Goal: Transaction & Acquisition: Purchase product/service

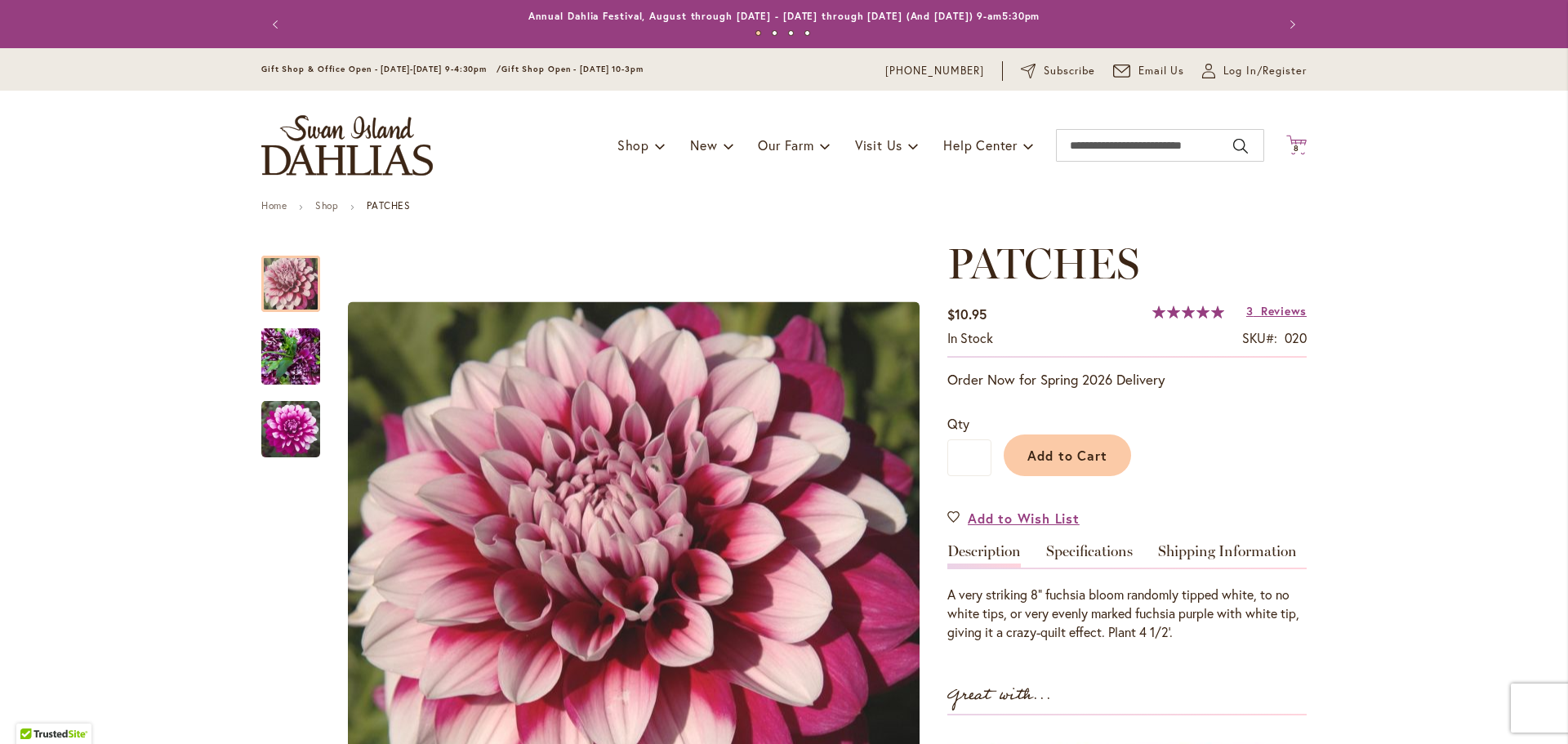
click at [1303, 149] on span "8 8 items" at bounding box center [1296, 148] width 16 height 8
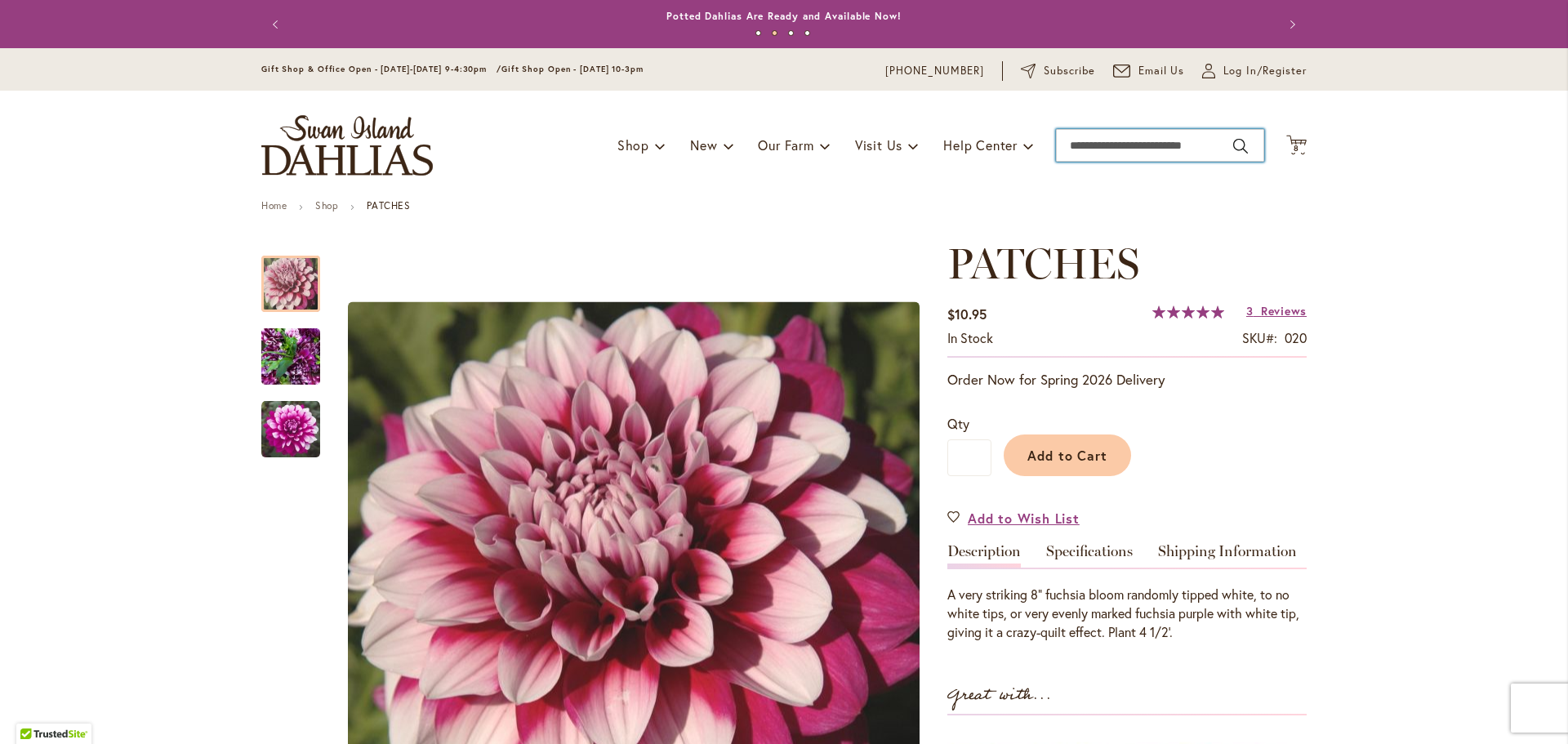
click at [1164, 144] on input "Search" at bounding box center [1160, 145] width 208 height 33
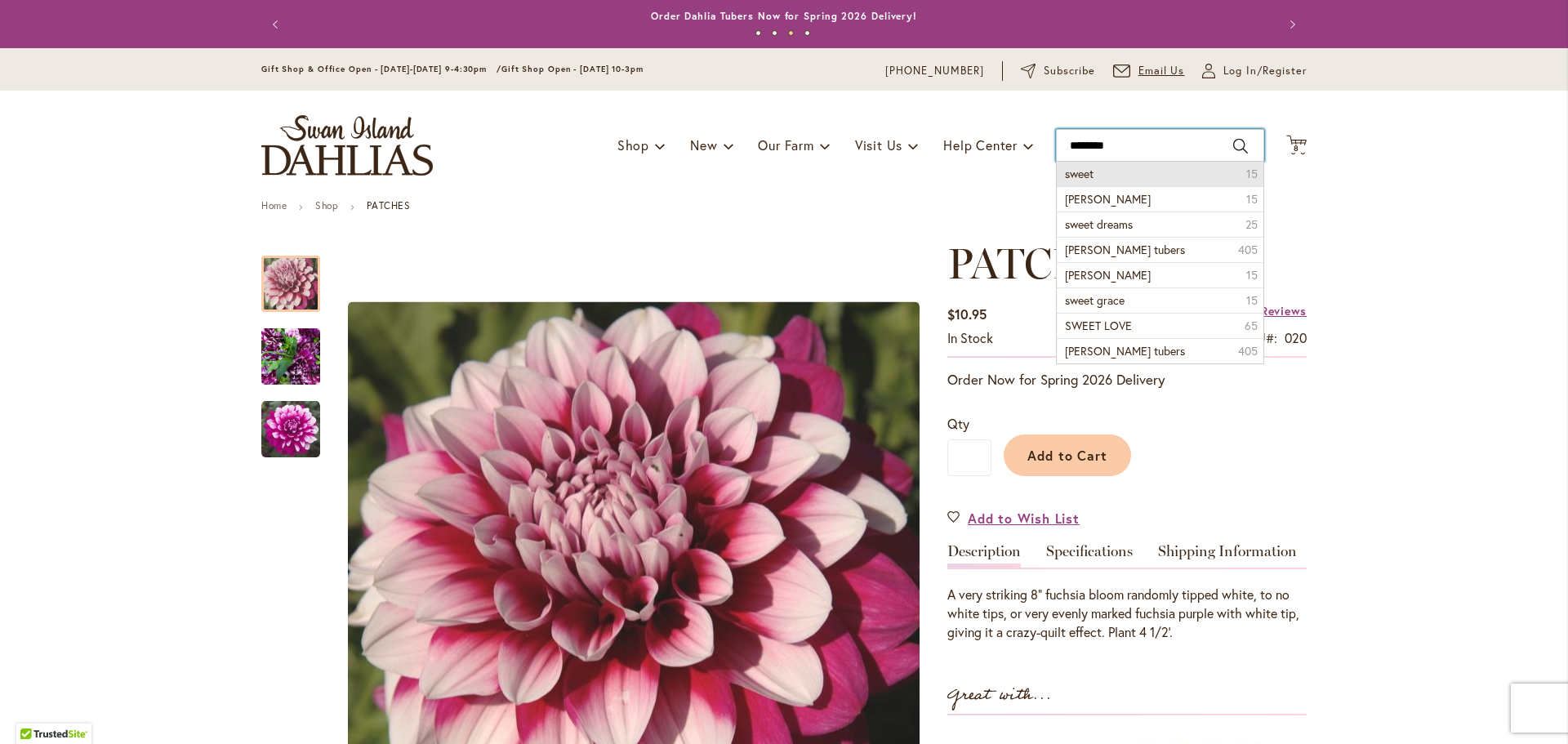
type input "*********"
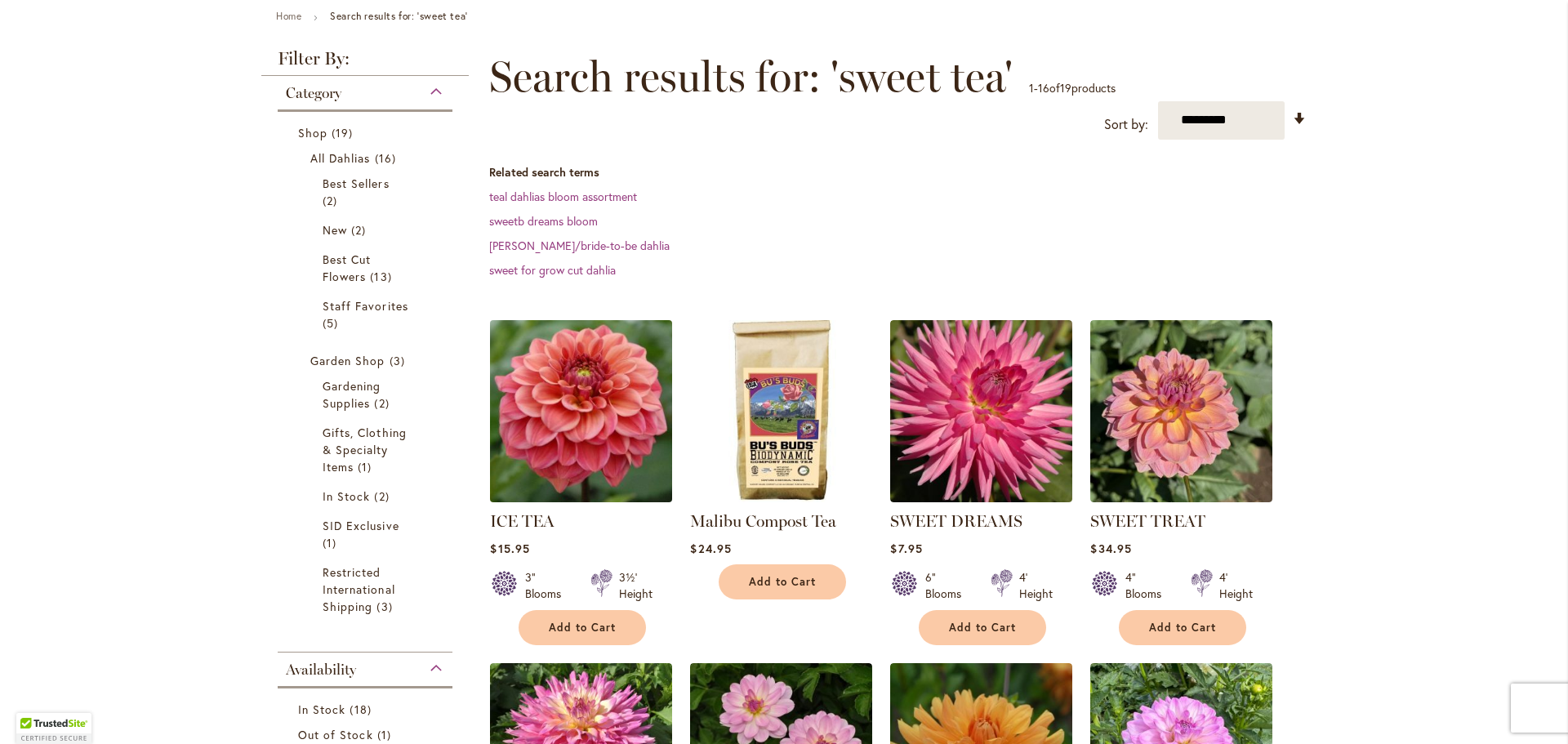
scroll to position [190, 0]
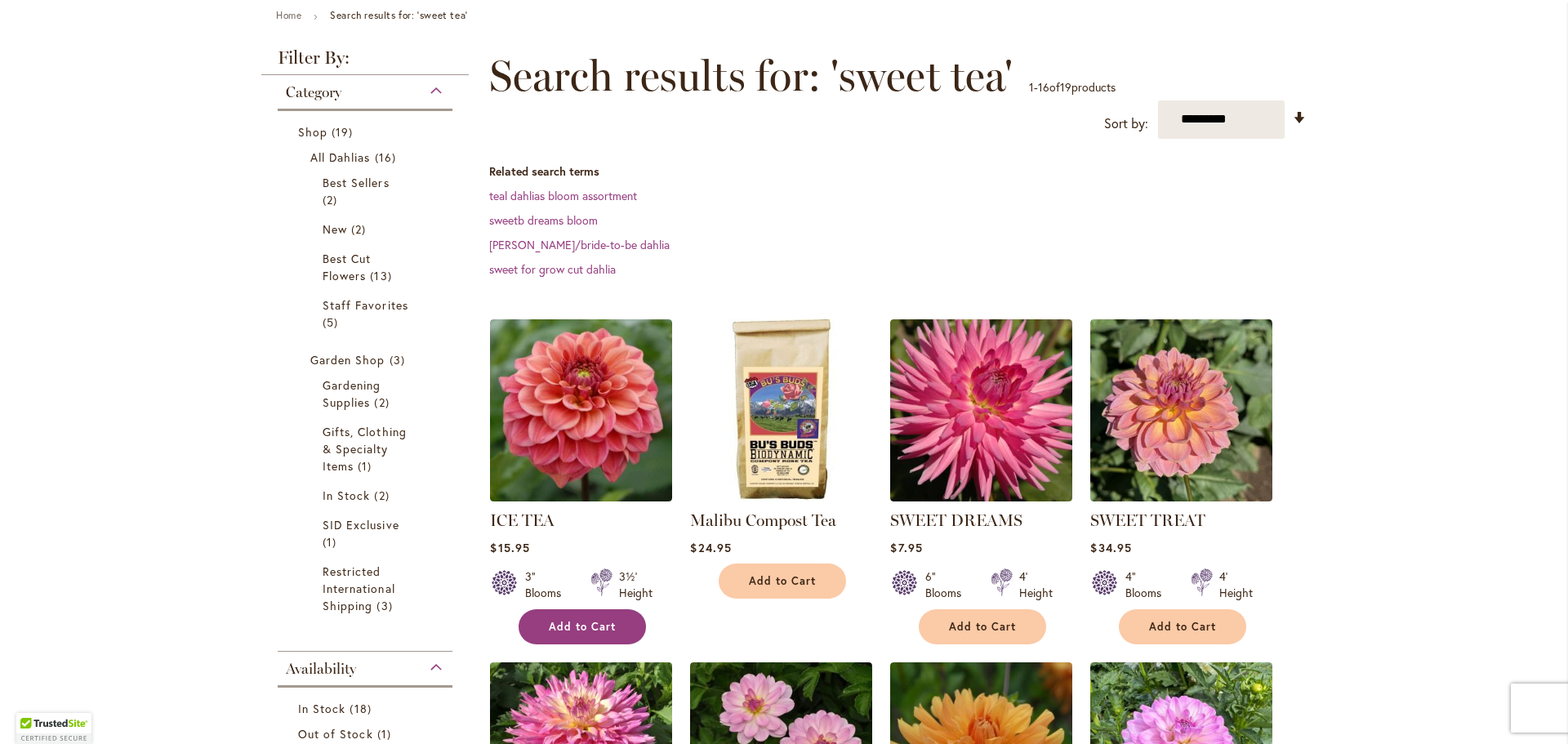
click at [577, 621] on span "Add to Cart" at bounding box center [582, 627] width 67 height 14
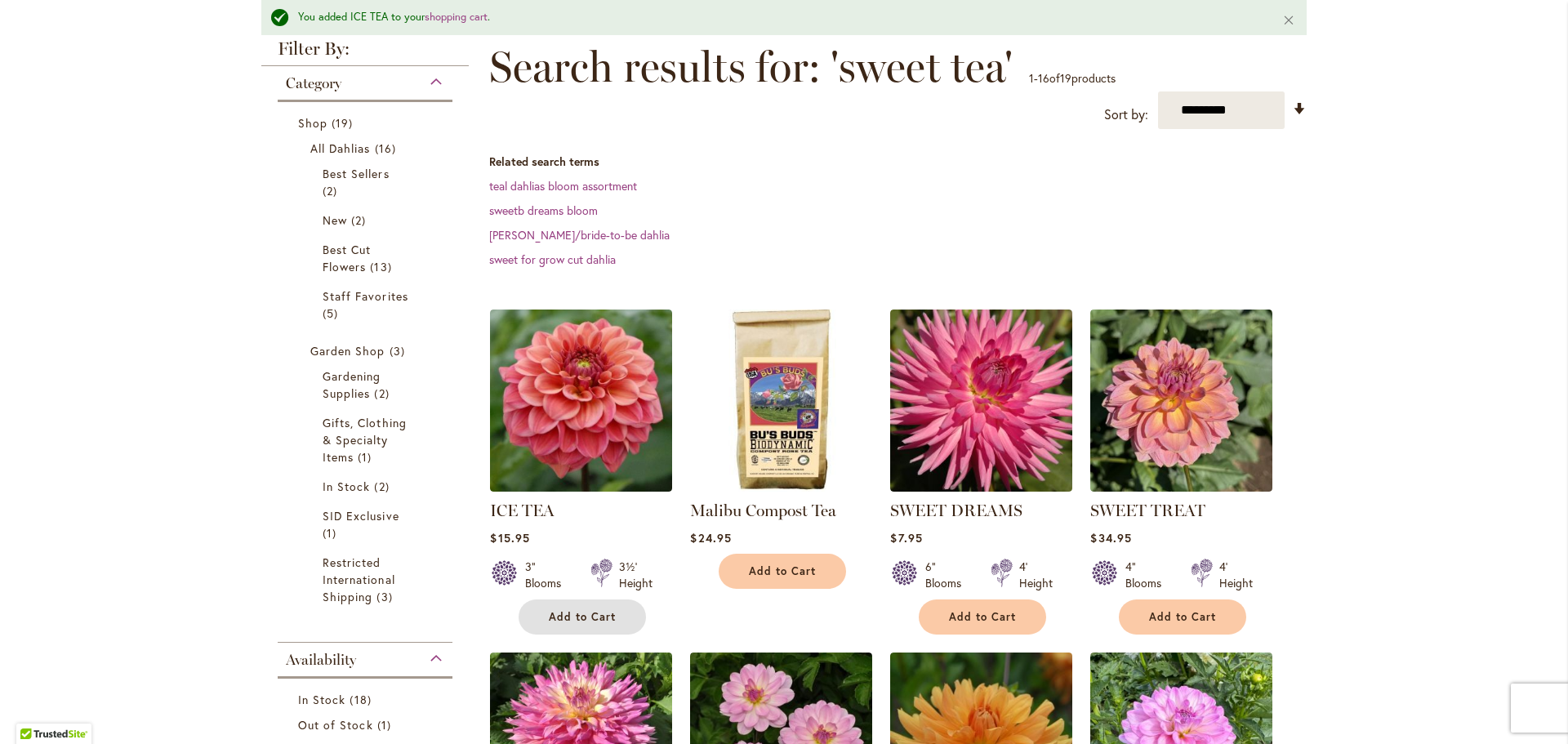
scroll to position [244, 0]
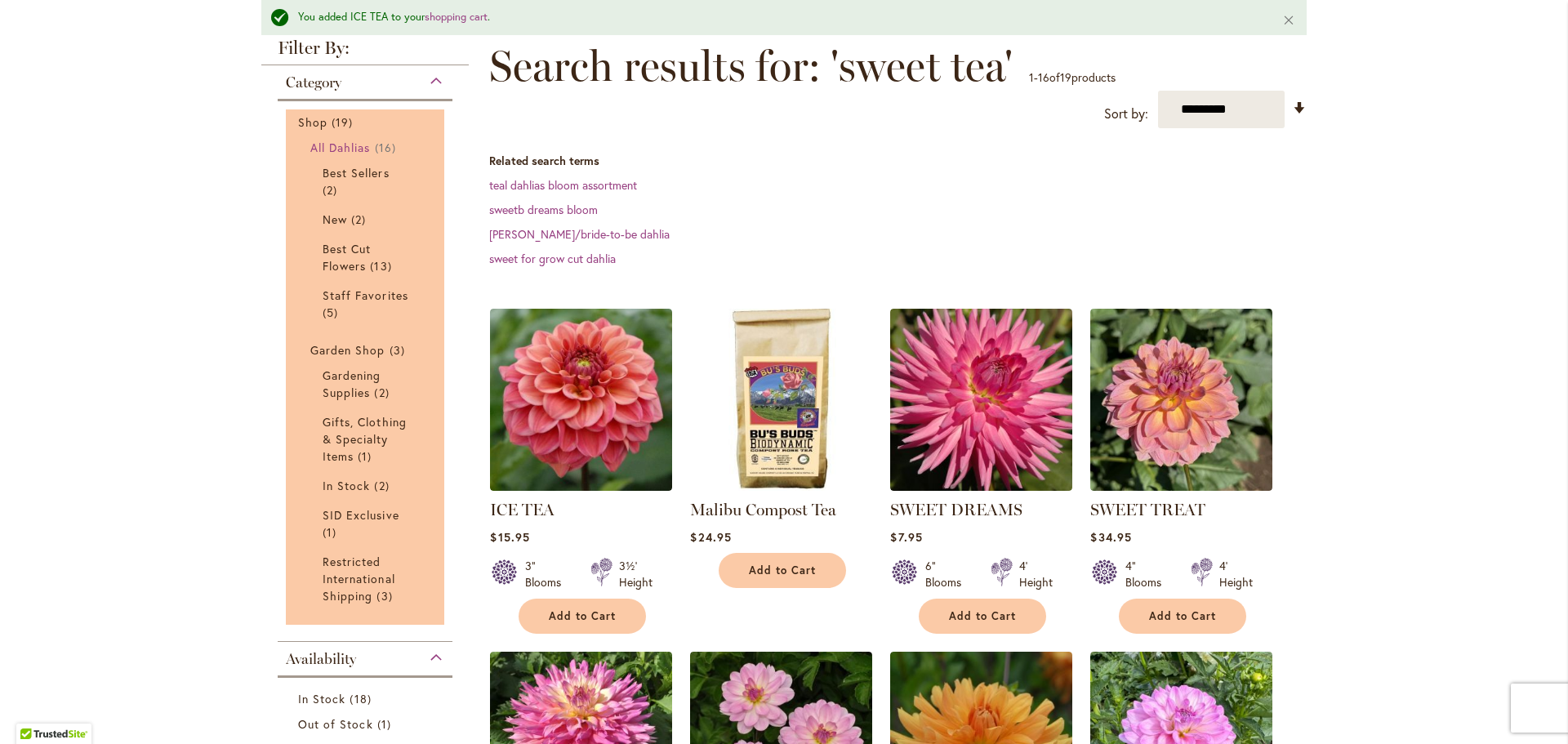
click at [351, 141] on span "All Dahlias" at bounding box center [340, 147] width 60 height 16
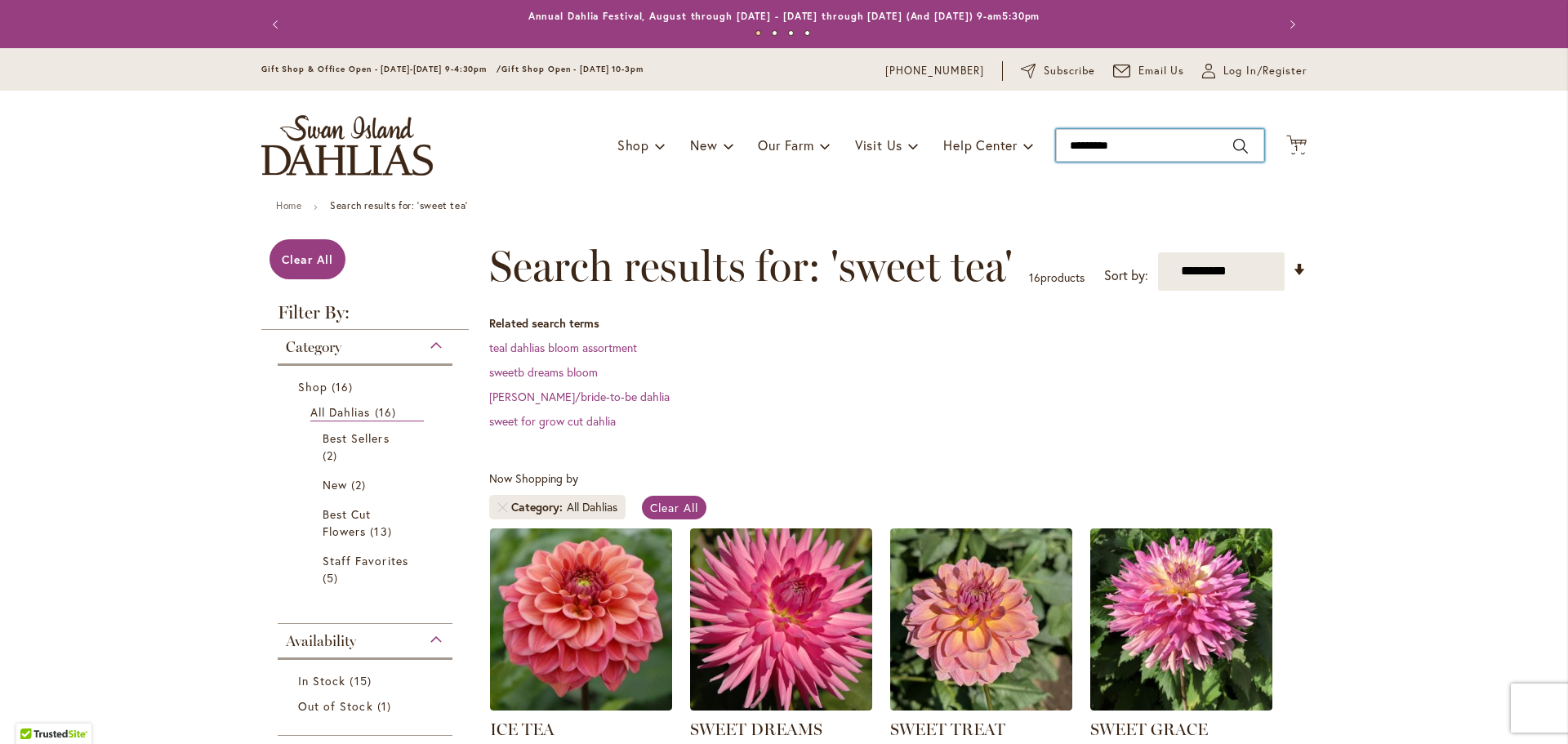
drag, startPoint x: 1168, startPoint y: 141, endPoint x: 1091, endPoint y: 125, distance: 78.6
click at [1091, 125] on div "Toggle Nav Shop Dahlia Tubers Collections Fresh Cut Dahlias Gardening Supplies …" at bounding box center [784, 145] width 1078 height 110
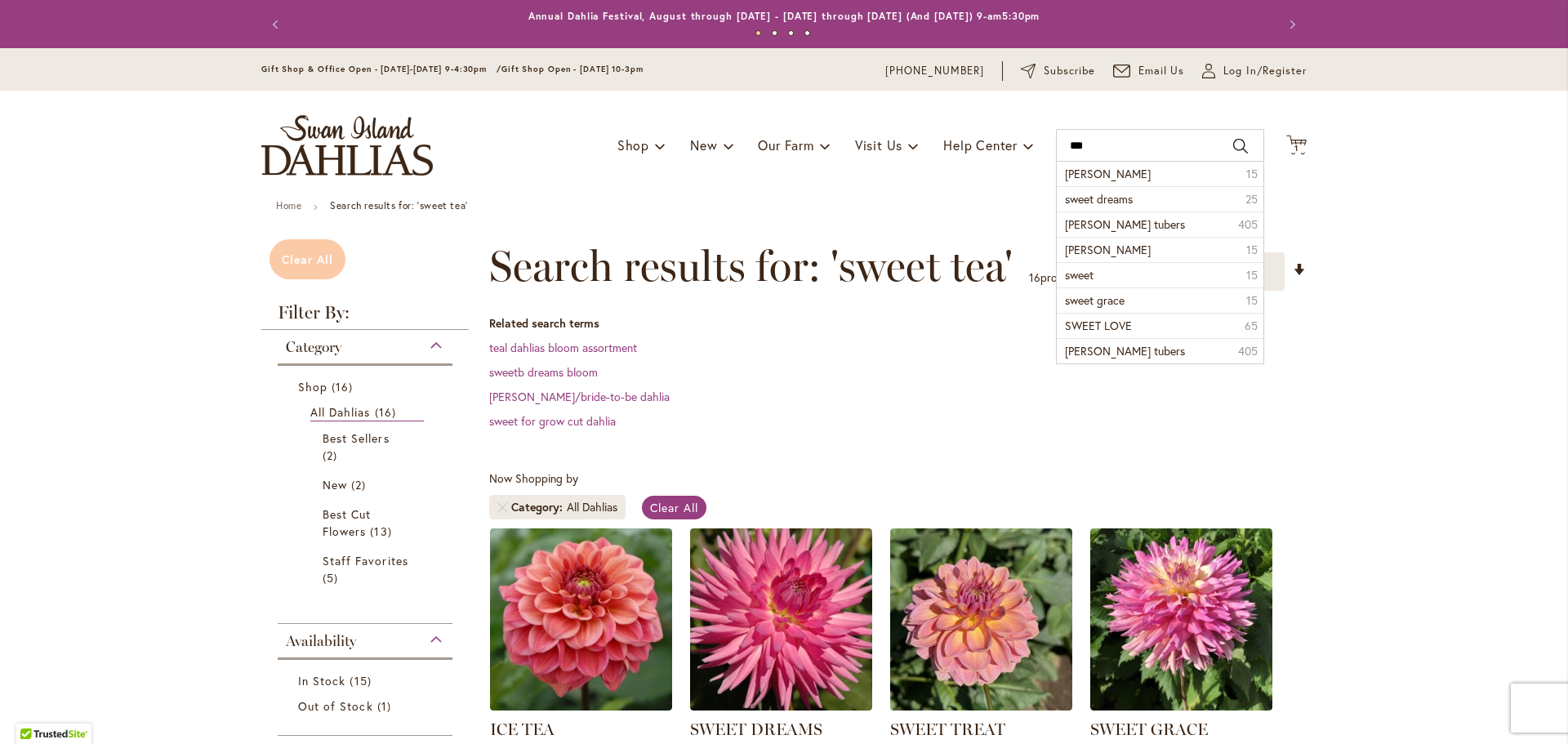
click at [316, 255] on span "Clear All" at bounding box center [307, 259] width 52 height 16
type input "***"
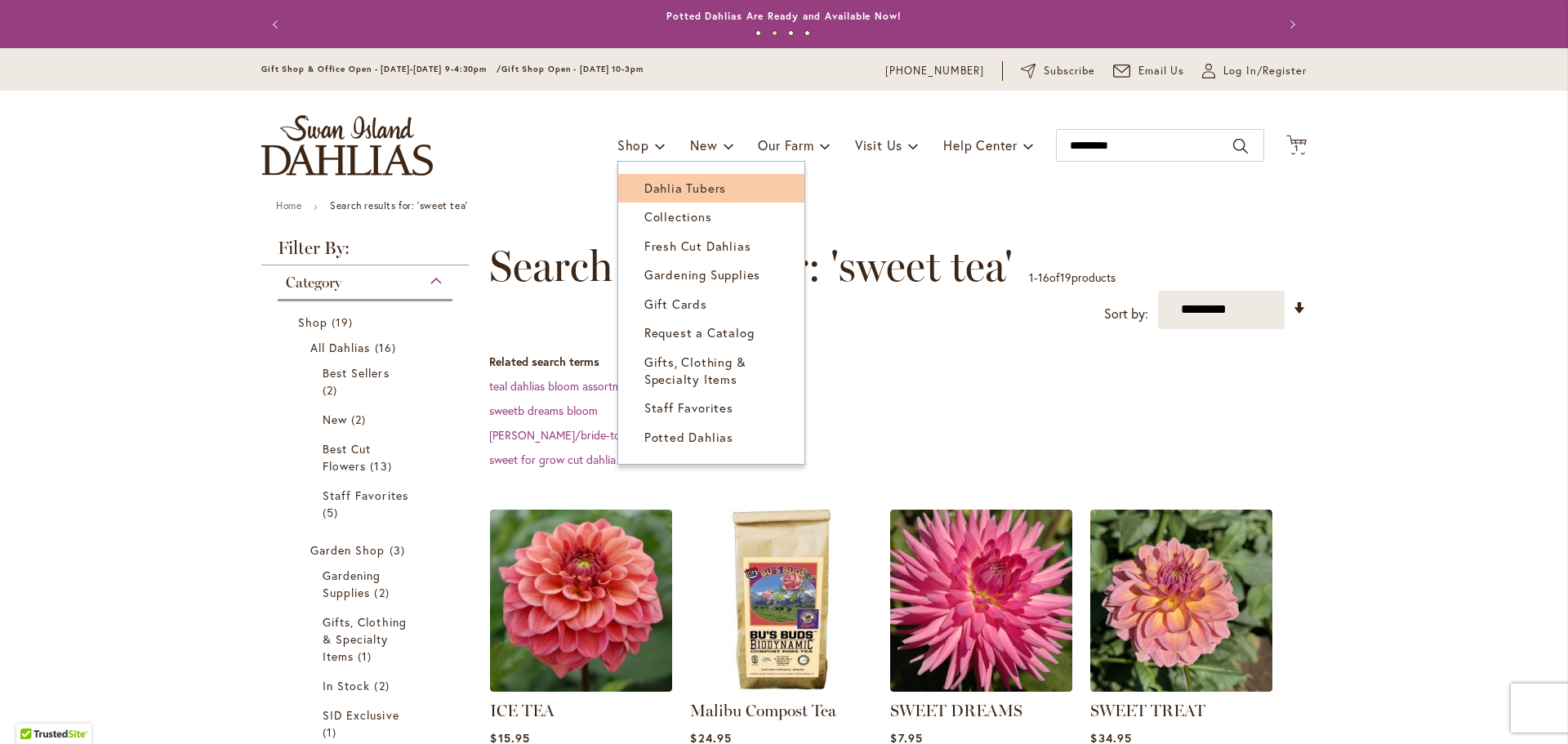
click at [678, 184] on span "Dahlia Tubers" at bounding box center [685, 187] width 82 height 16
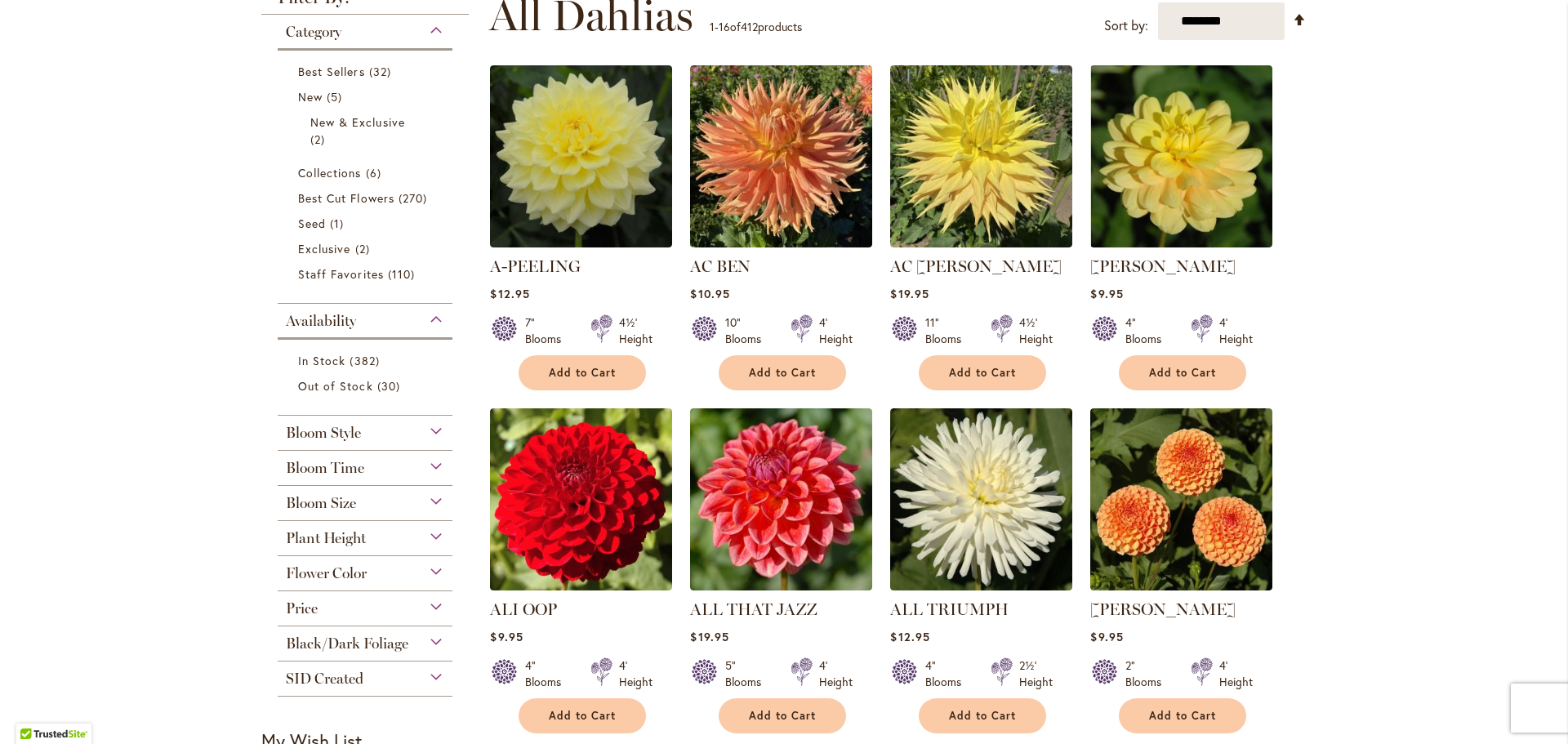
scroll to position [345, 0]
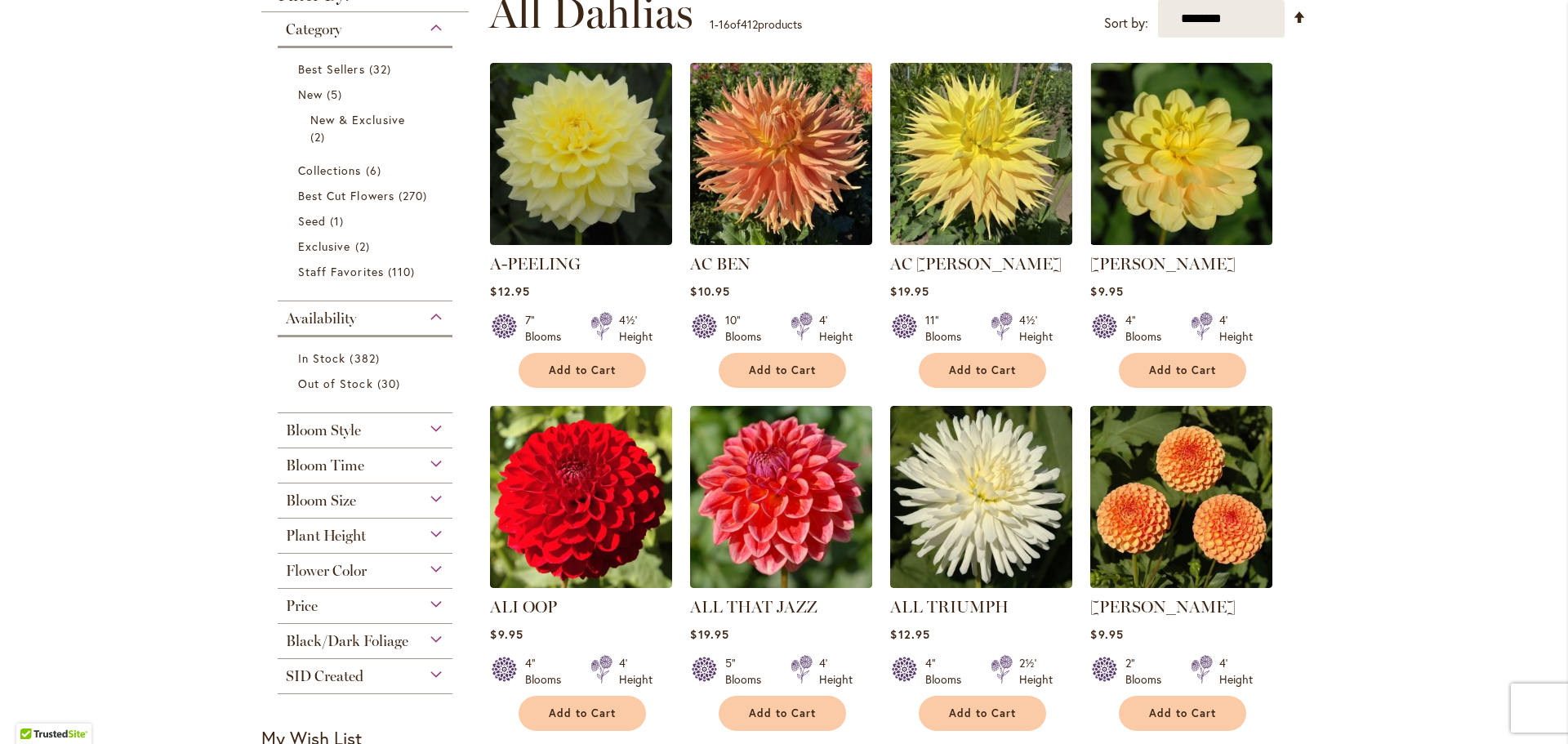
click at [327, 575] on span "Flower Color" at bounding box center [326, 571] width 81 height 18
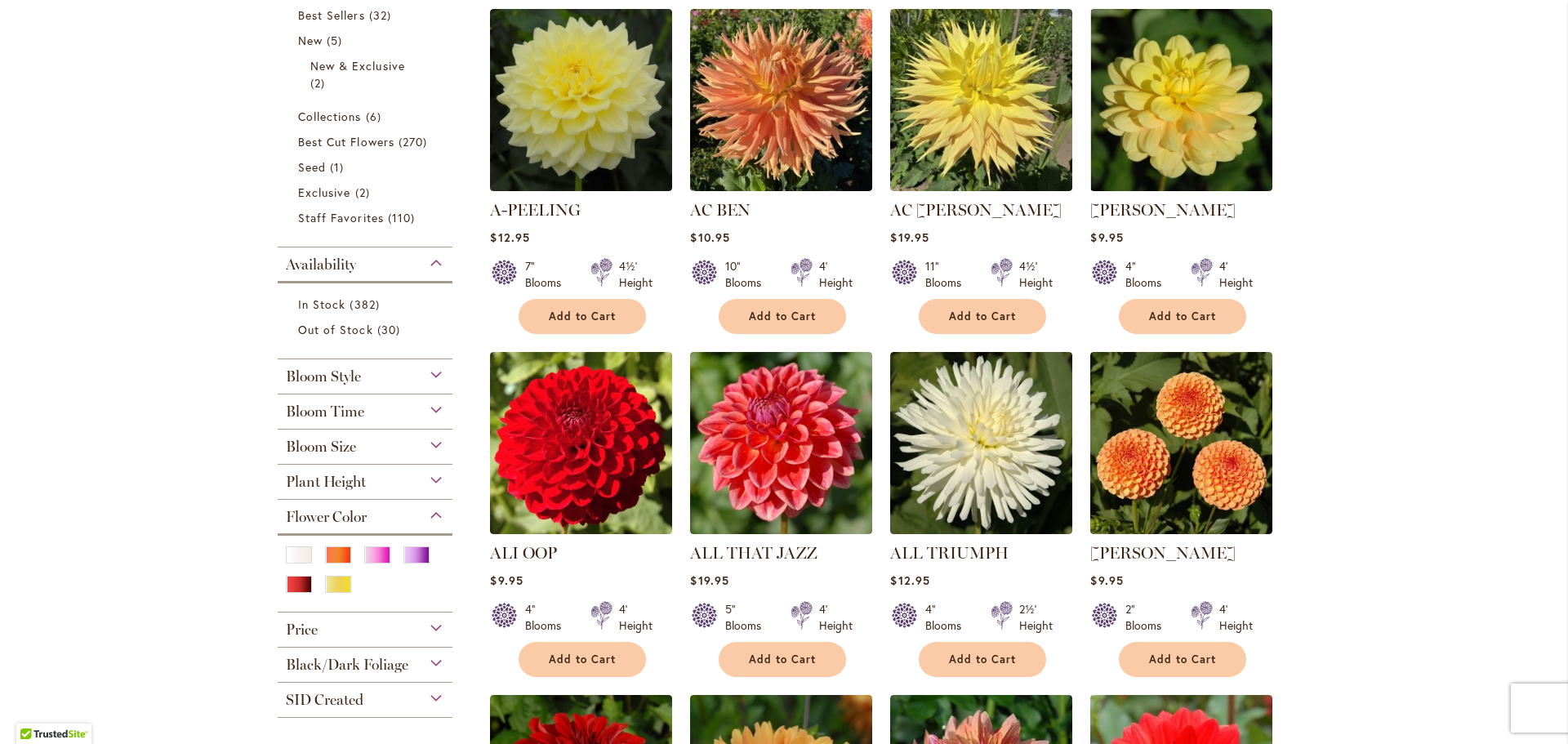
scroll to position [406, 0]
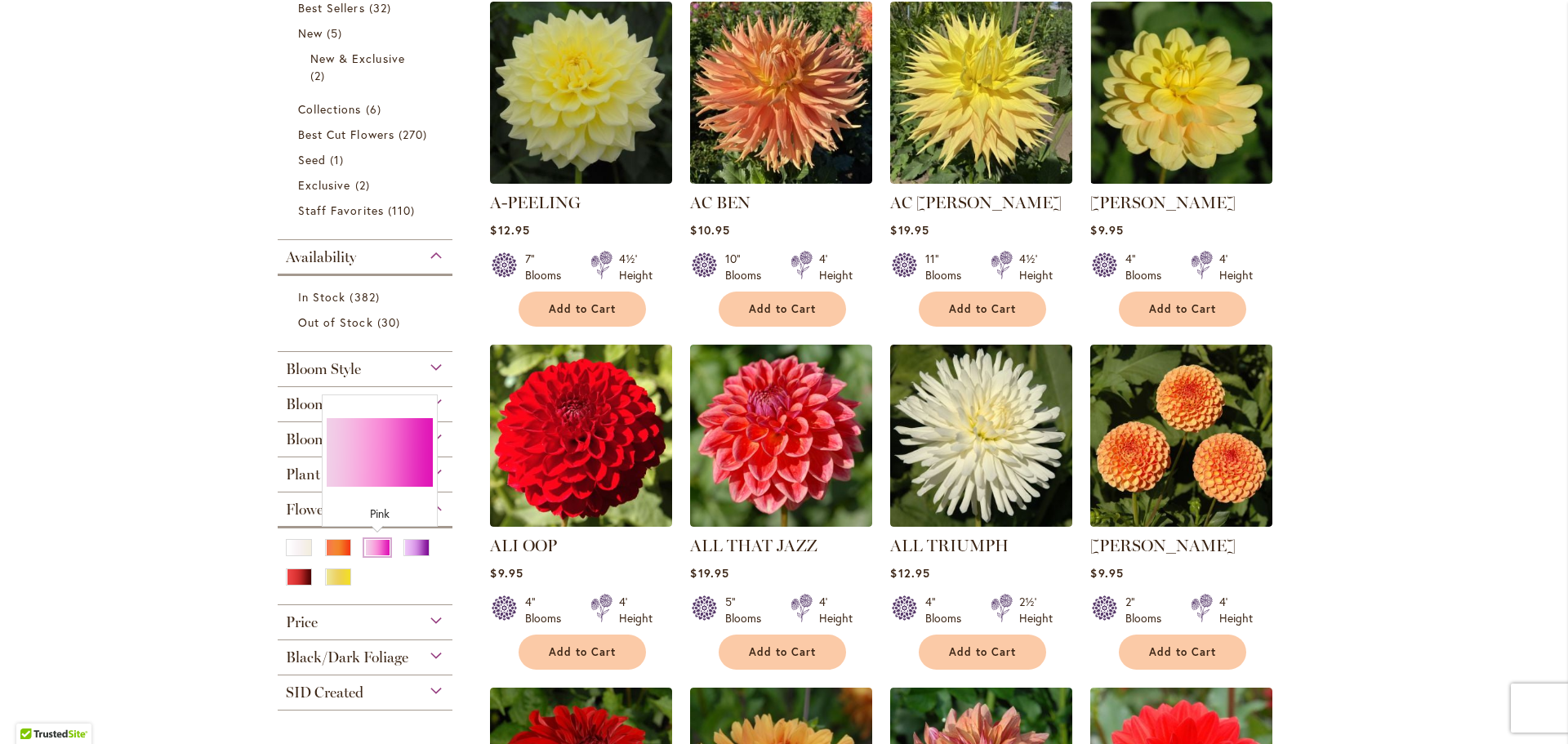
click at [381, 550] on div "Pink" at bounding box center [378, 547] width 26 height 17
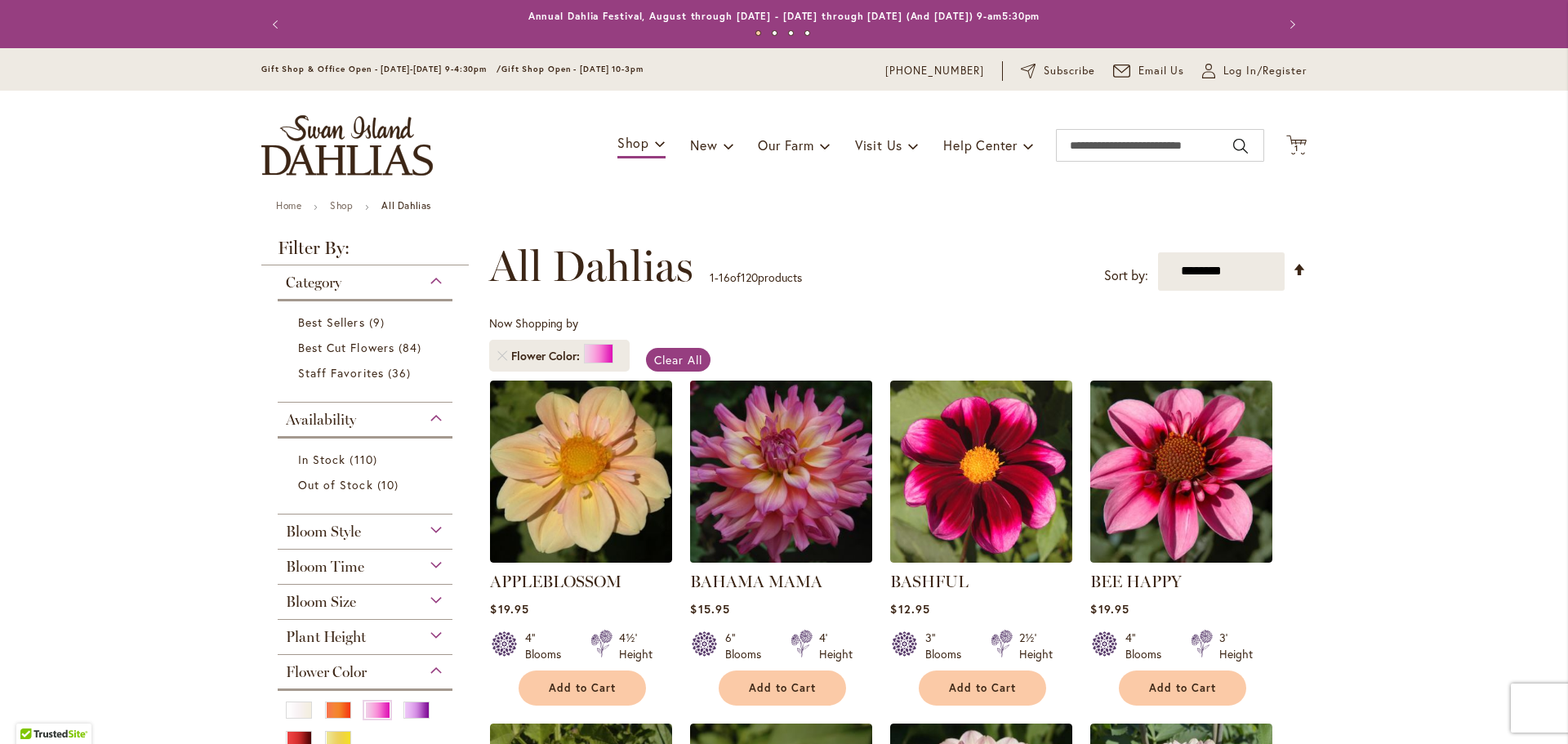
click at [833, 489] on img at bounding box center [782, 471] width 191 height 191
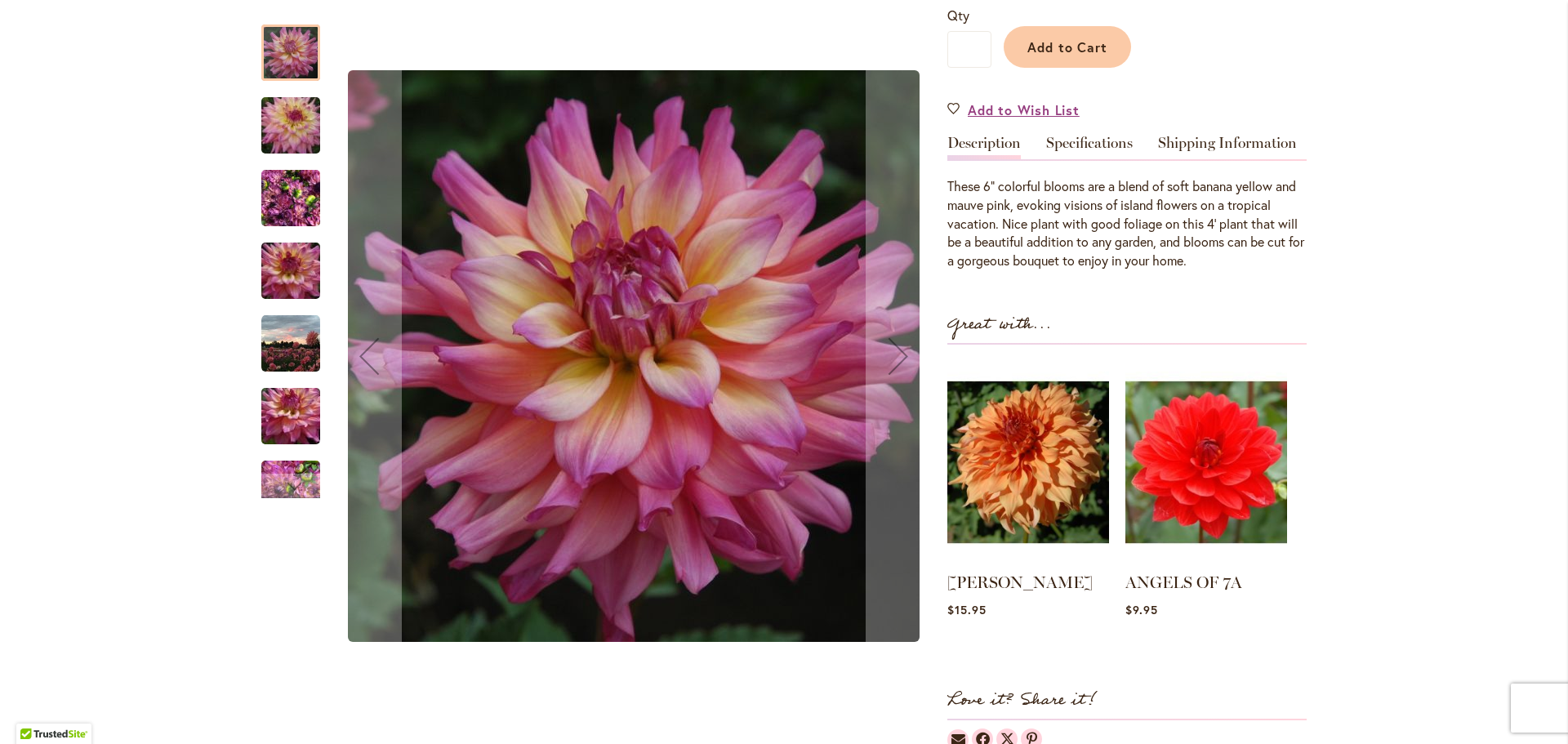
scroll to position [426, 0]
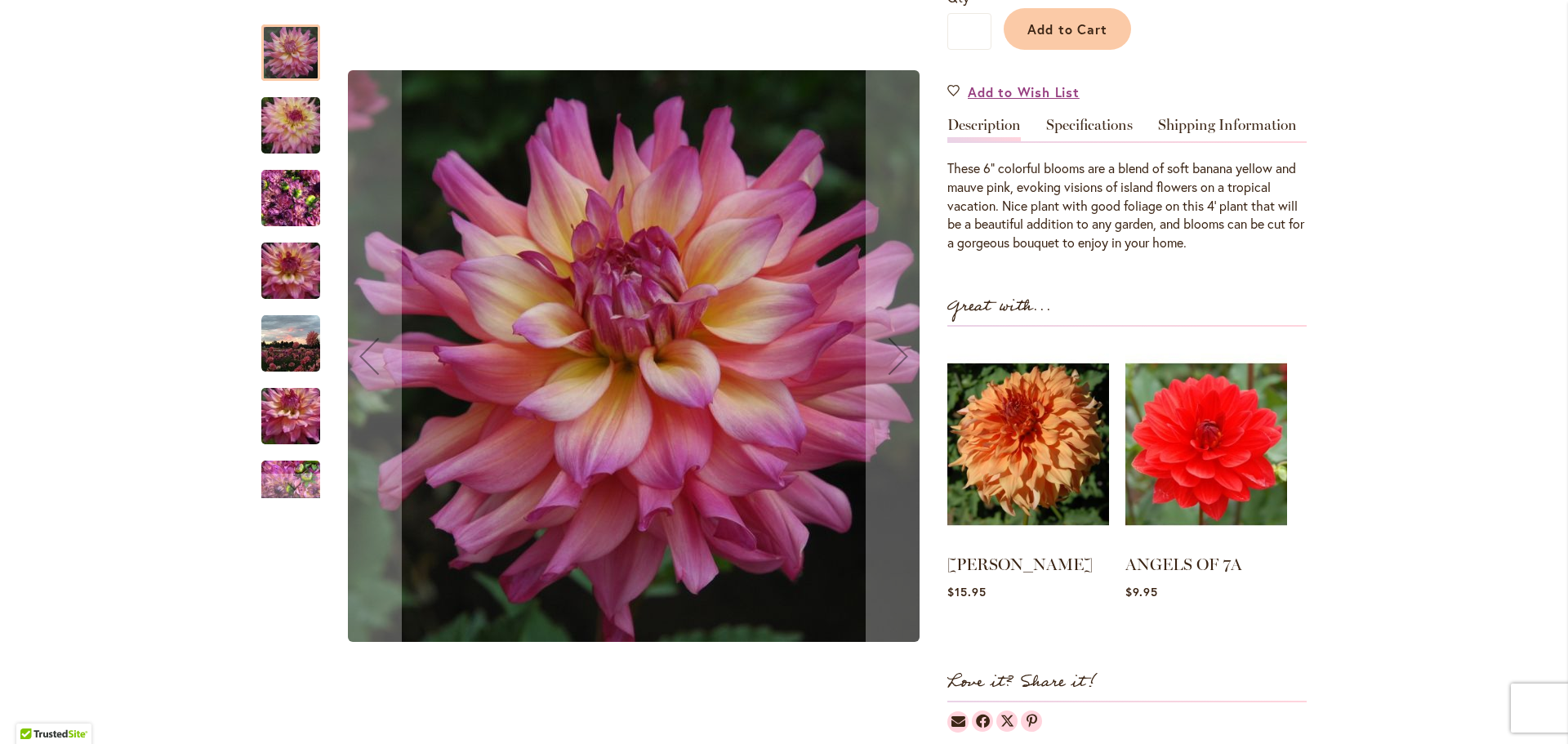
click at [279, 350] on img "Bahama Mama" at bounding box center [291, 344] width 59 height 59
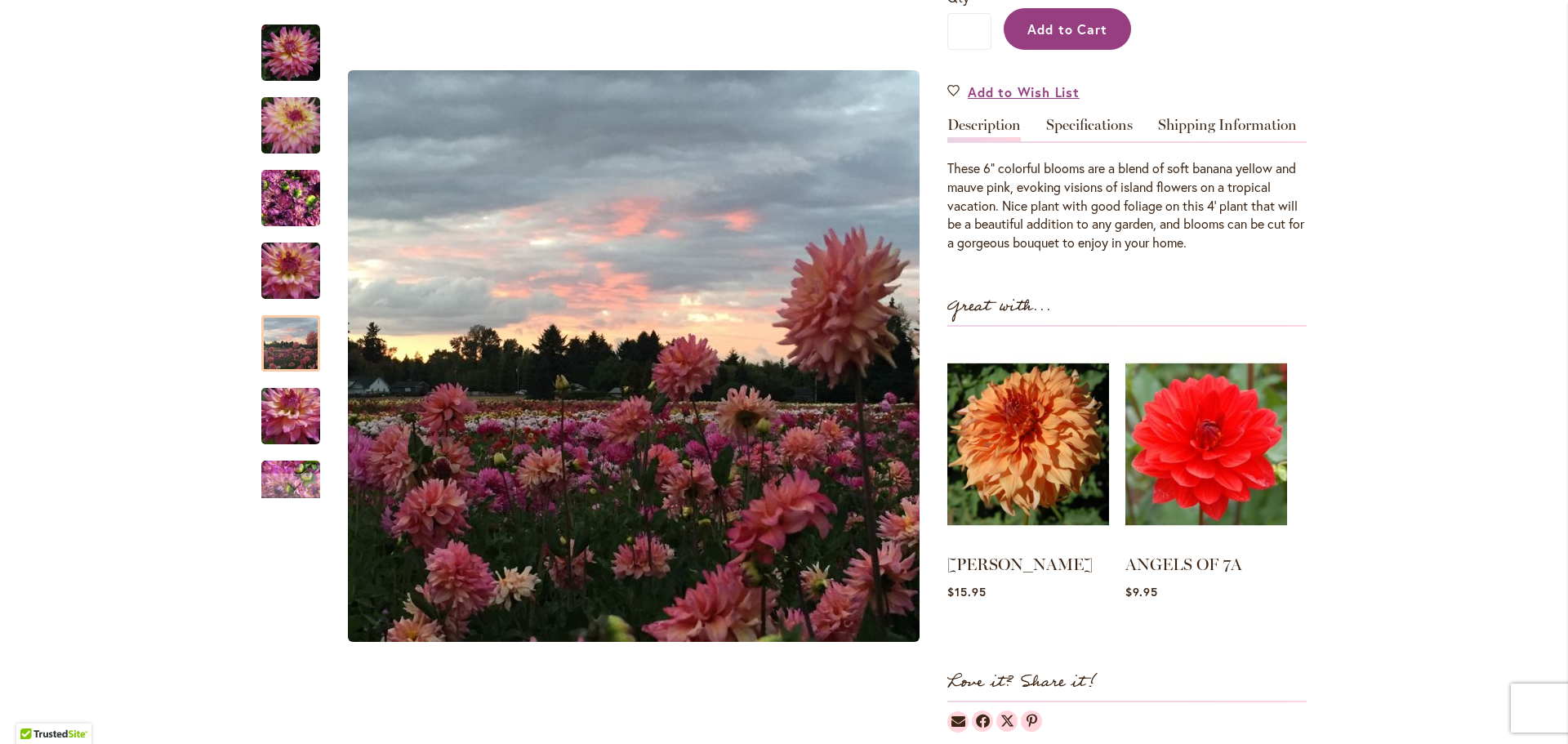
click at [1059, 42] on button "Add to Cart" at bounding box center [1068, 29] width 127 height 41
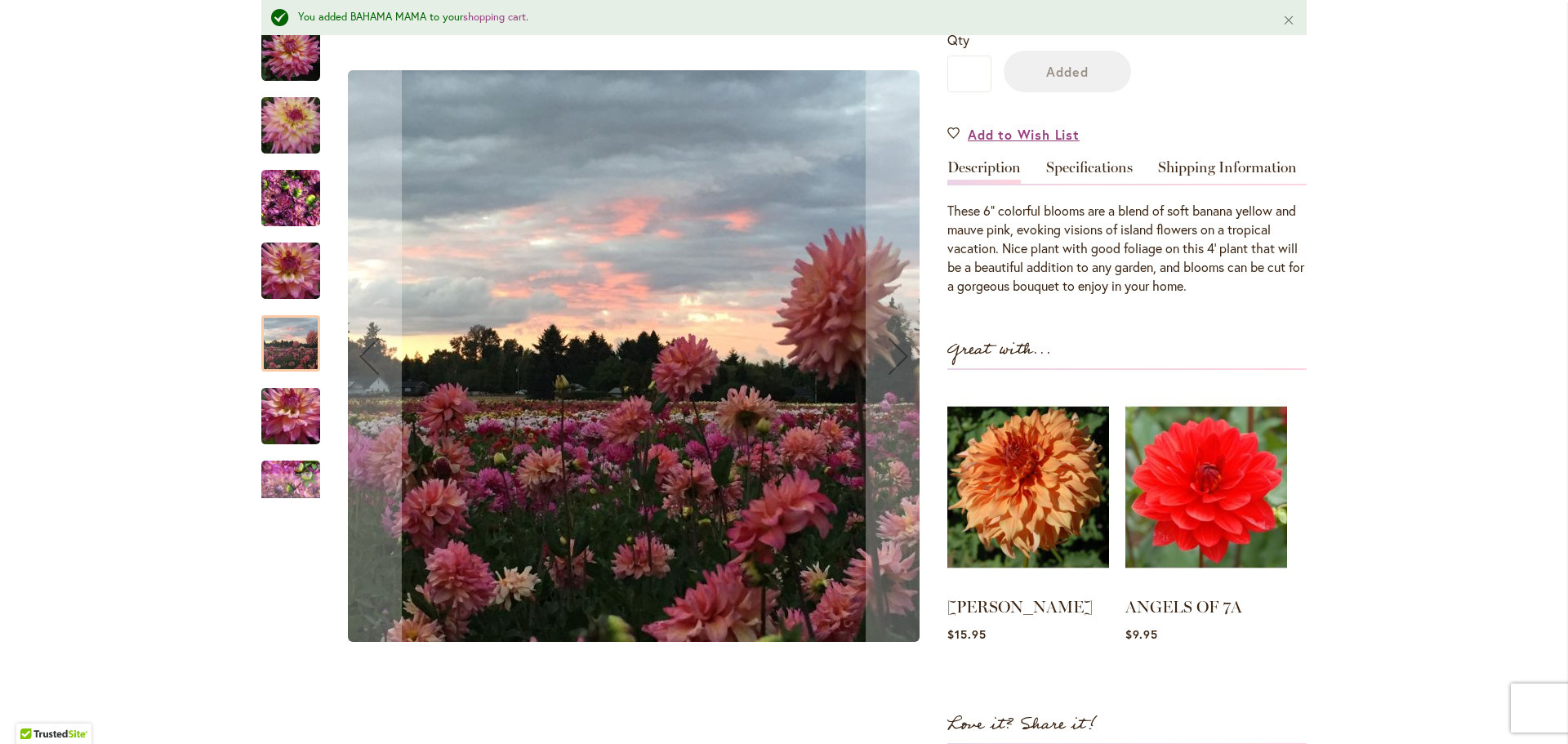
scroll to position [469, 0]
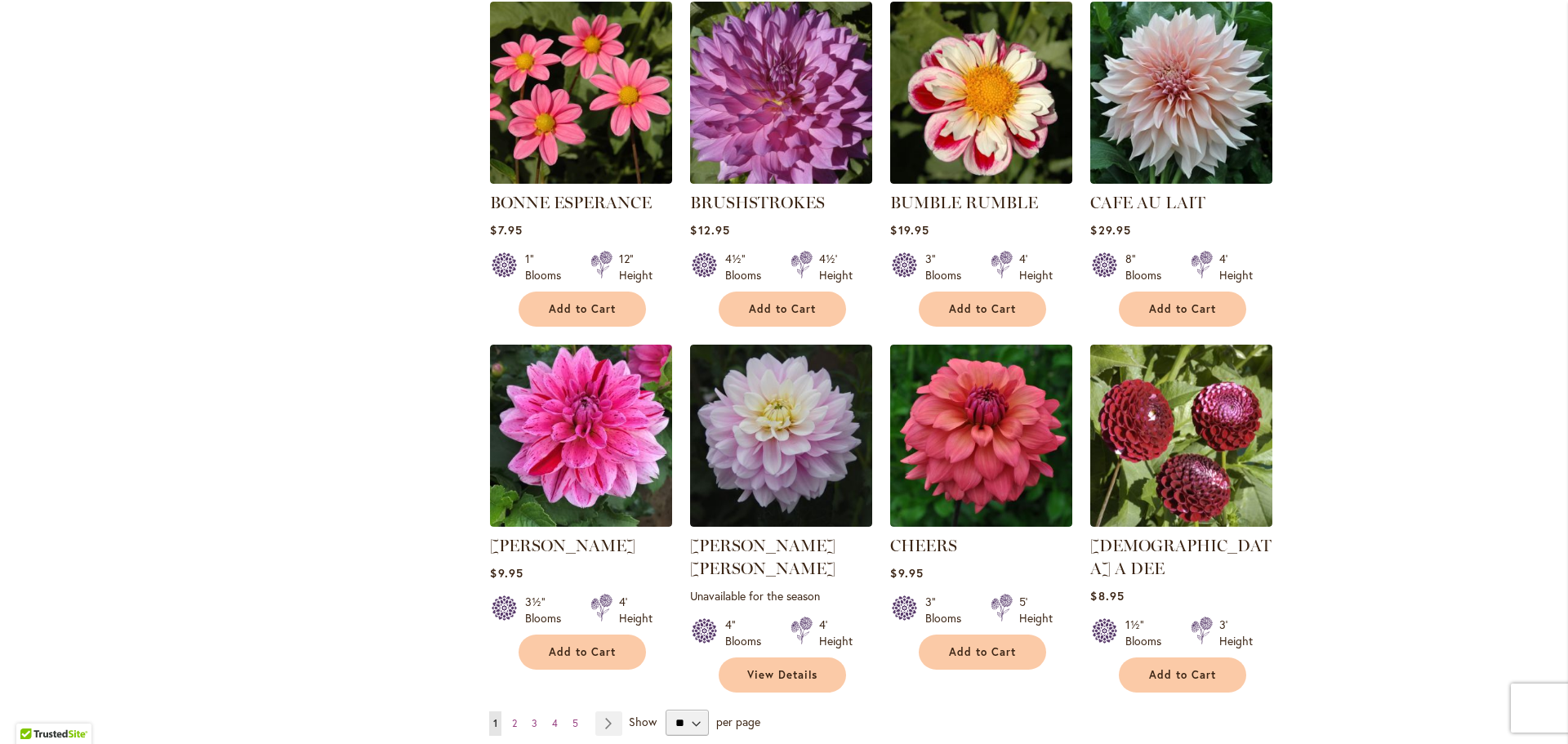
scroll to position [1086, 0]
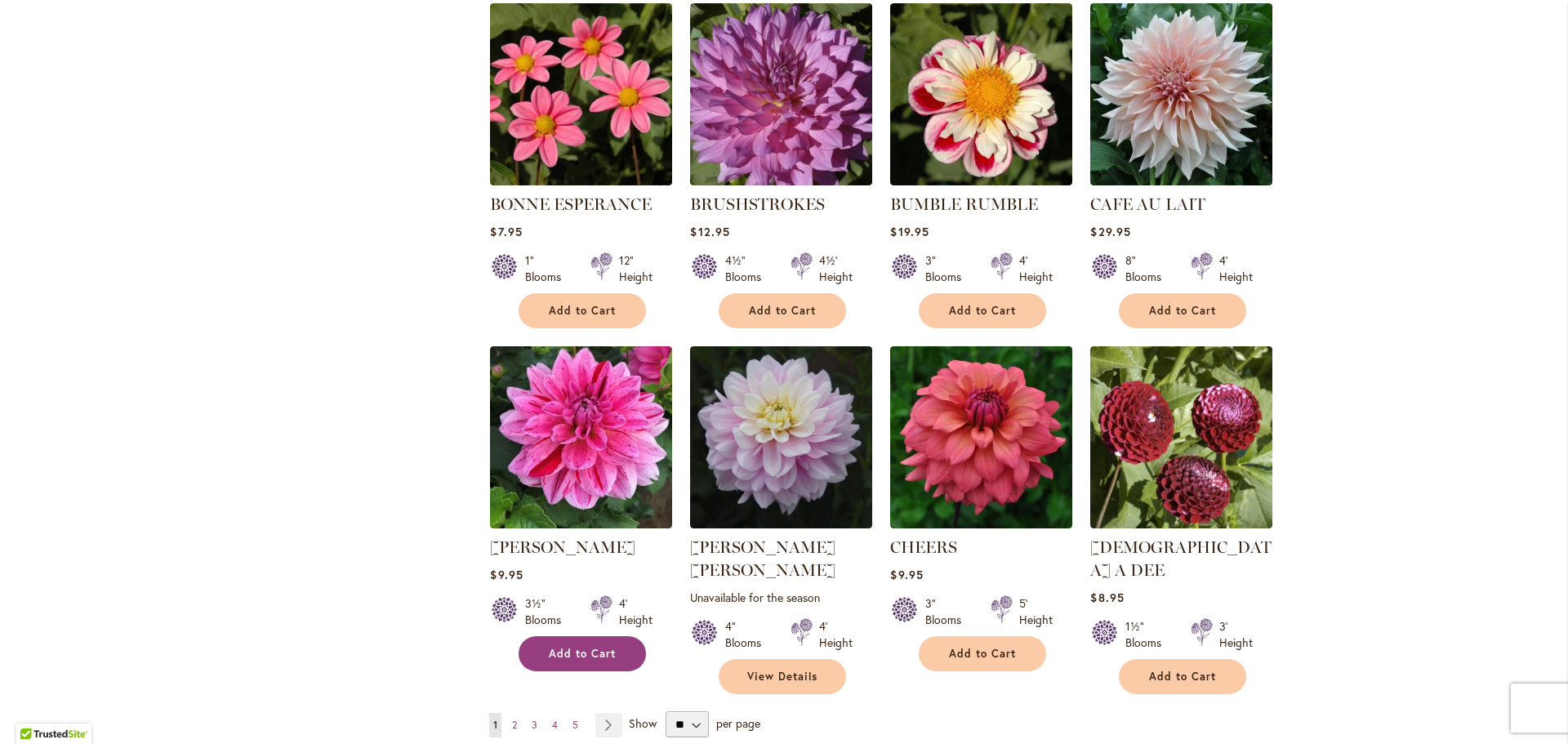
click at [561, 647] on span "Add to Cart" at bounding box center [582, 653] width 67 height 14
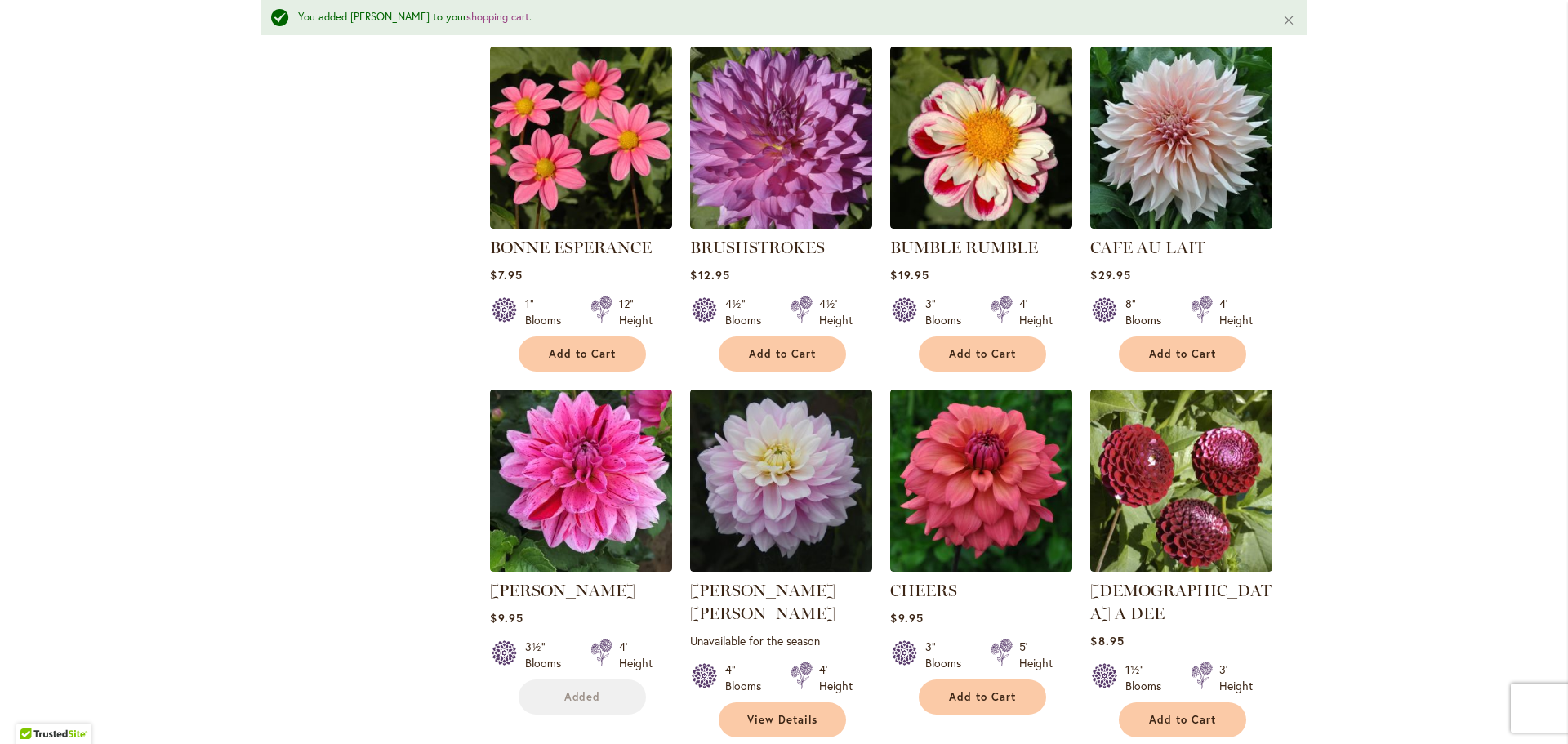
scroll to position [1129, 0]
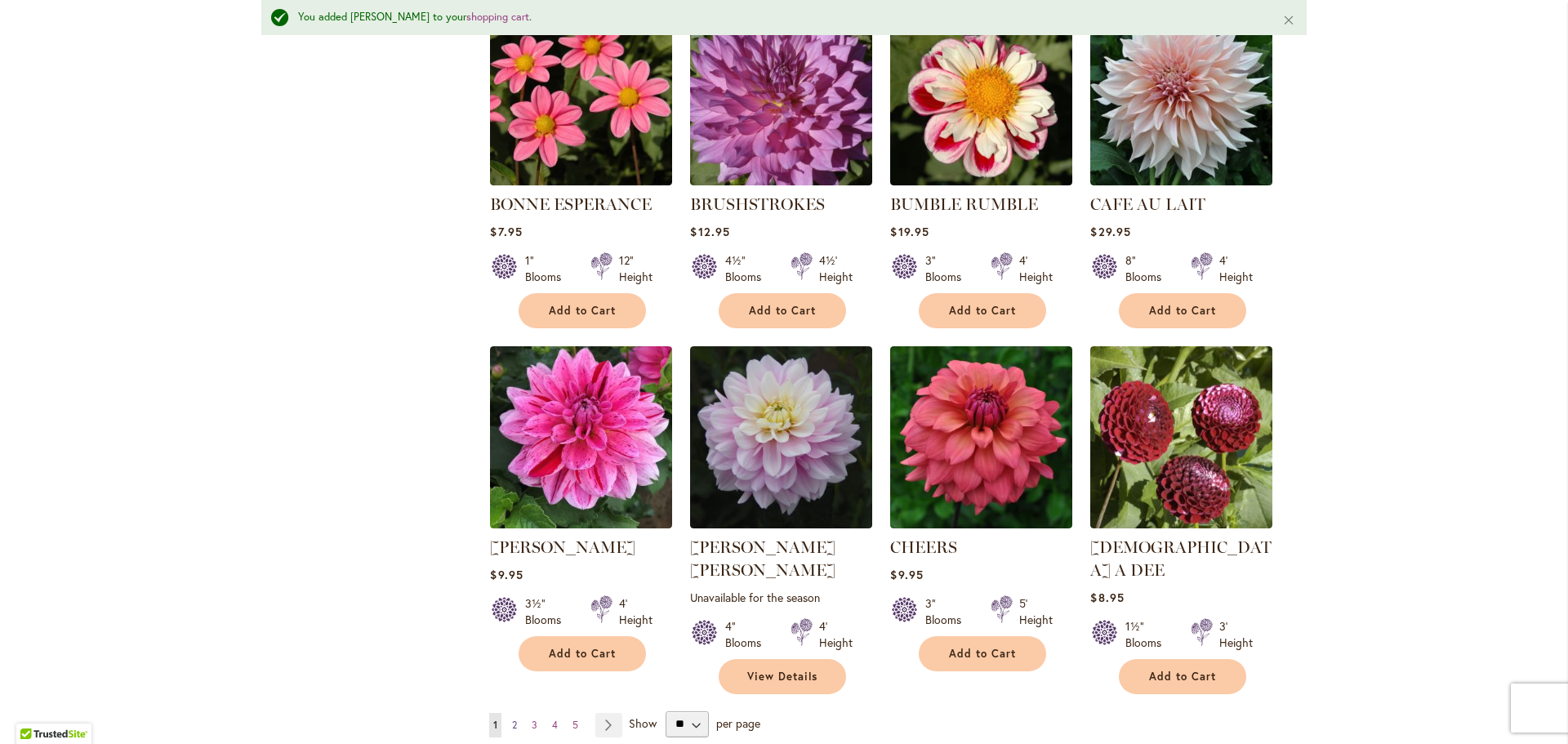
click at [516, 719] on span "2" at bounding box center [514, 724] width 5 height 12
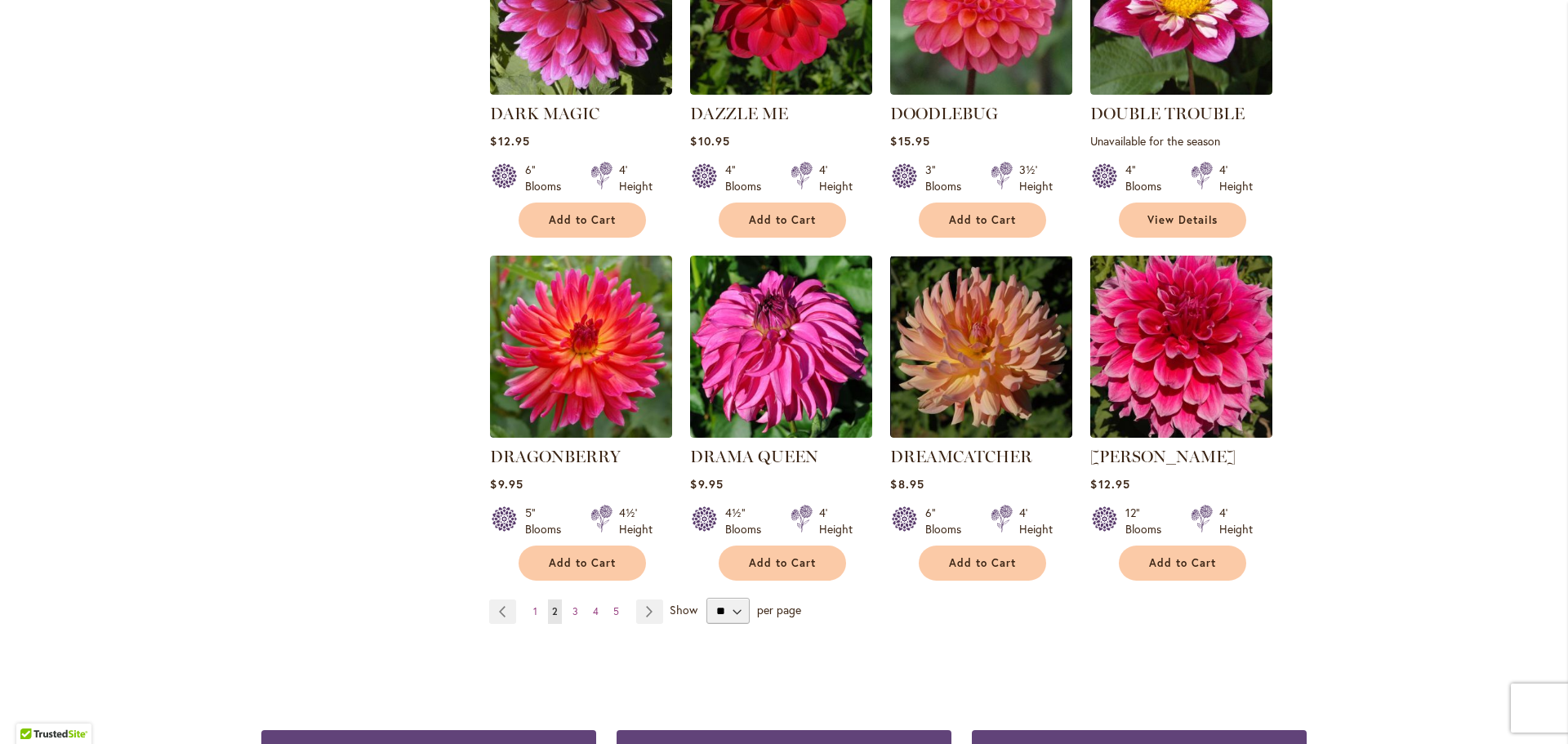
scroll to position [1253, 0]
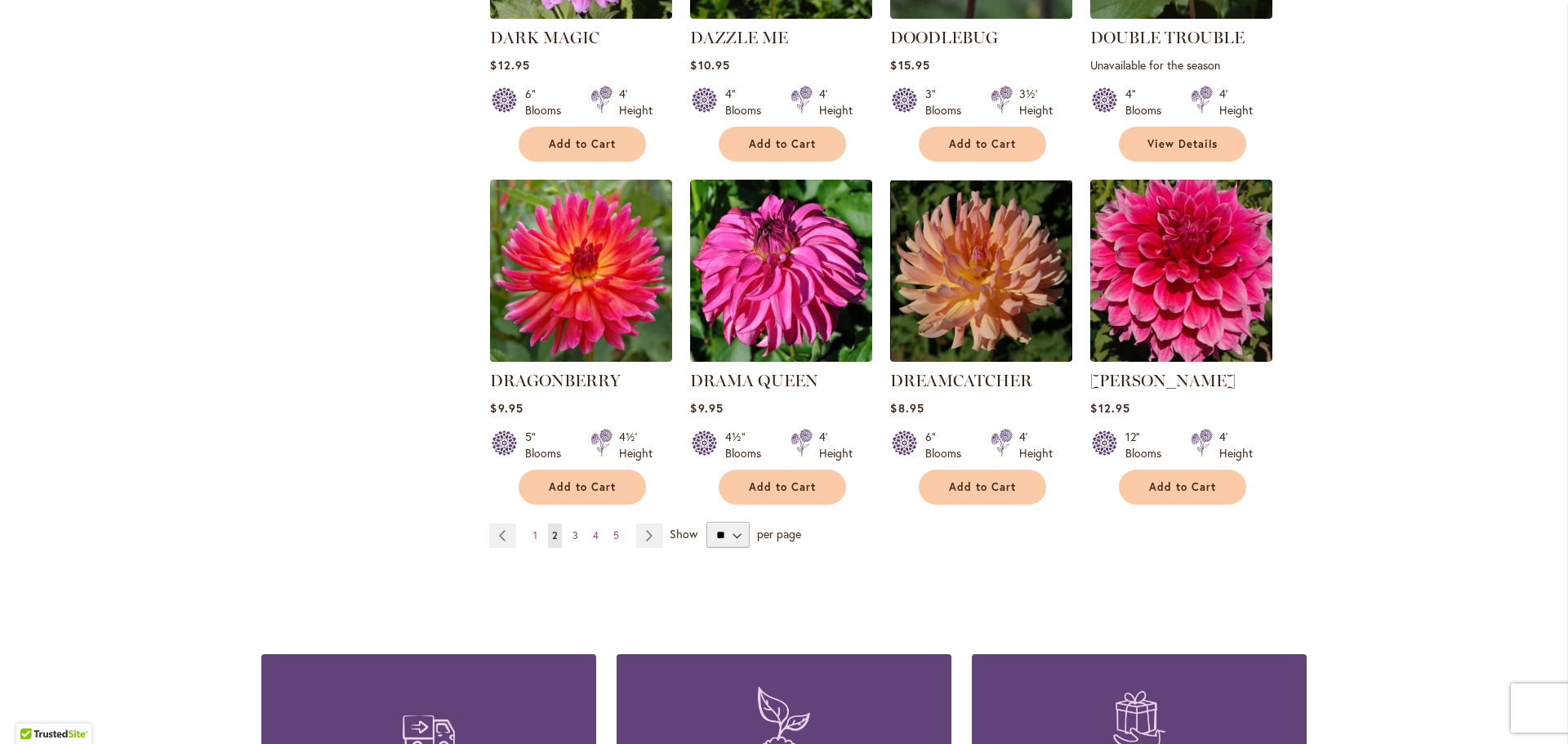
click at [575, 529] on span "3" at bounding box center [575, 535] width 6 height 12
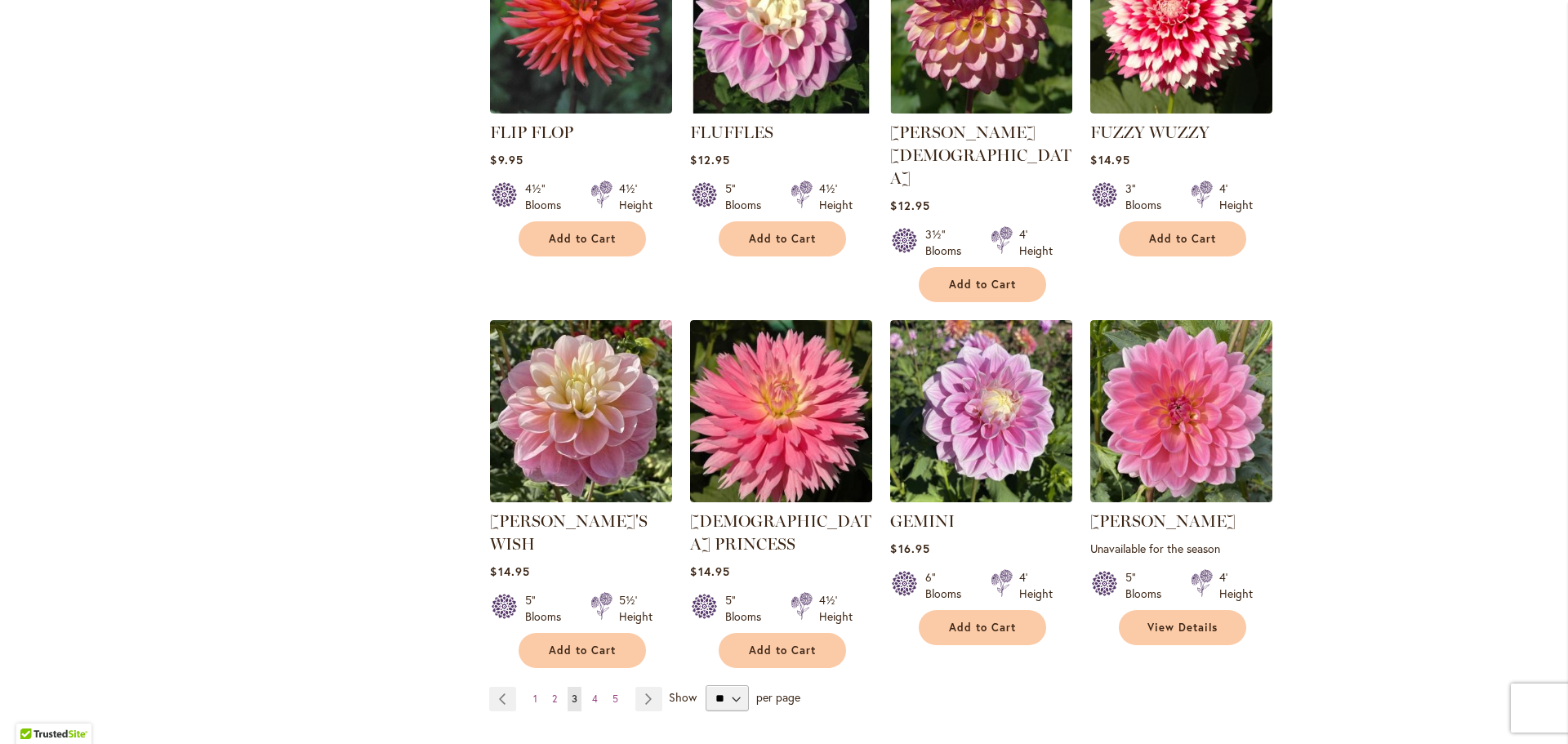
scroll to position [1213, 0]
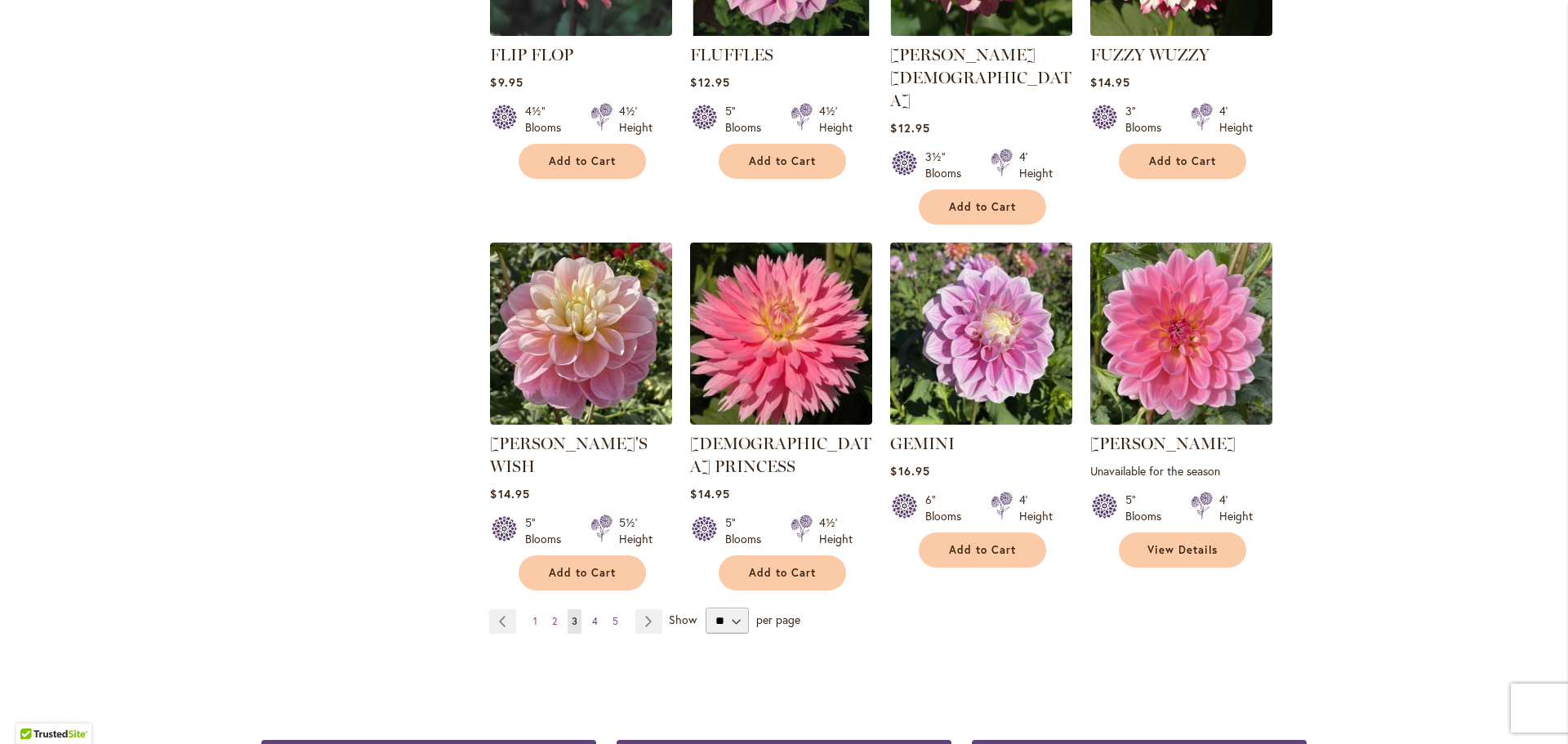
click at [596, 615] on span "4" at bounding box center [595, 620] width 6 height 12
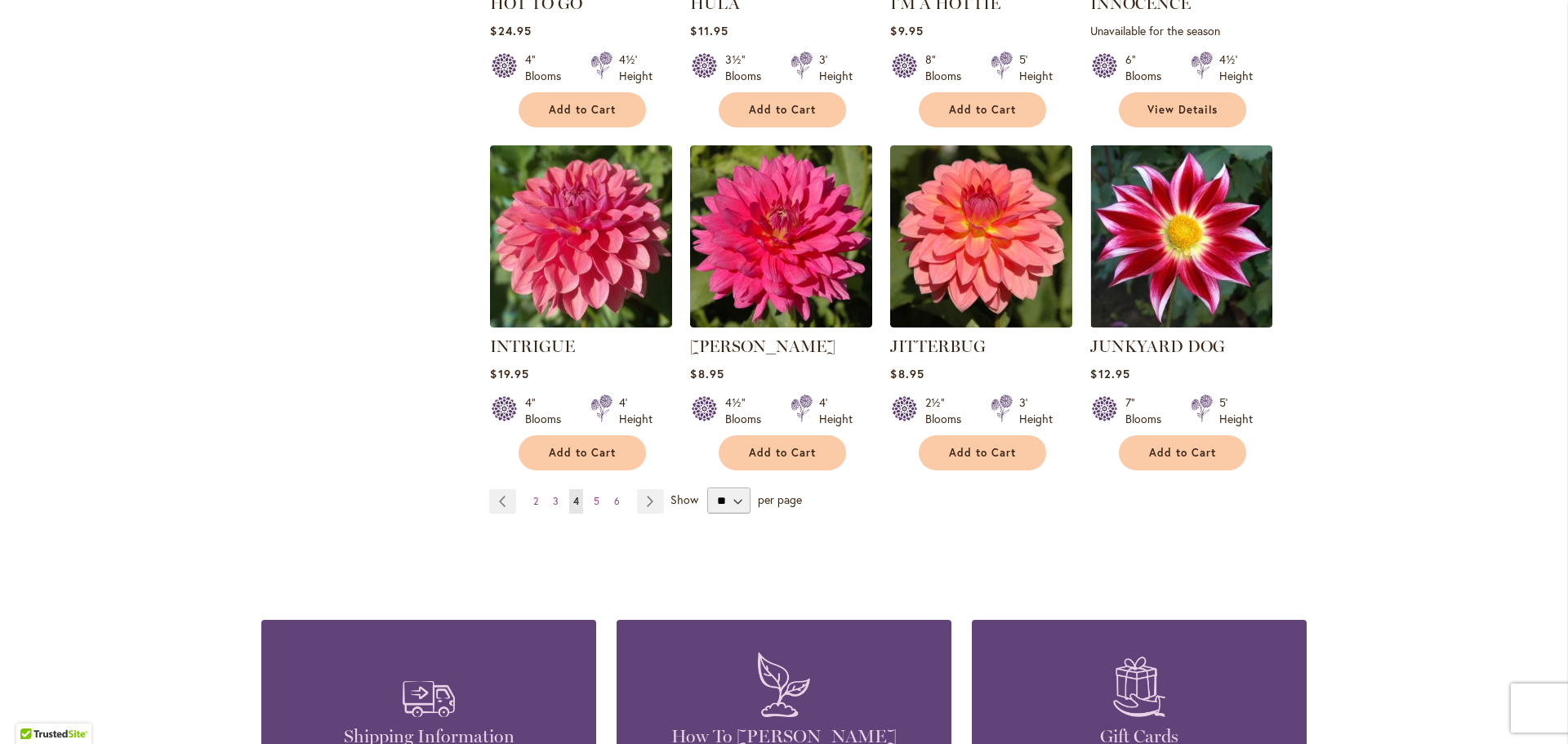
scroll to position [1268, 0]
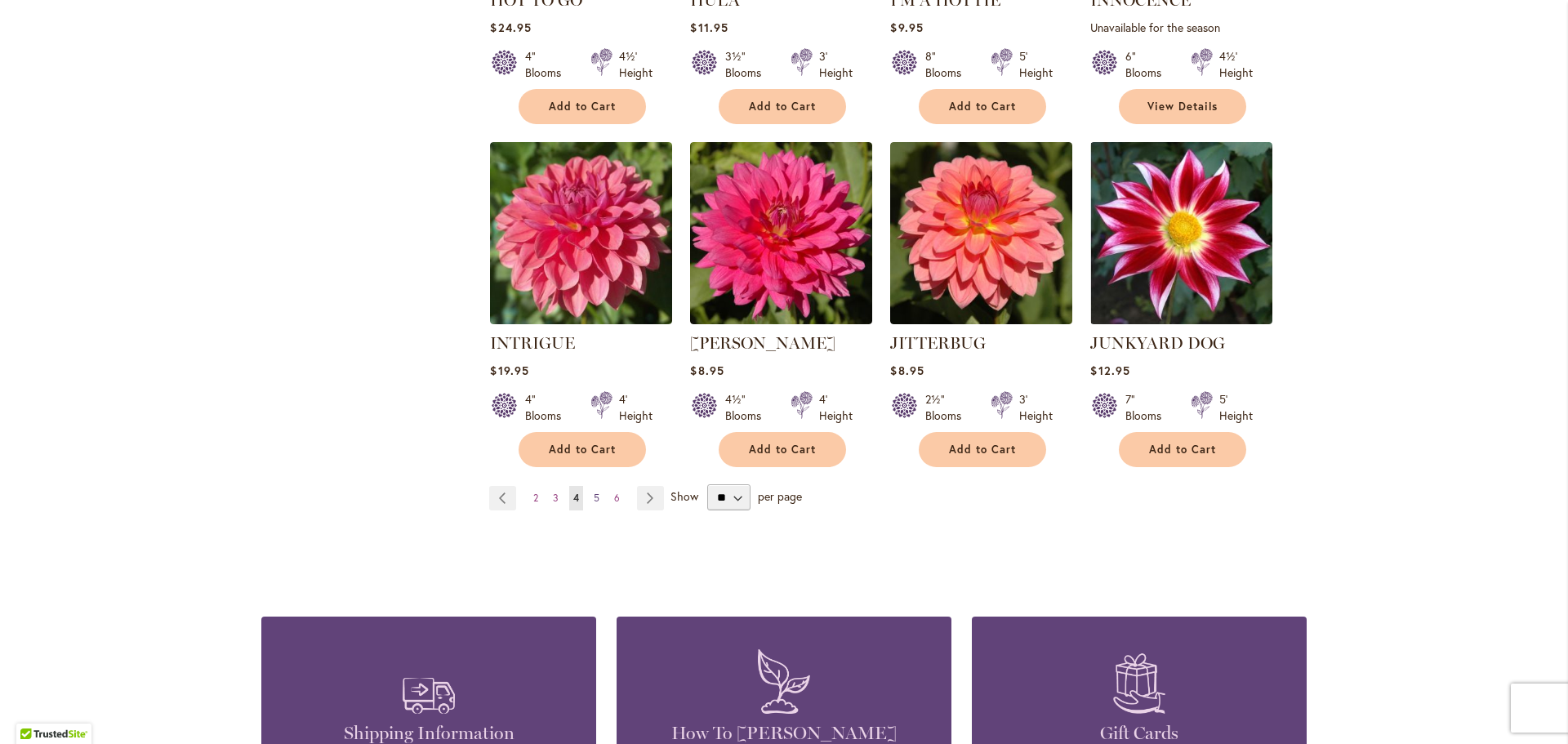
click at [600, 495] on span "5" at bounding box center [597, 498] width 6 height 12
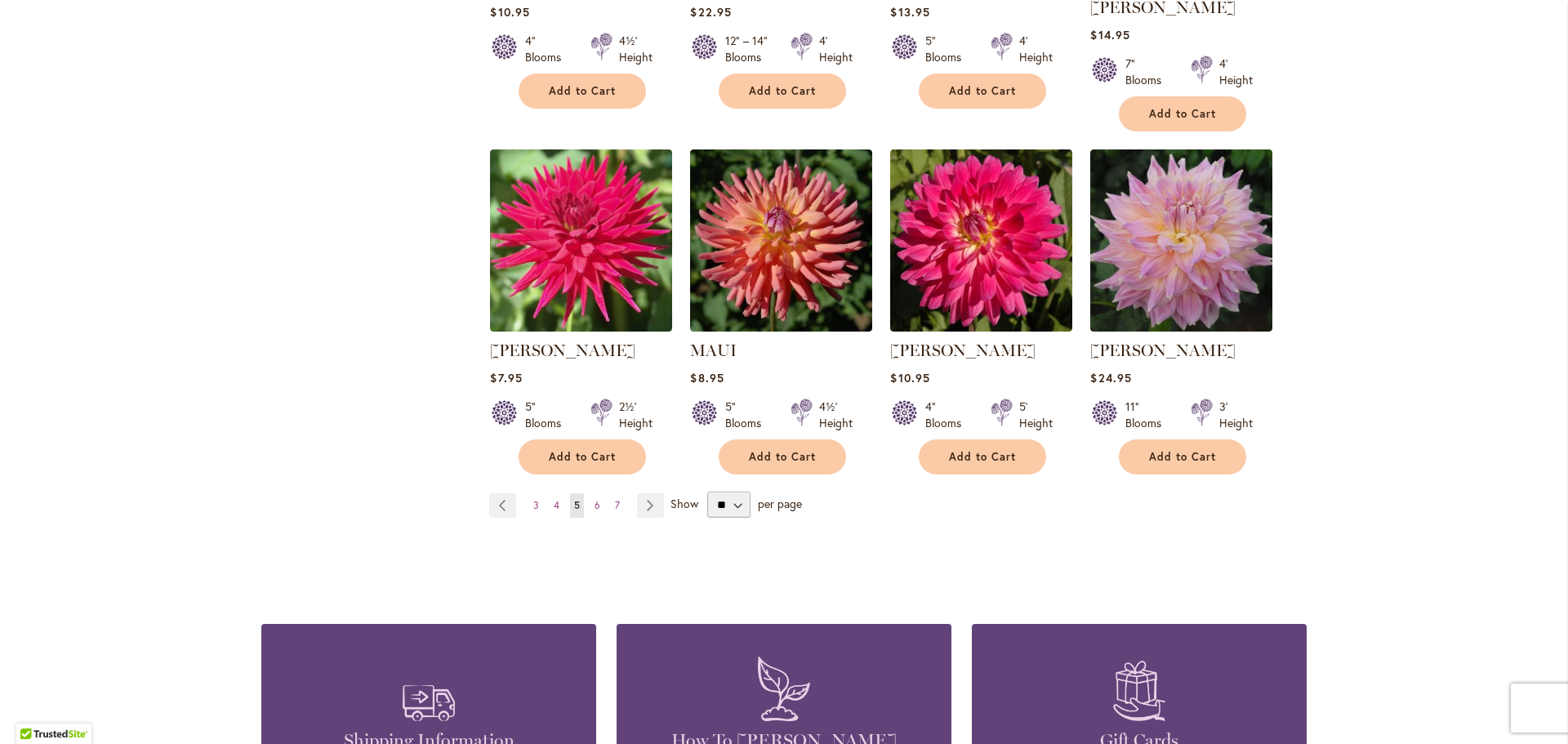
scroll to position [1286, 0]
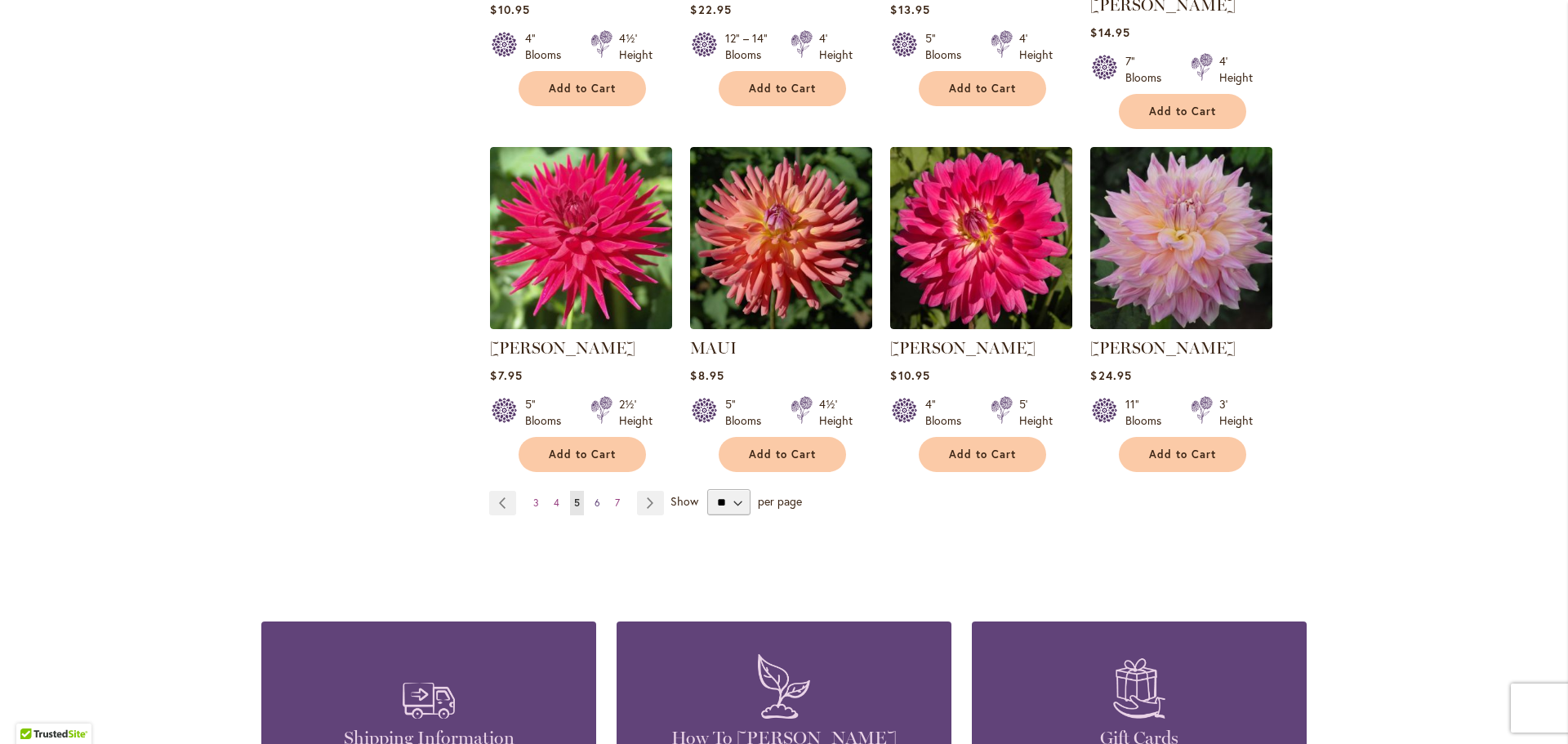
click at [597, 497] on span "6" at bounding box center [597, 502] width 6 height 12
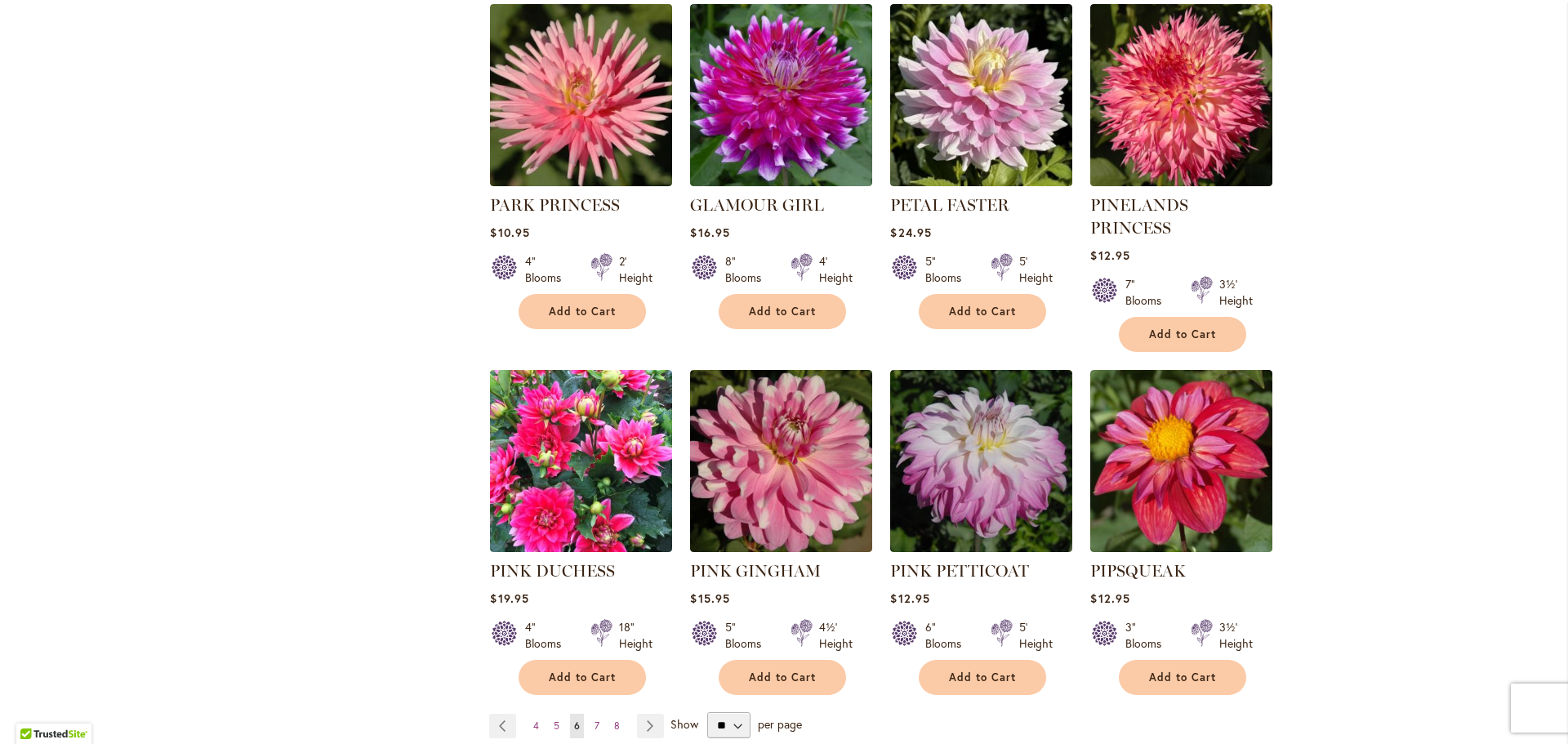
scroll to position [1109, 0]
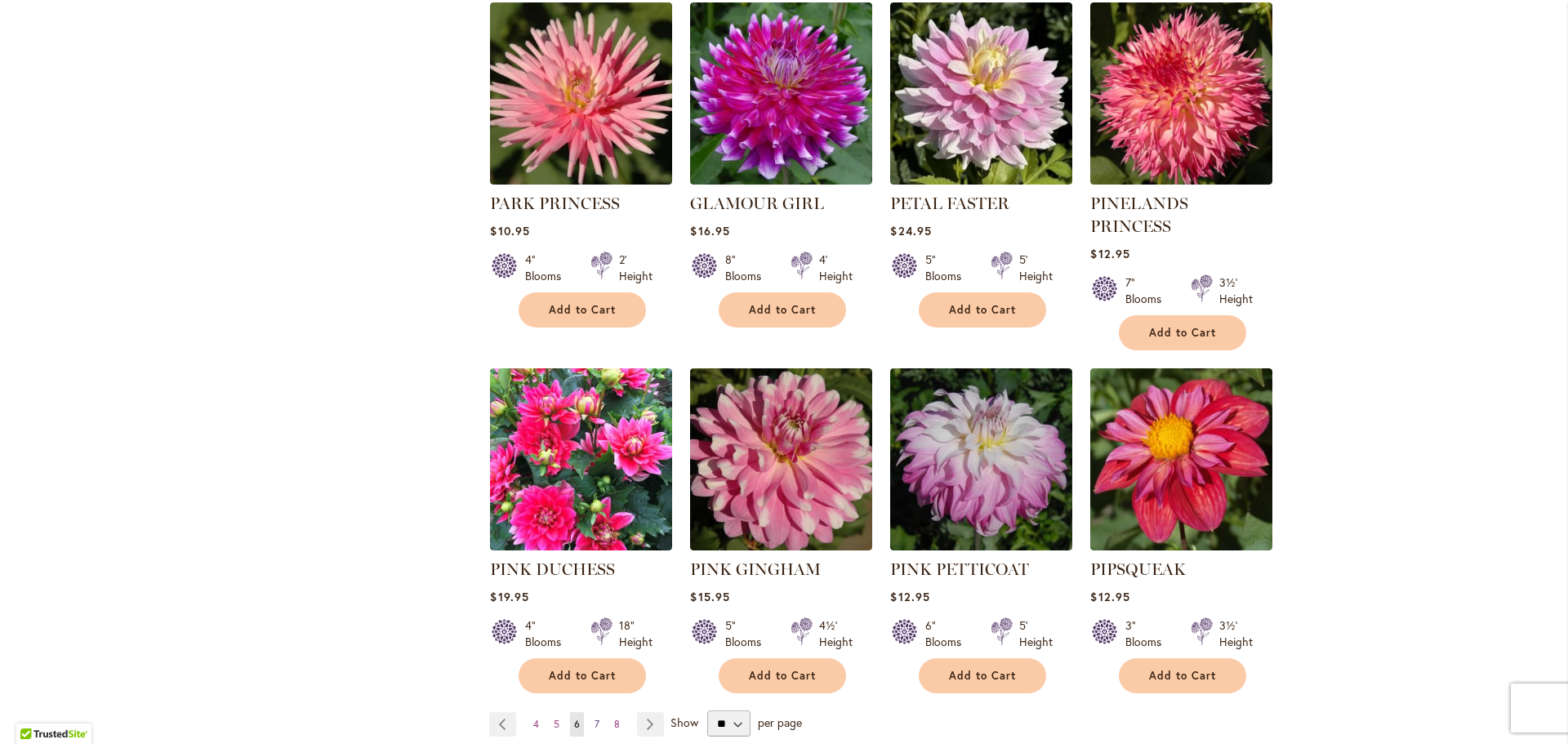
click at [596, 718] on span "7" at bounding box center [596, 723] width 5 height 12
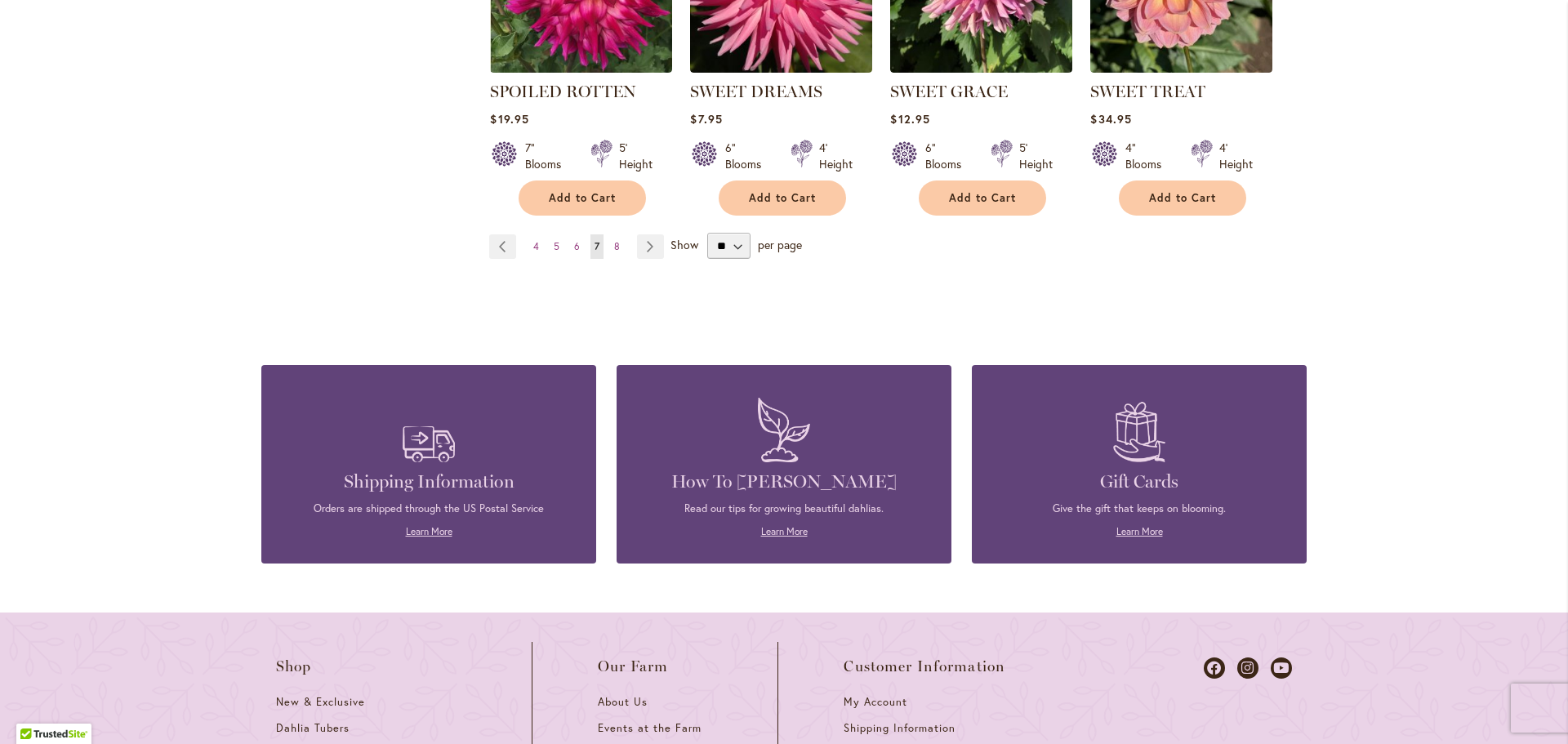
scroll to position [1524, 0]
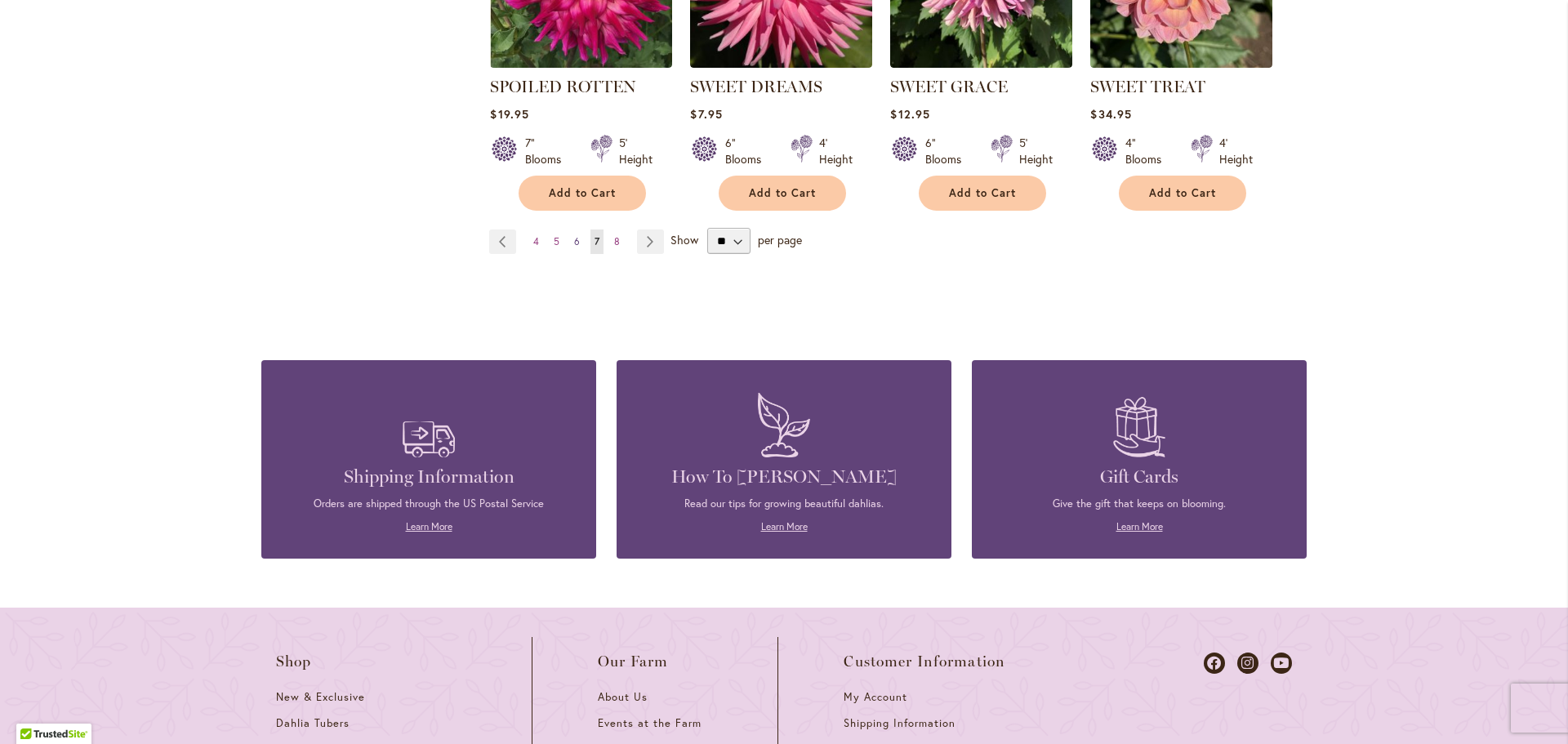
click at [575, 235] on span "6" at bounding box center [577, 241] width 6 height 12
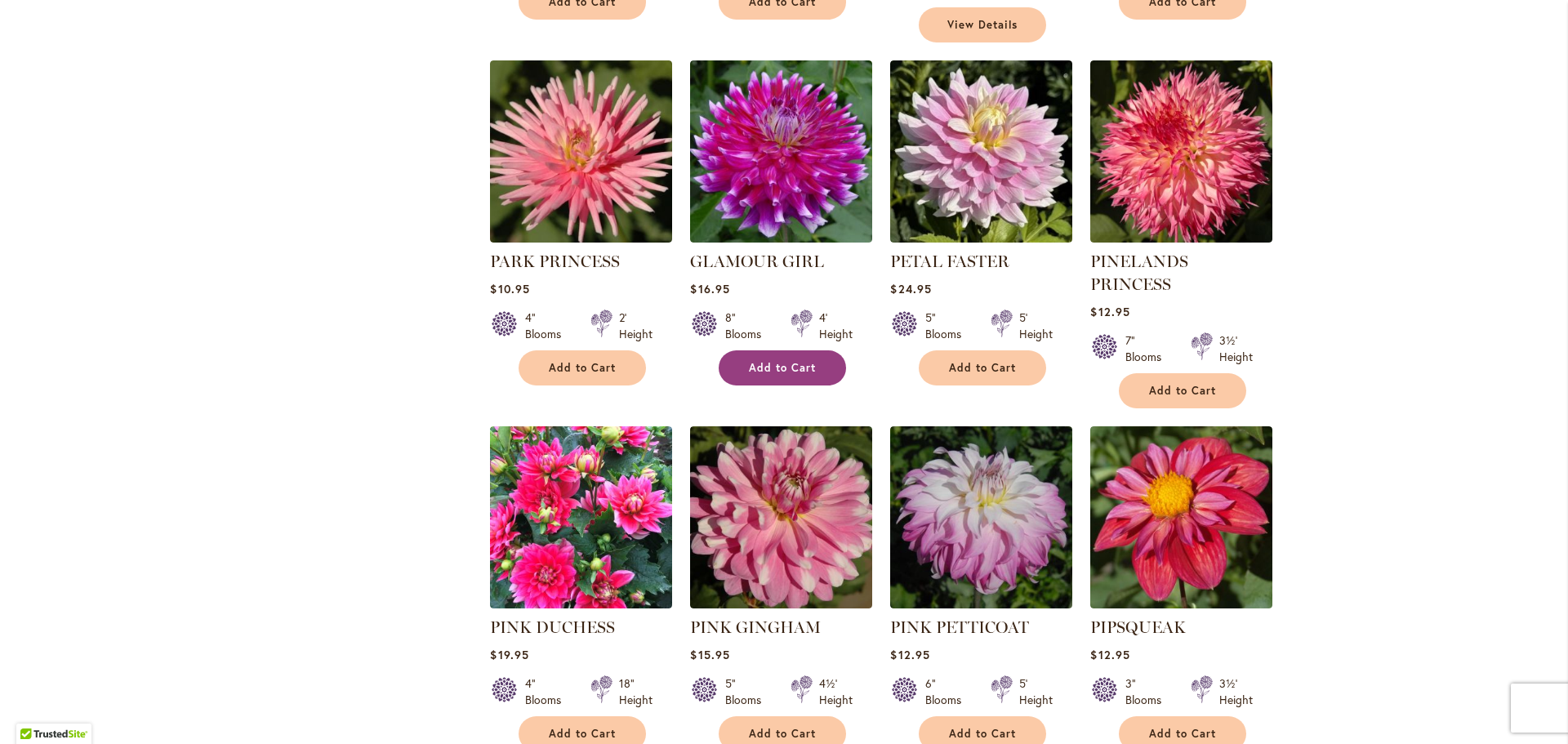
scroll to position [1073, 0]
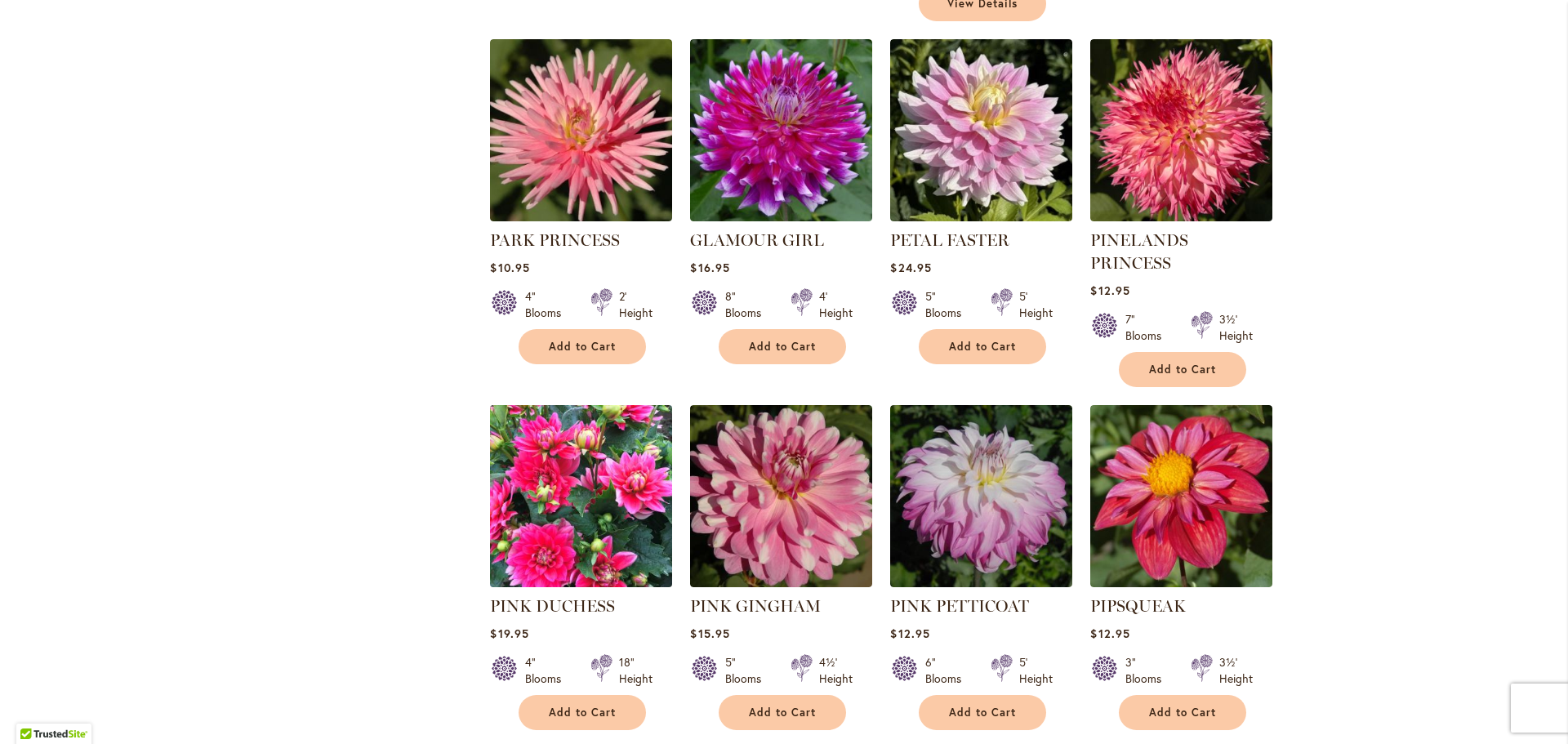
click at [592, 400] on img at bounding box center [582, 496] width 191 height 191
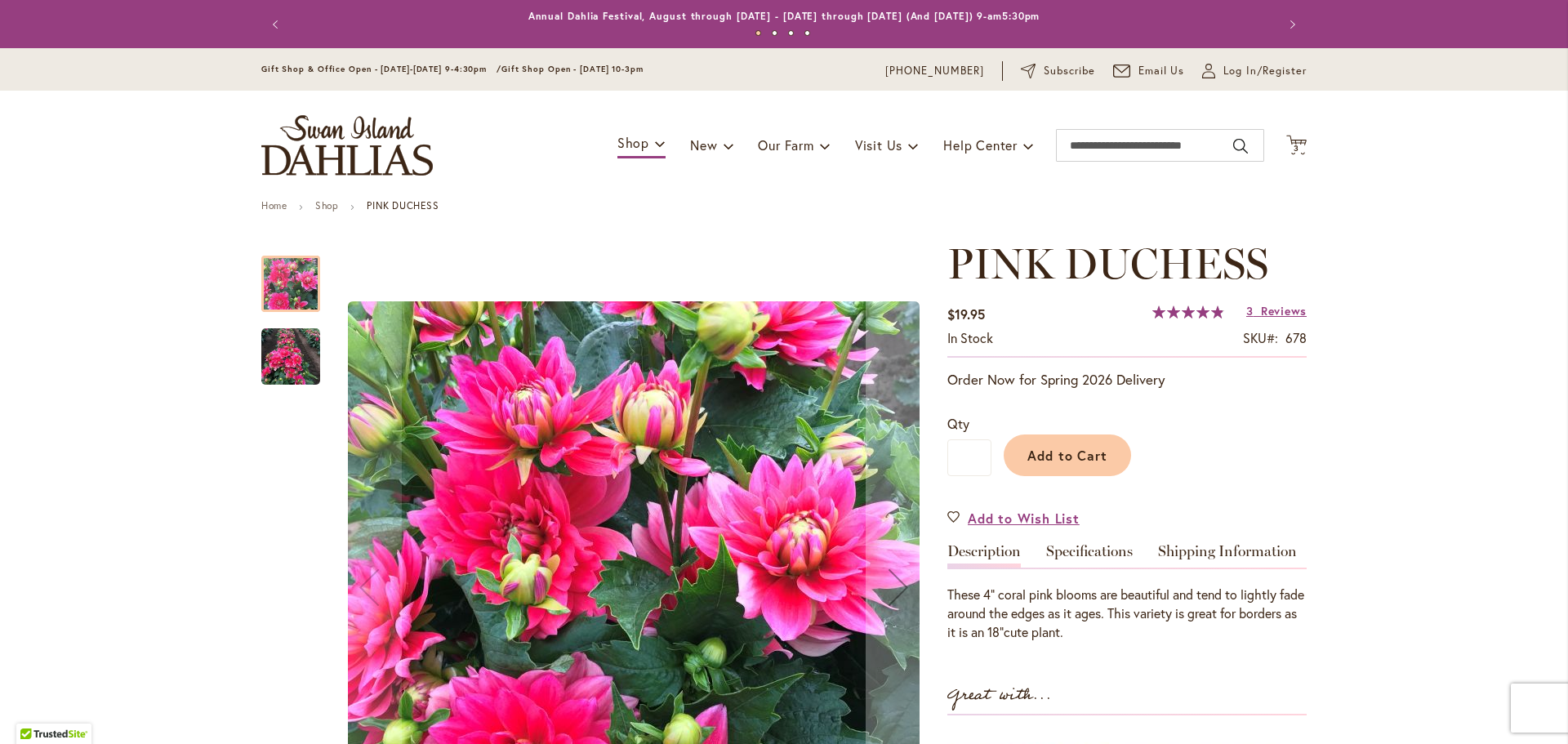
scroll to position [170, 0]
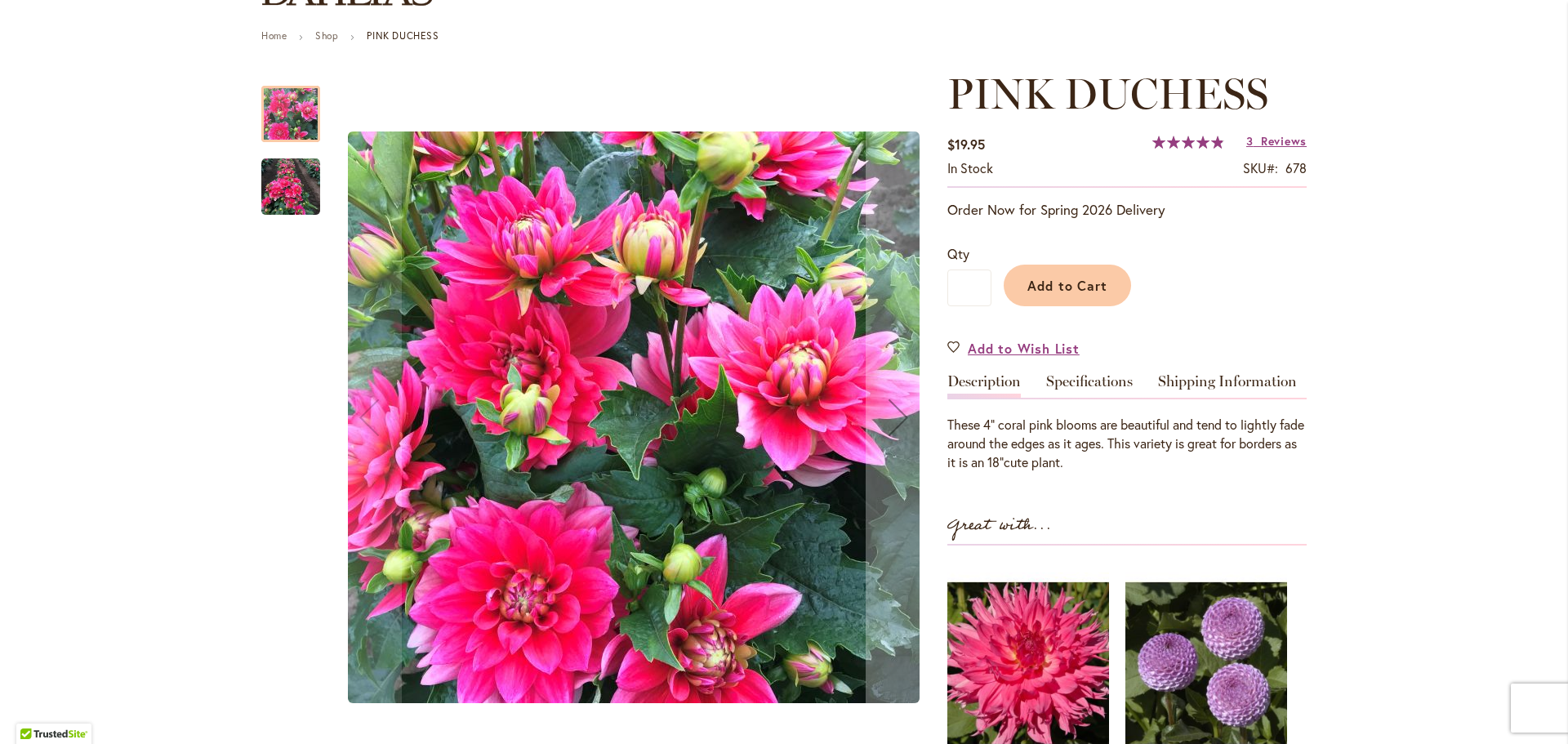
click at [305, 174] on img "PINK DUCHESS" at bounding box center [291, 186] width 59 height 59
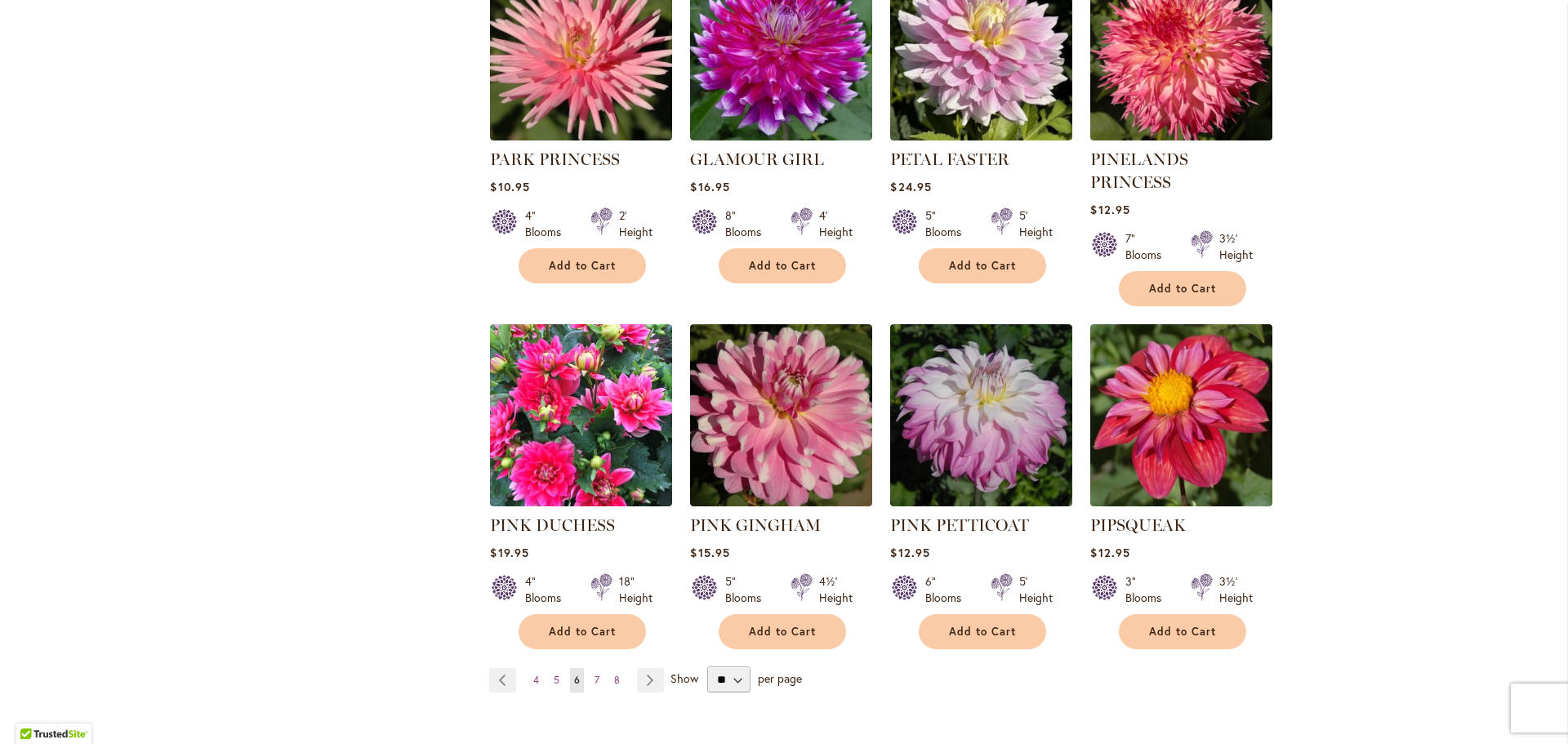
scroll to position [1233, 0]
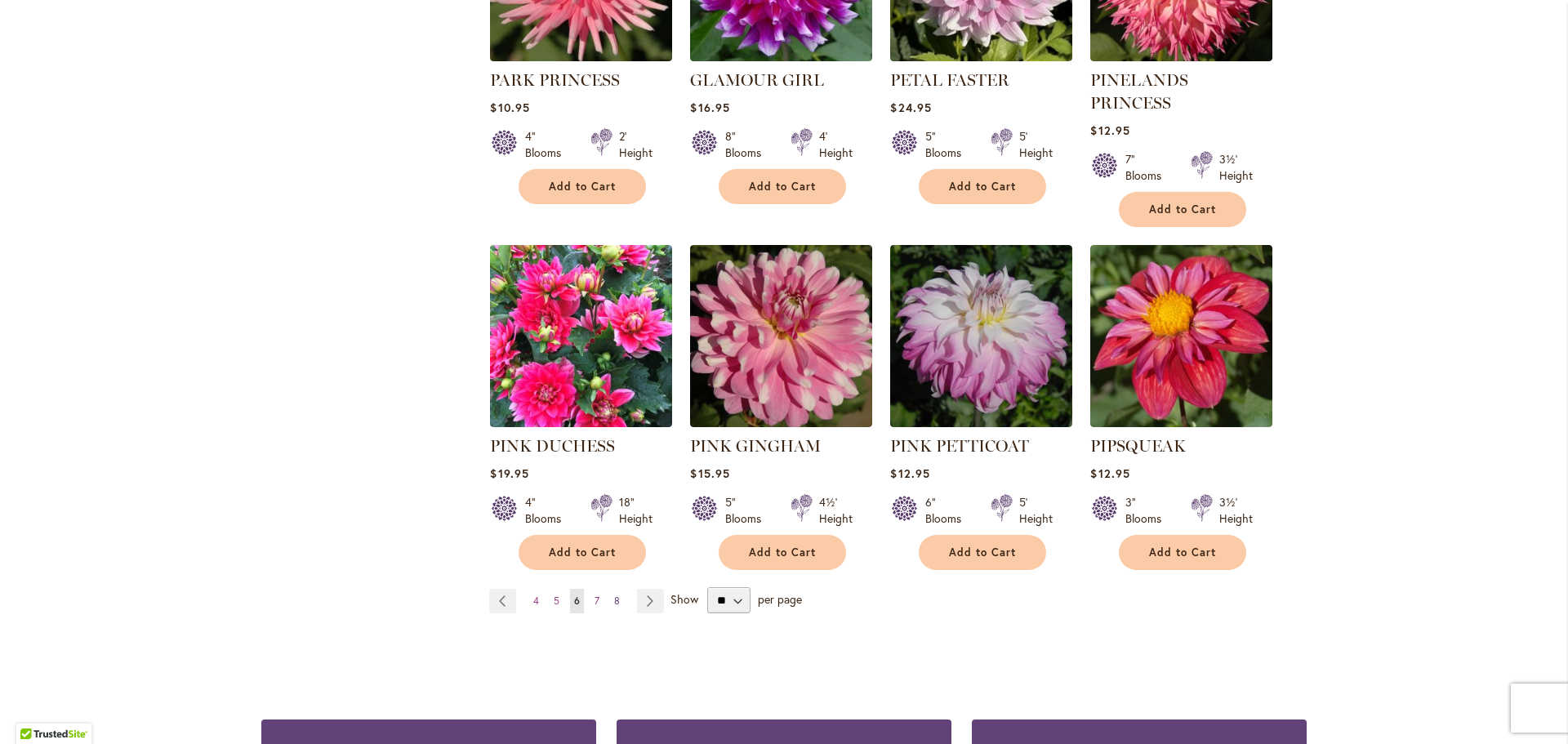
click at [618, 594] on span "8" at bounding box center [617, 600] width 6 height 12
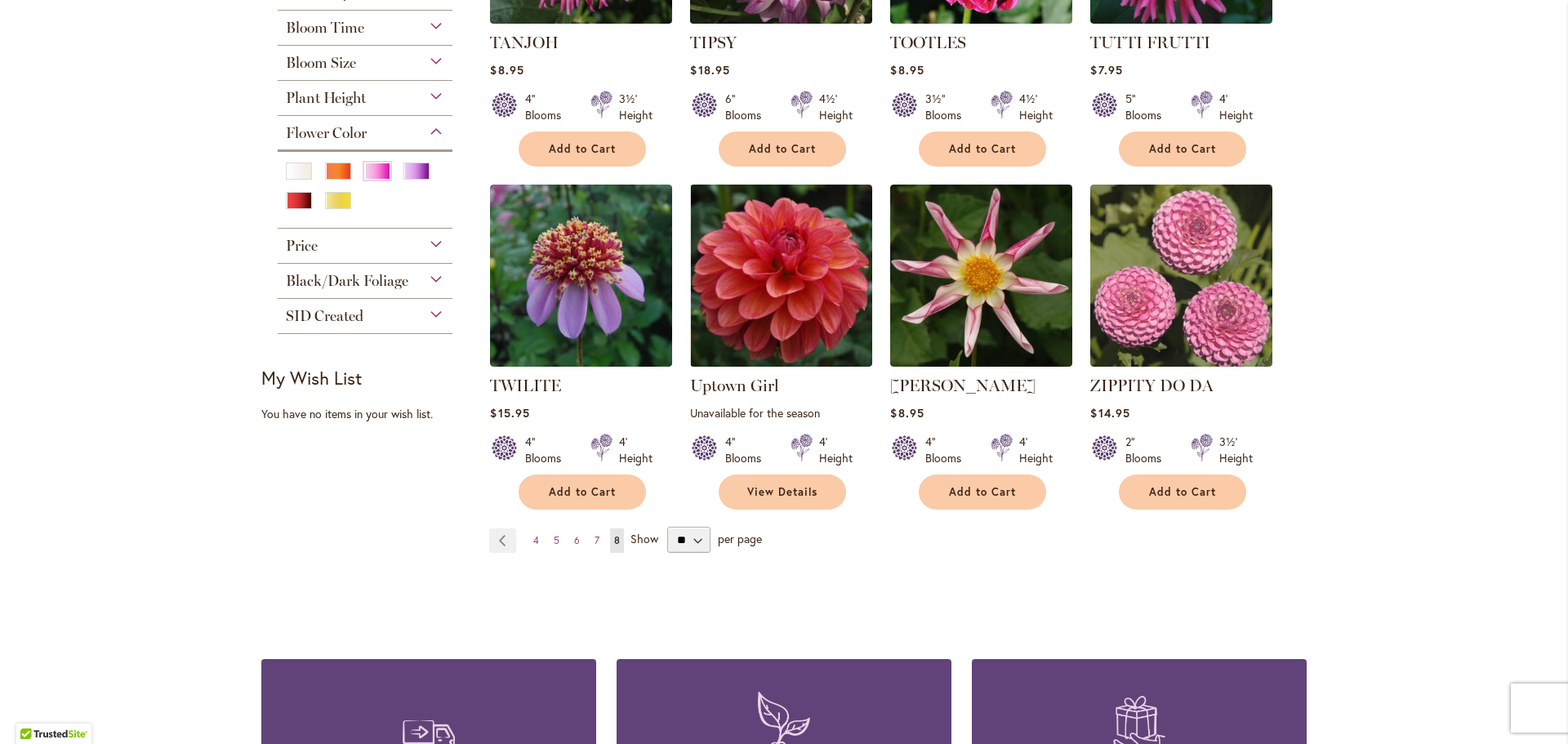
scroll to position [545, 0]
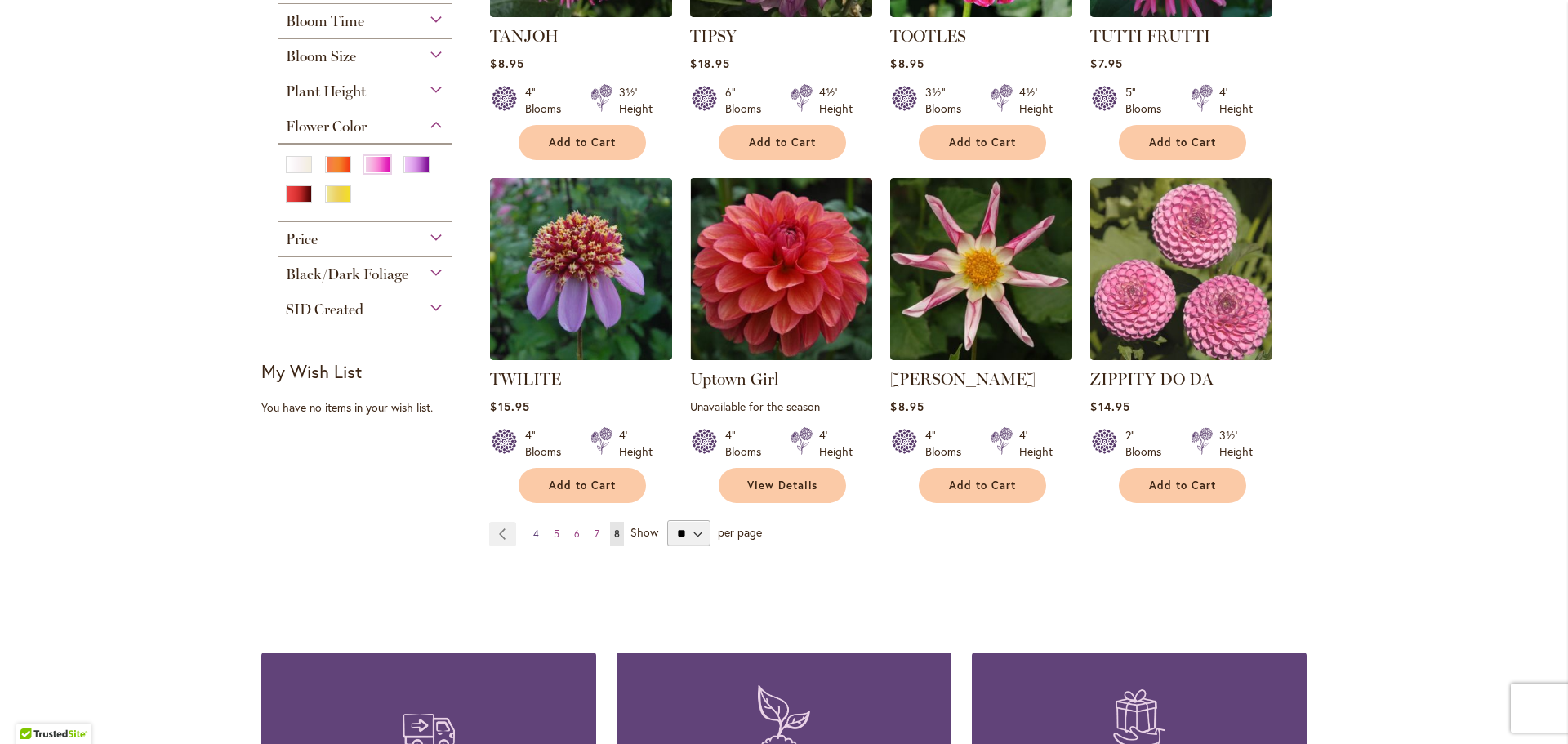
click at [532, 528] on link "Page 4" at bounding box center [536, 534] width 14 height 24
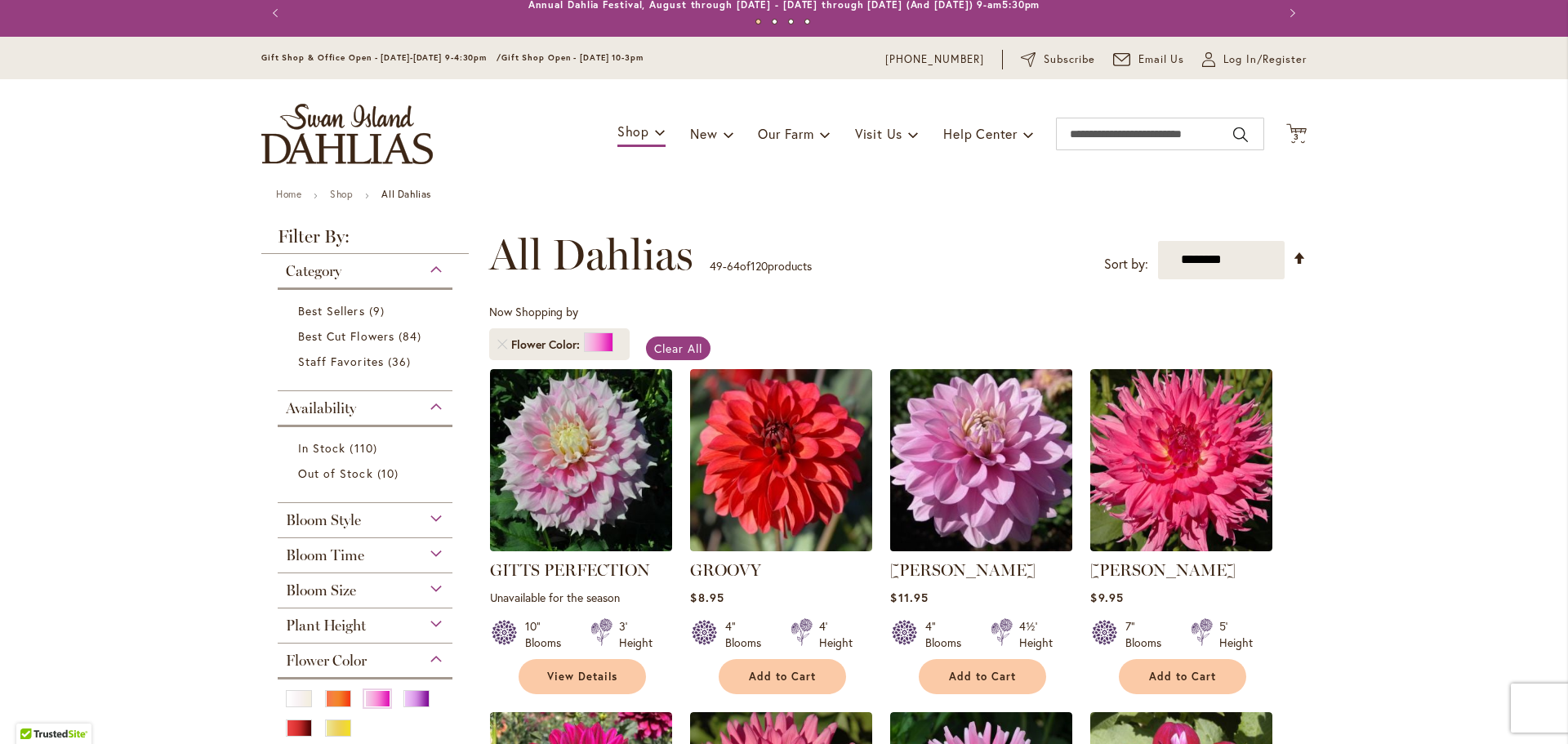
scroll to position [8, 0]
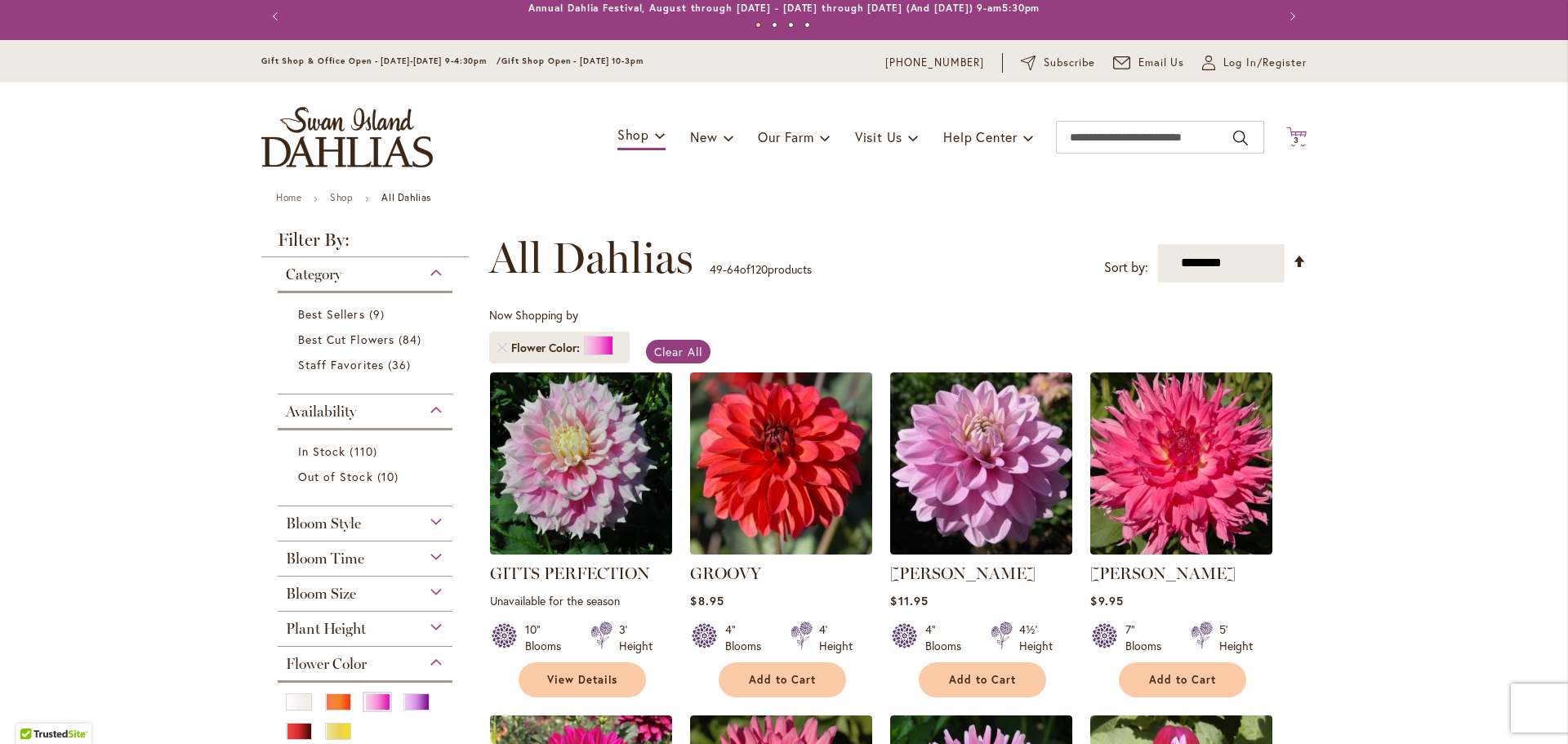
click at [1298, 137] on span "3" at bounding box center [1297, 140] width 6 height 10
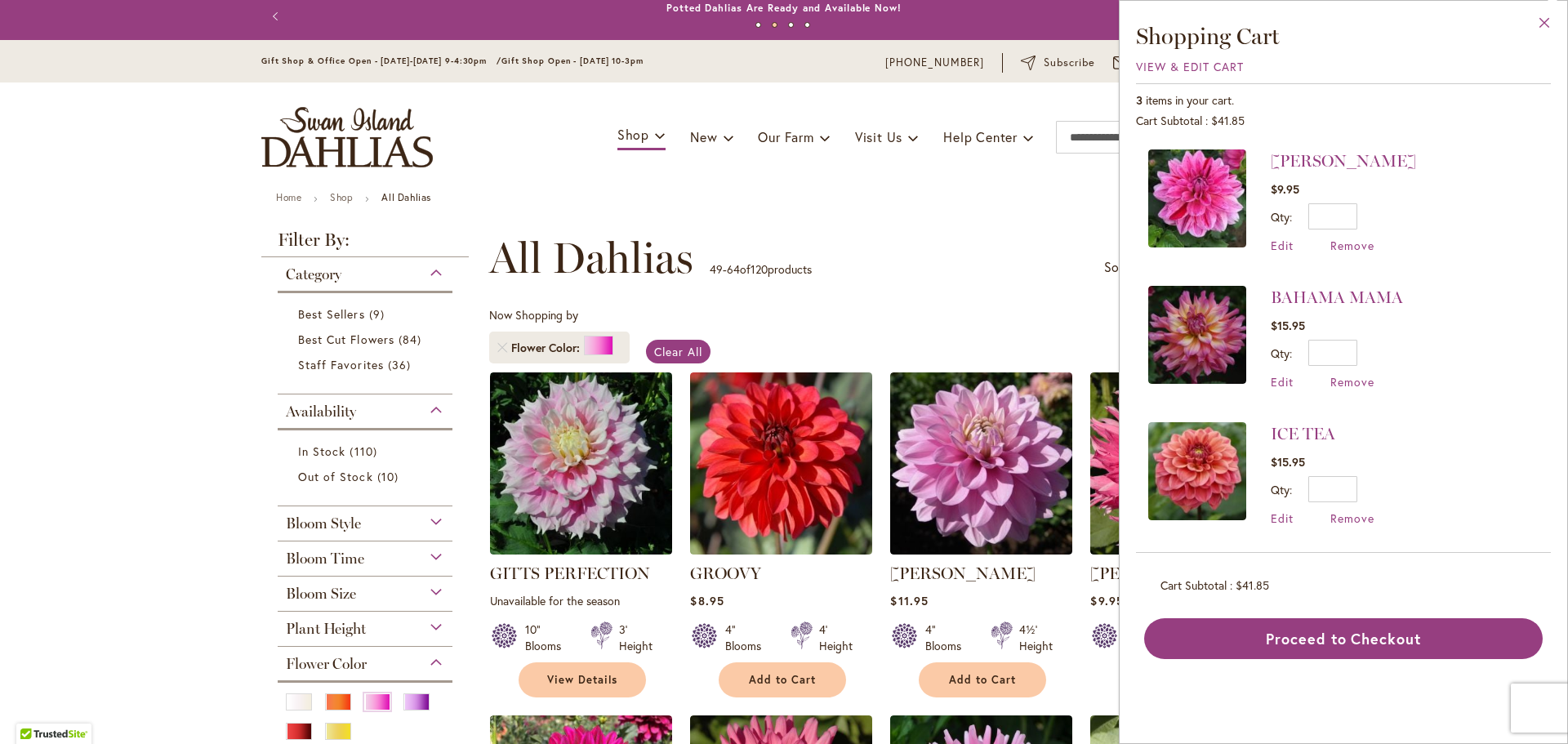
click at [1547, 22] on button "Close" at bounding box center [1546, 26] width 45 height 52
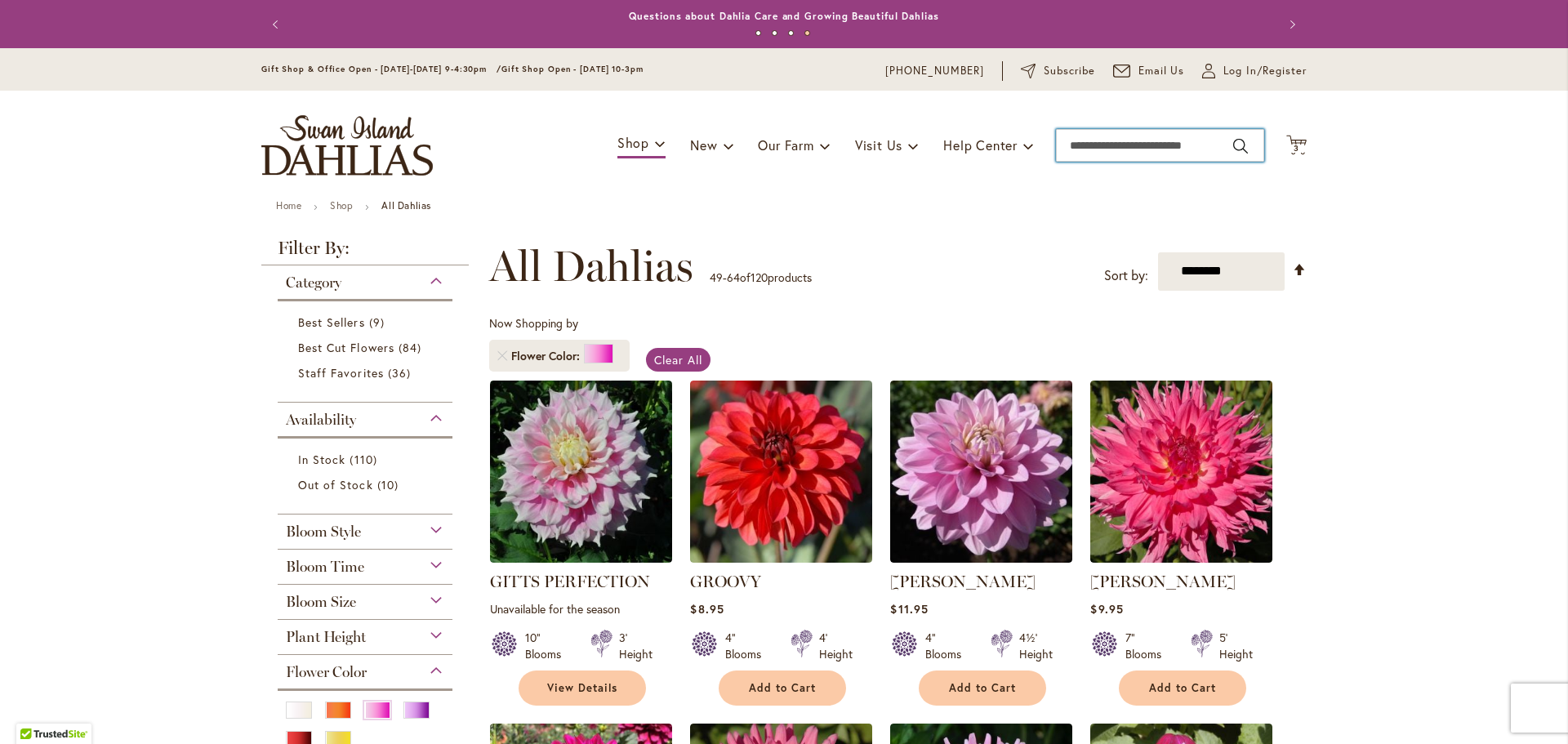
click at [1158, 151] on input "Search" at bounding box center [1160, 145] width 208 height 33
type input "*****"
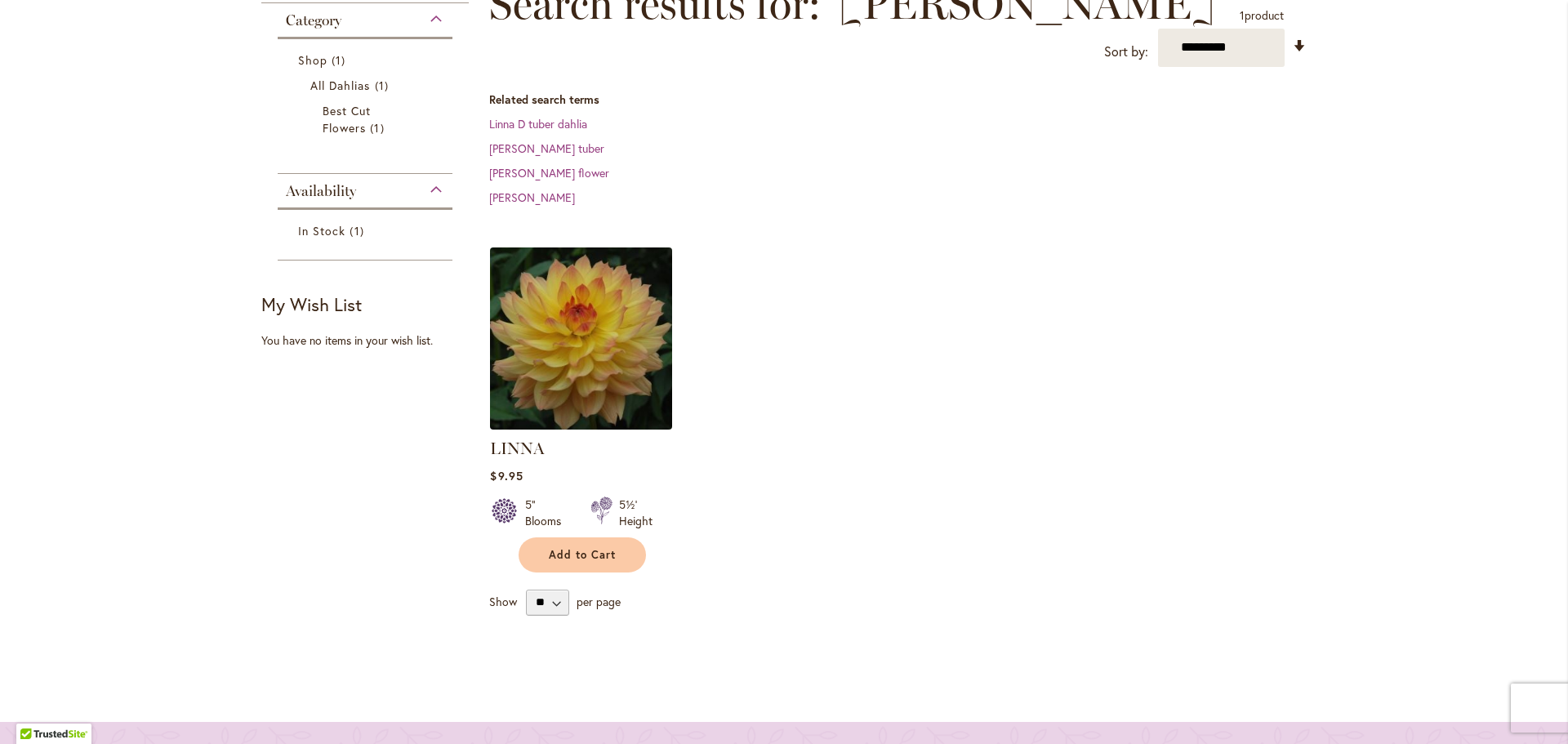
scroll to position [391, 0]
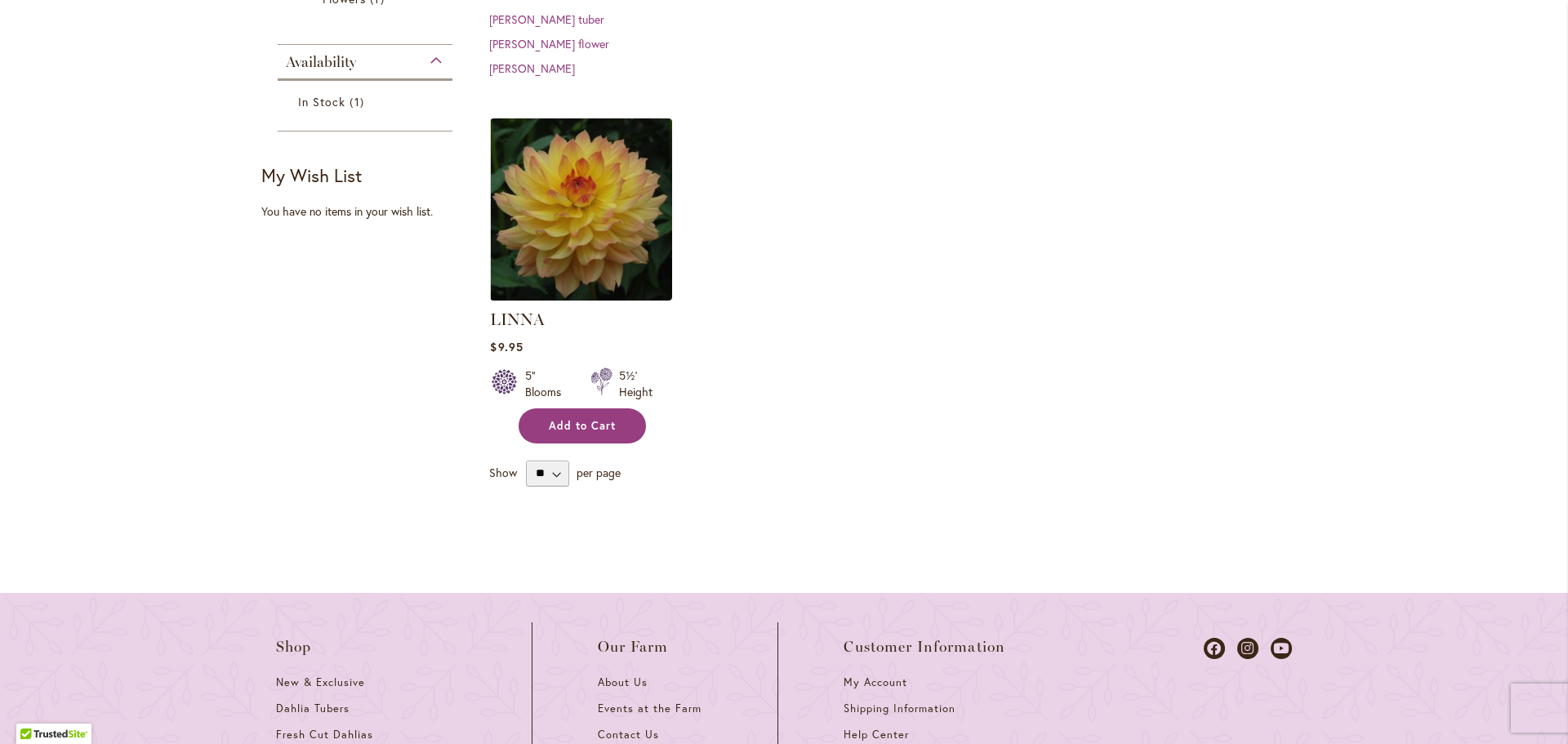
click at [620, 409] on button "Add to Cart" at bounding box center [582, 425] width 127 height 35
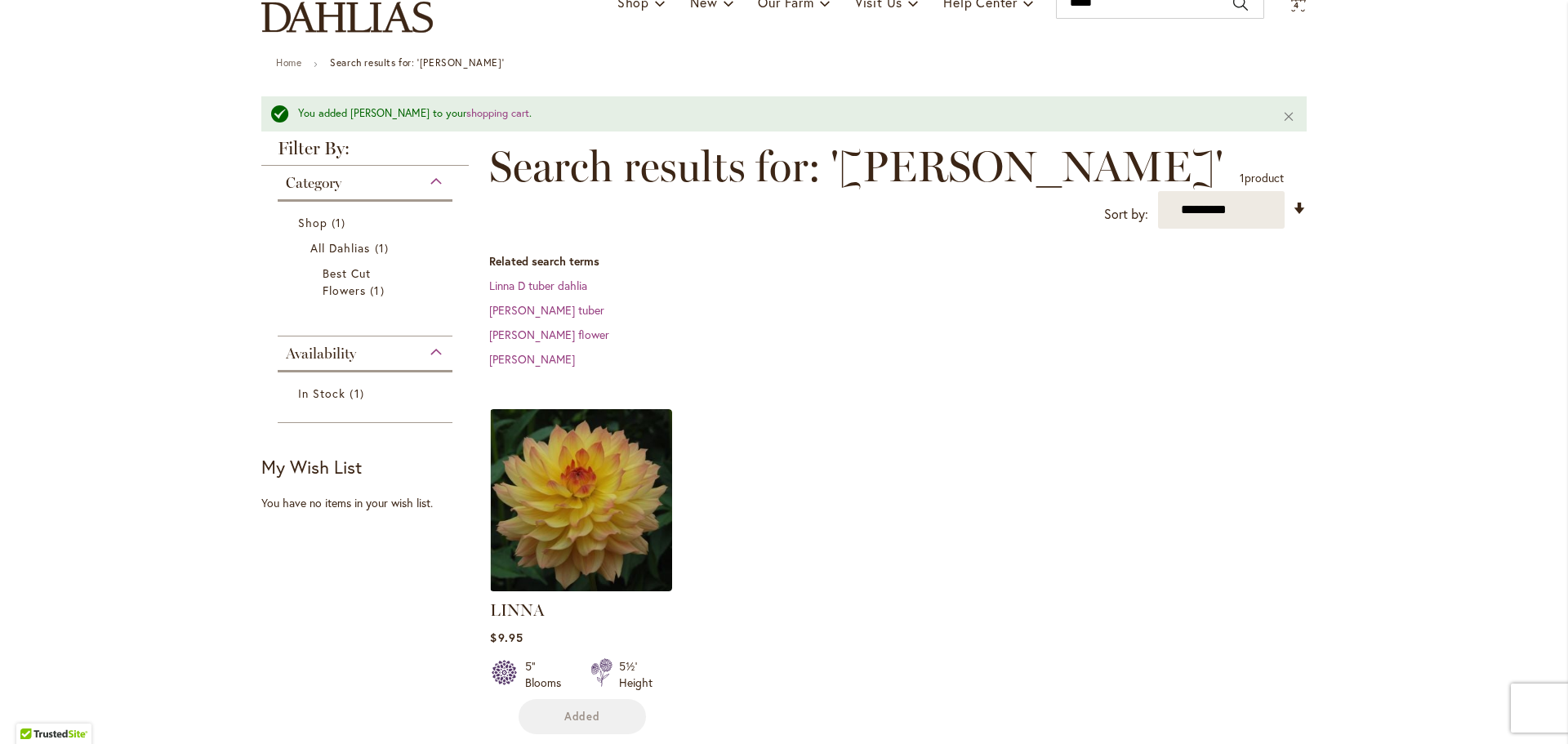
scroll to position [118, 0]
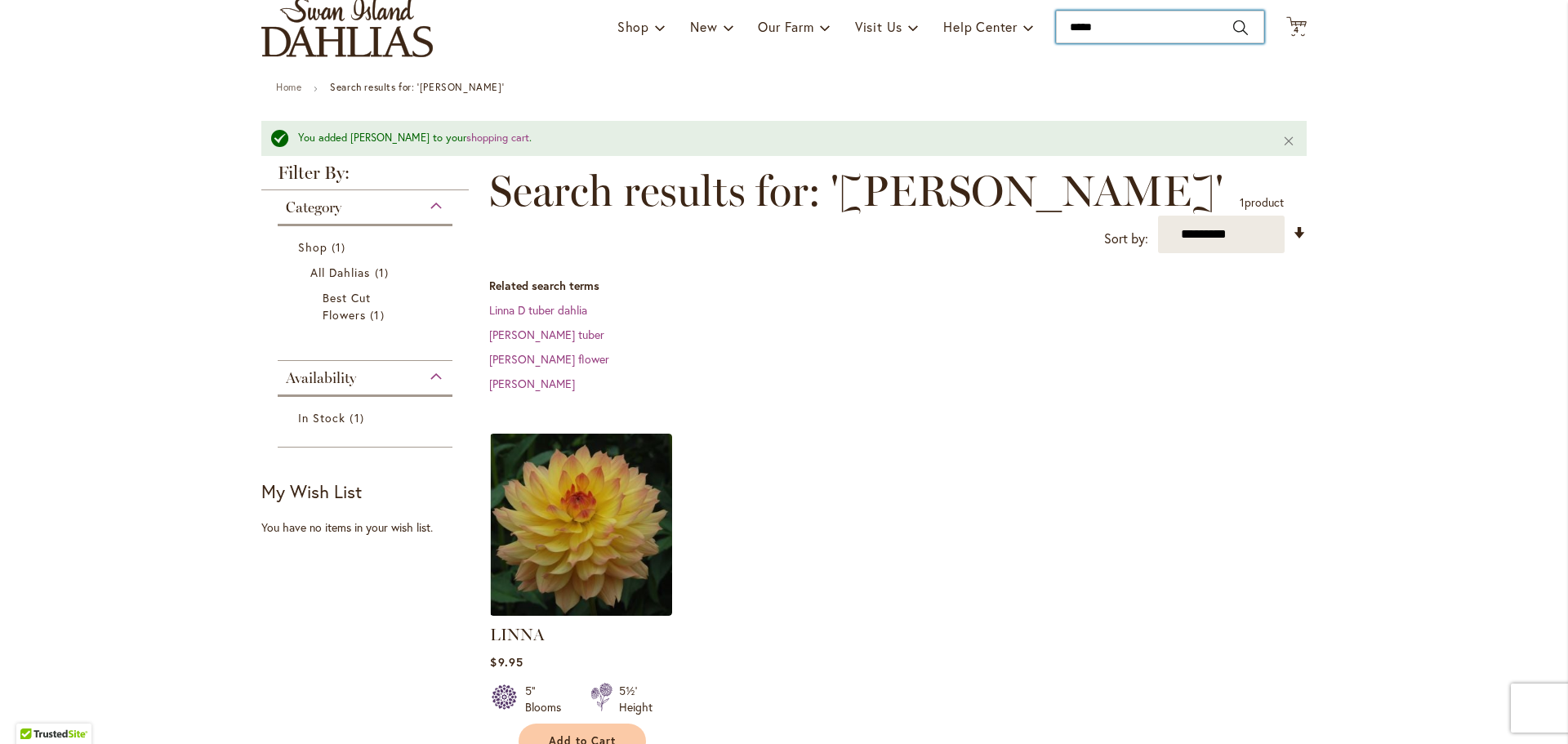
type input "*****"
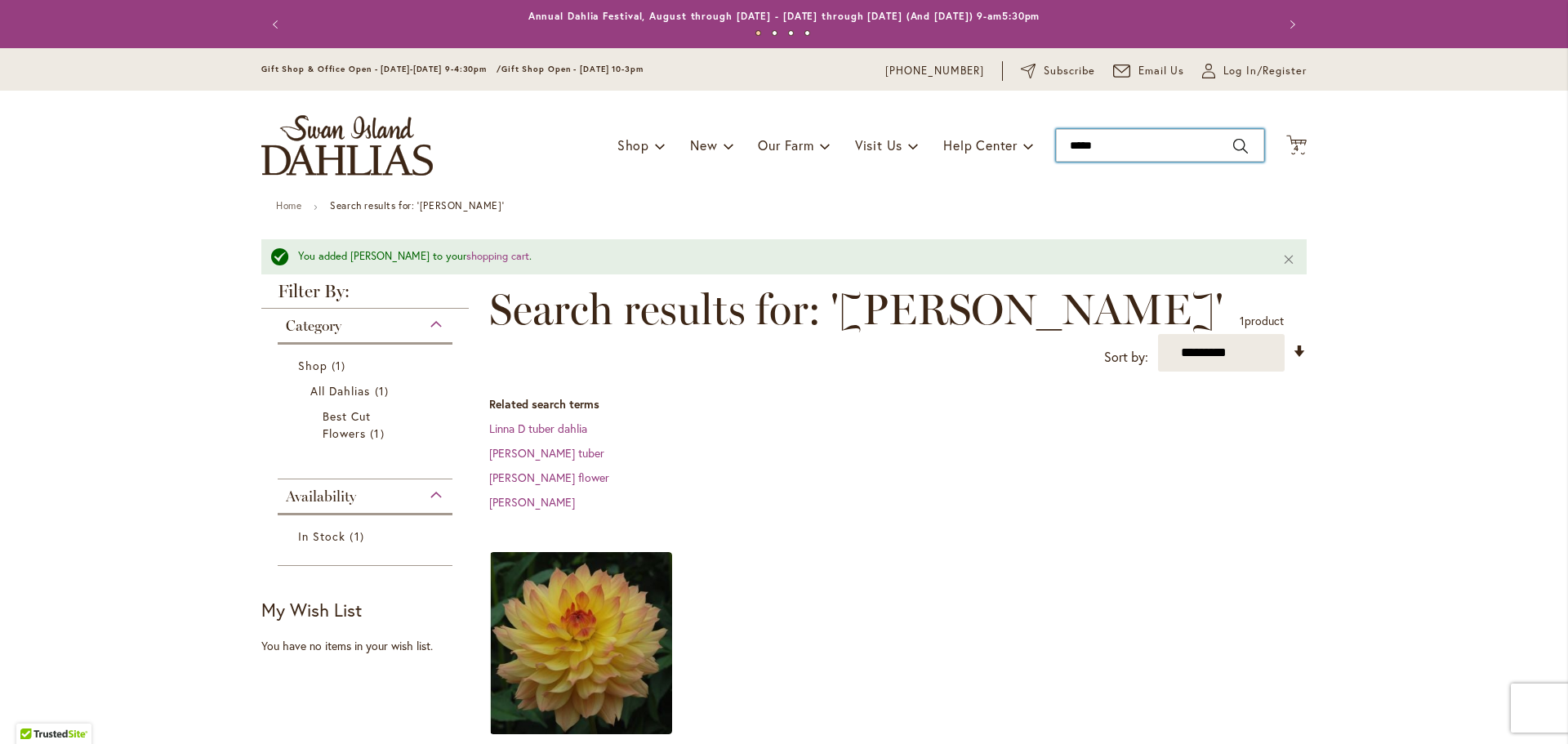
drag, startPoint x: 1125, startPoint y: 22, endPoint x: 977, endPoint y: -8, distance: 151.0
click at [977, 0] on html "Skip to Accessibility Information The store will not work correctly in the case…" at bounding box center [784, 372] width 1568 height 744
type input "******"
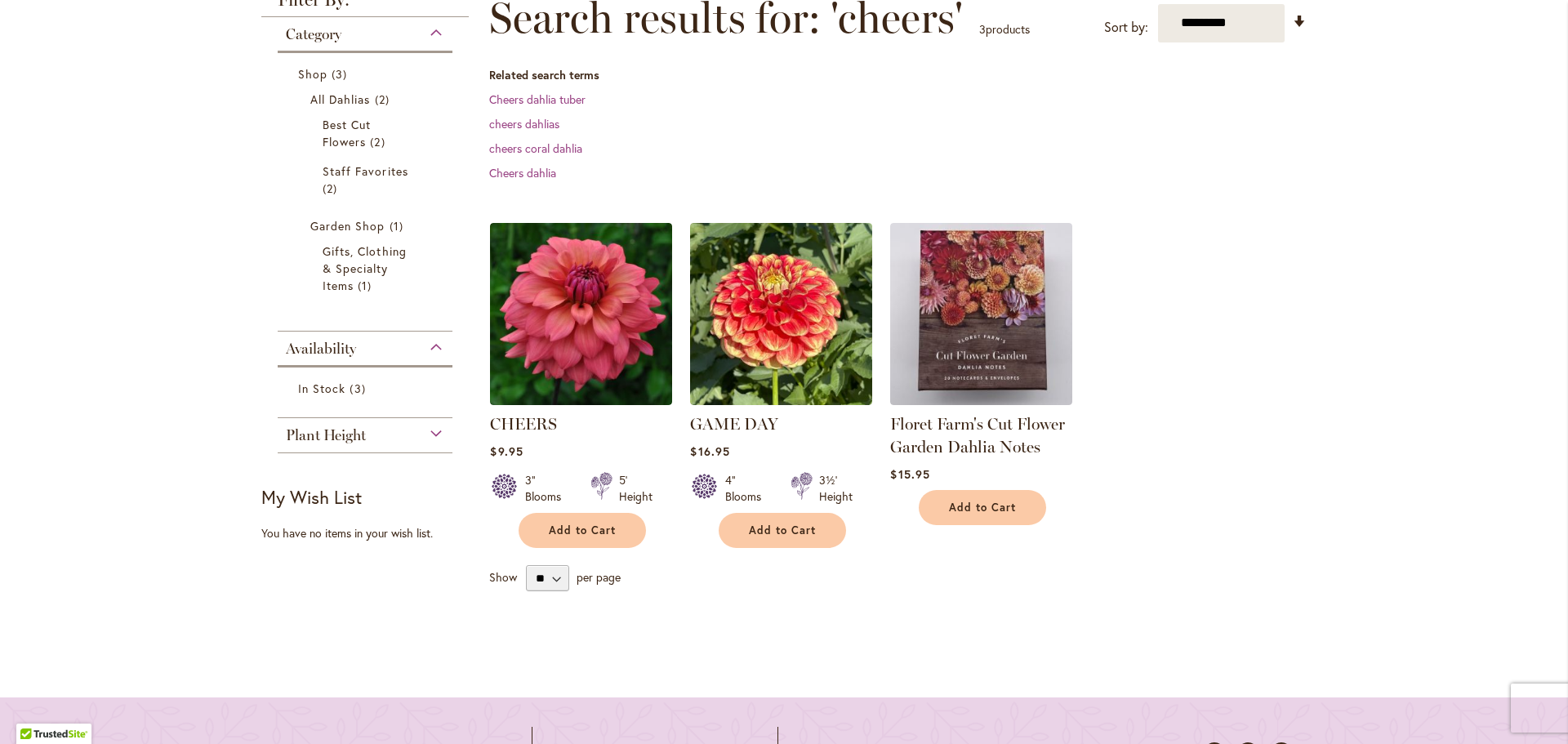
scroll to position [262, 0]
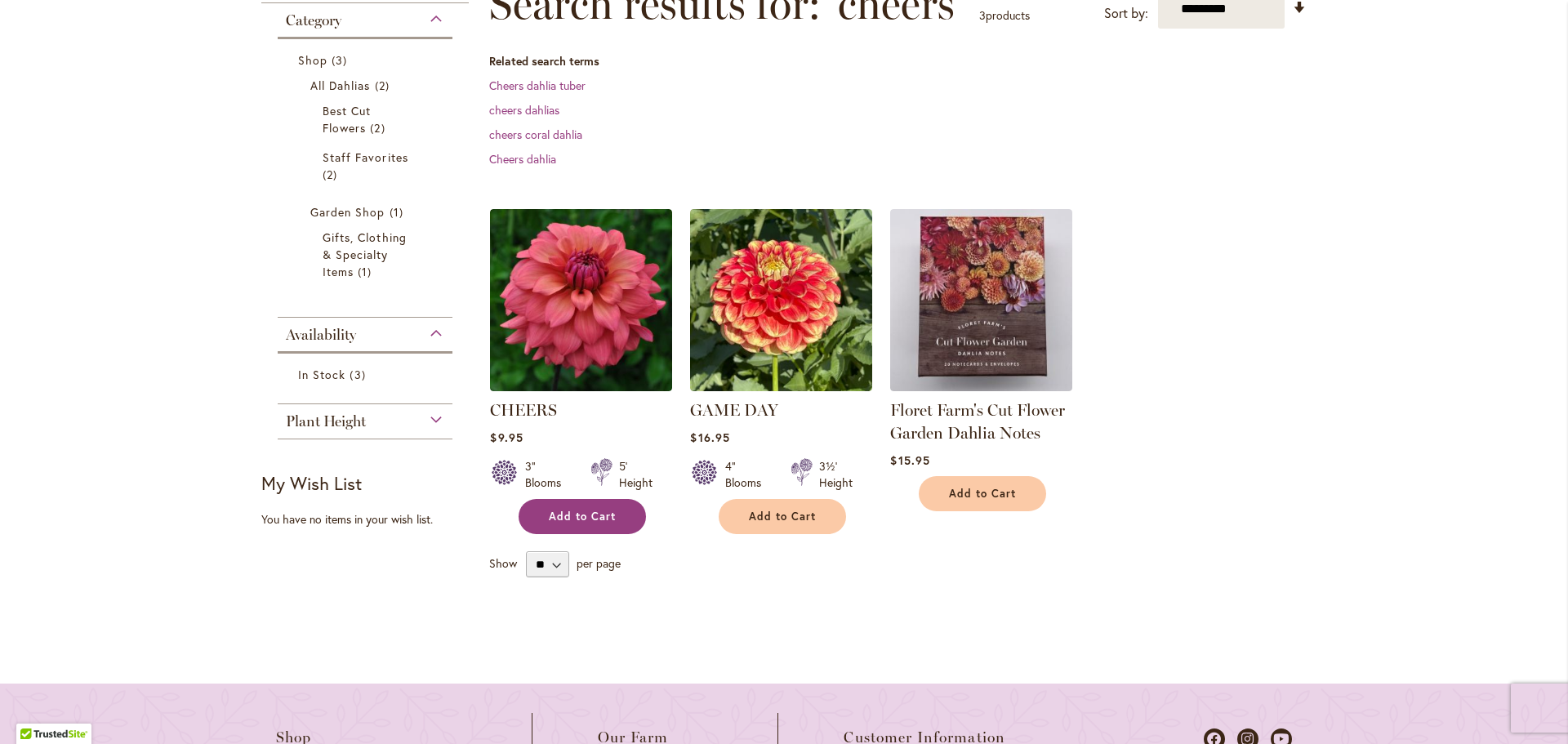
click at [599, 501] on button "Add to Cart" at bounding box center [582, 516] width 127 height 35
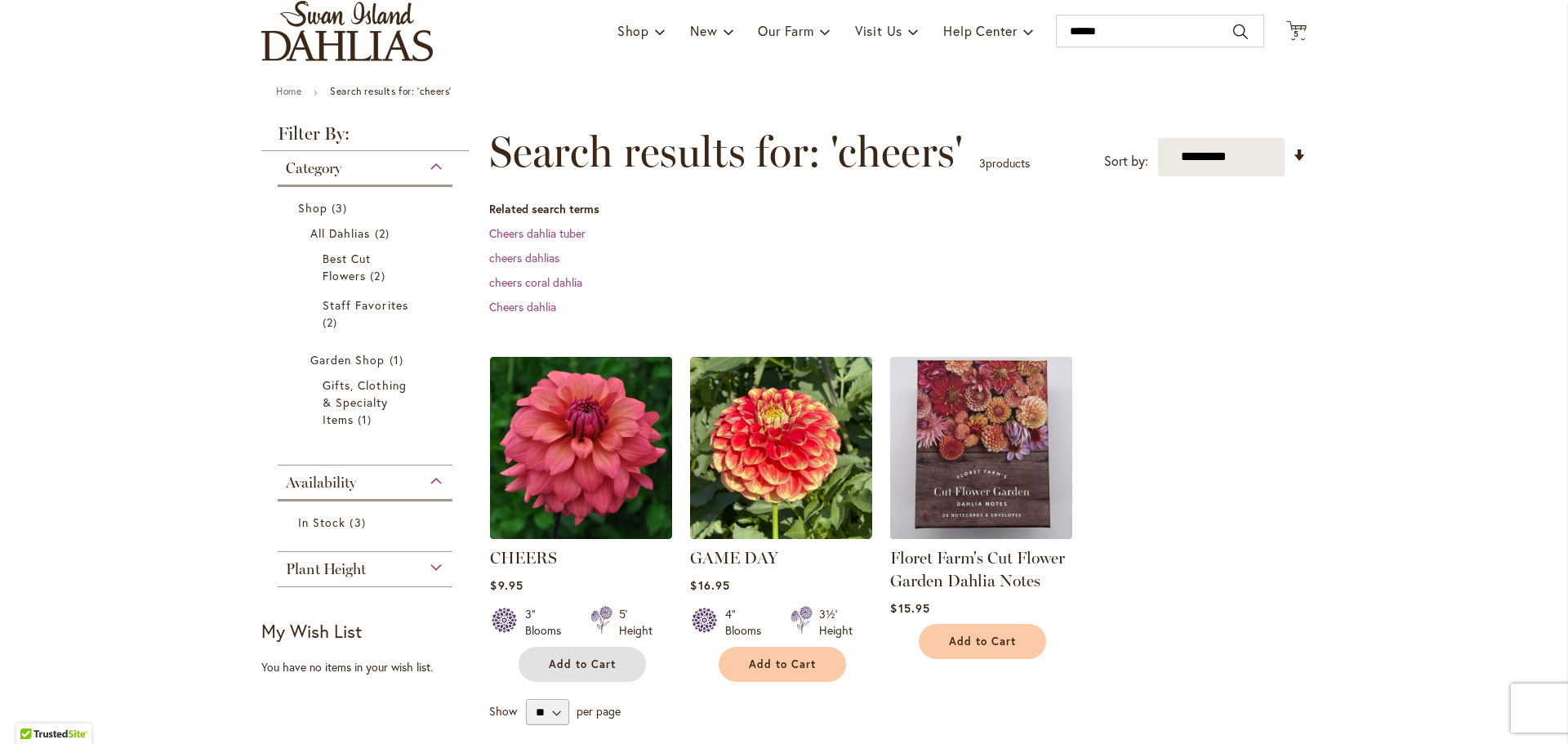
scroll to position [112, 0]
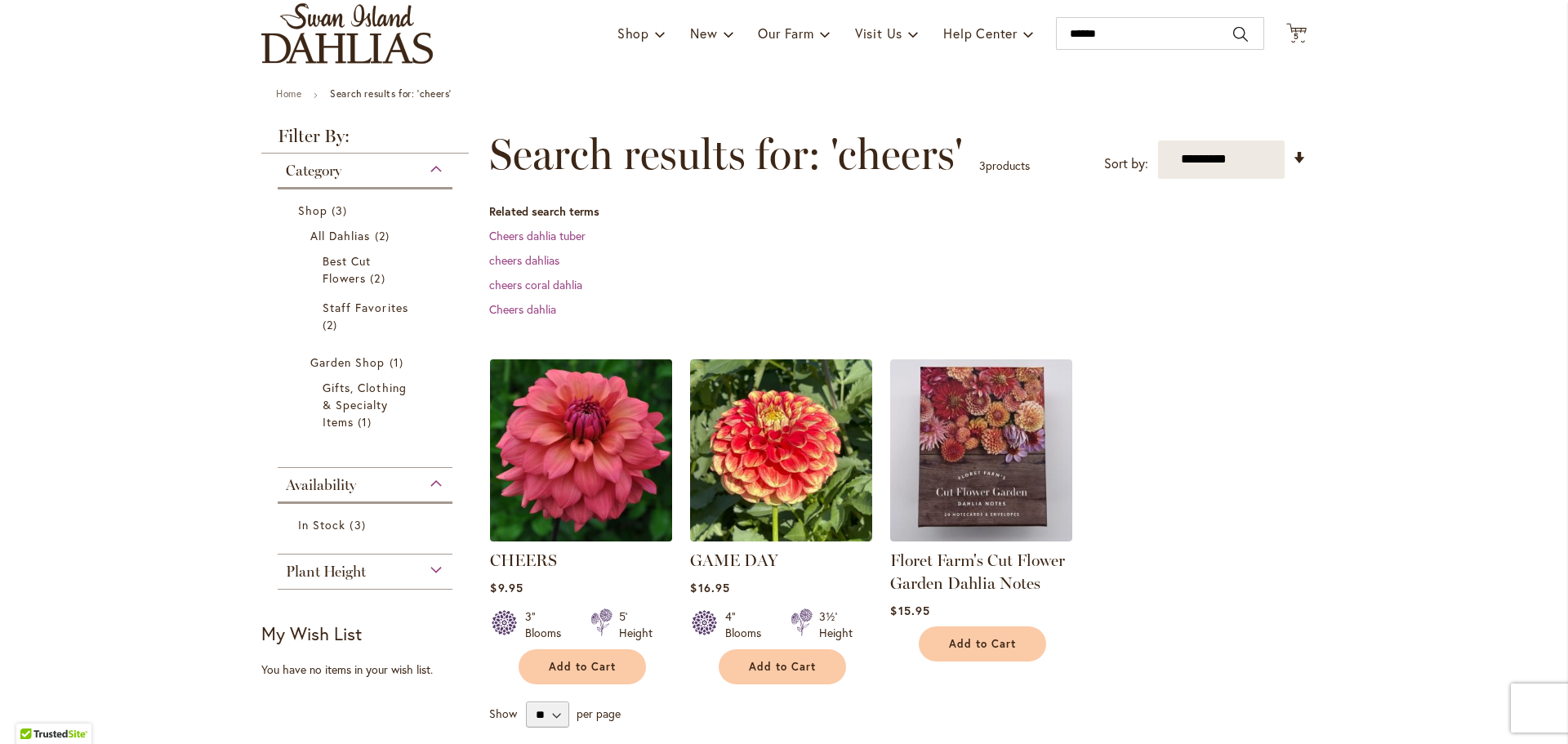
click at [601, 451] on img at bounding box center [582, 450] width 191 height 191
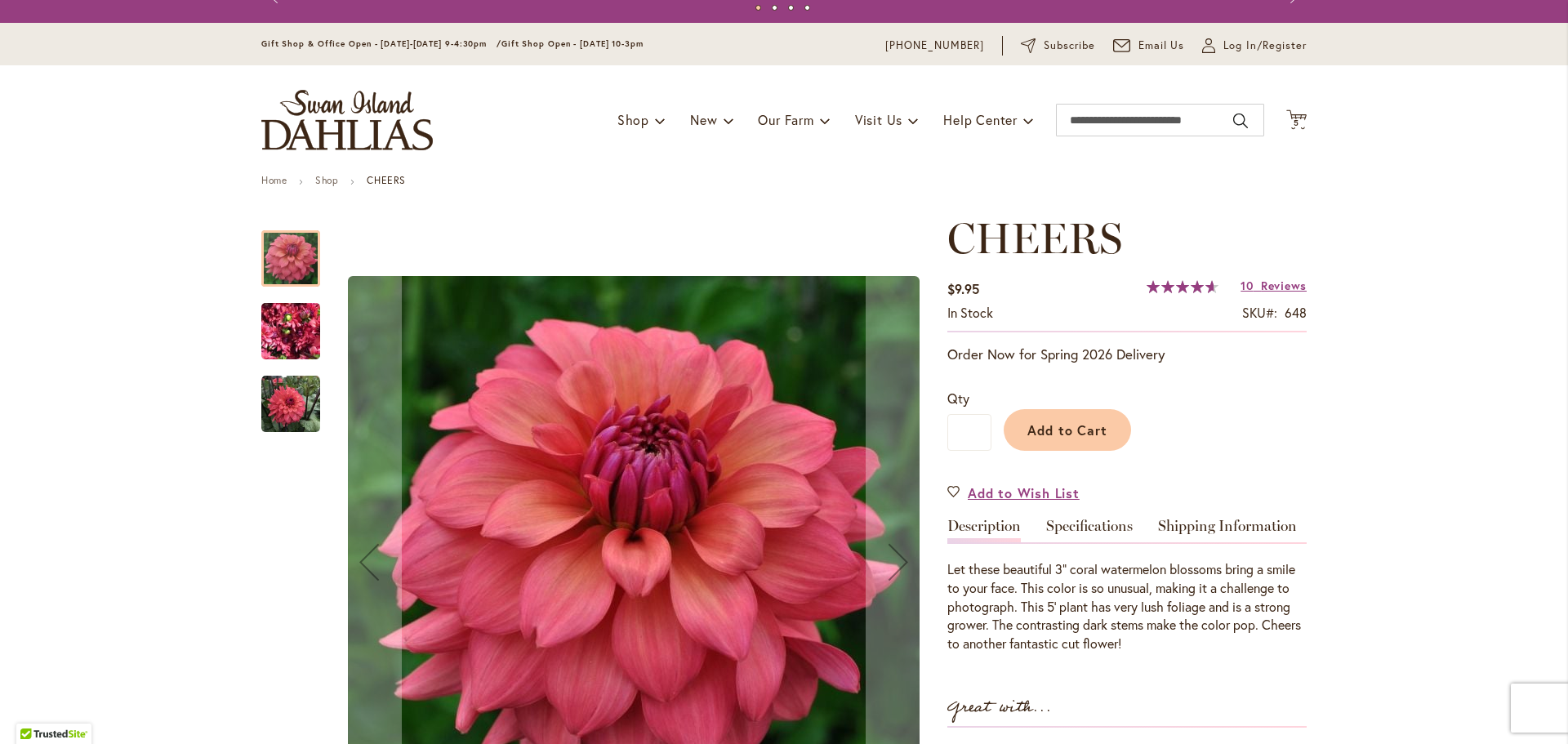
scroll to position [57, 0]
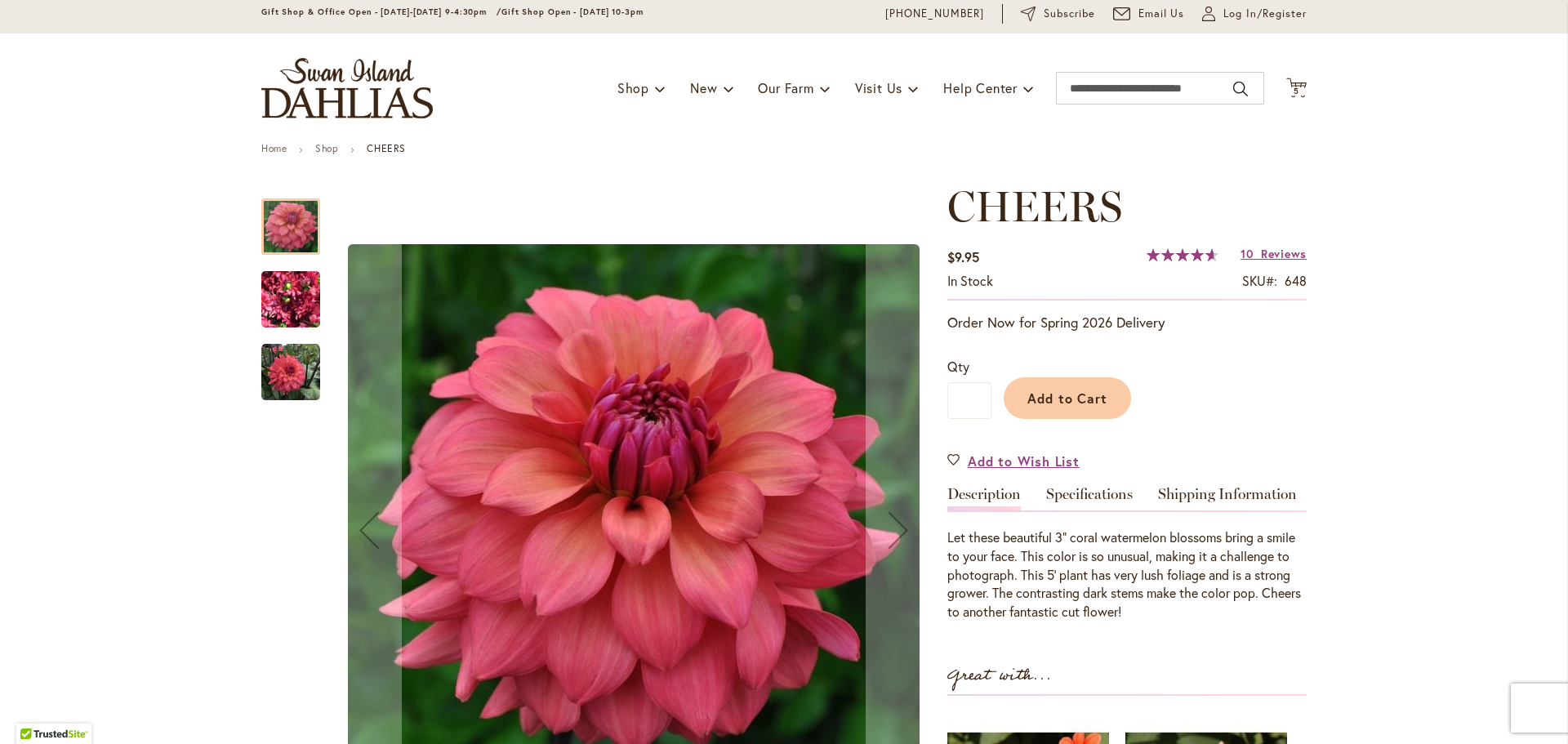
click at [306, 291] on img "CHEERS" at bounding box center [291, 300] width 59 height 79
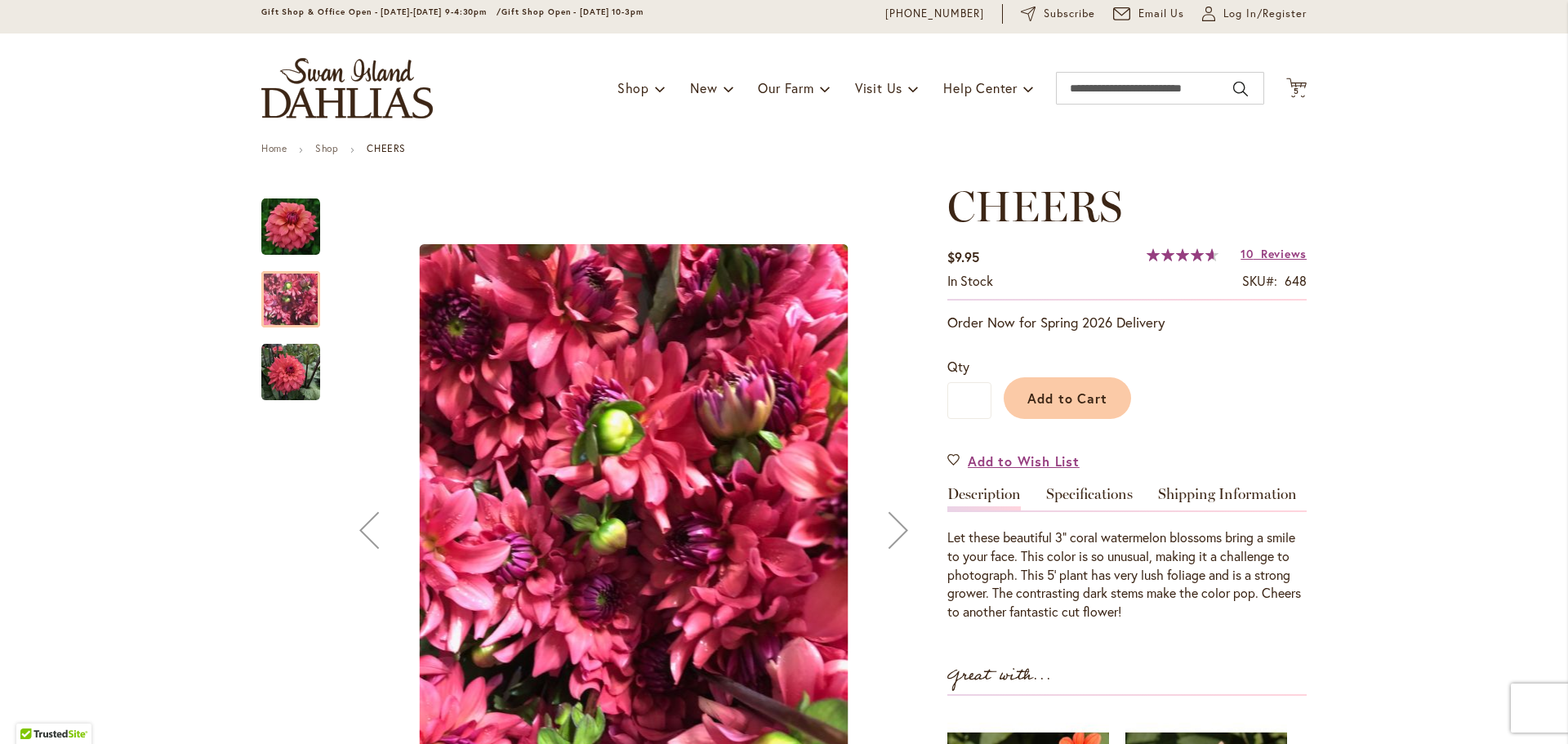
click at [287, 365] on img "CHEERS" at bounding box center [291, 372] width 59 height 59
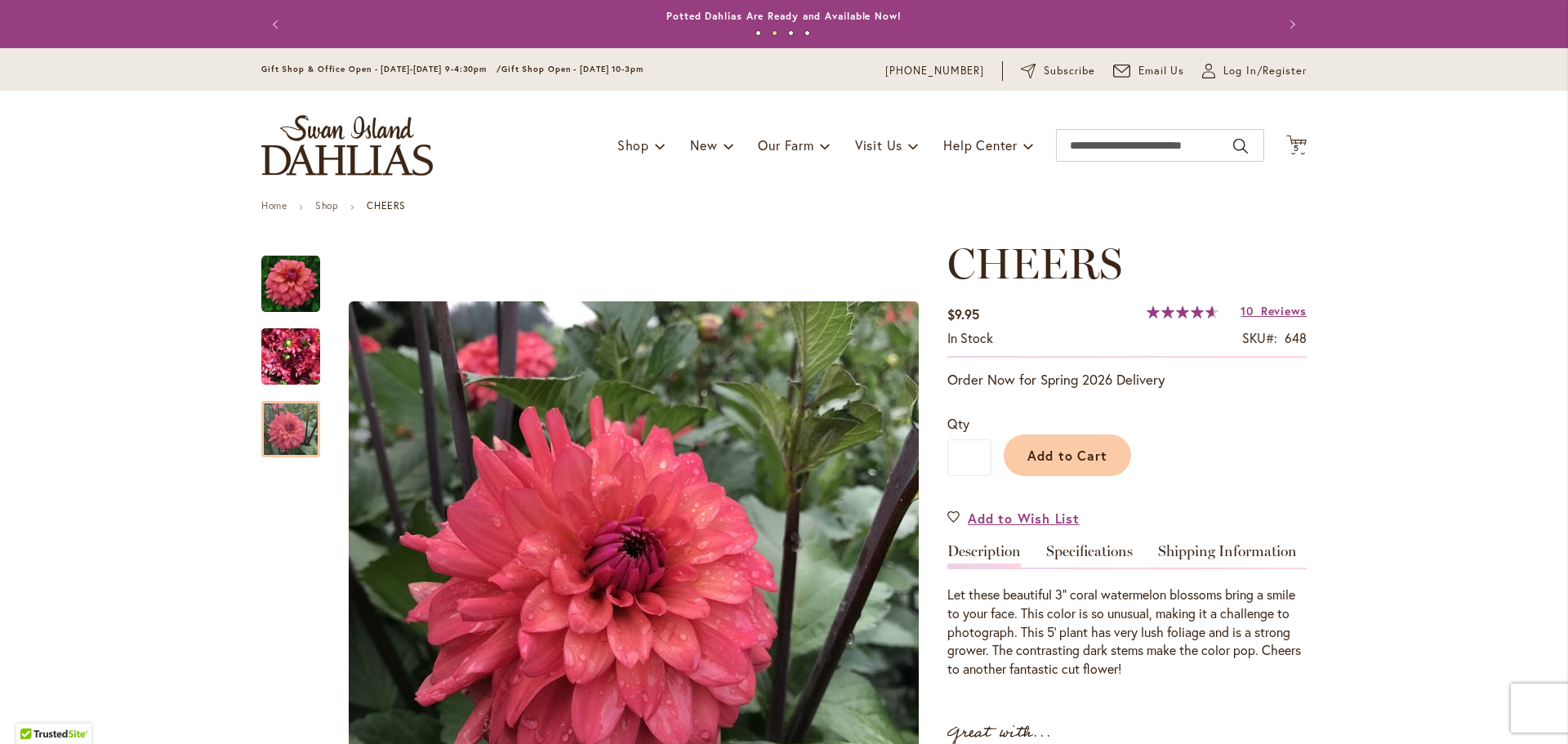
scroll to position [4, 0]
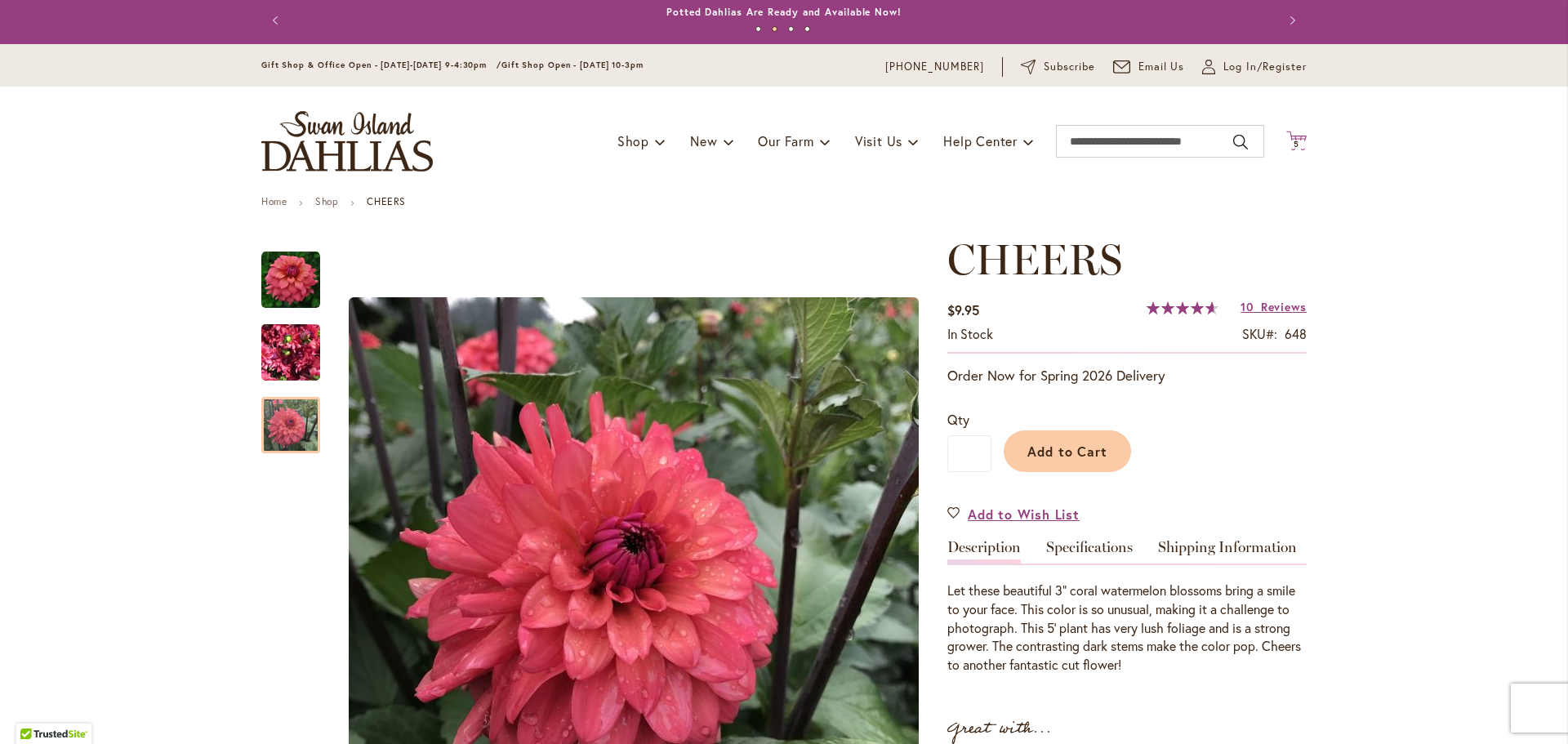
click at [1294, 141] on span "5" at bounding box center [1297, 143] width 6 height 10
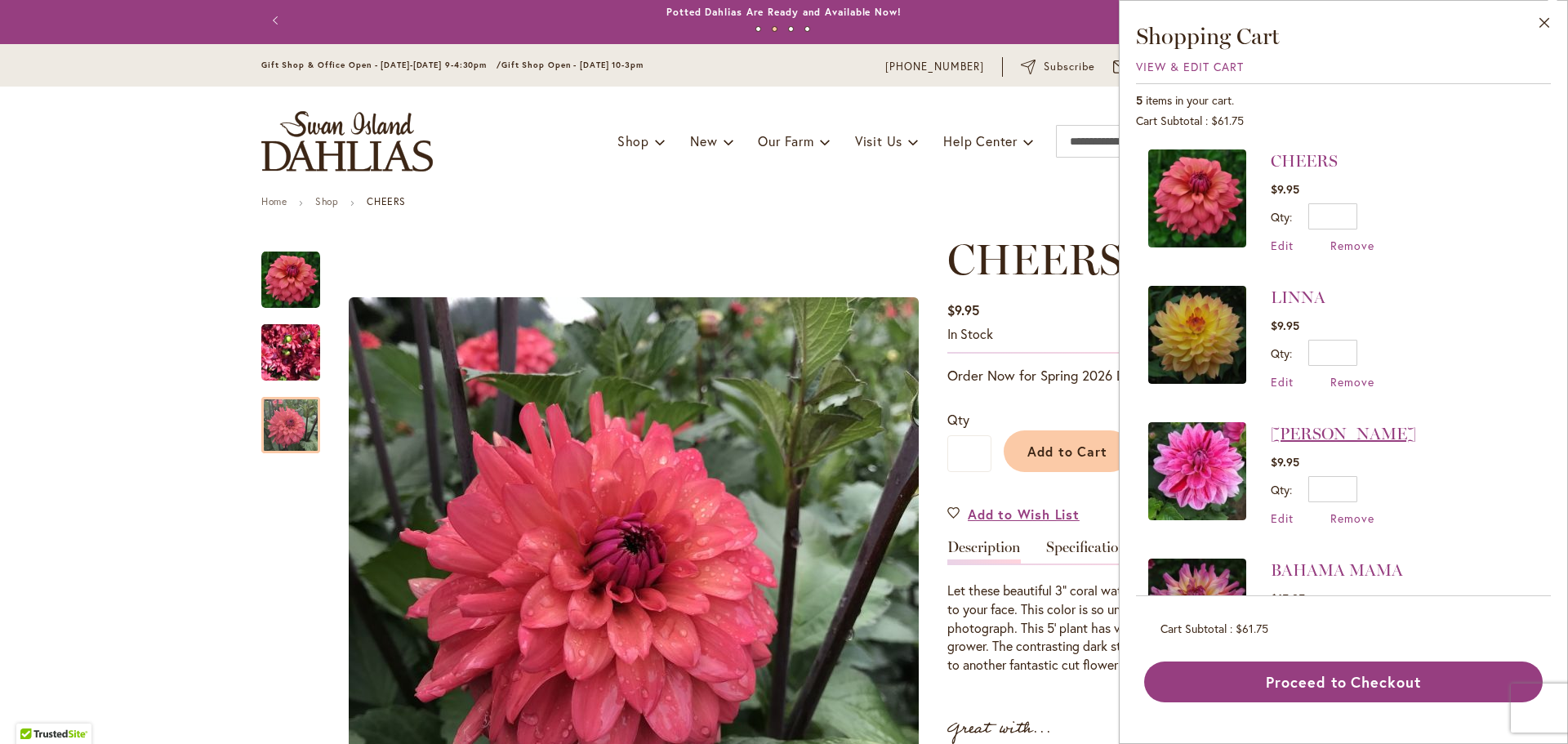
scroll to position [228, 0]
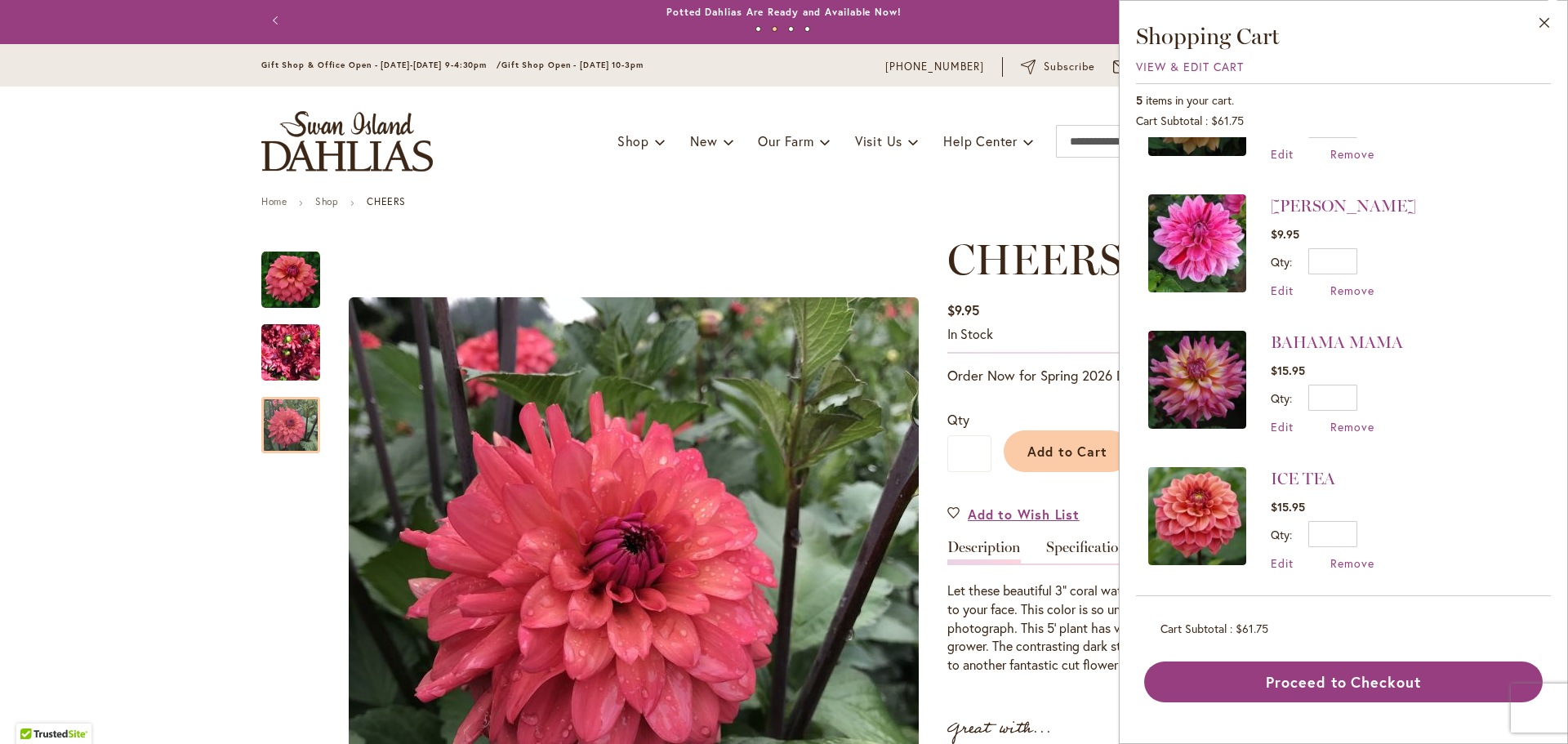
click at [1209, 494] on img at bounding box center [1197, 516] width 98 height 98
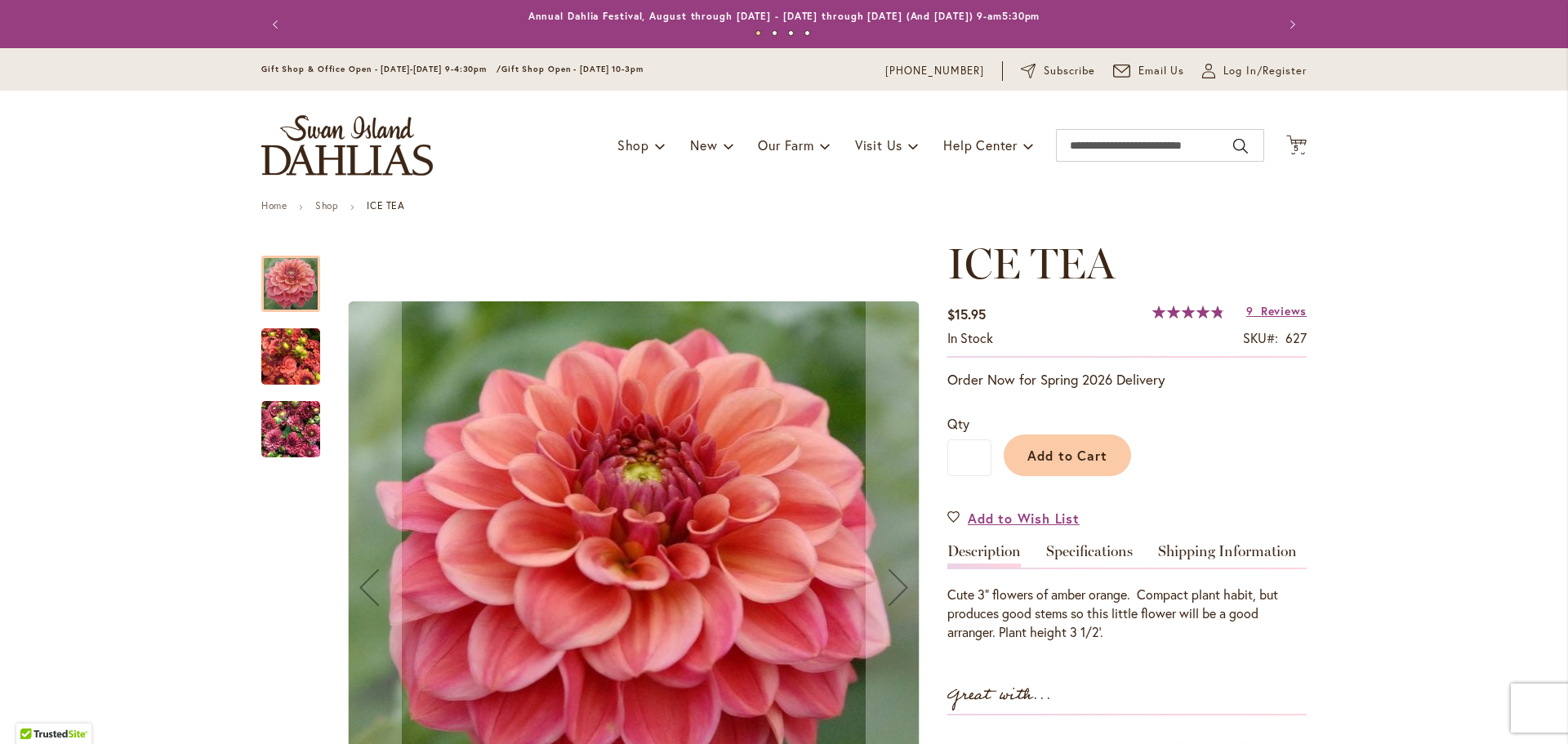
click at [314, 354] on img "ICE TEA" at bounding box center [291, 357] width 59 height 79
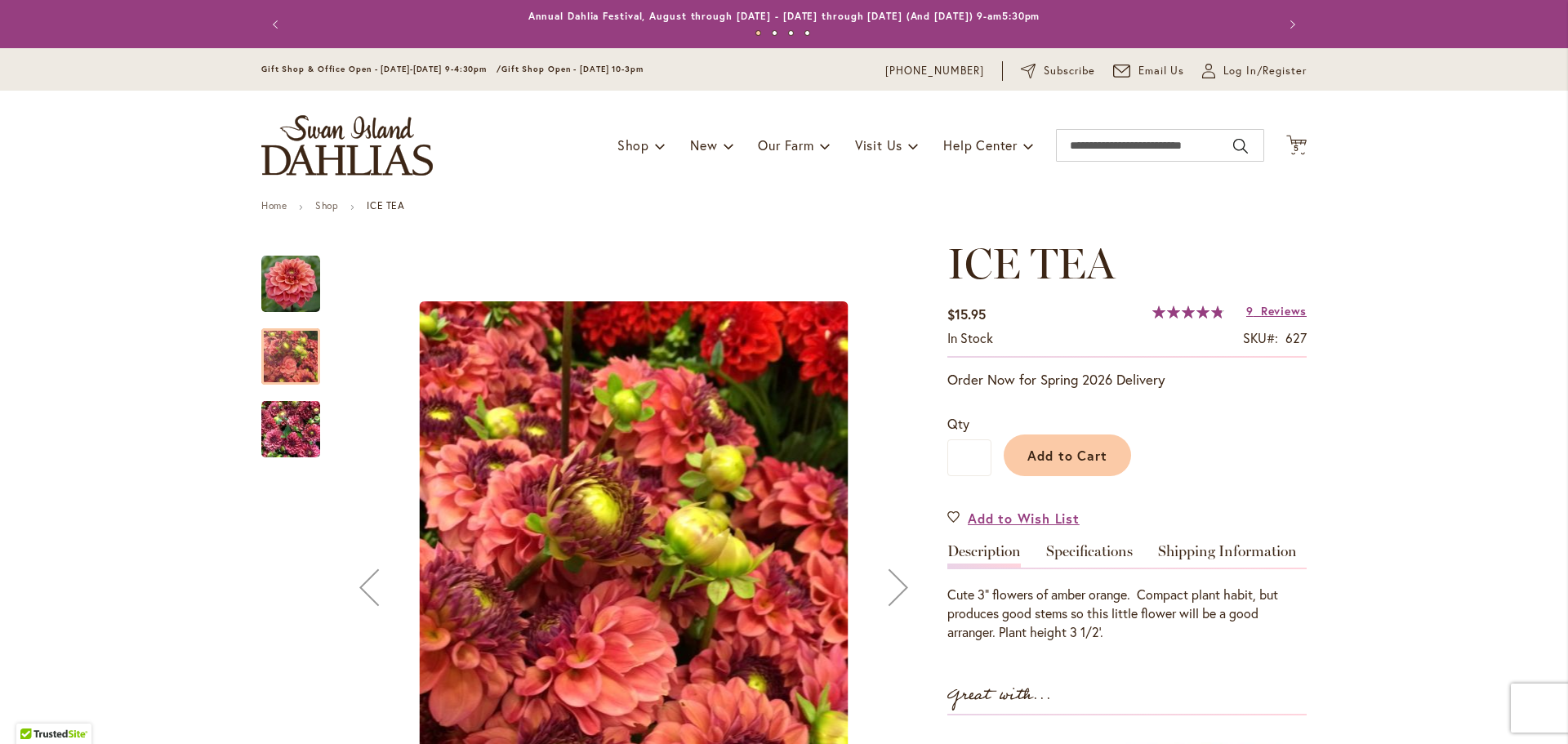
click at [302, 430] on img "ICE TEA" at bounding box center [291, 430] width 59 height 79
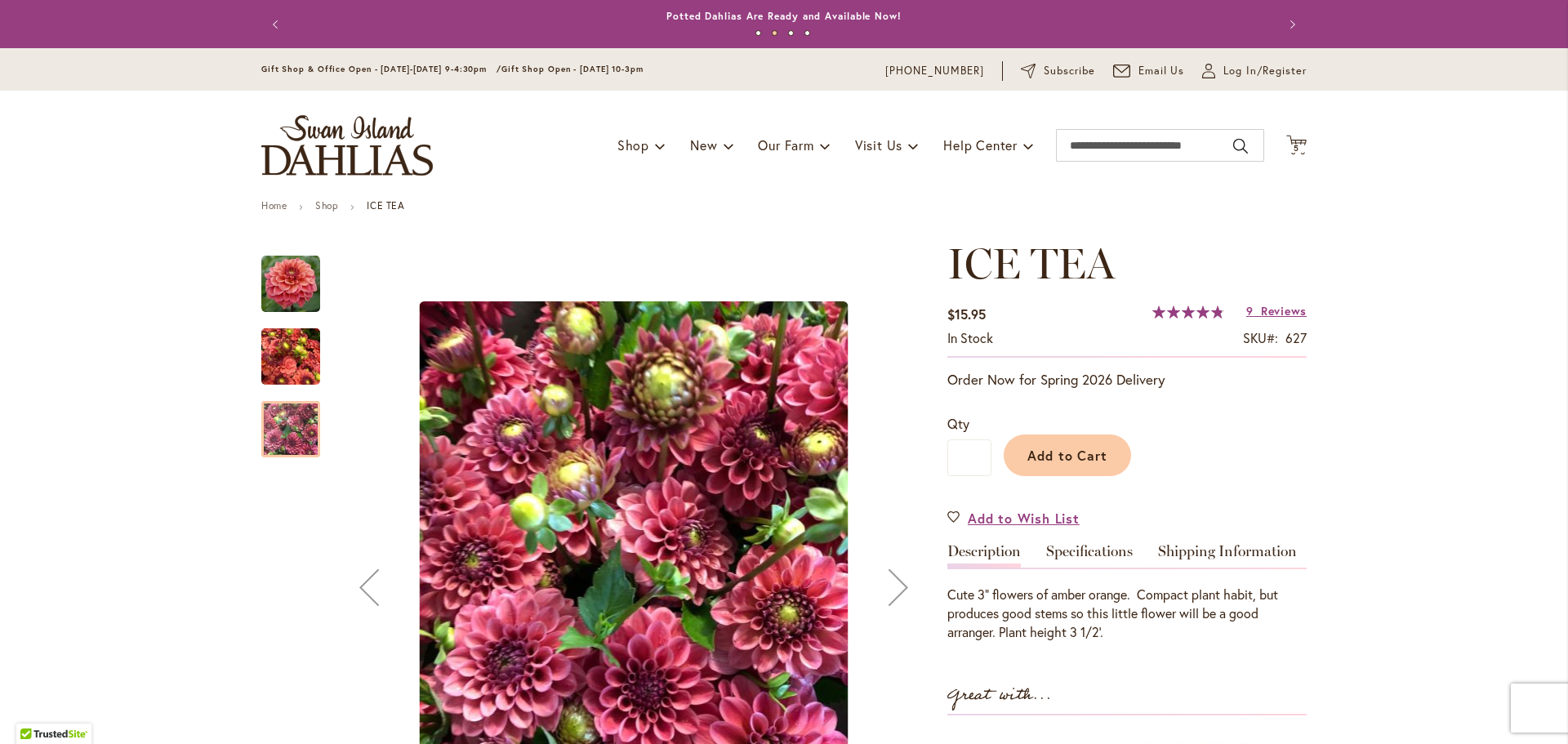
scroll to position [6, 0]
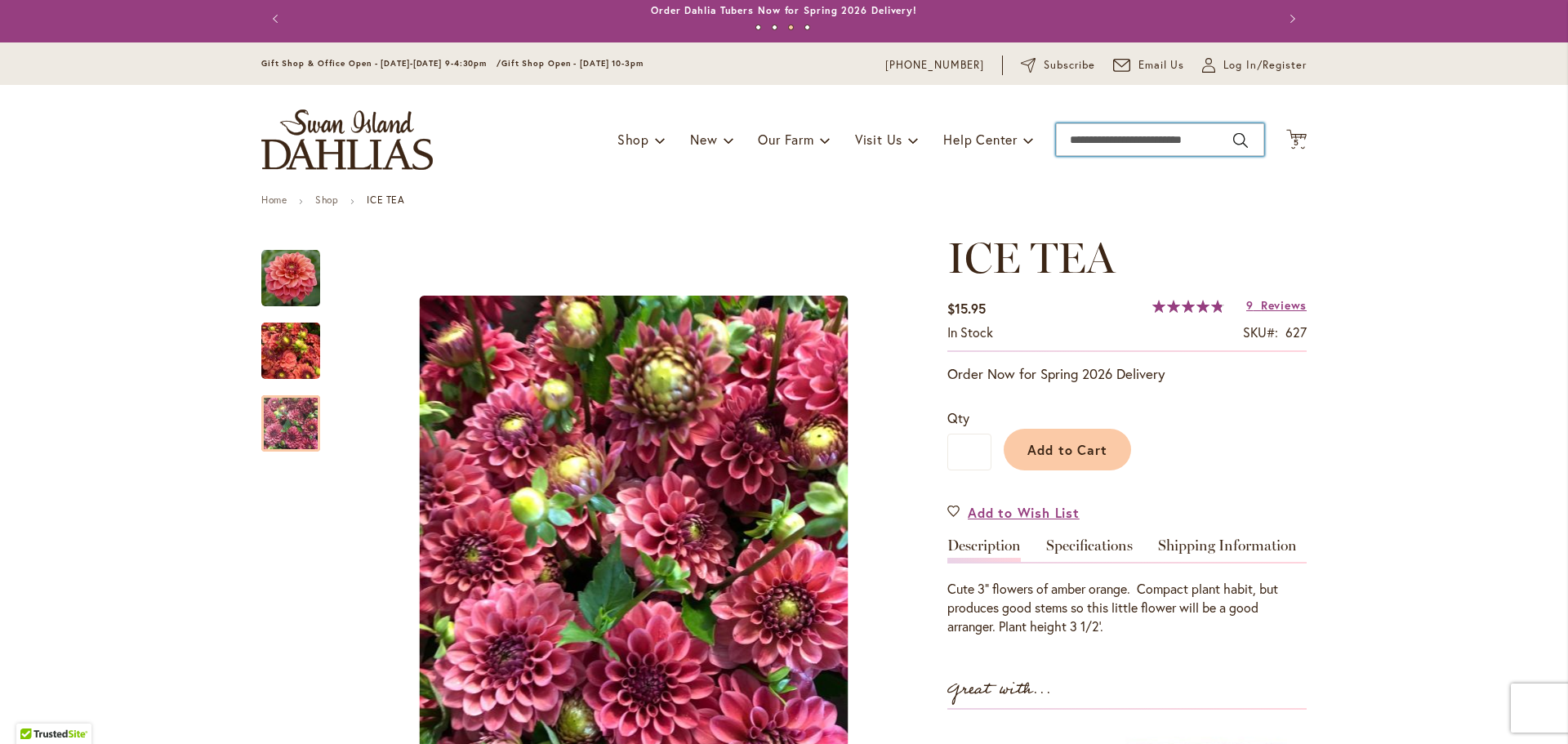
click at [1174, 152] on input "Search" at bounding box center [1160, 140] width 208 height 33
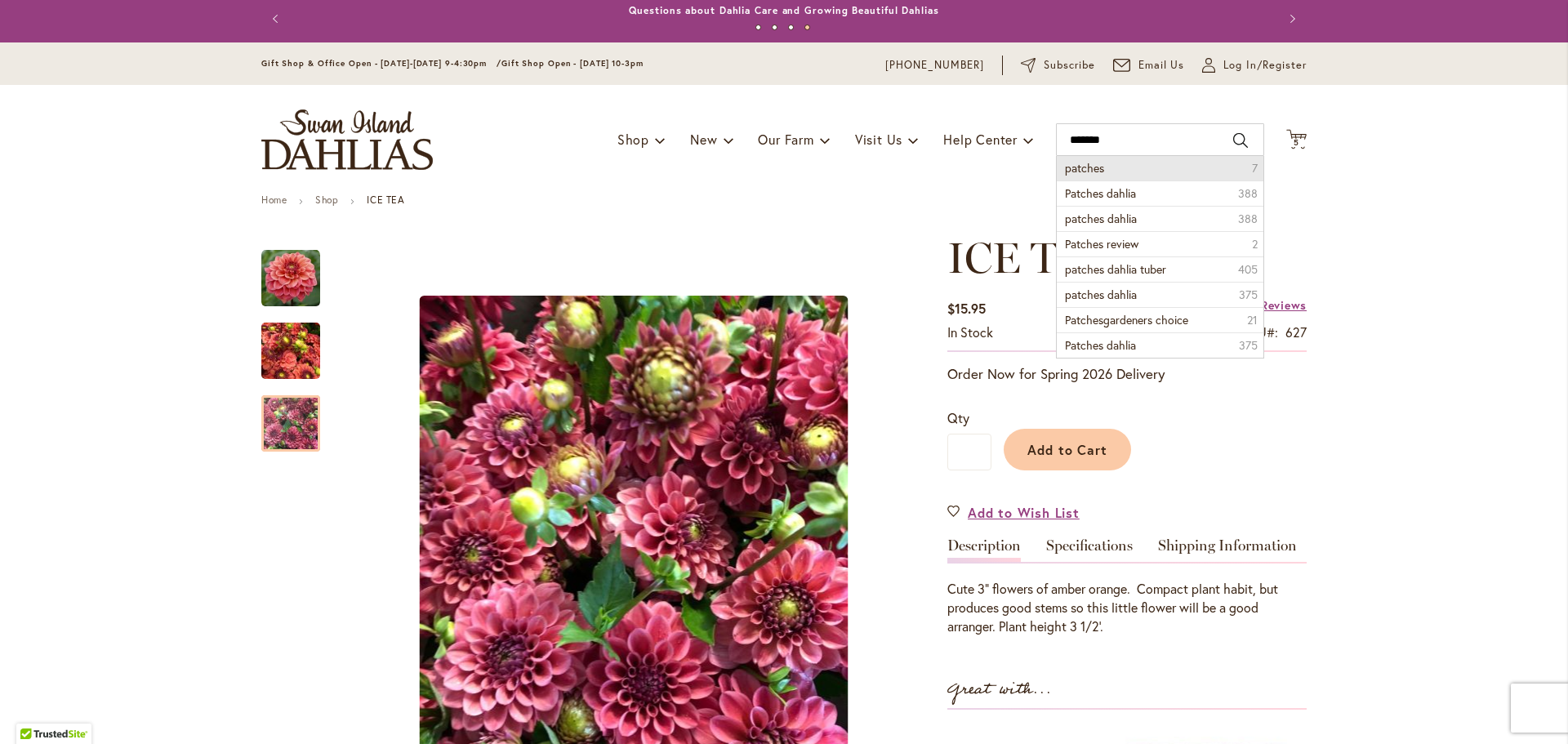
click at [1198, 161] on li "patches 7" at bounding box center [1160, 168] width 207 height 24
type input "*******"
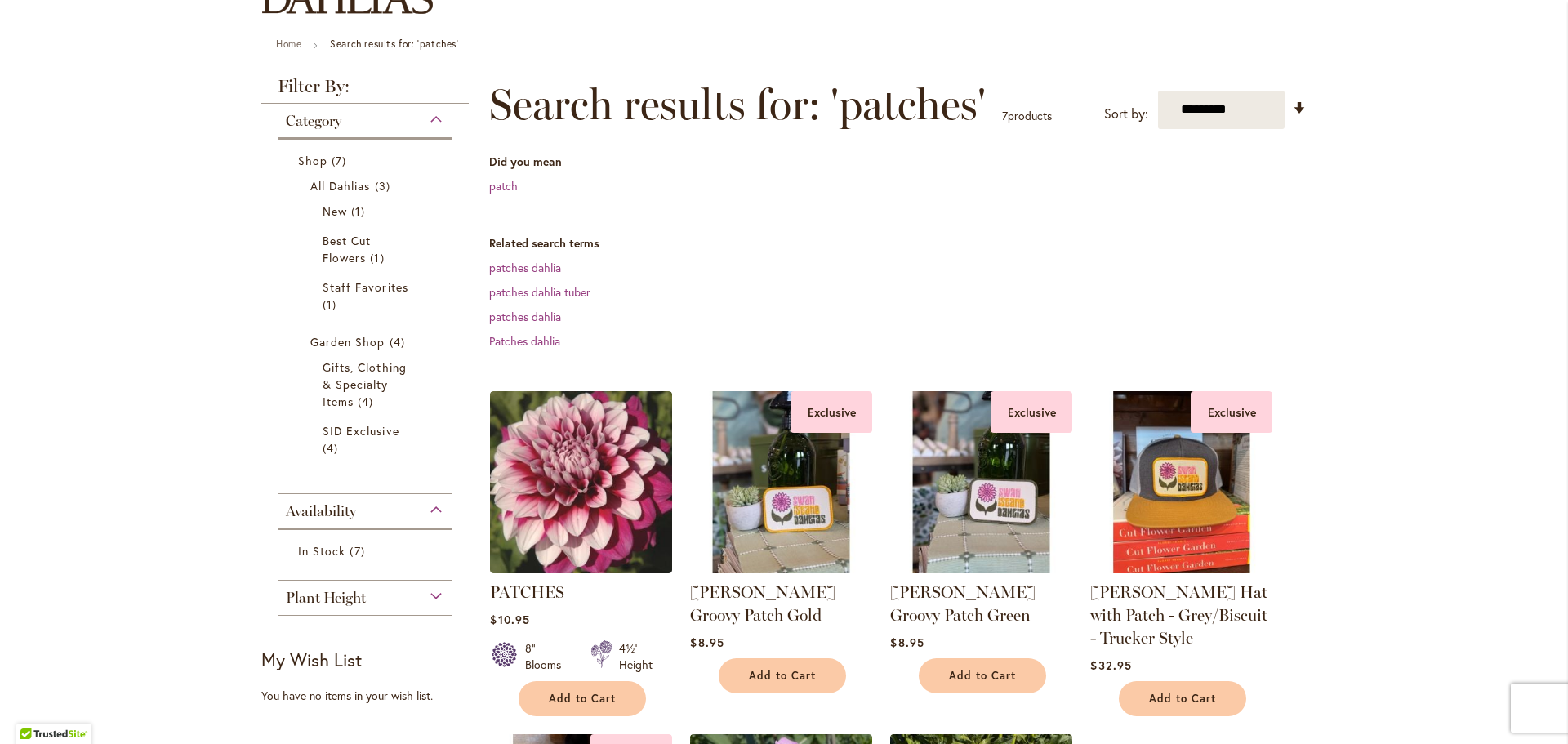
scroll to position [175, 0]
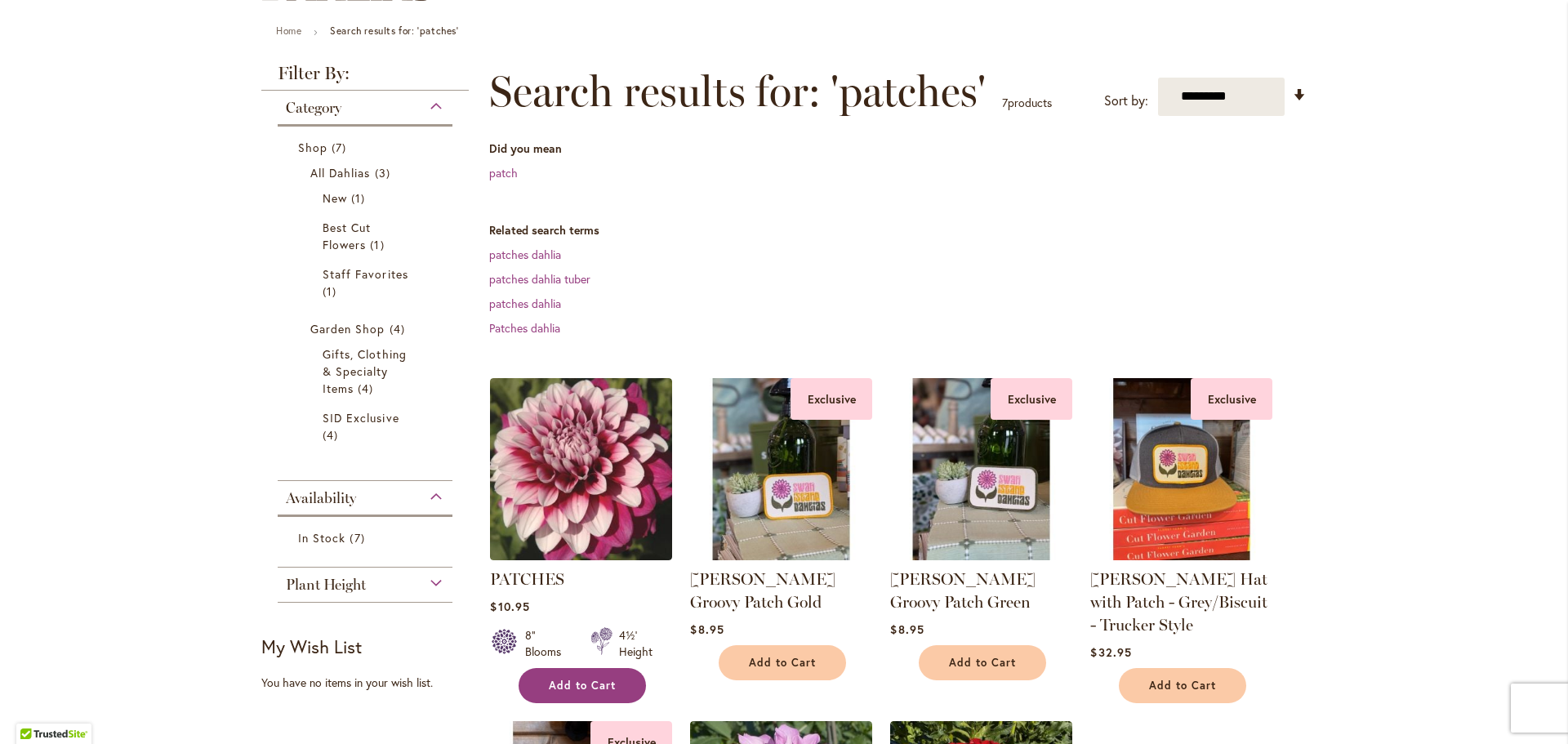
click at [593, 696] on button "Add to Cart" at bounding box center [582, 685] width 127 height 35
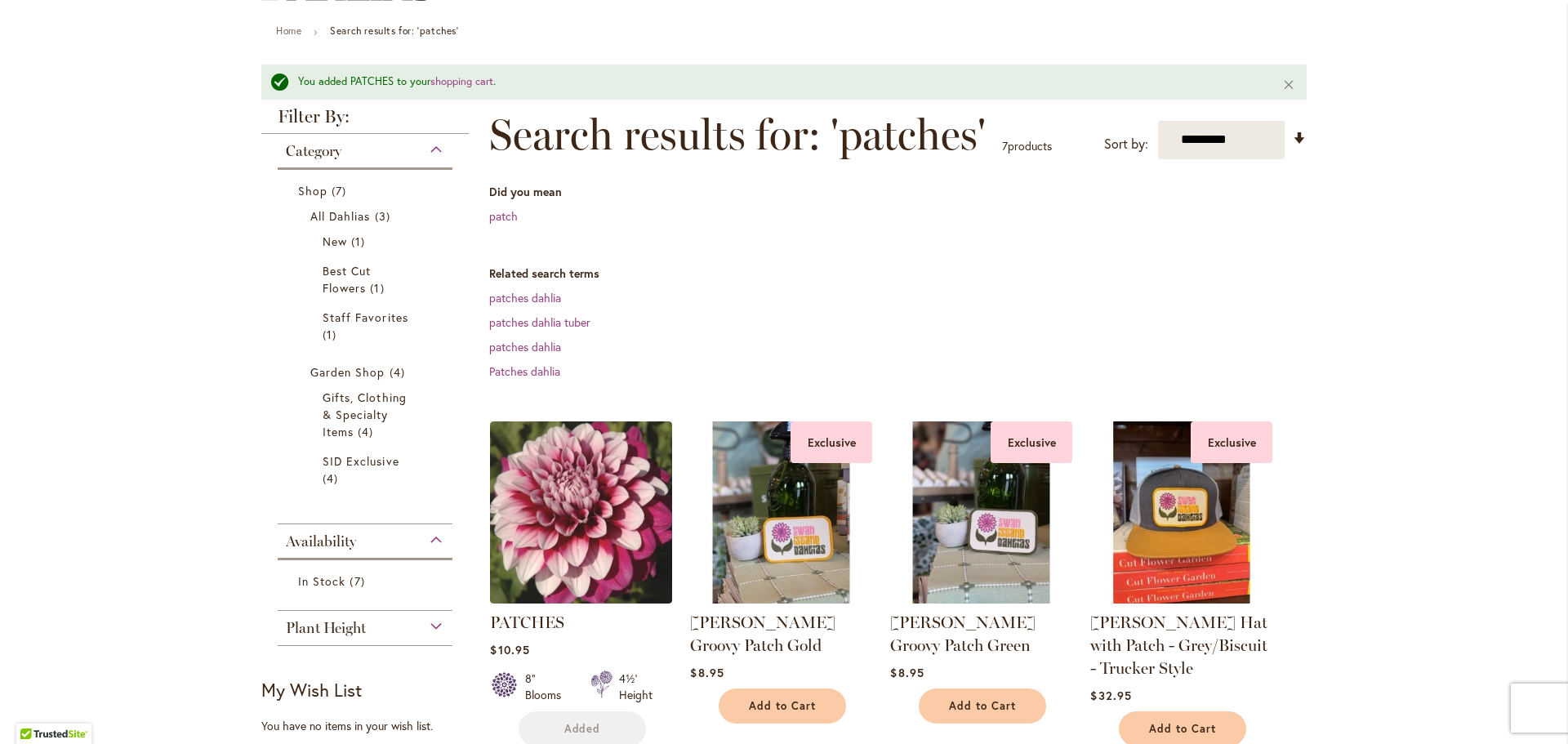
scroll to position [0, 0]
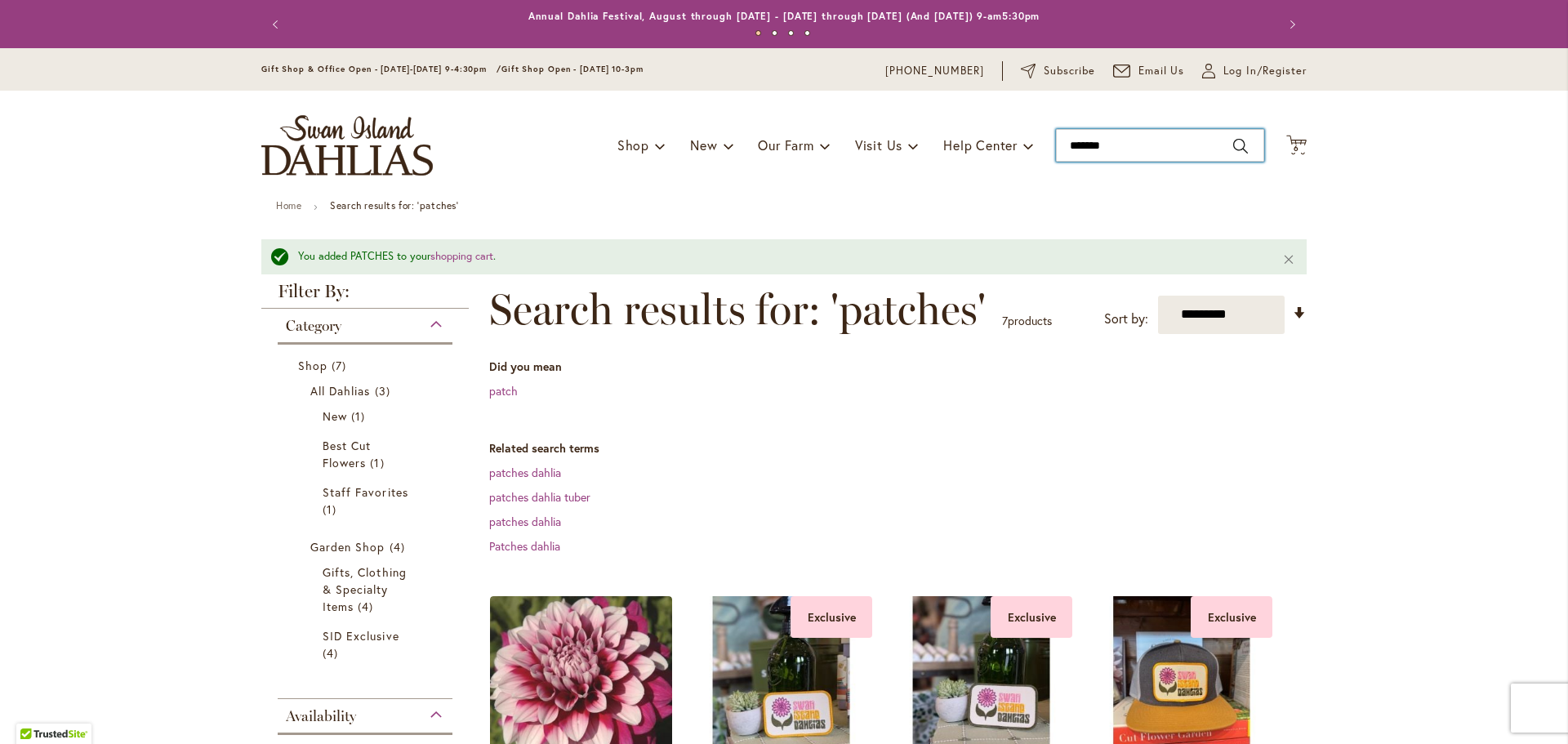
type input "*******"
drag, startPoint x: 1127, startPoint y: 156, endPoint x: 1050, endPoint y: 140, distance: 78.6
click at [1050, 140] on div "Toggle Nav Shop Dahlia Tubers Collections Fresh Cut Dahlias Gardening Supplies …" at bounding box center [784, 145] width 1078 height 110
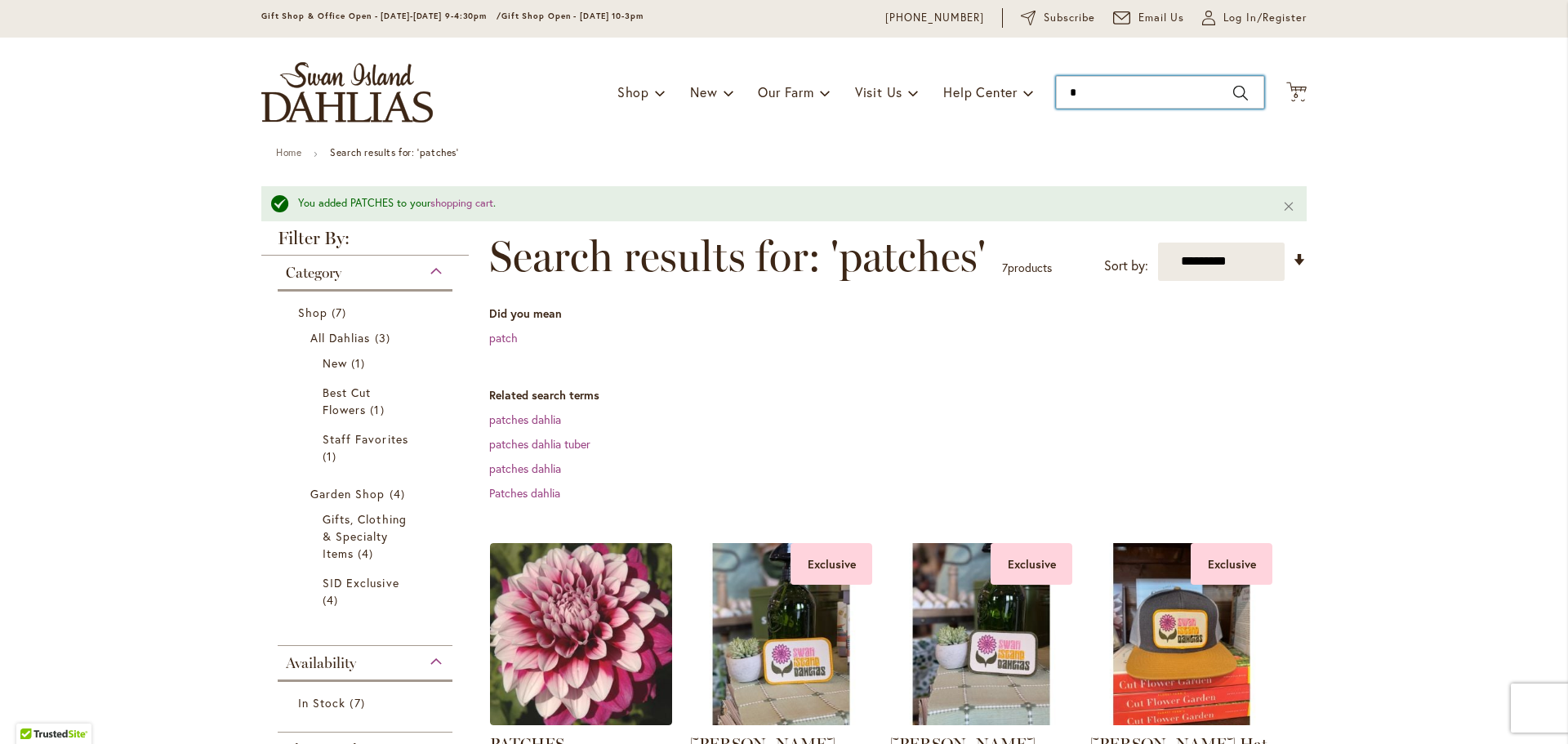
scroll to position [59, 0]
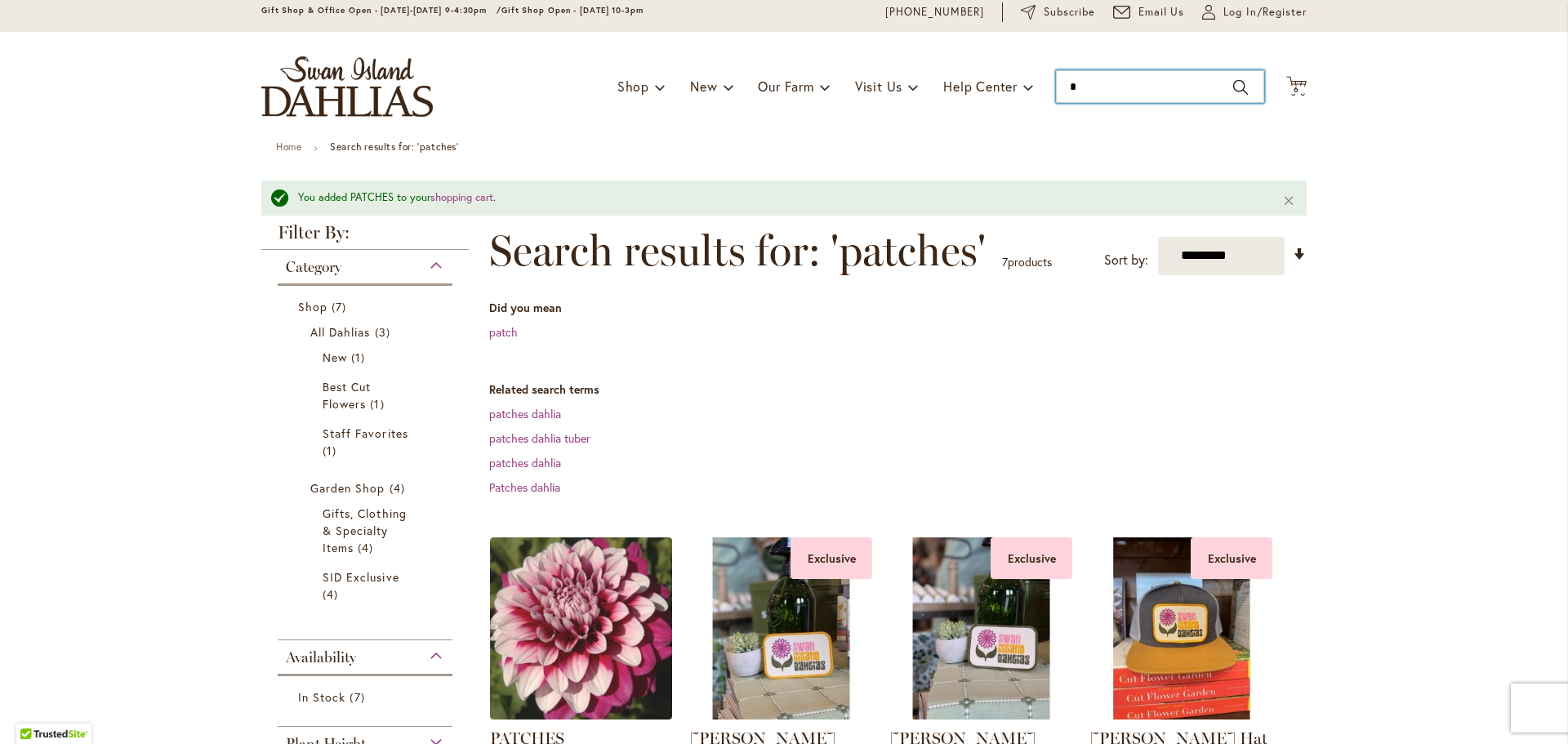
click at [1172, 73] on input "*" at bounding box center [1160, 86] width 208 height 33
type input "**********"
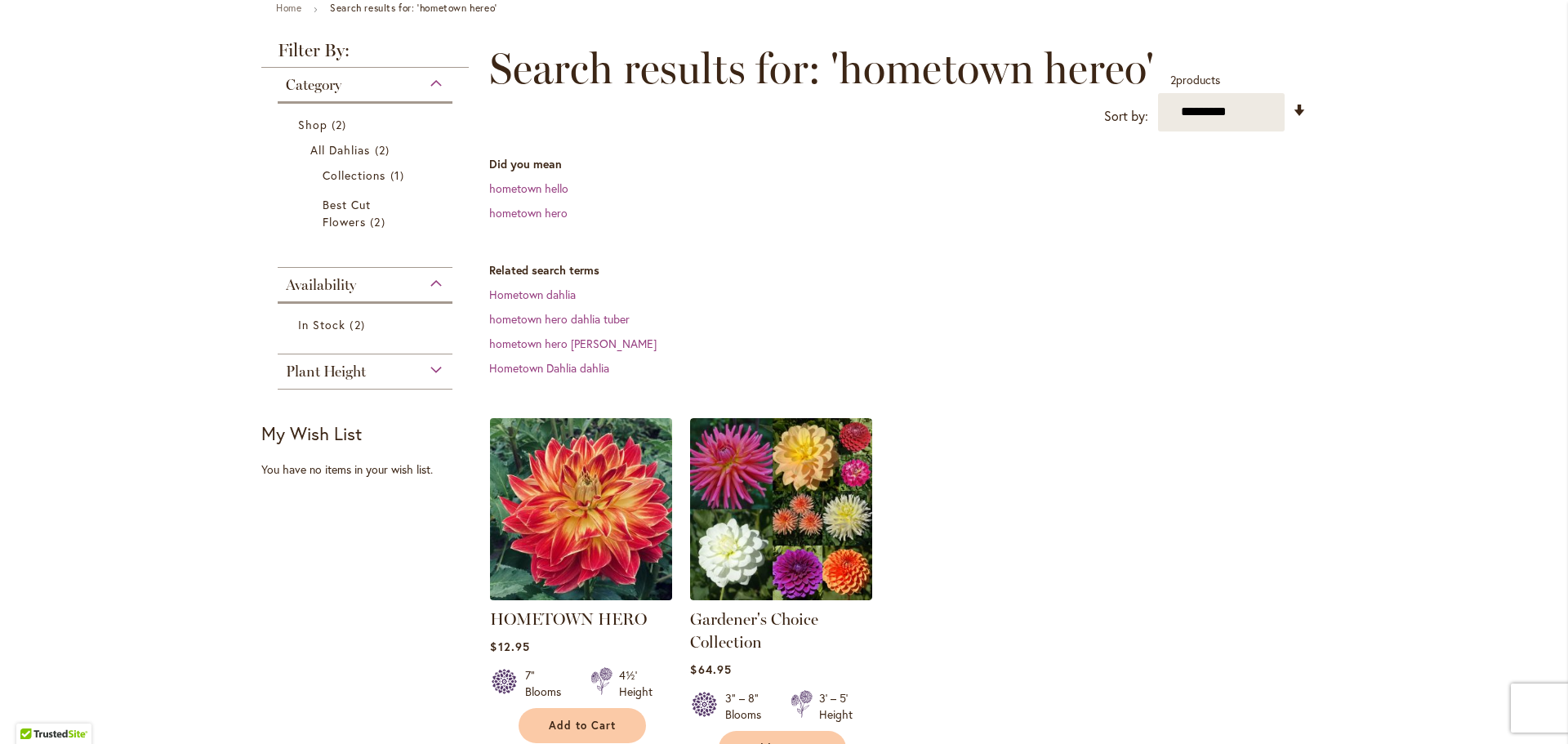
scroll to position [233, 0]
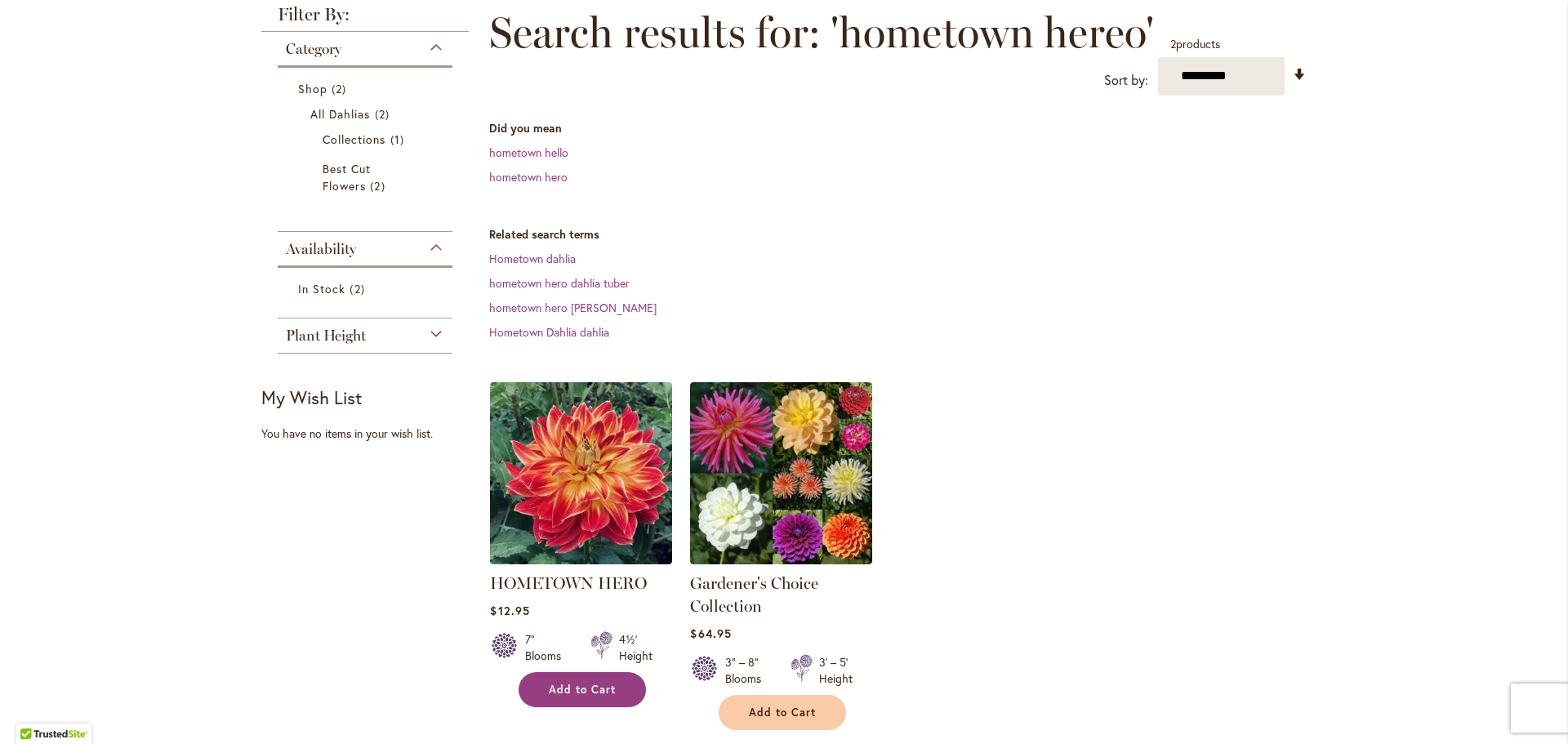
click at [590, 683] on span "Add to Cart" at bounding box center [582, 690] width 67 height 14
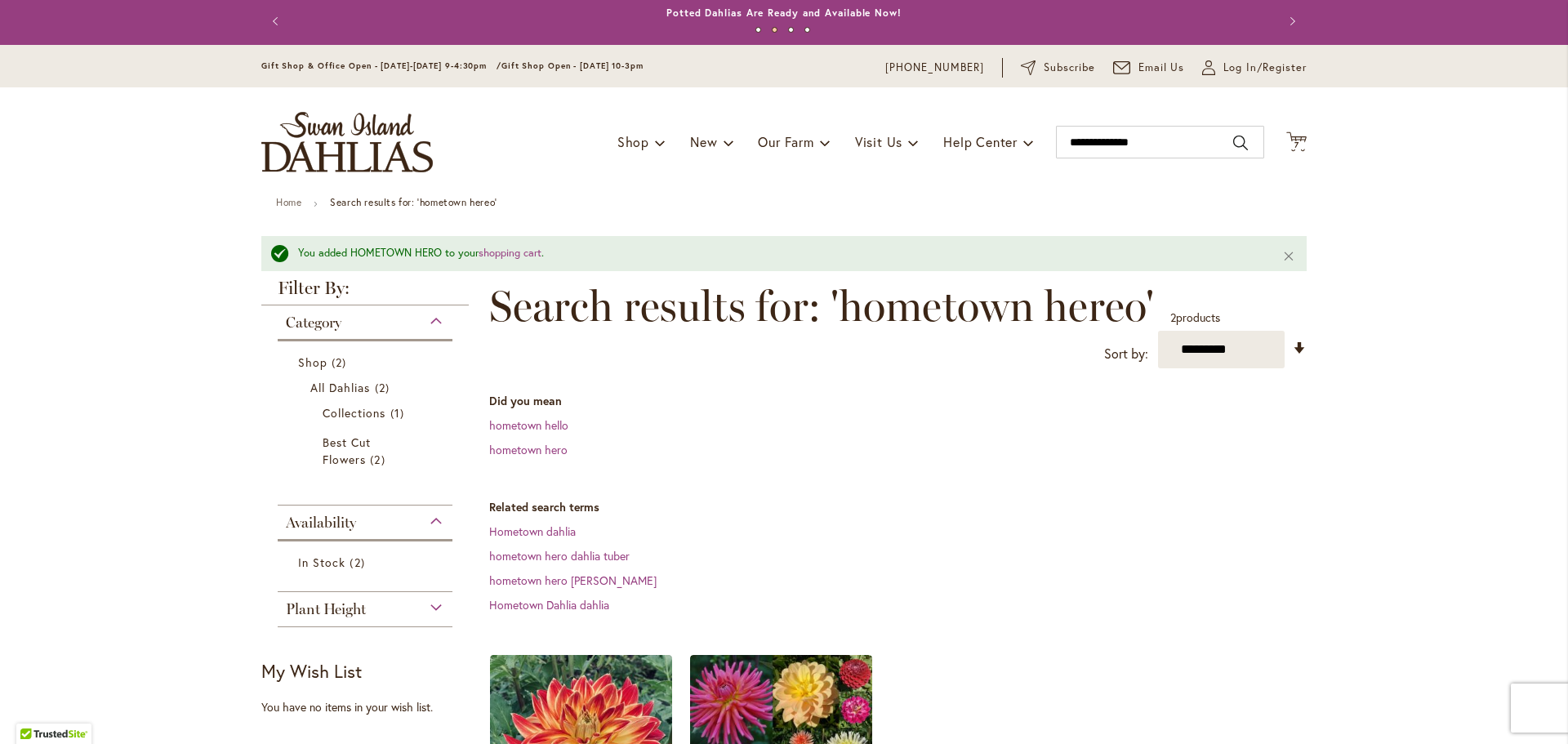
scroll to position [4, 0]
drag, startPoint x: 1167, startPoint y: 143, endPoint x: 1070, endPoint y: 116, distance: 100.7
click at [1070, 116] on div "Toggle Nav Shop Dahlia Tubers Collections Fresh Cut Dahlias Gardening Supplies …" at bounding box center [784, 141] width 1078 height 110
type input "******"
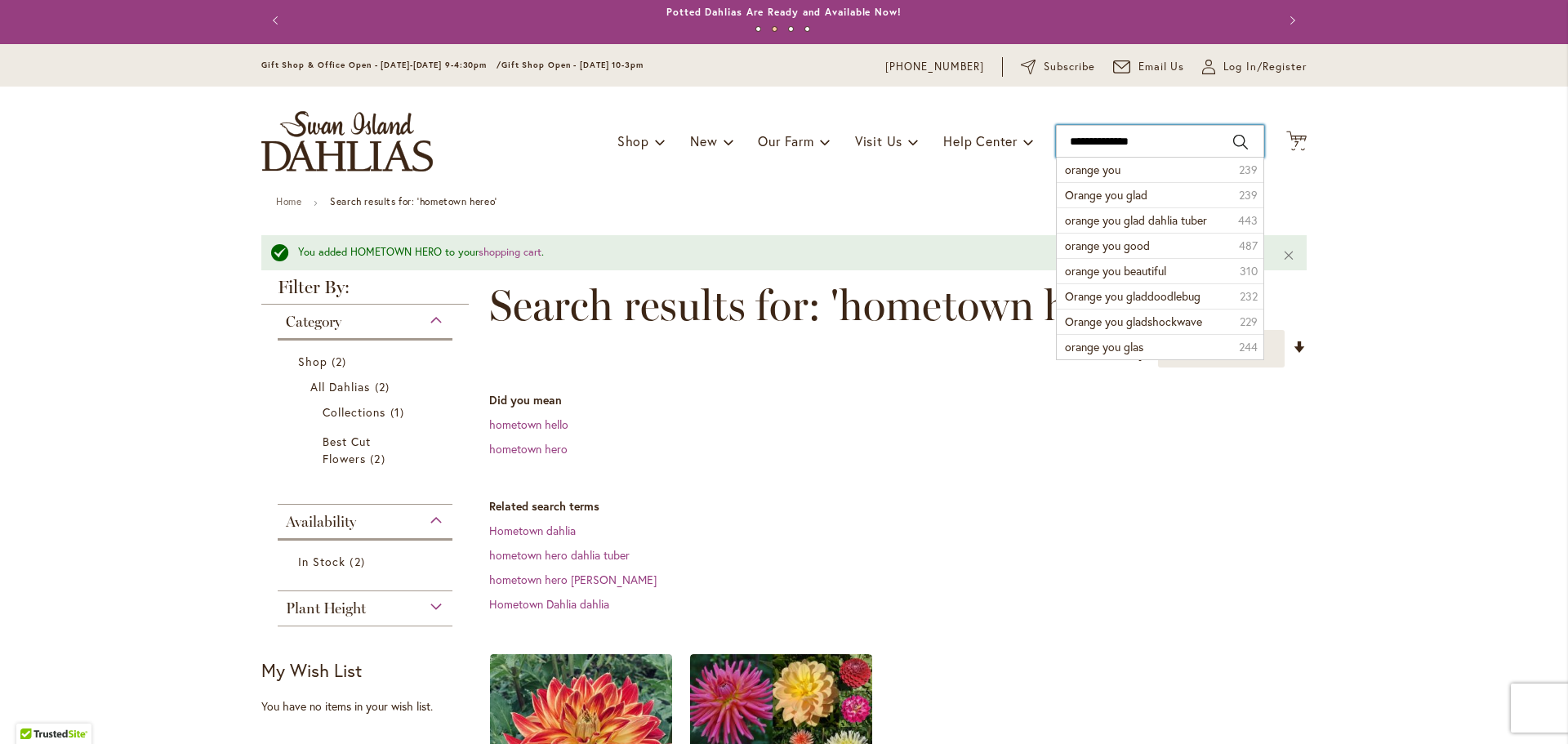
type input "**********"
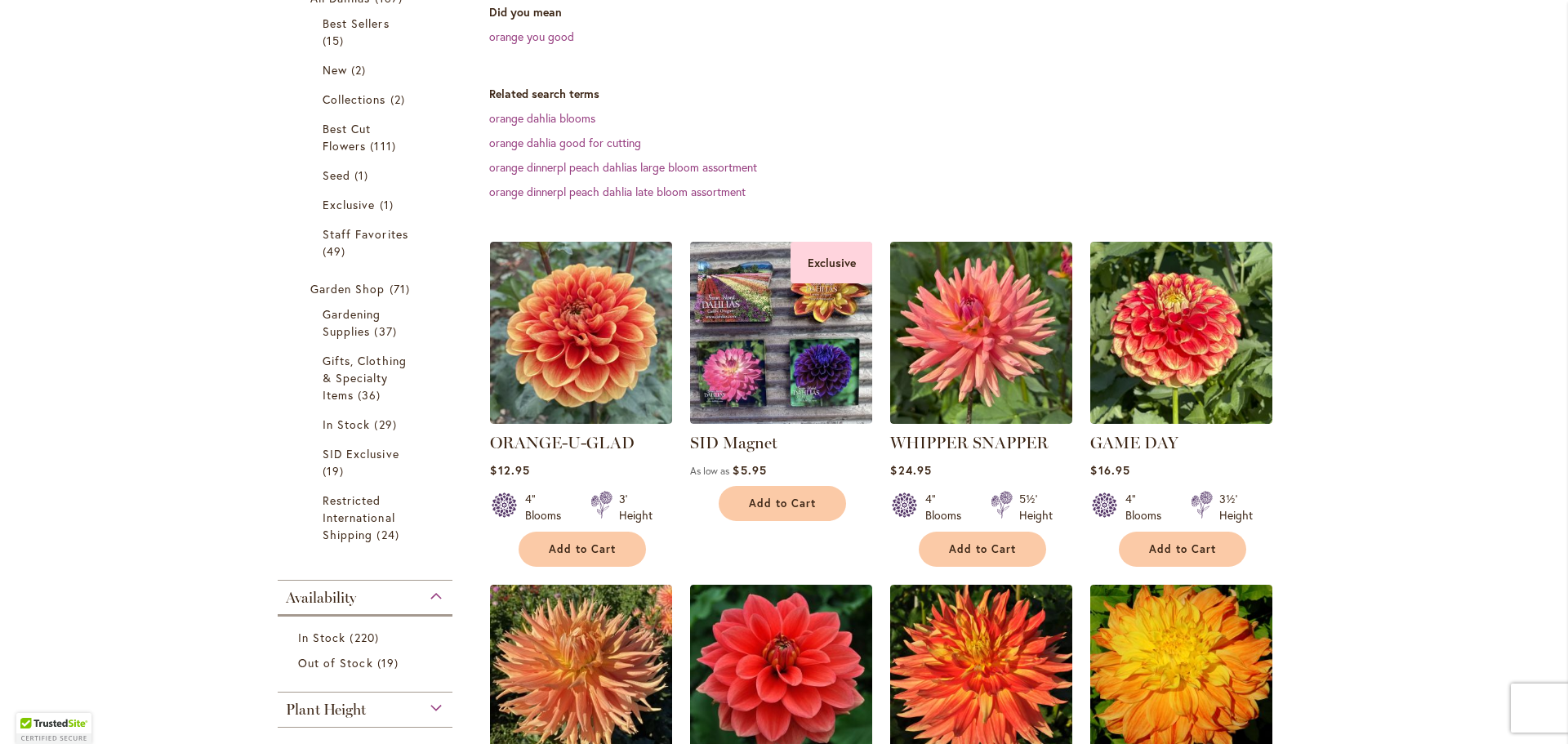
scroll to position [409, 0]
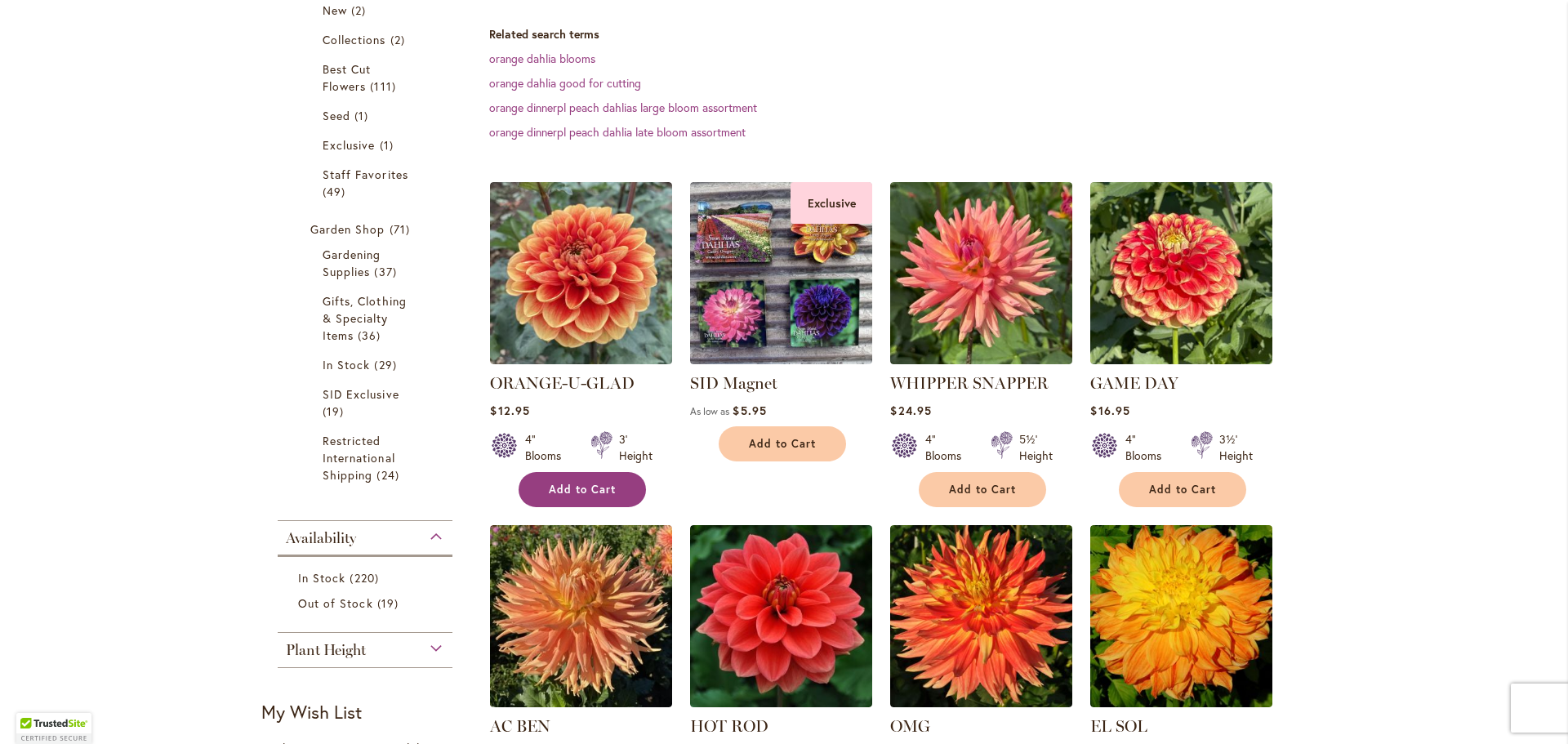
click at [562, 478] on button "Add to Cart" at bounding box center [582, 489] width 127 height 35
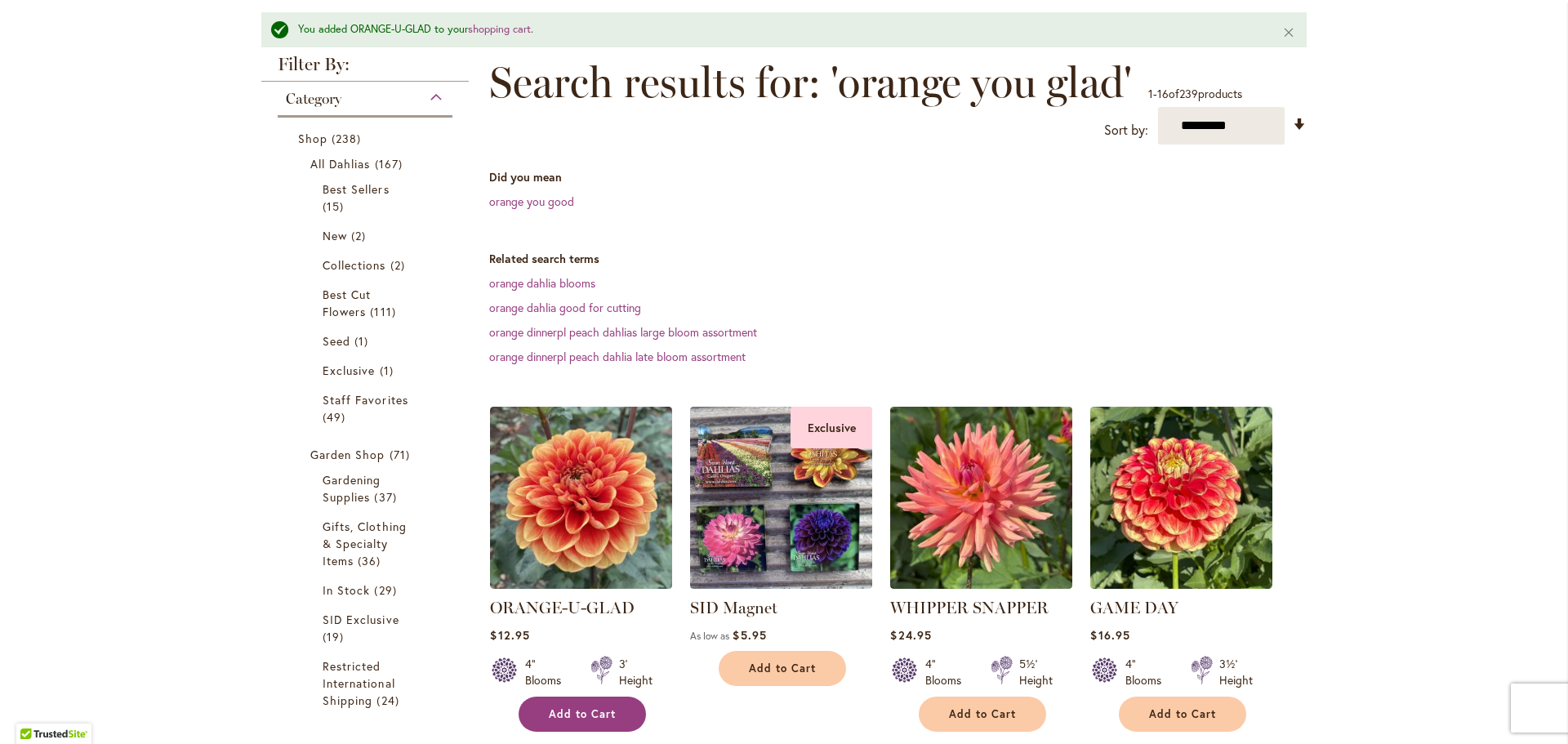
scroll to position [0, 0]
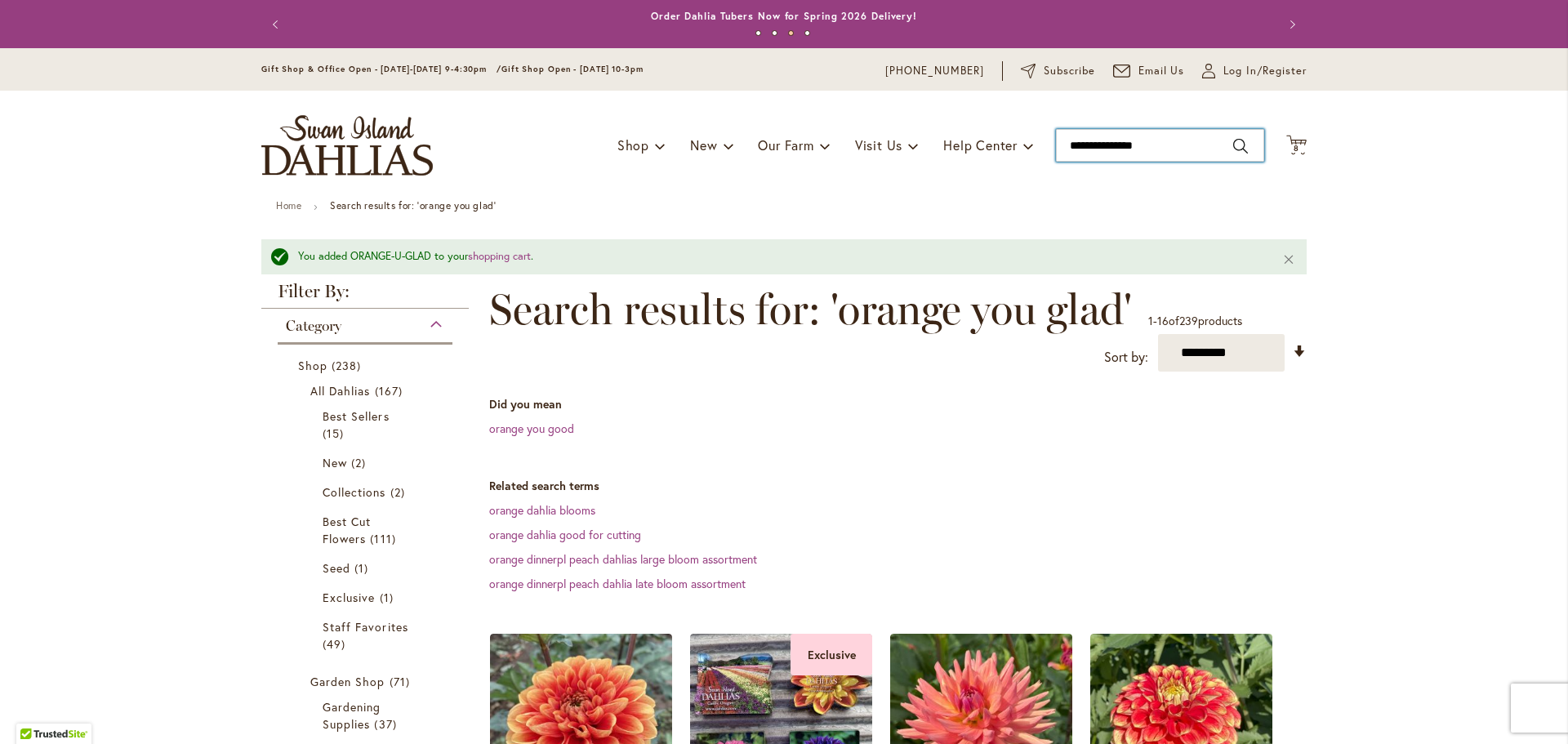
drag, startPoint x: 1172, startPoint y: 153, endPoint x: 1138, endPoint y: 154, distance: 34.0
click at [1138, 154] on input "**********" at bounding box center [1160, 145] width 208 height 33
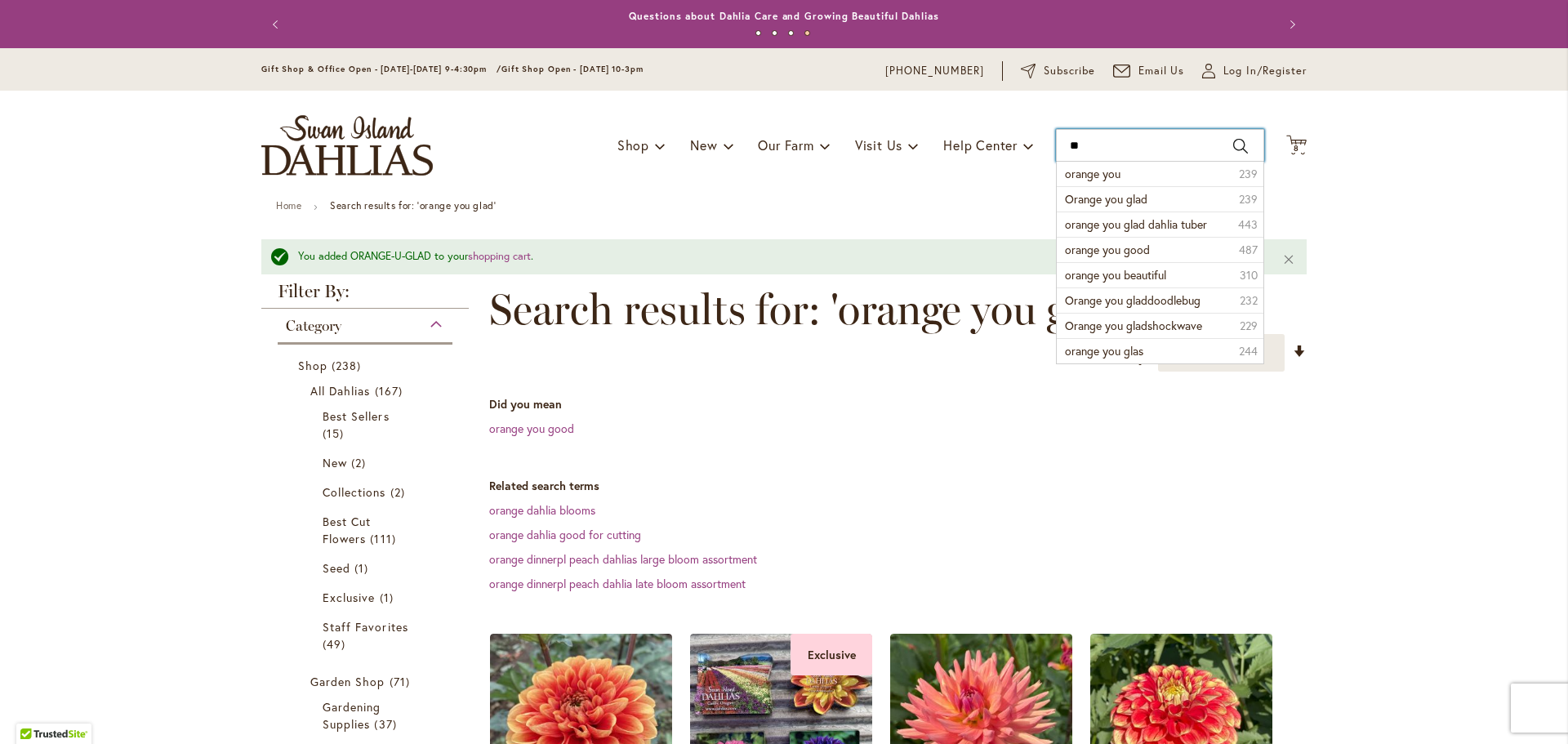
type input "*"
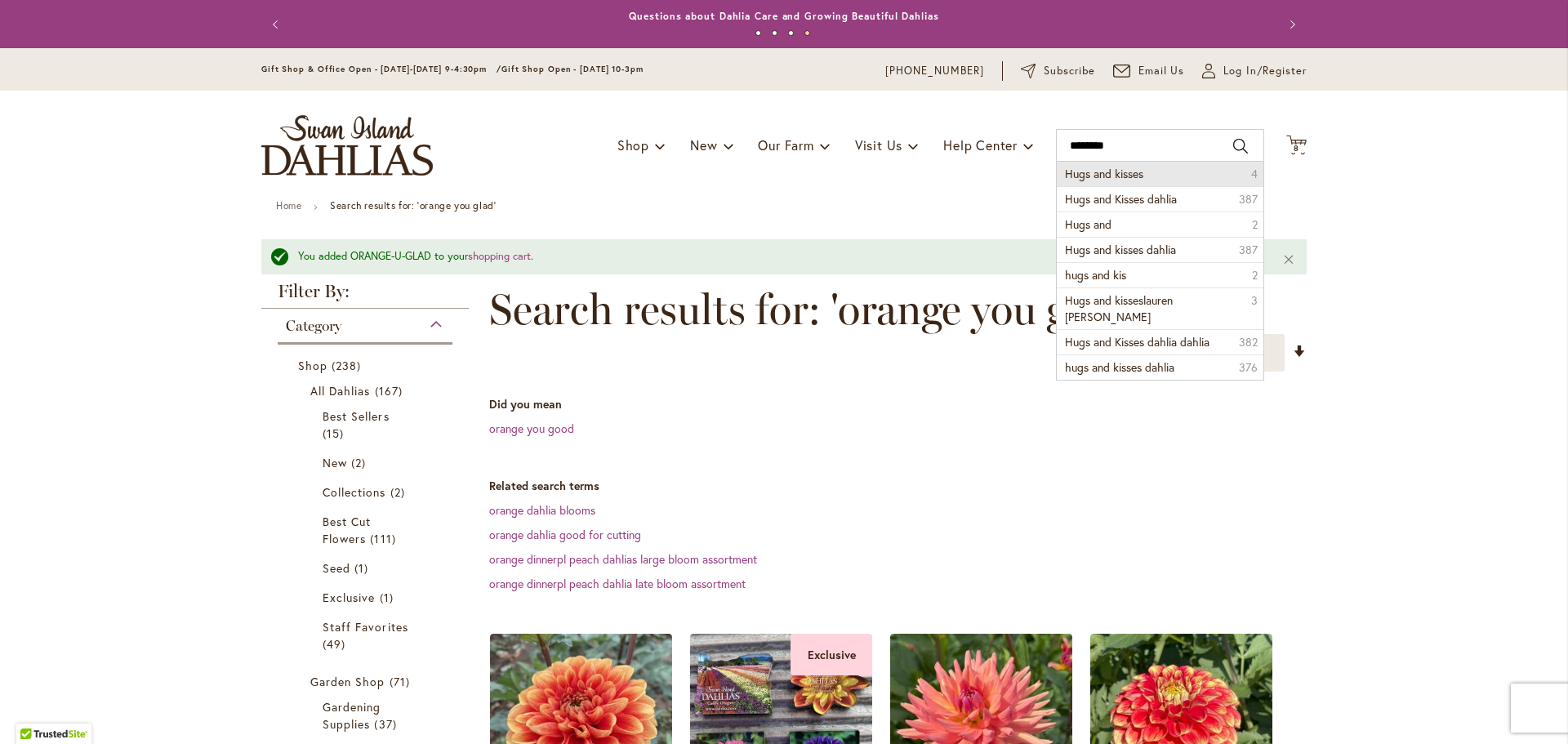
click at [1160, 174] on li "Hugs and kisses 4" at bounding box center [1160, 174] width 207 height 24
type input "**********"
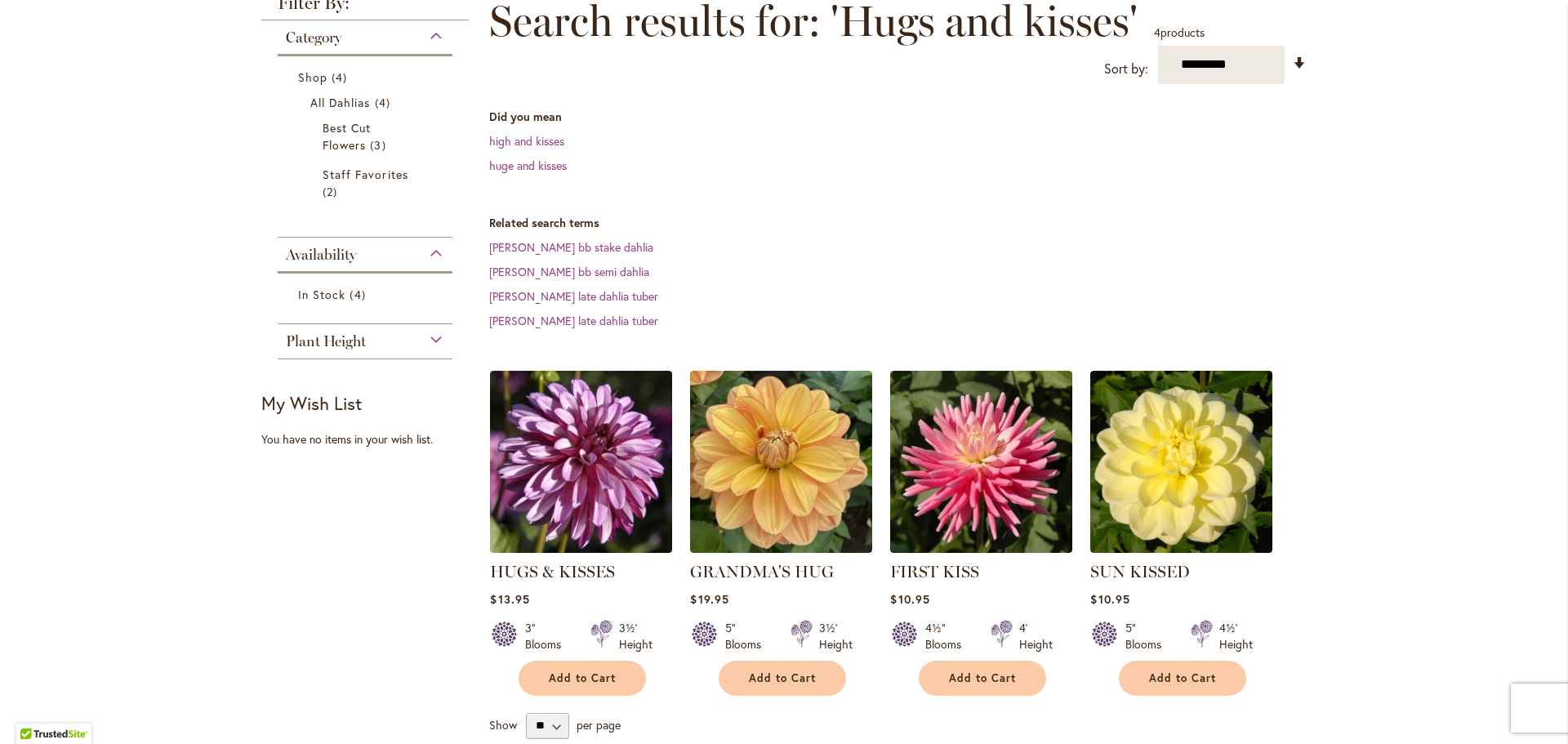
scroll to position [247, 0]
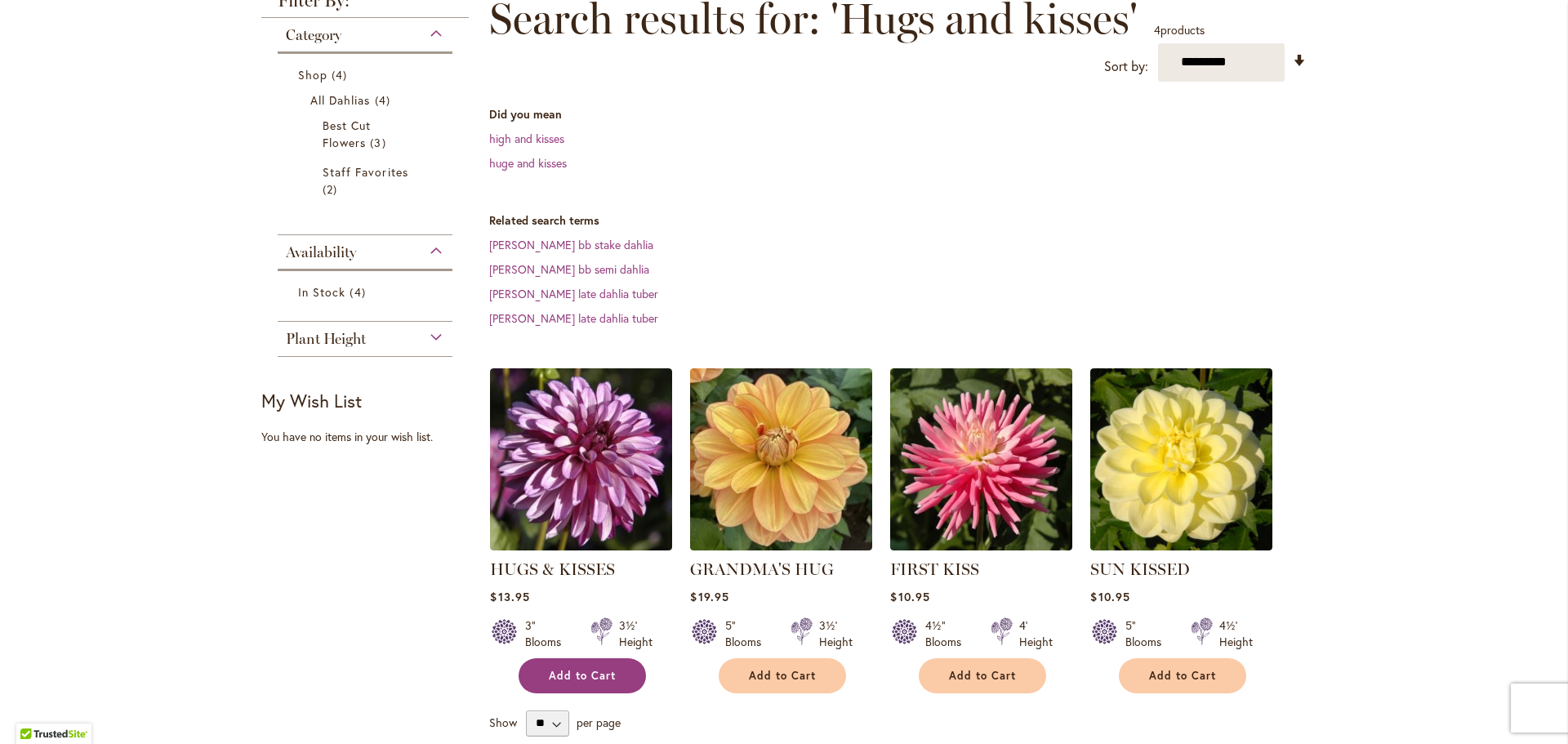
click at [597, 671] on span "Add to Cart" at bounding box center [582, 676] width 67 height 14
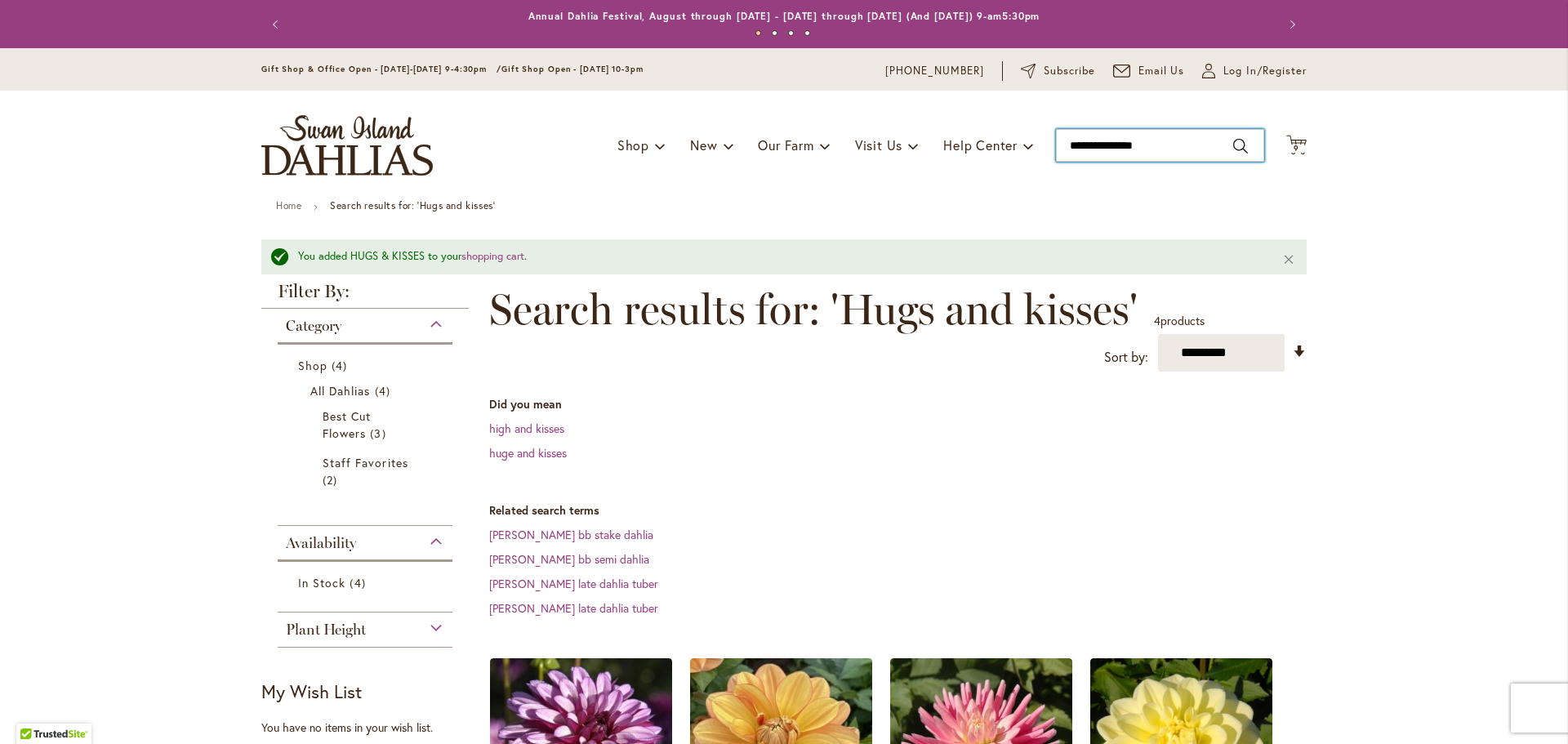
type input "**********"
drag, startPoint x: 1175, startPoint y: 155, endPoint x: 950, endPoint y: 123, distance: 227.3
click at [950, 123] on div "Toggle Nav Shop Dahlia Tubers Collections Fresh Cut Dahlias Gardening Supplies …" at bounding box center [784, 145] width 1078 height 110
type input "********"
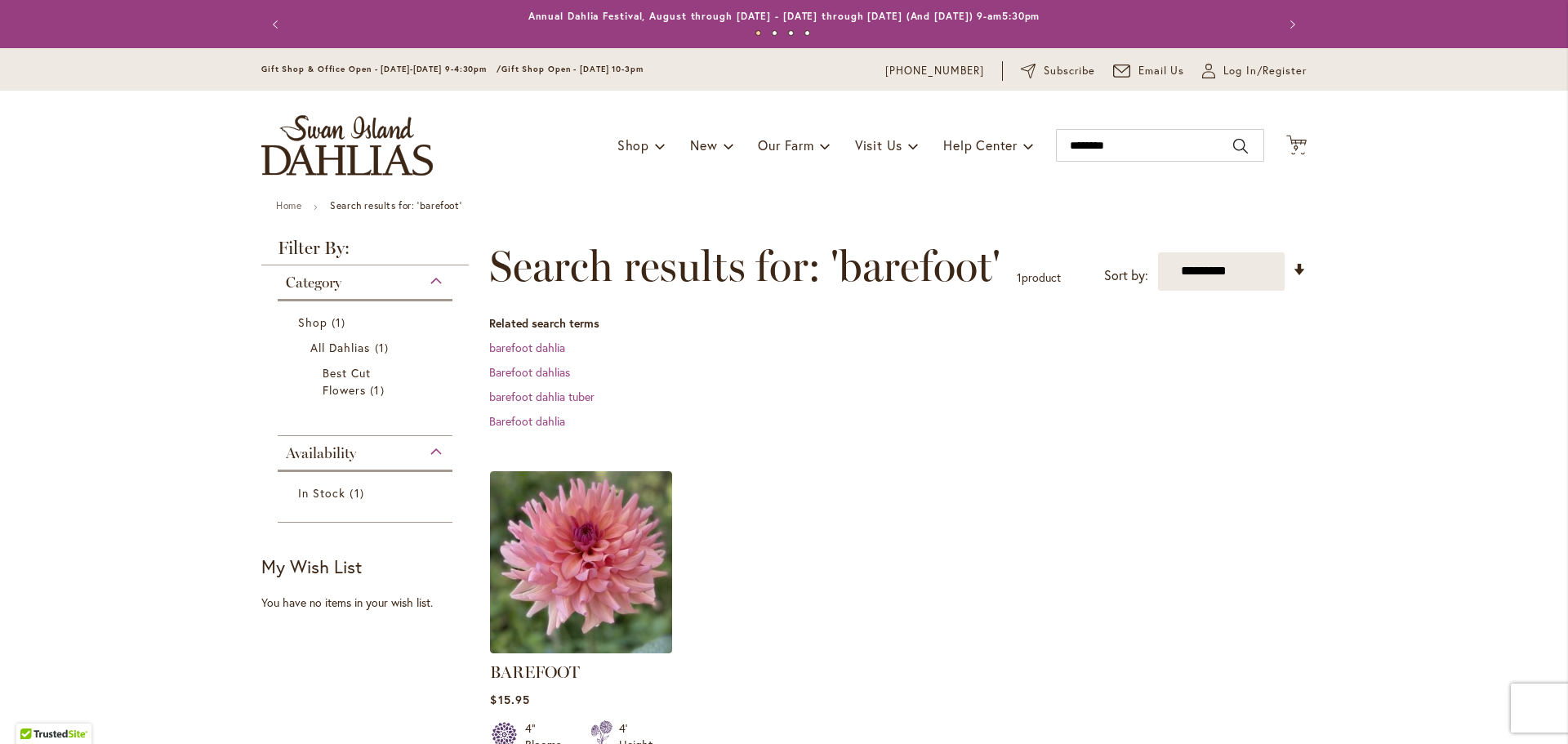
scroll to position [128, 0]
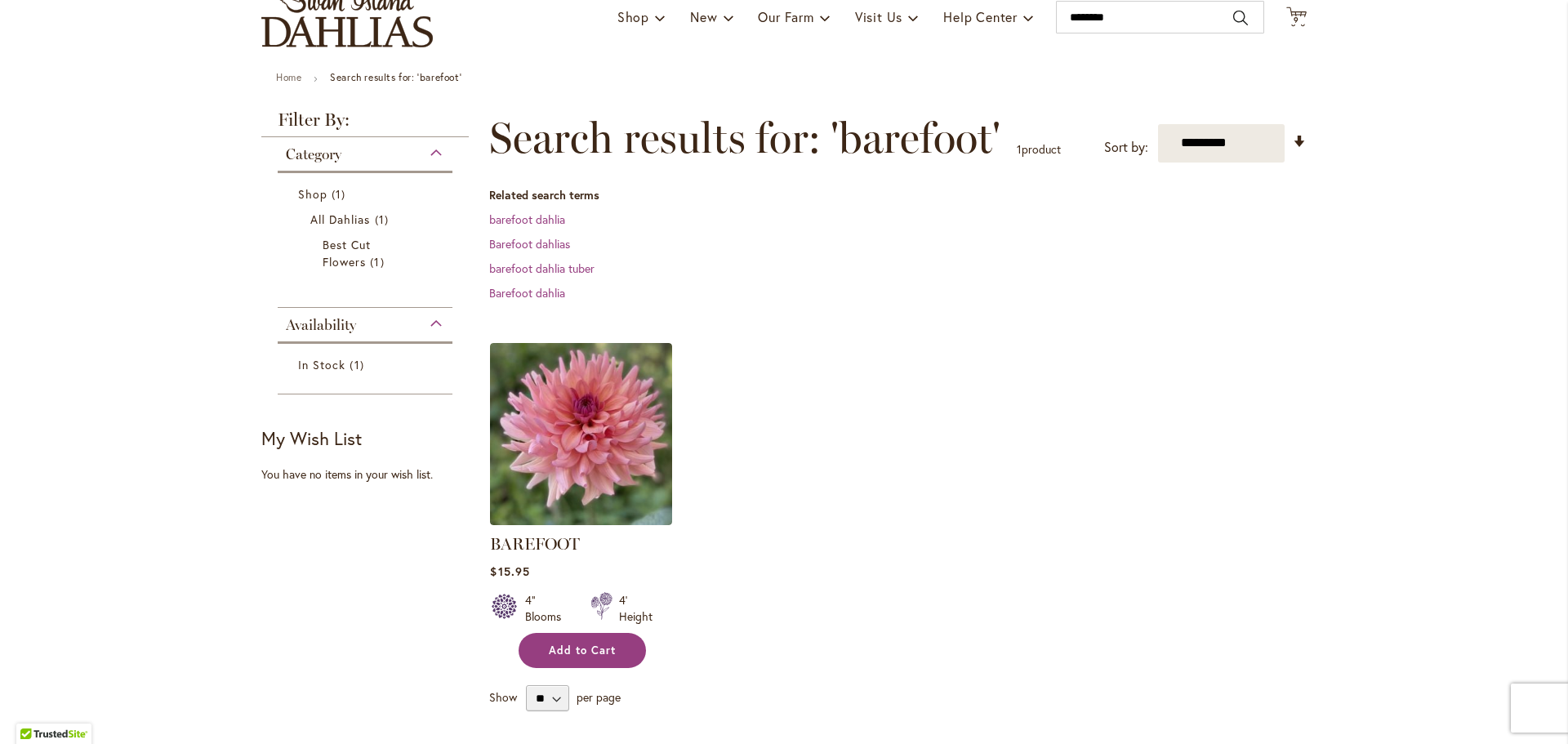
click at [583, 646] on span "Add to Cart" at bounding box center [582, 650] width 67 height 14
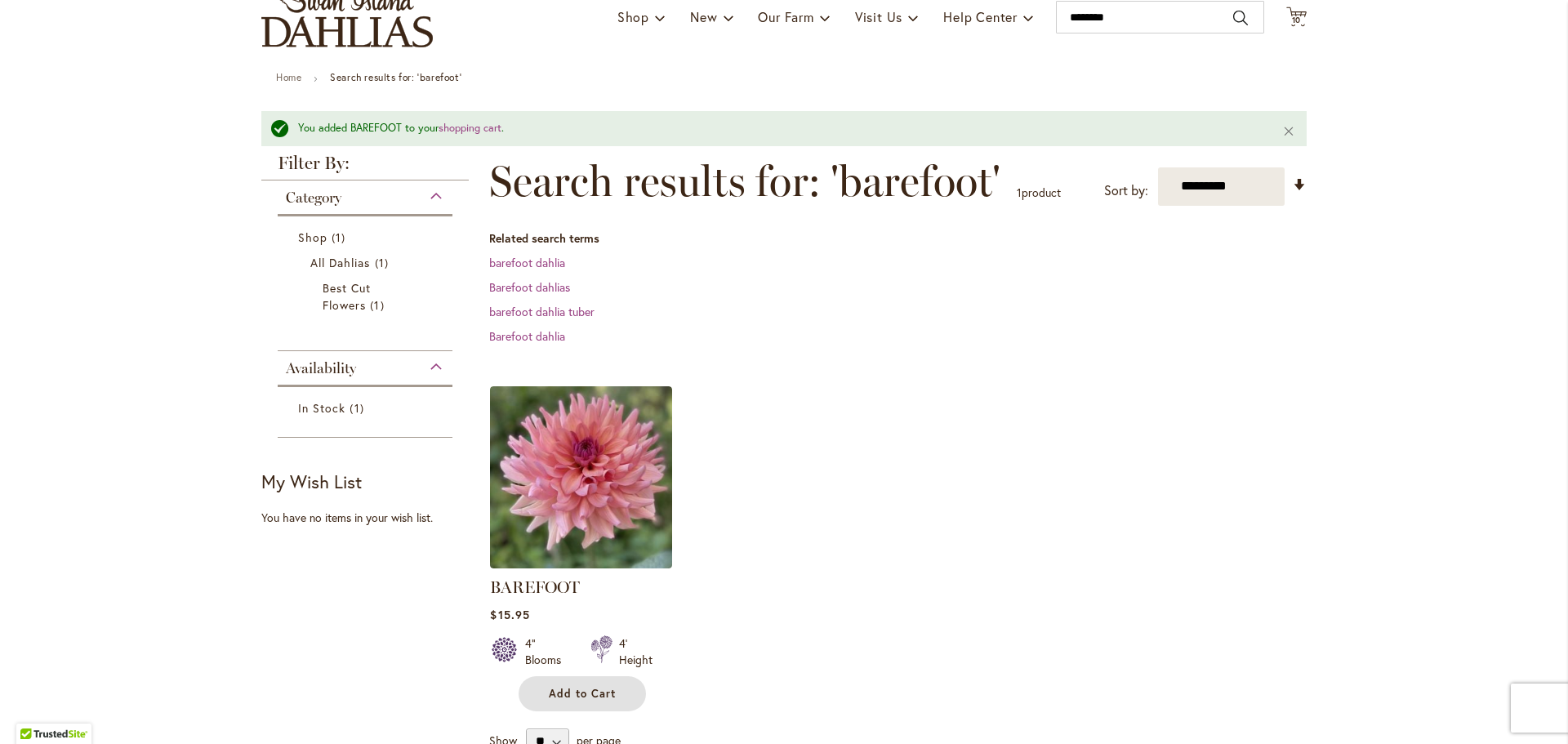
scroll to position [0, 0]
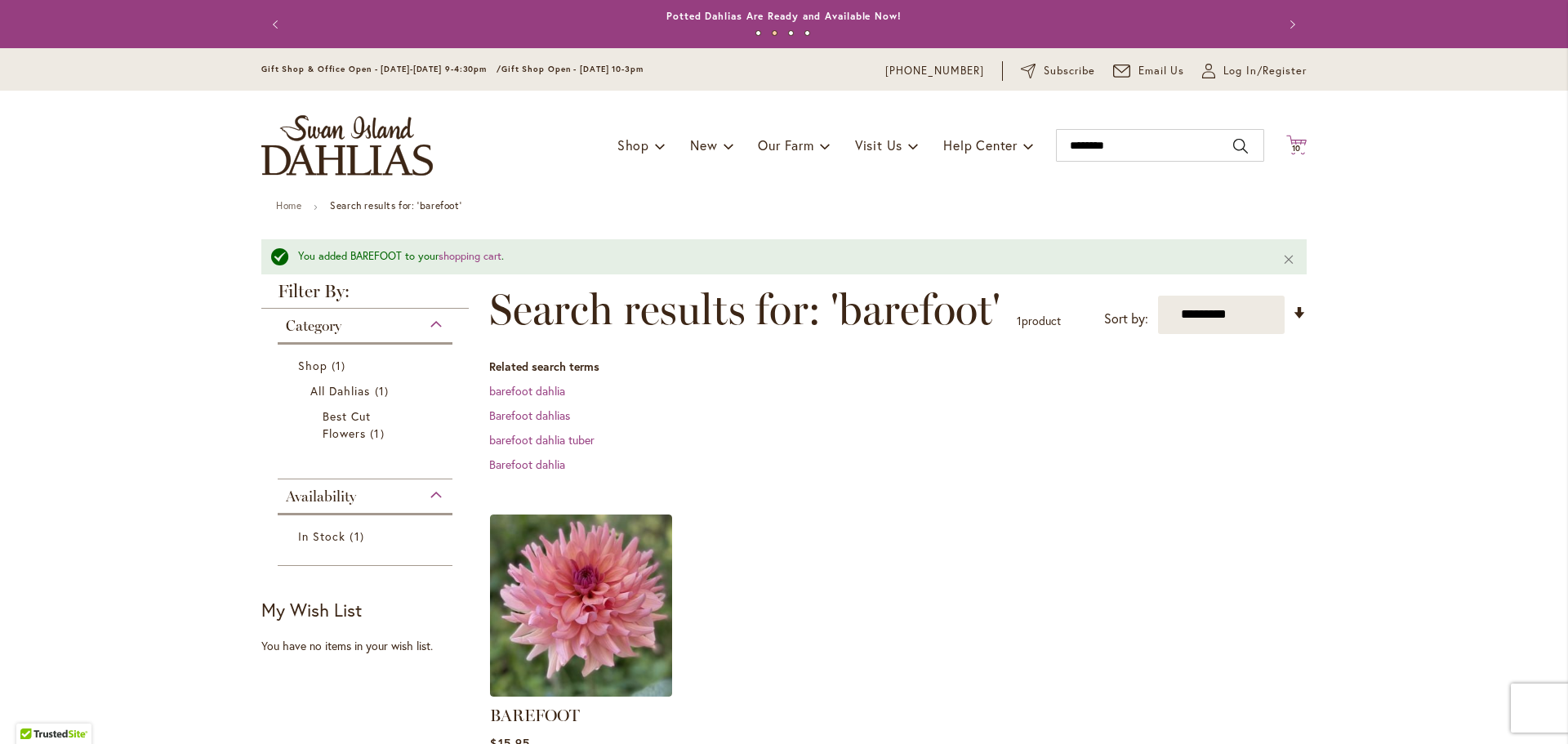
click at [1305, 152] on icon "Cart .cls-1 { fill: #231f20; }" at bounding box center [1297, 145] width 21 height 21
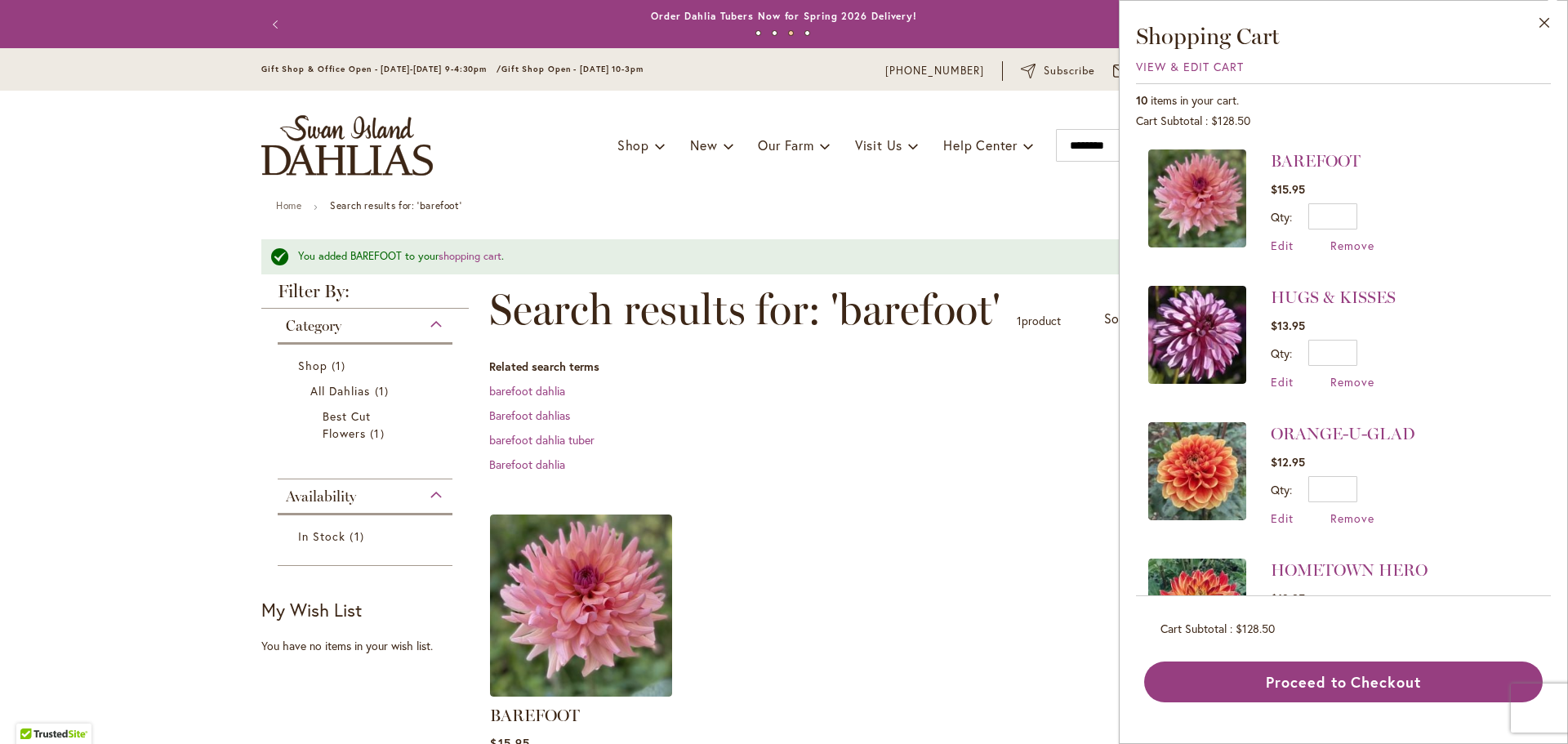
click at [1039, 193] on div "Toggle Nav Shop Dahlia Tubers Collections Fresh Cut Dahlias Gardening Supplies …" at bounding box center [784, 145] width 1078 height 110
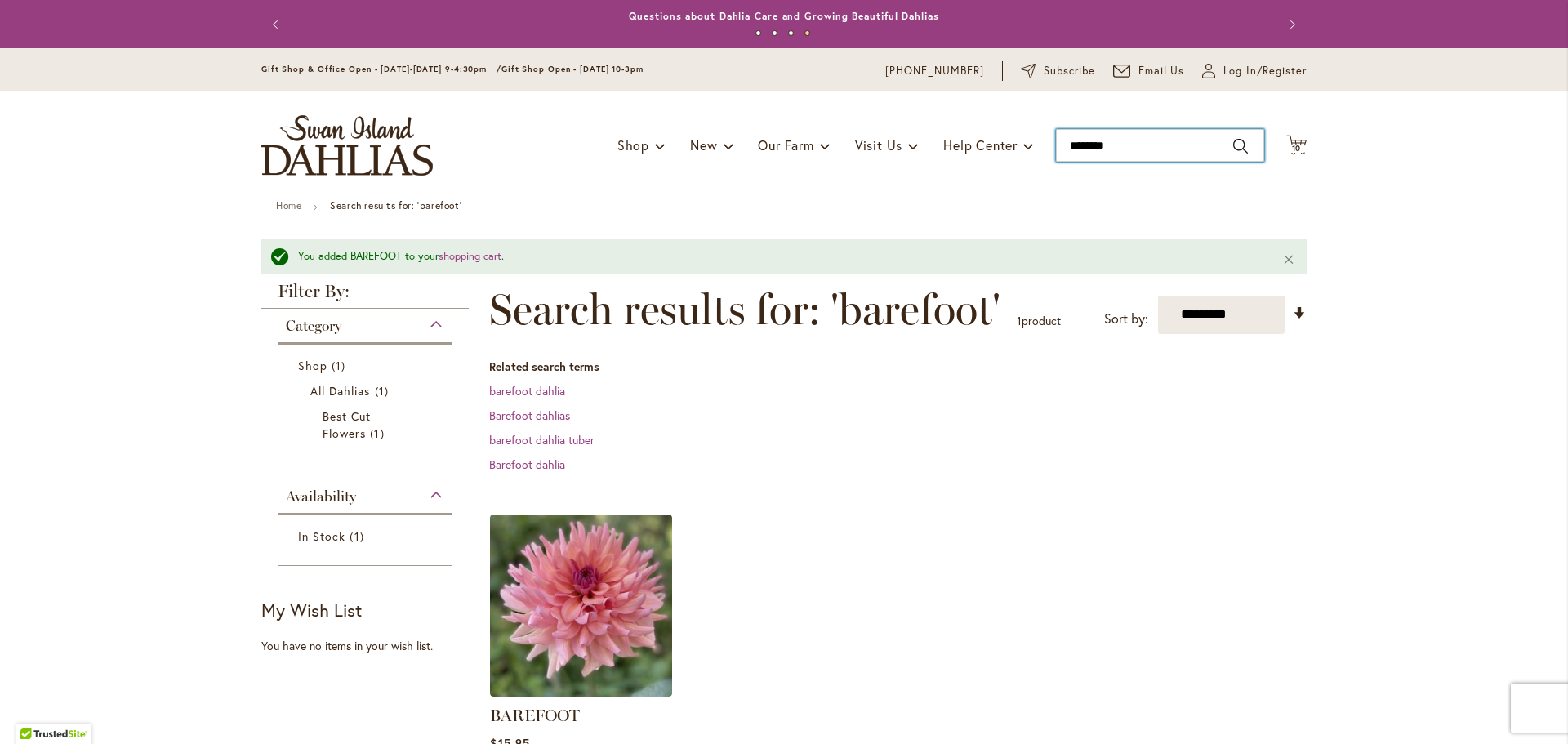
drag, startPoint x: 1160, startPoint y: 129, endPoint x: 1098, endPoint y: 130, distance: 62.0
click at [1098, 130] on input "********" at bounding box center [1160, 145] width 208 height 33
type input "*"
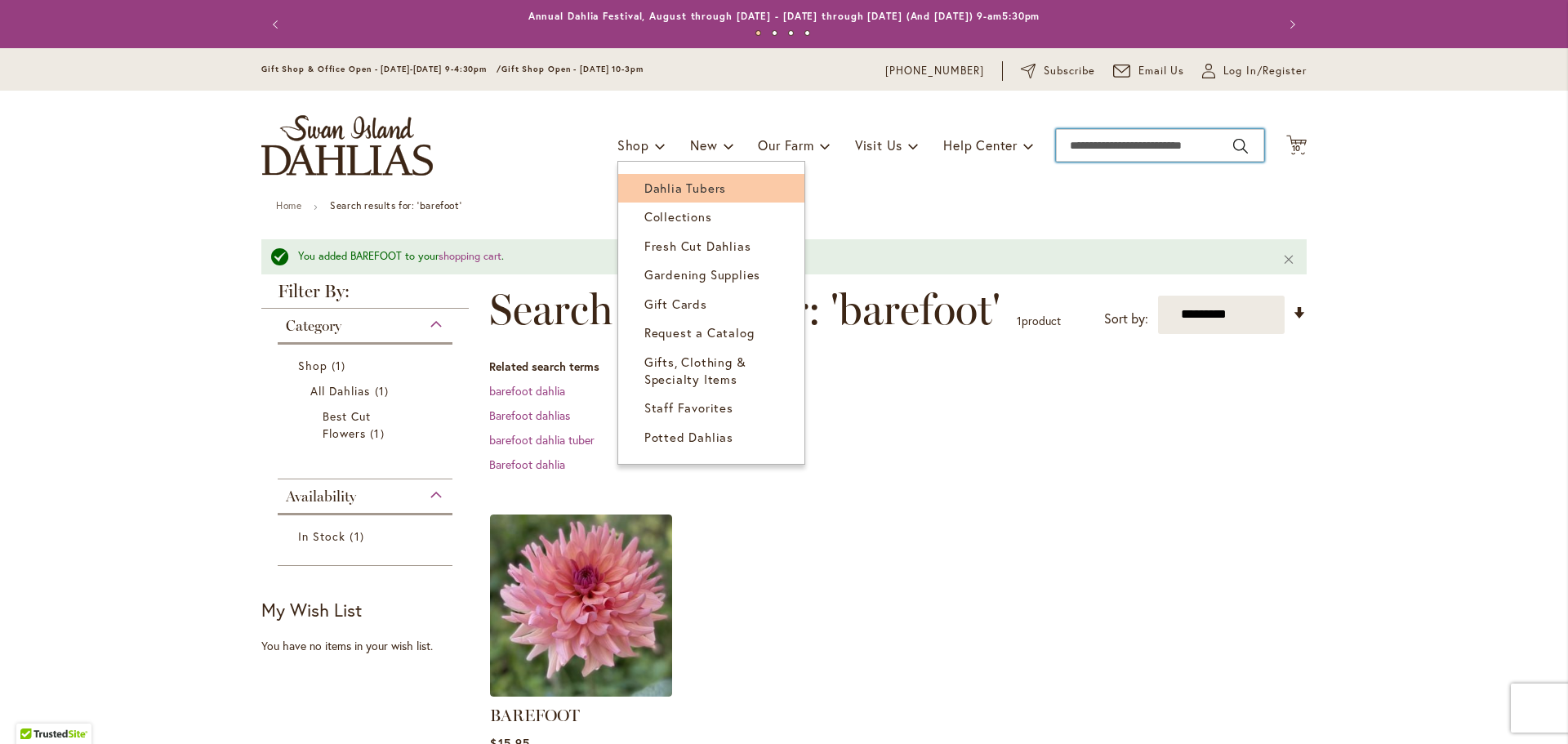
click at [652, 180] on span "Dahlia Tubers" at bounding box center [685, 187] width 82 height 16
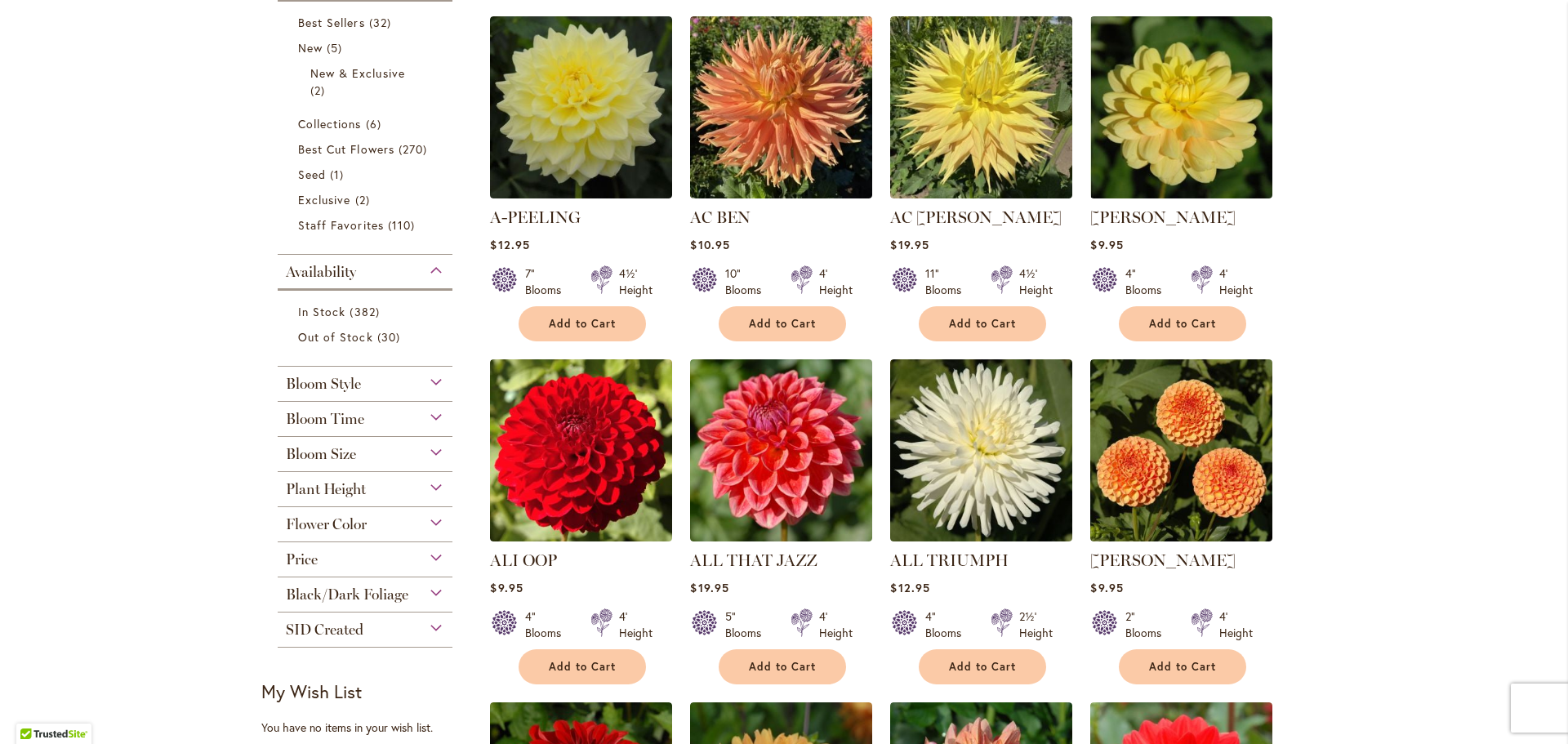
scroll to position [386, 0]
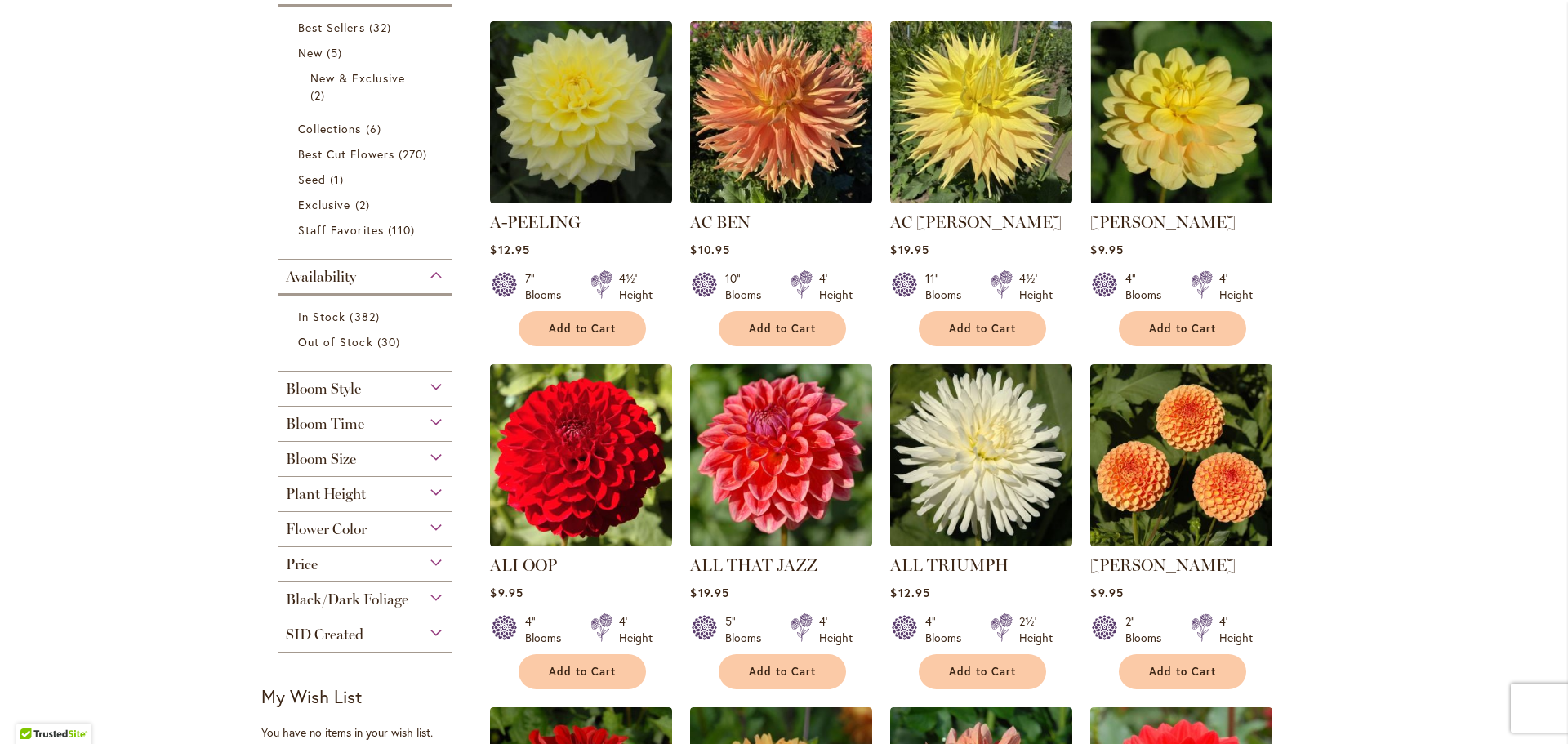
click at [374, 452] on div "Bloom Size" at bounding box center [365, 455] width 175 height 26
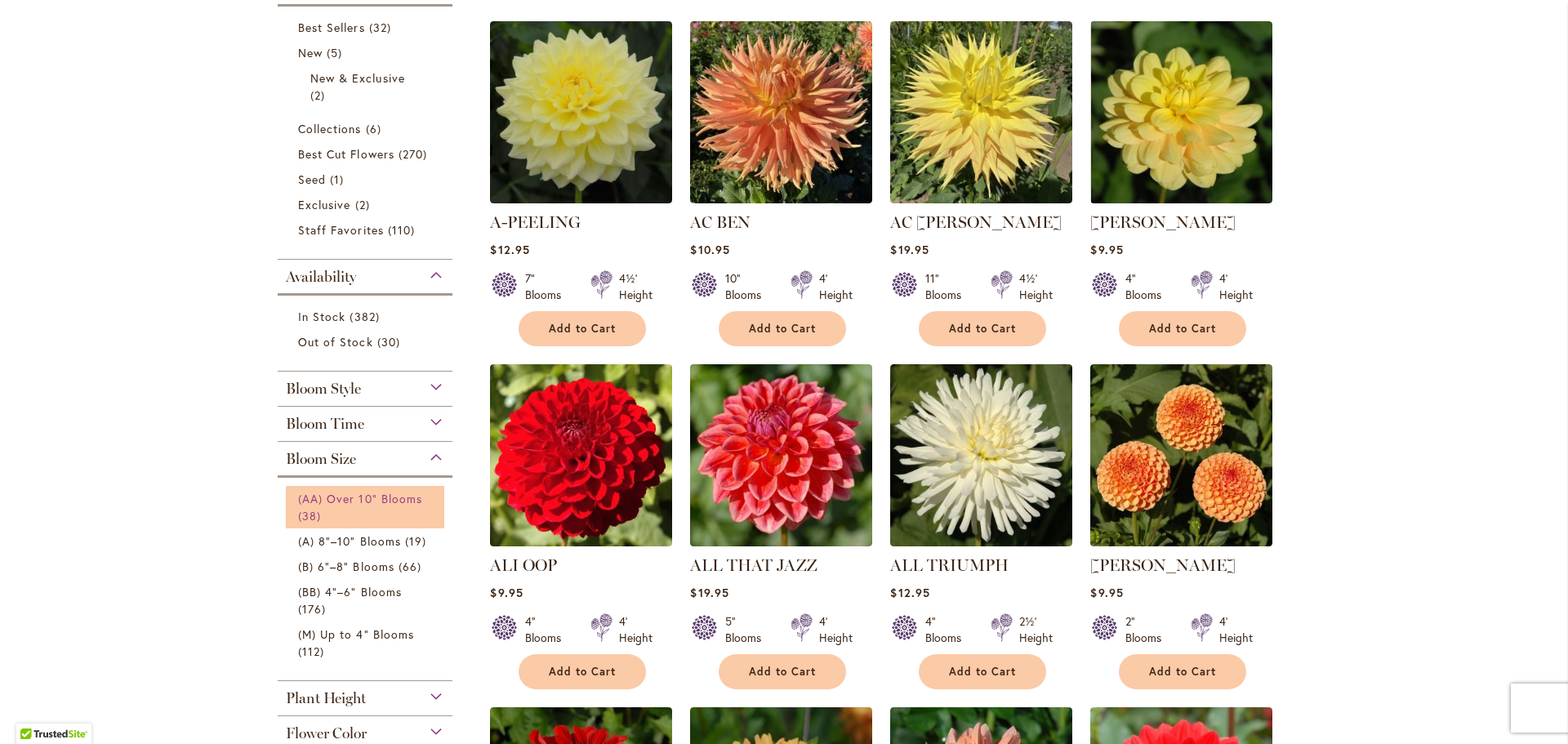
click at [371, 500] on span "(AA) Over 10" Blooms" at bounding box center [360, 498] width 124 height 16
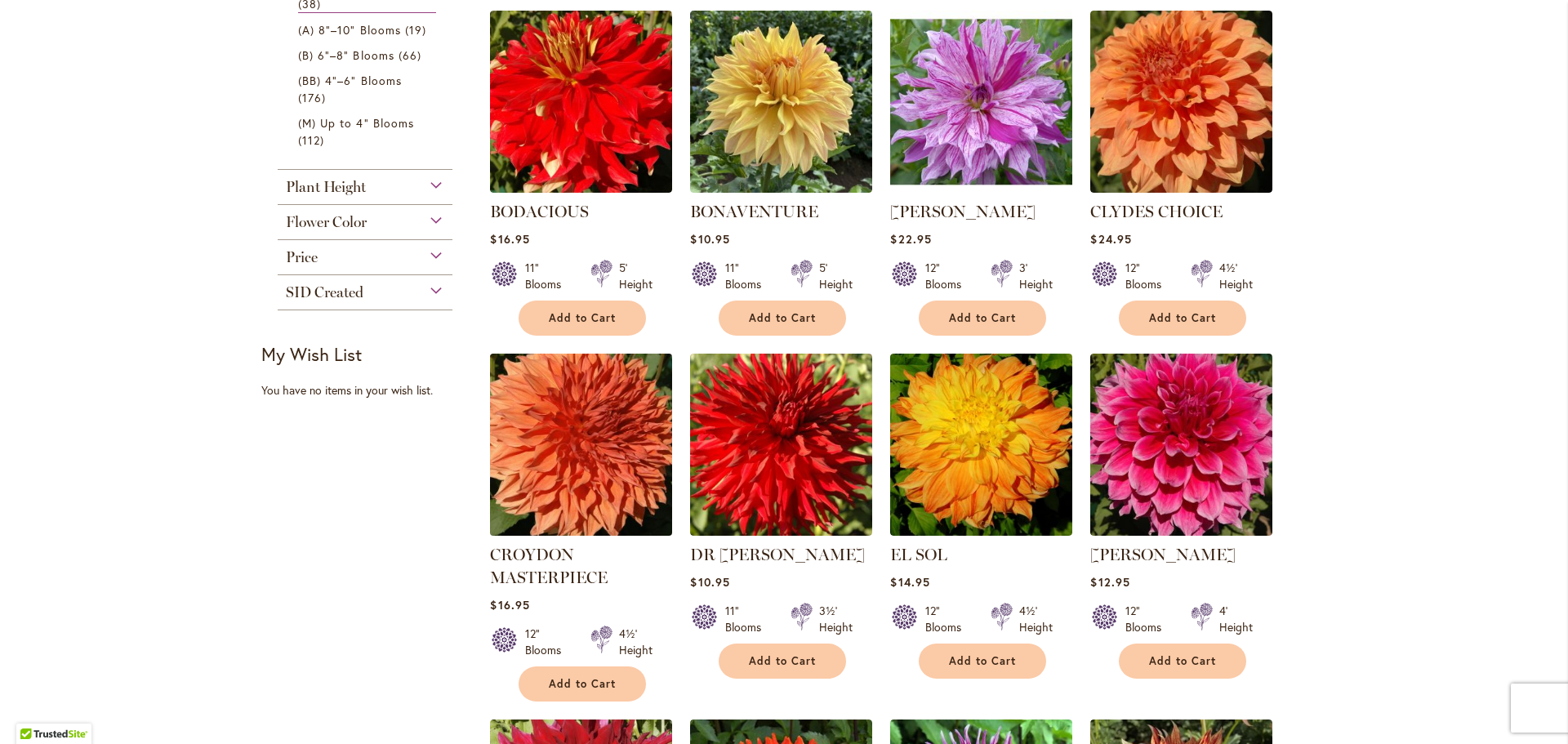
scroll to position [693, 0]
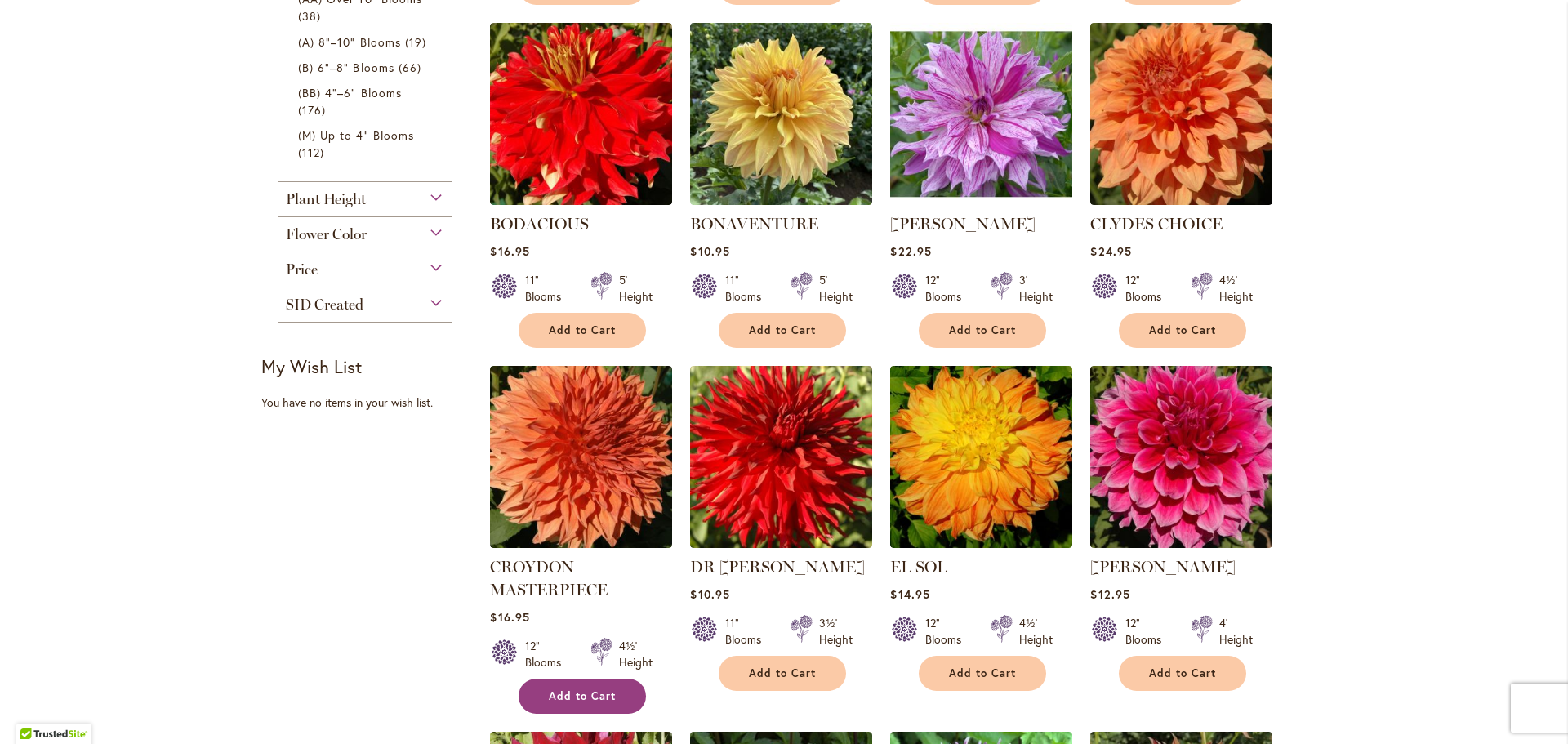
click at [602, 690] on span "Add to Cart" at bounding box center [582, 696] width 67 height 14
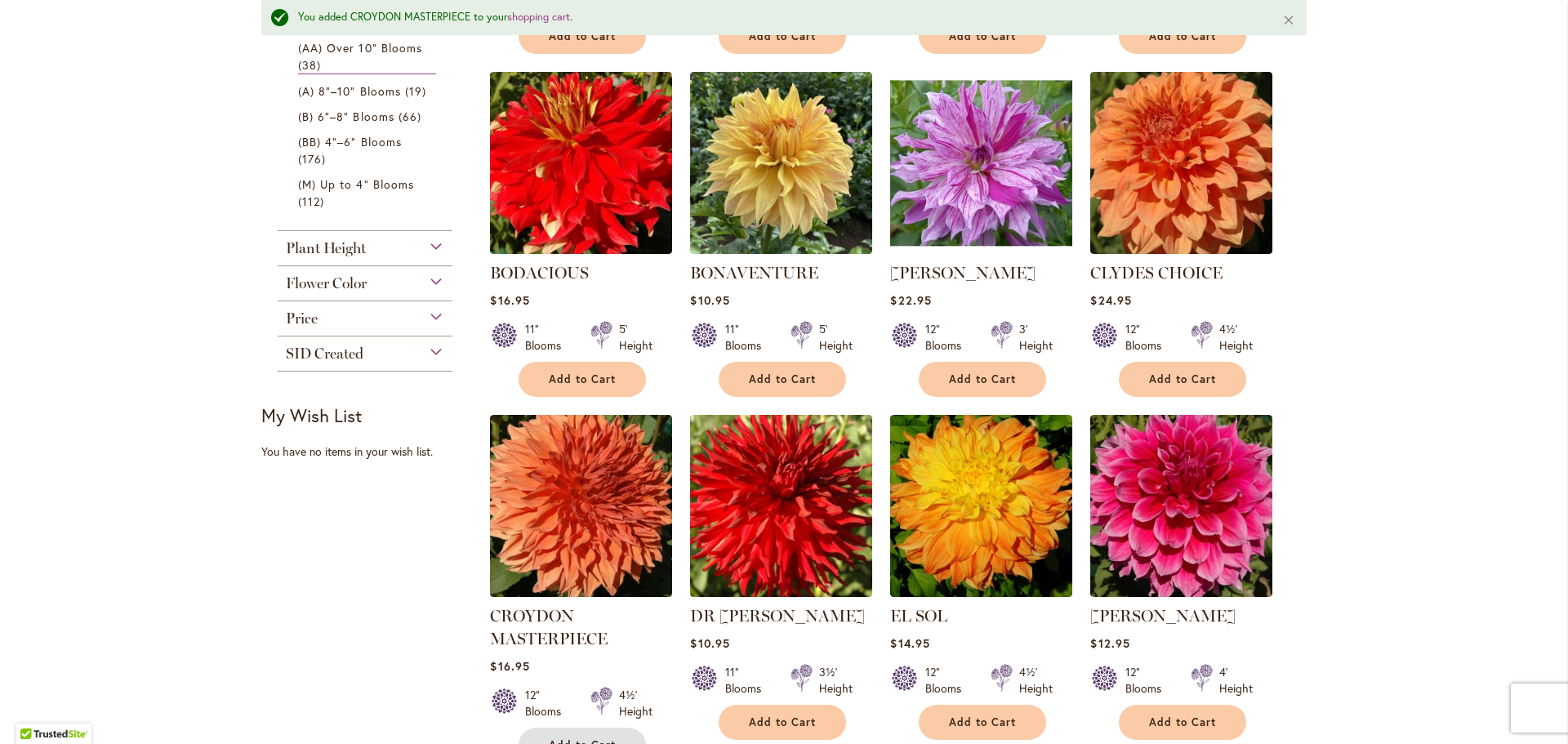
scroll to position [686, 0]
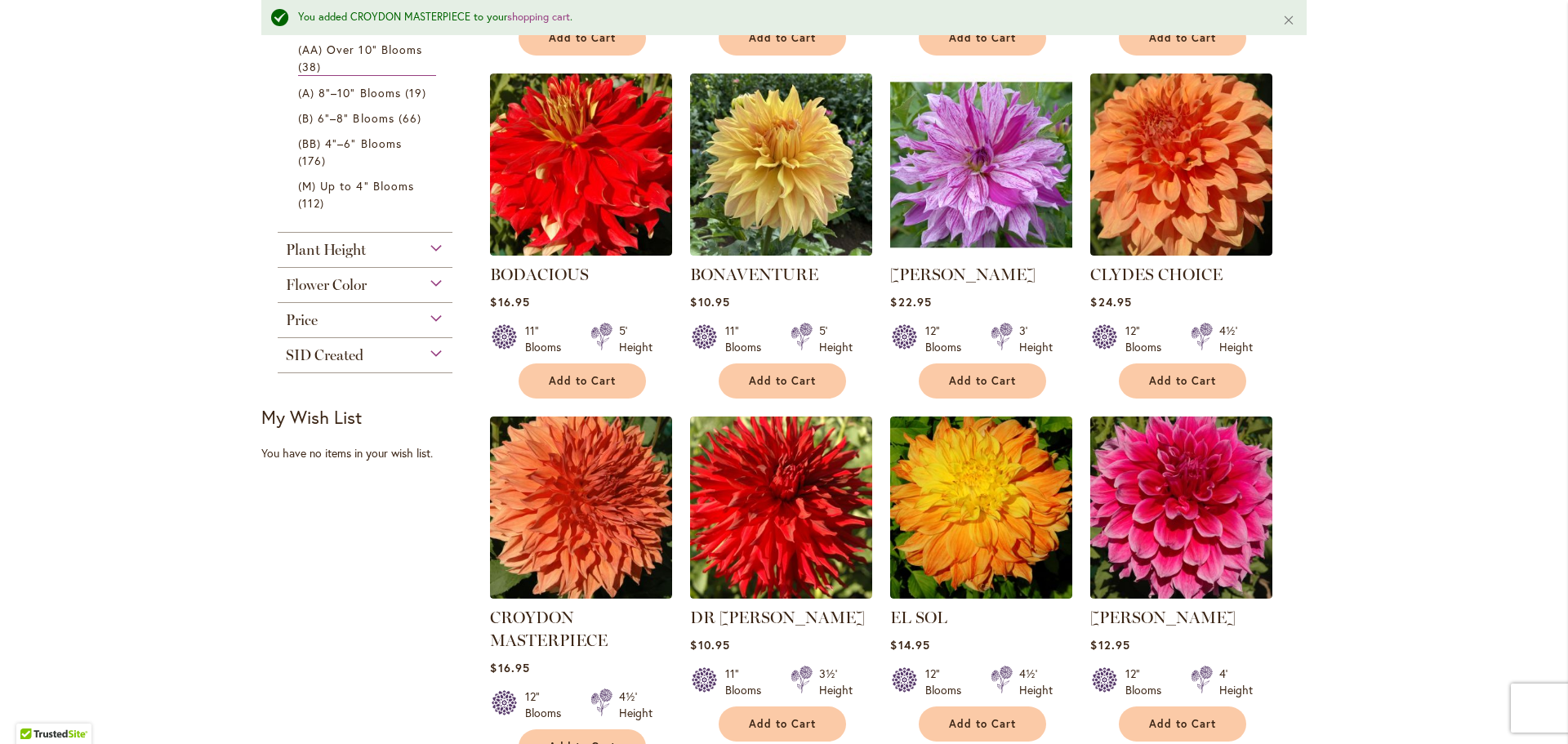
click at [342, 283] on span "Flower Color" at bounding box center [326, 285] width 81 height 18
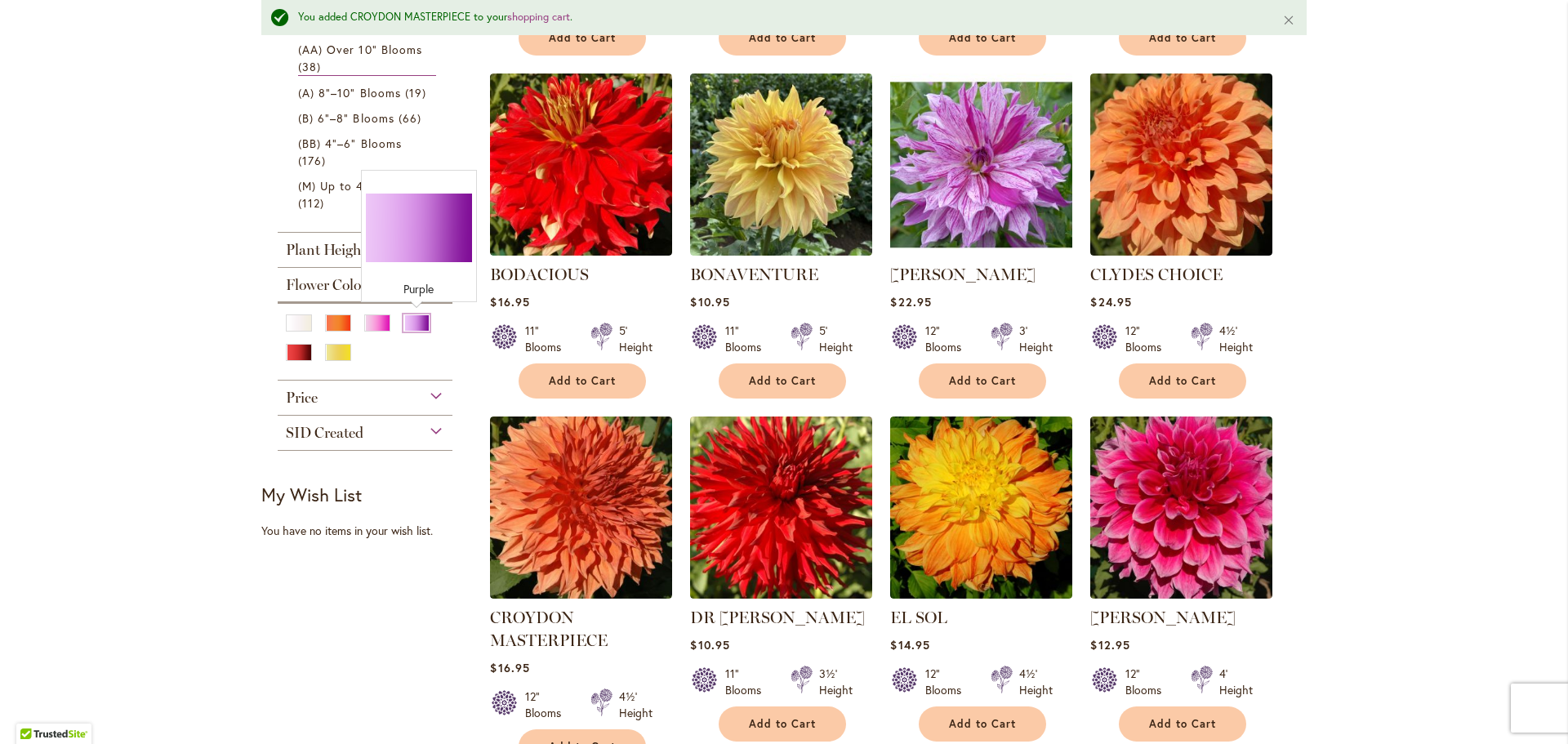
click at [410, 324] on div "Purple" at bounding box center [417, 323] width 26 height 17
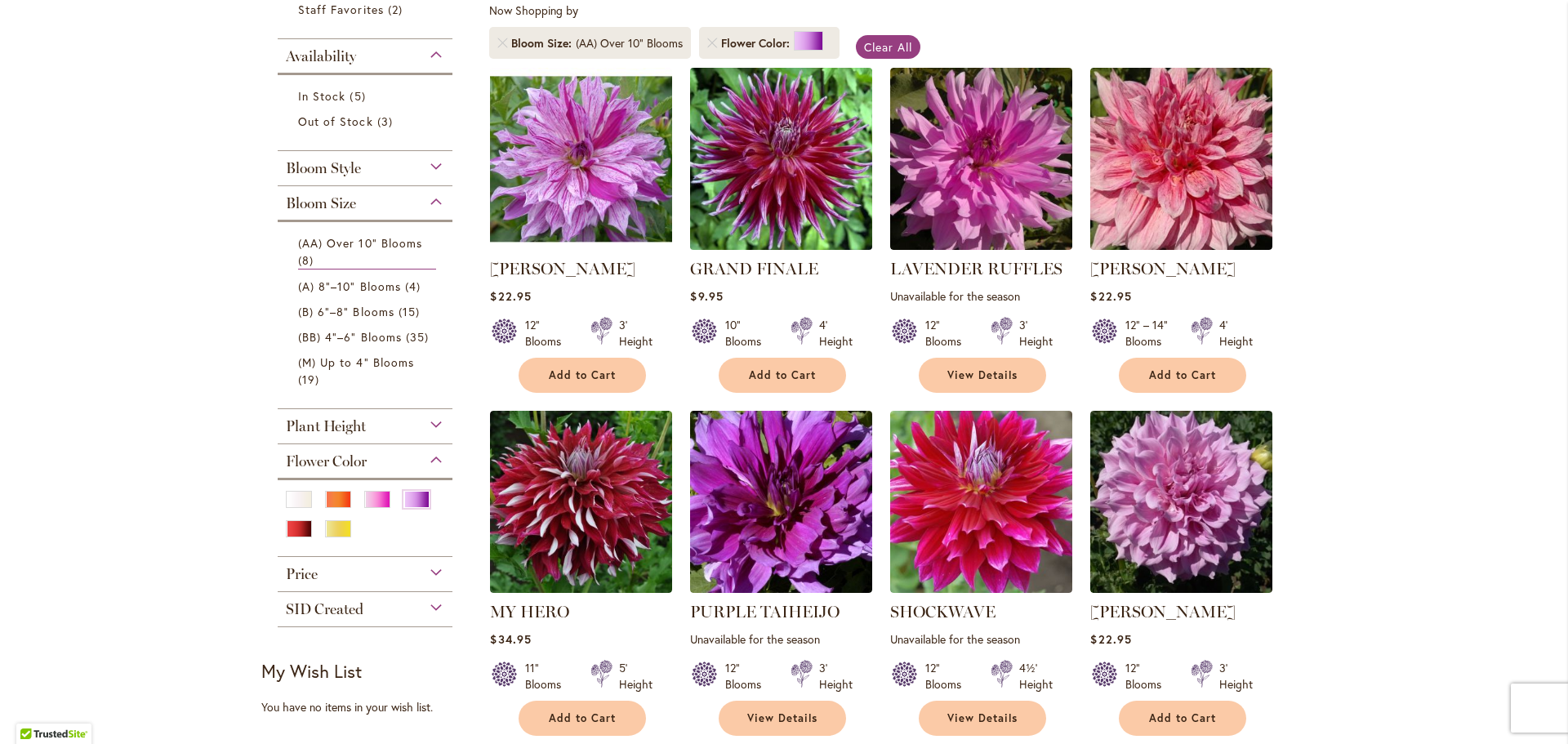
scroll to position [315, 0]
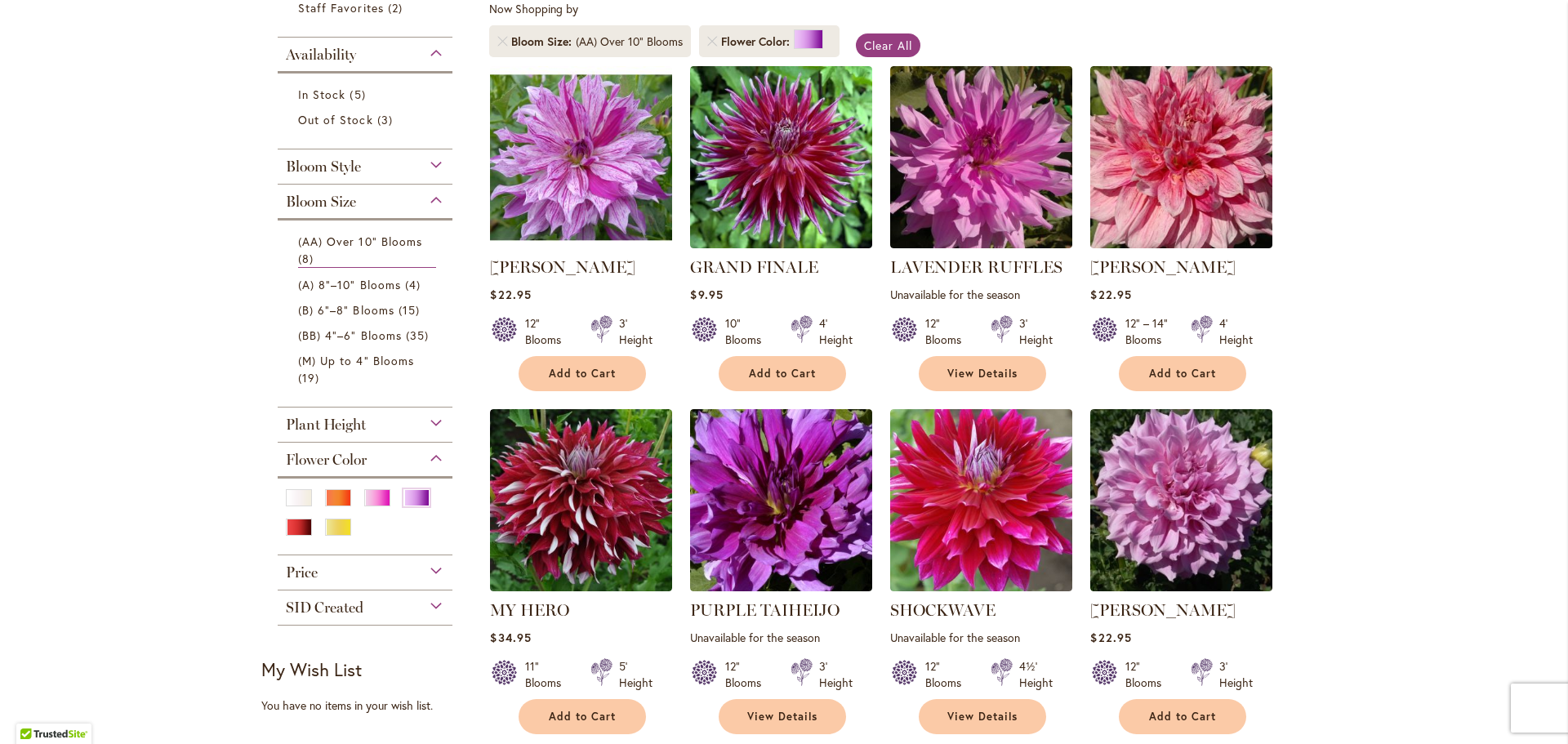
click at [372, 197] on div "Bloom Size" at bounding box center [365, 198] width 175 height 26
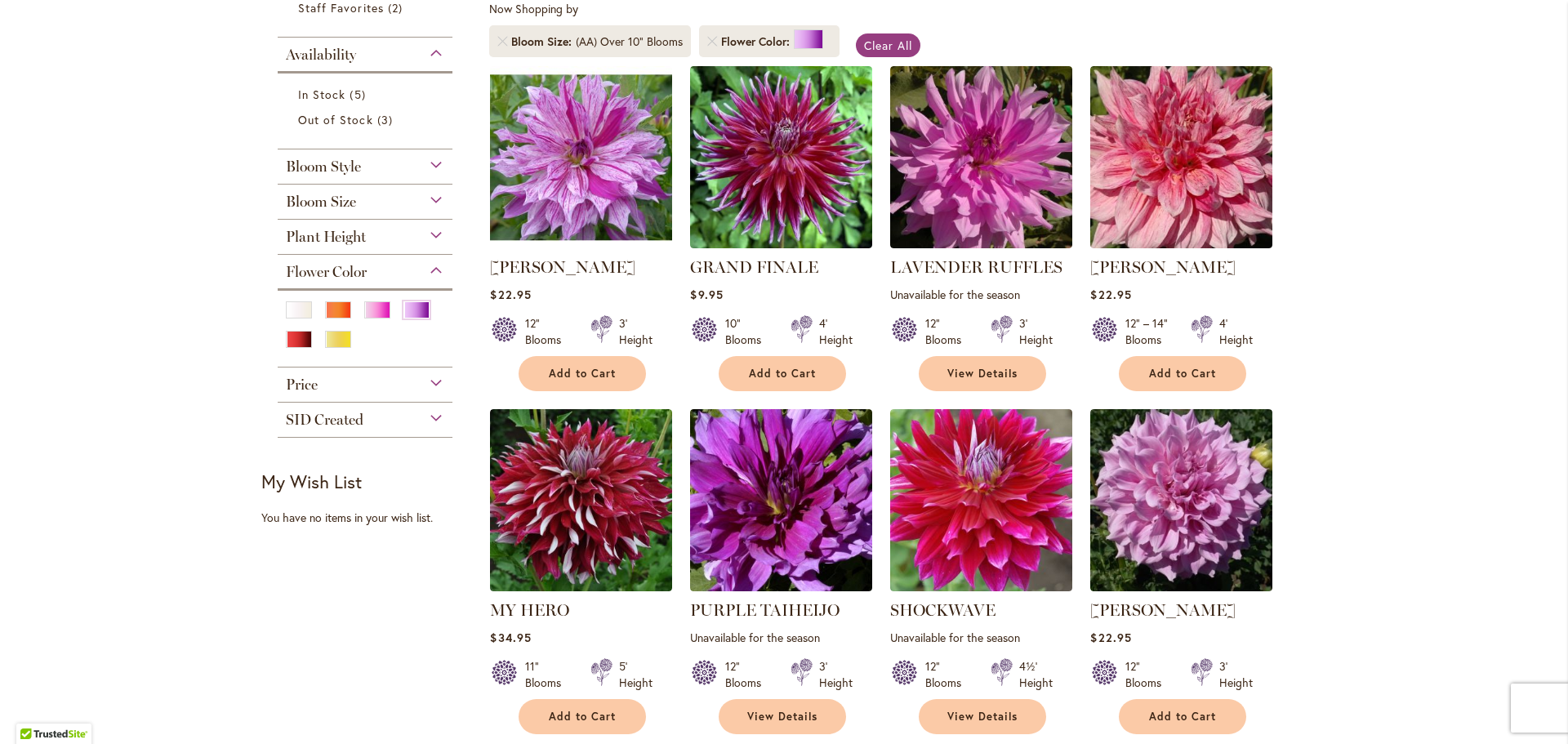
click at [370, 238] on div "Plant Height" at bounding box center [365, 232] width 175 height 26
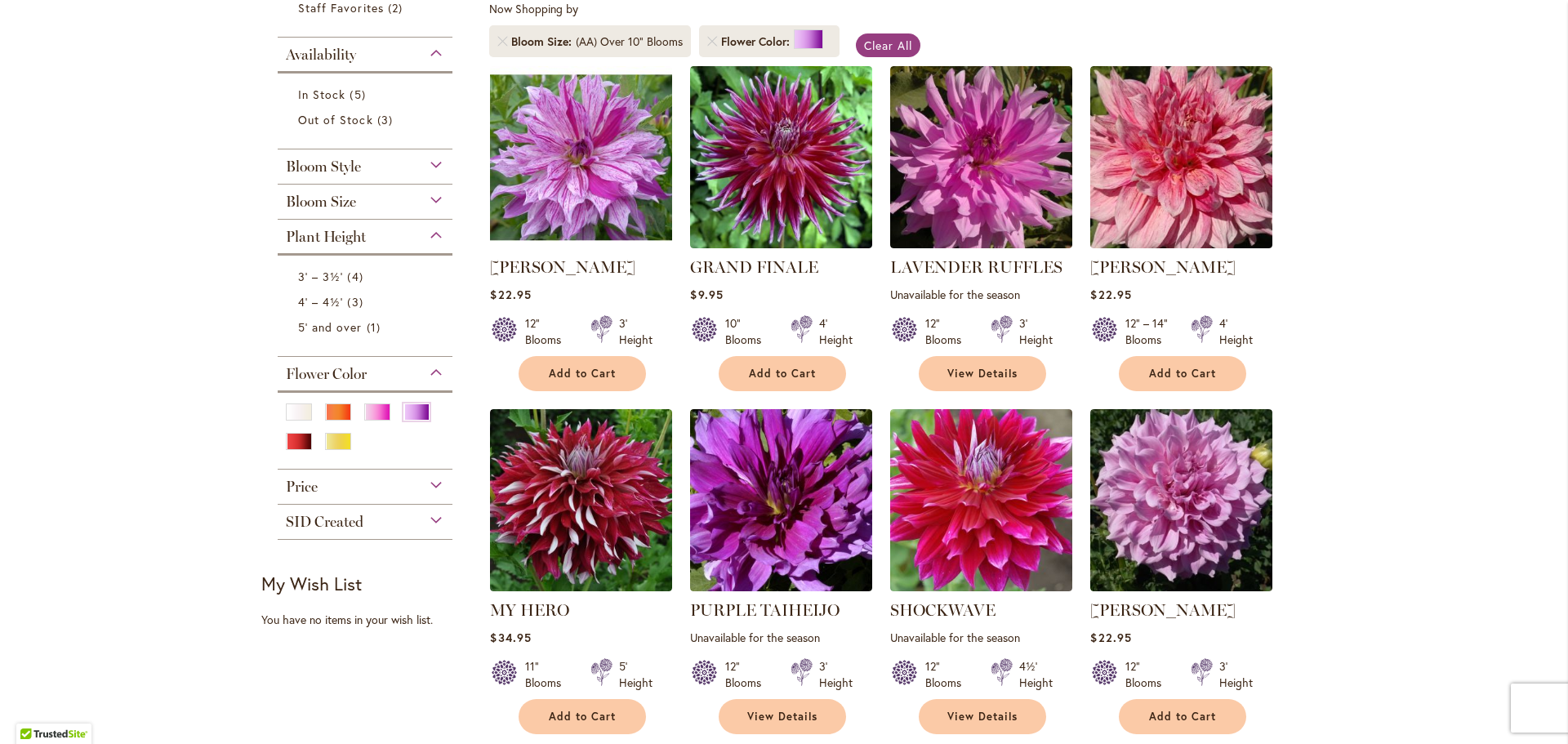
click at [366, 193] on div "Bloom Size" at bounding box center [365, 198] width 175 height 26
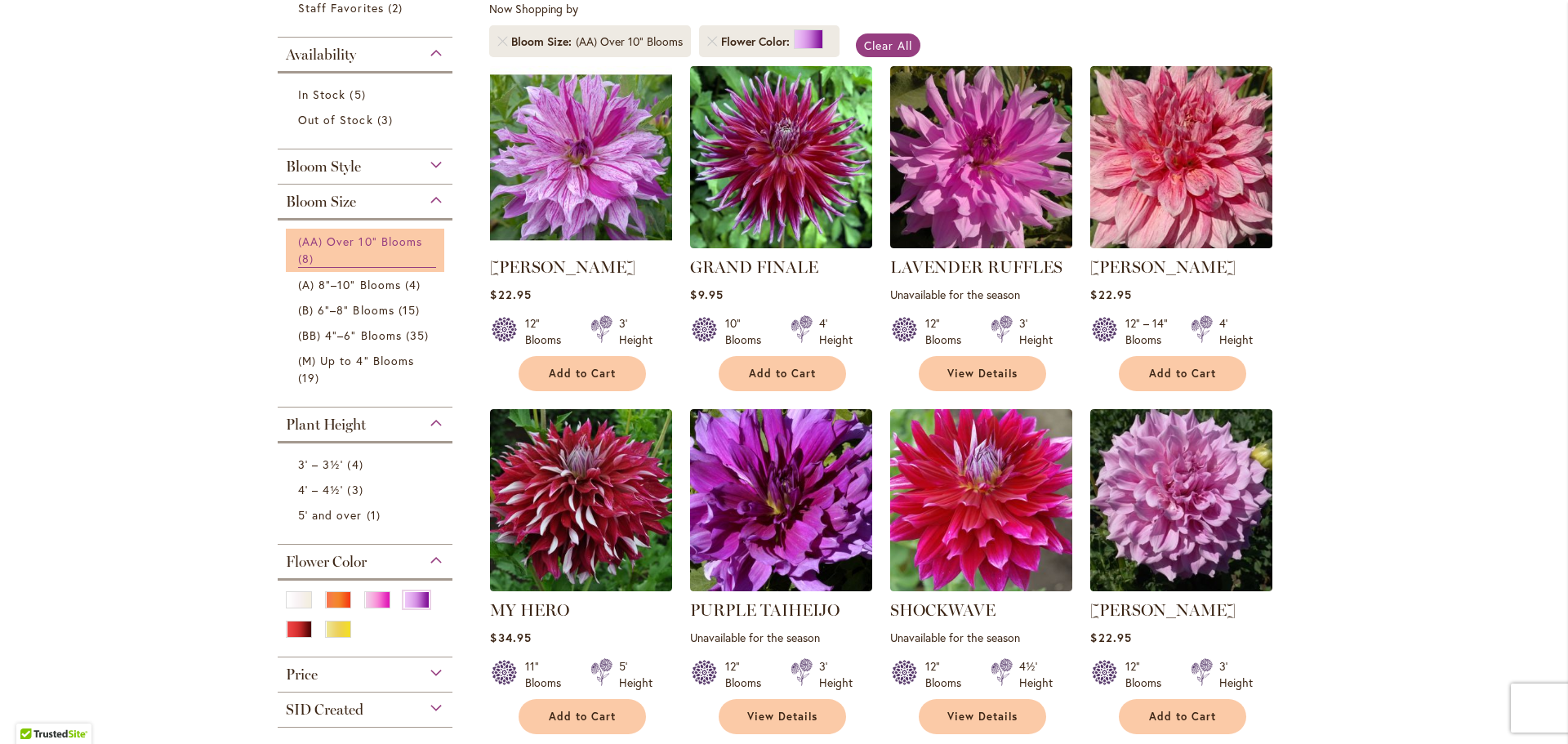
click at [368, 257] on link "(AA) Over 10" Blooms 8 items" at bounding box center [366, 249] width 138 height 35
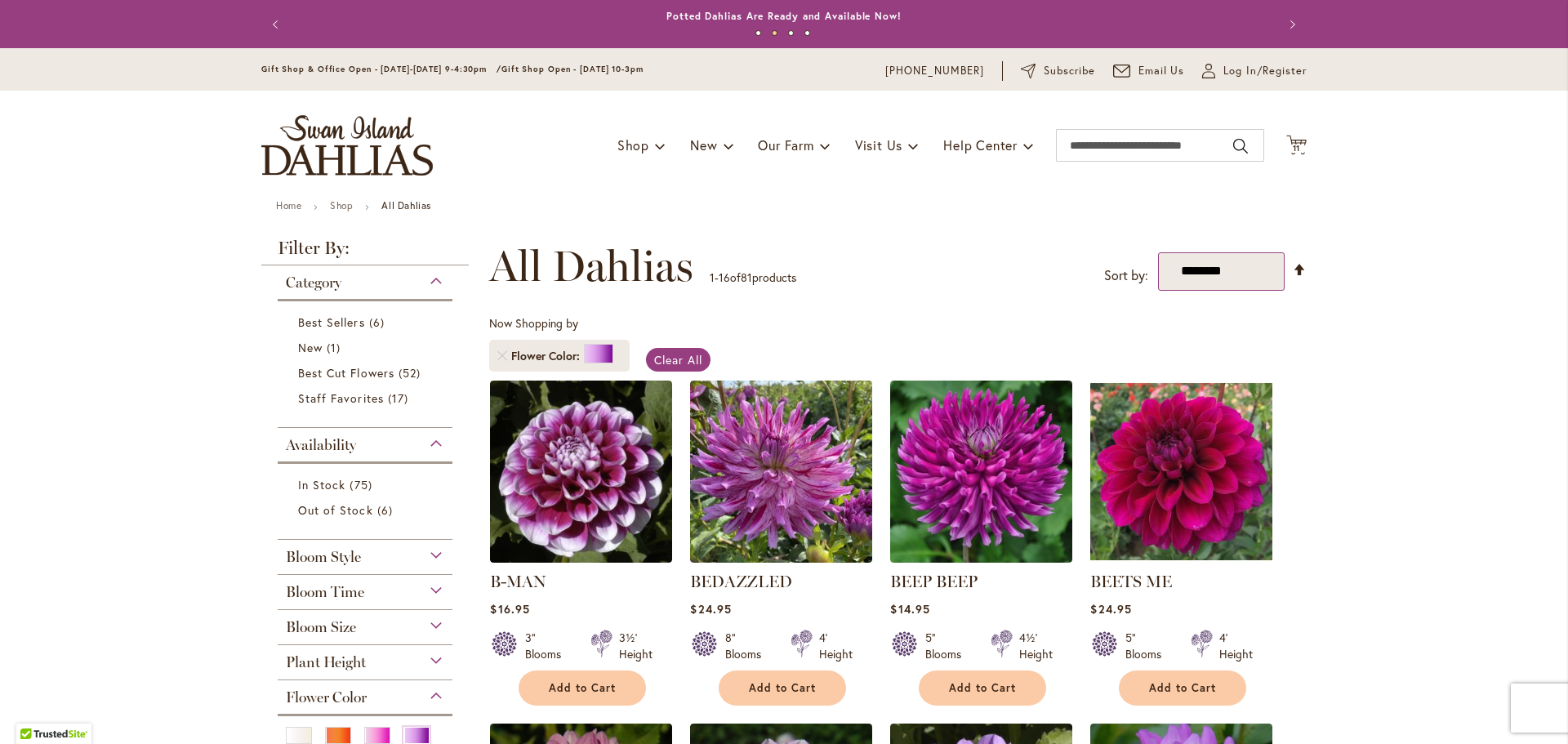
click at [1193, 279] on select "**********" at bounding box center [1221, 271] width 127 height 38
select select "*****"
click at [1158, 252] on select "**********" at bounding box center [1221, 271] width 127 height 38
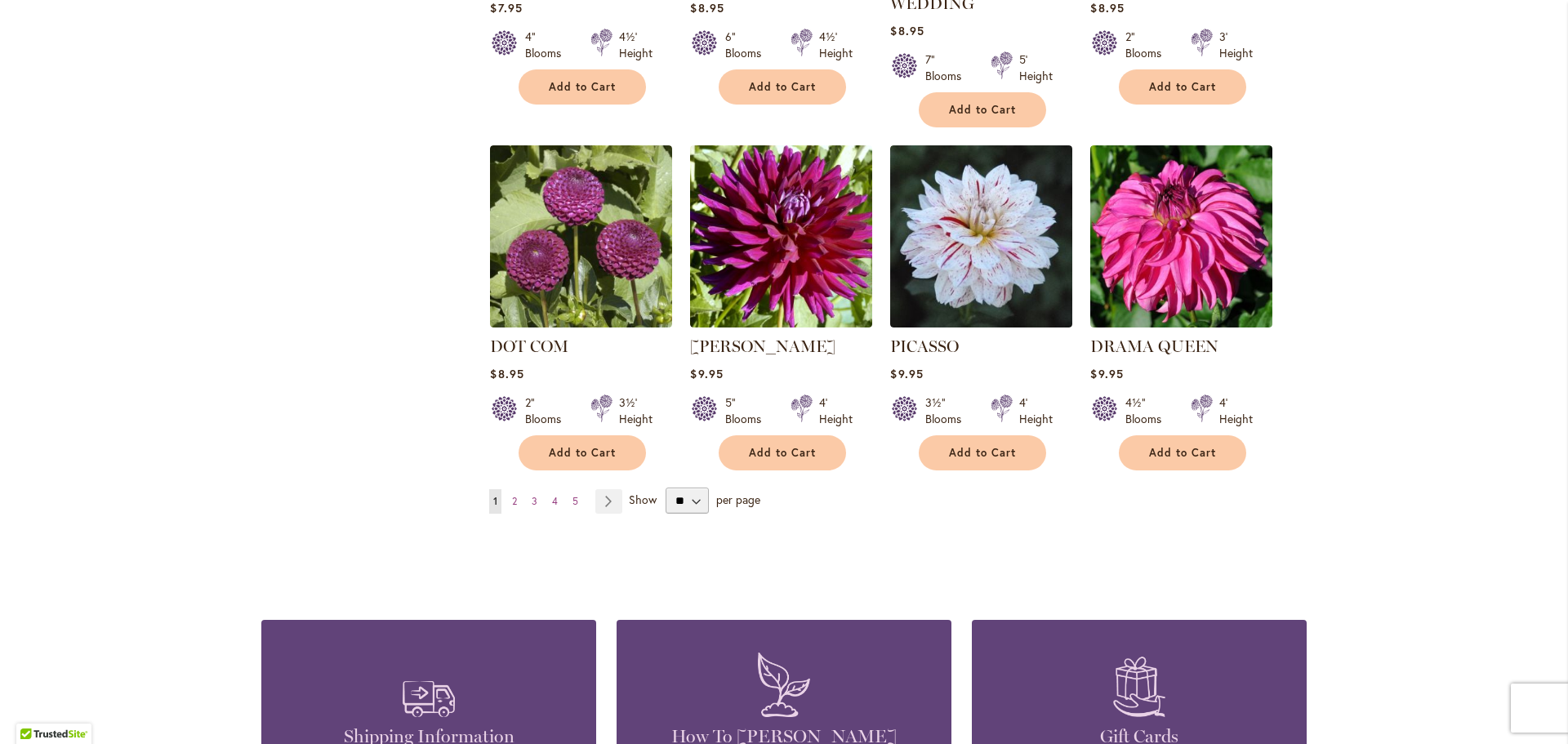
scroll to position [1308, 0]
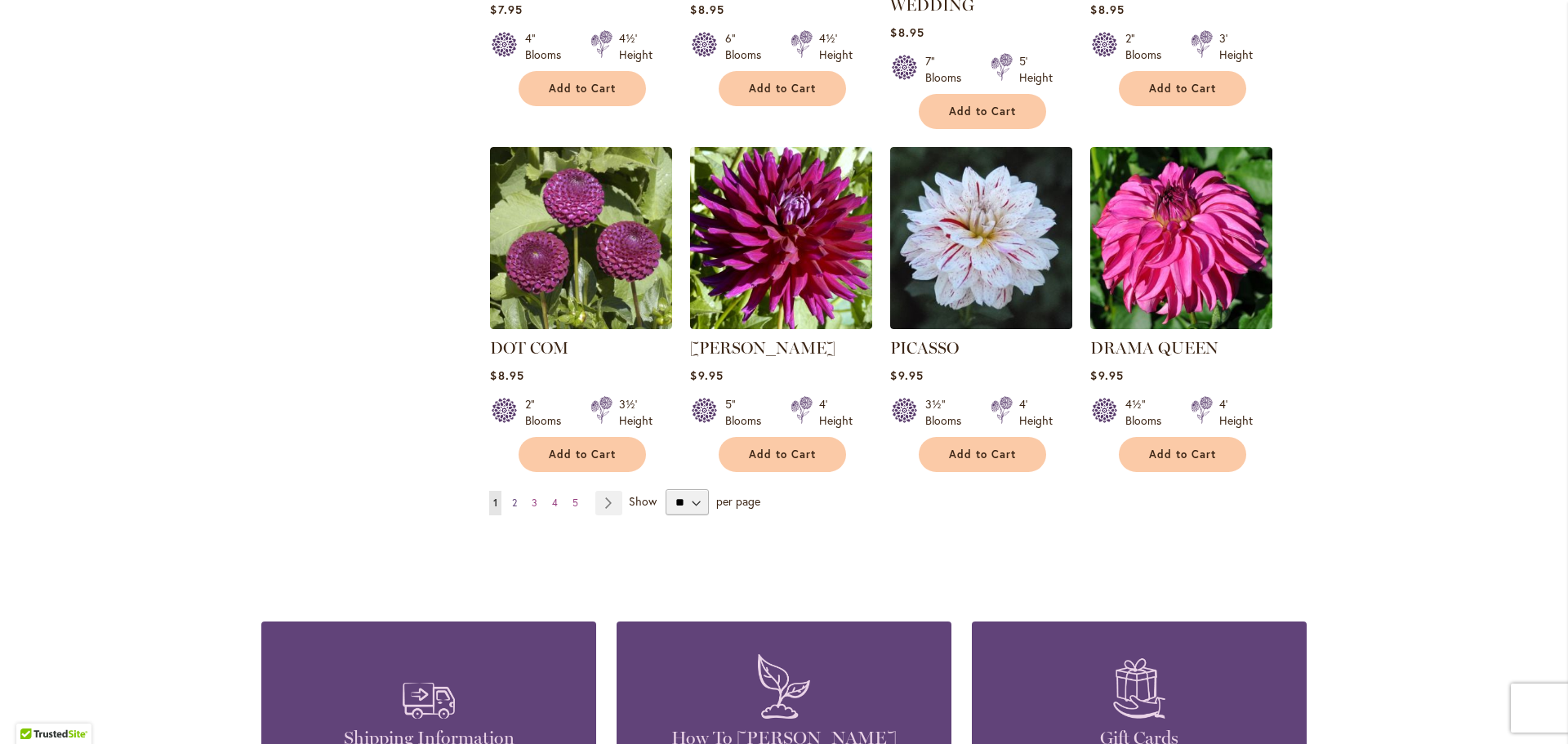
click at [511, 491] on link "Page 2" at bounding box center [515, 503] width 13 height 24
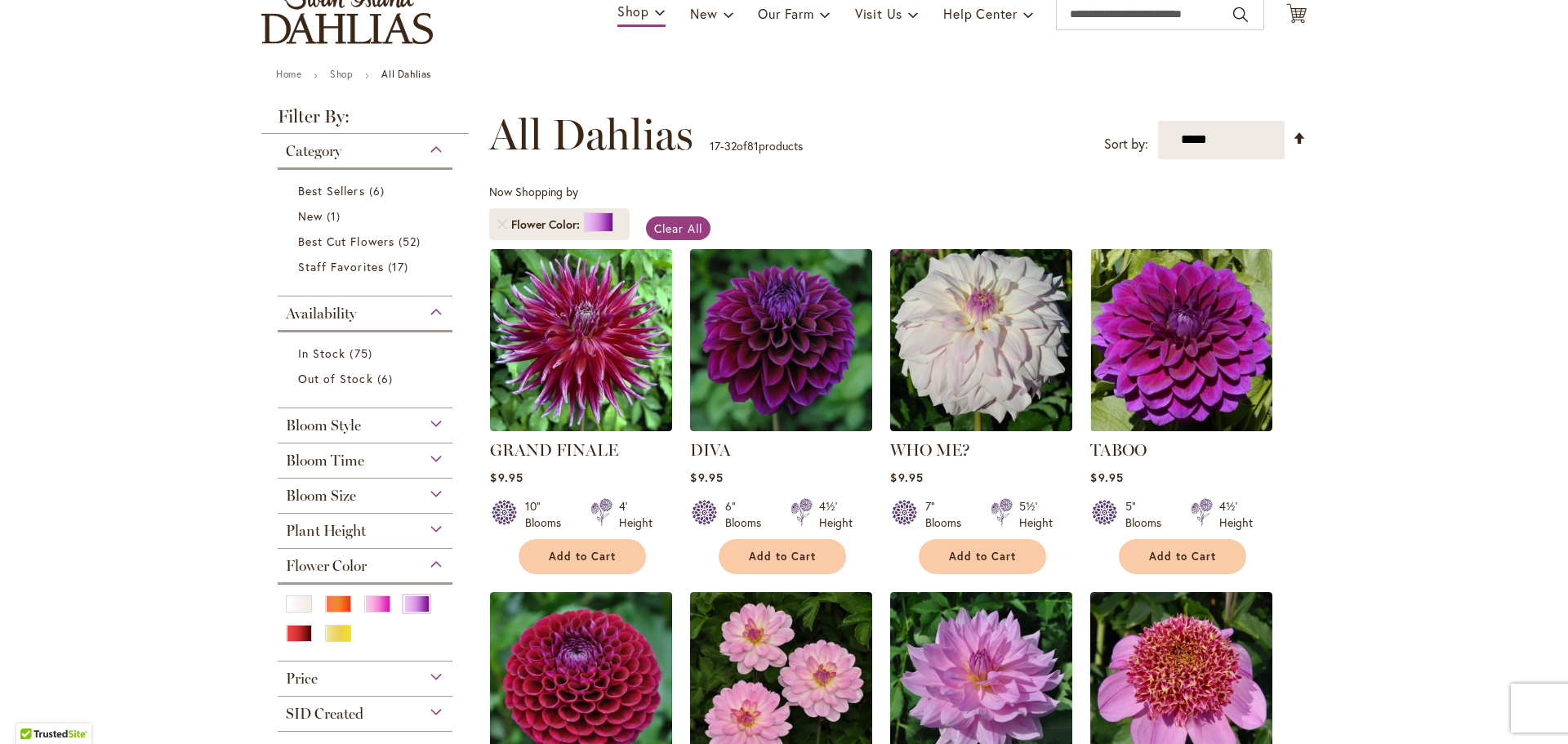
scroll to position [162, 0]
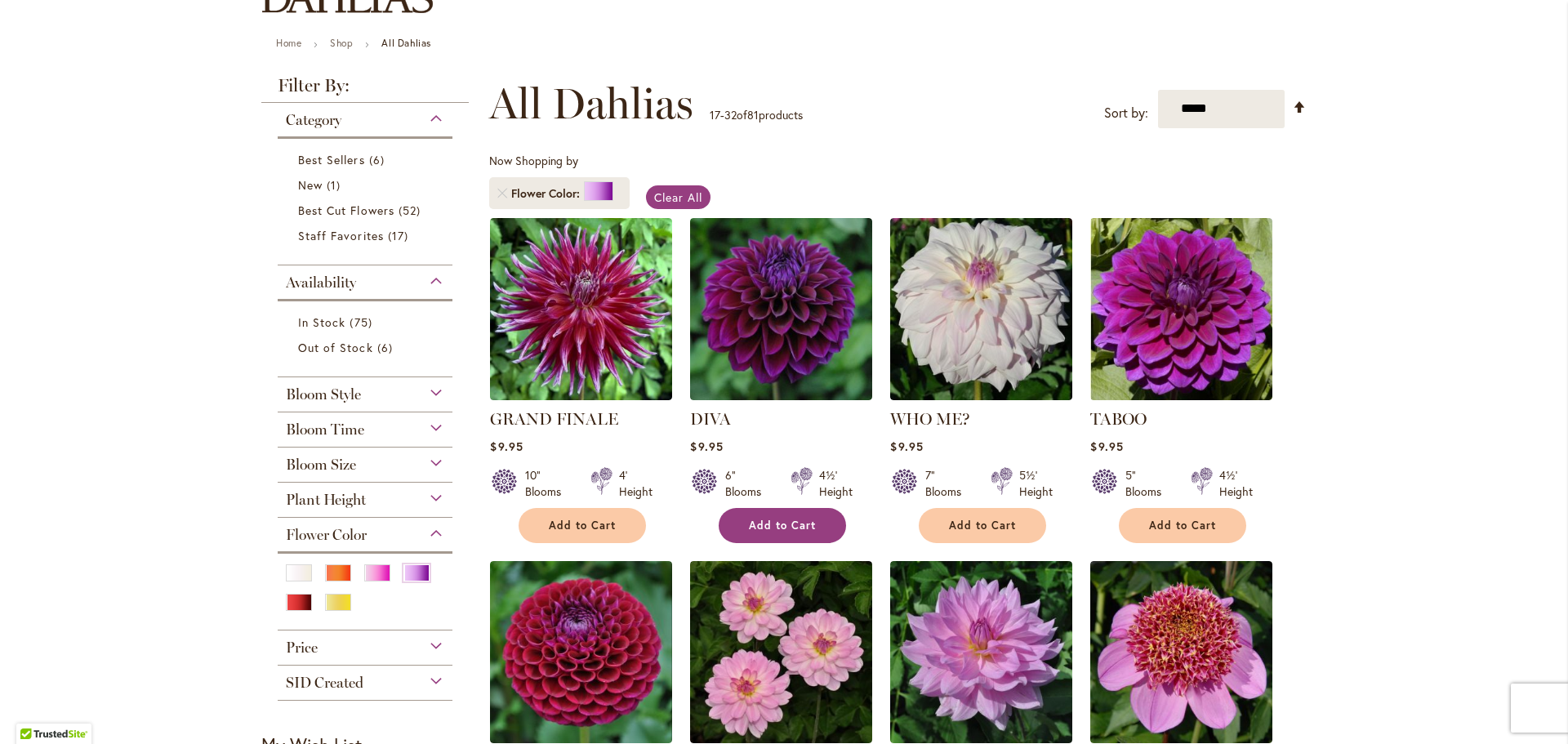
click at [755, 514] on button "Add to Cart" at bounding box center [783, 525] width 127 height 35
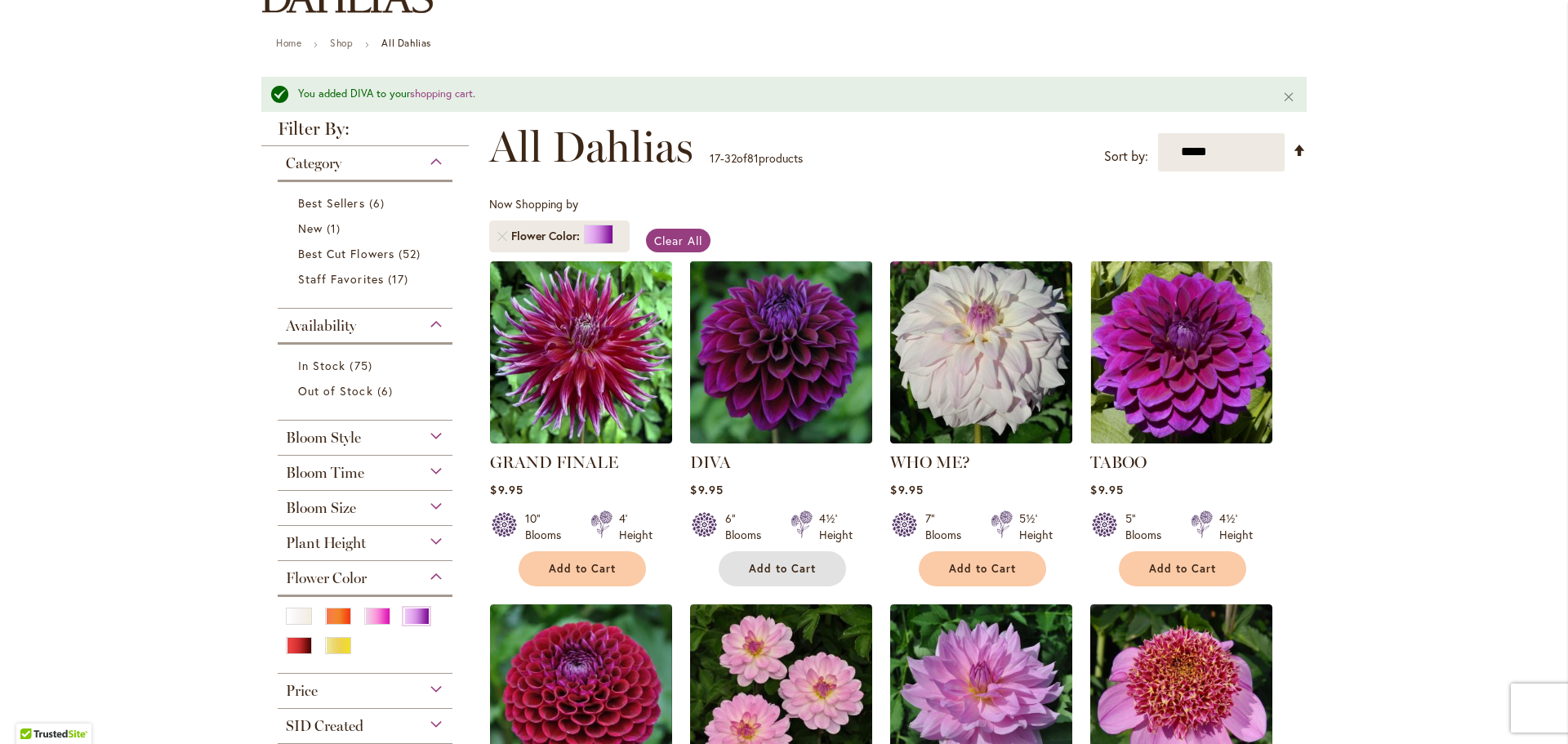
scroll to position [366, 0]
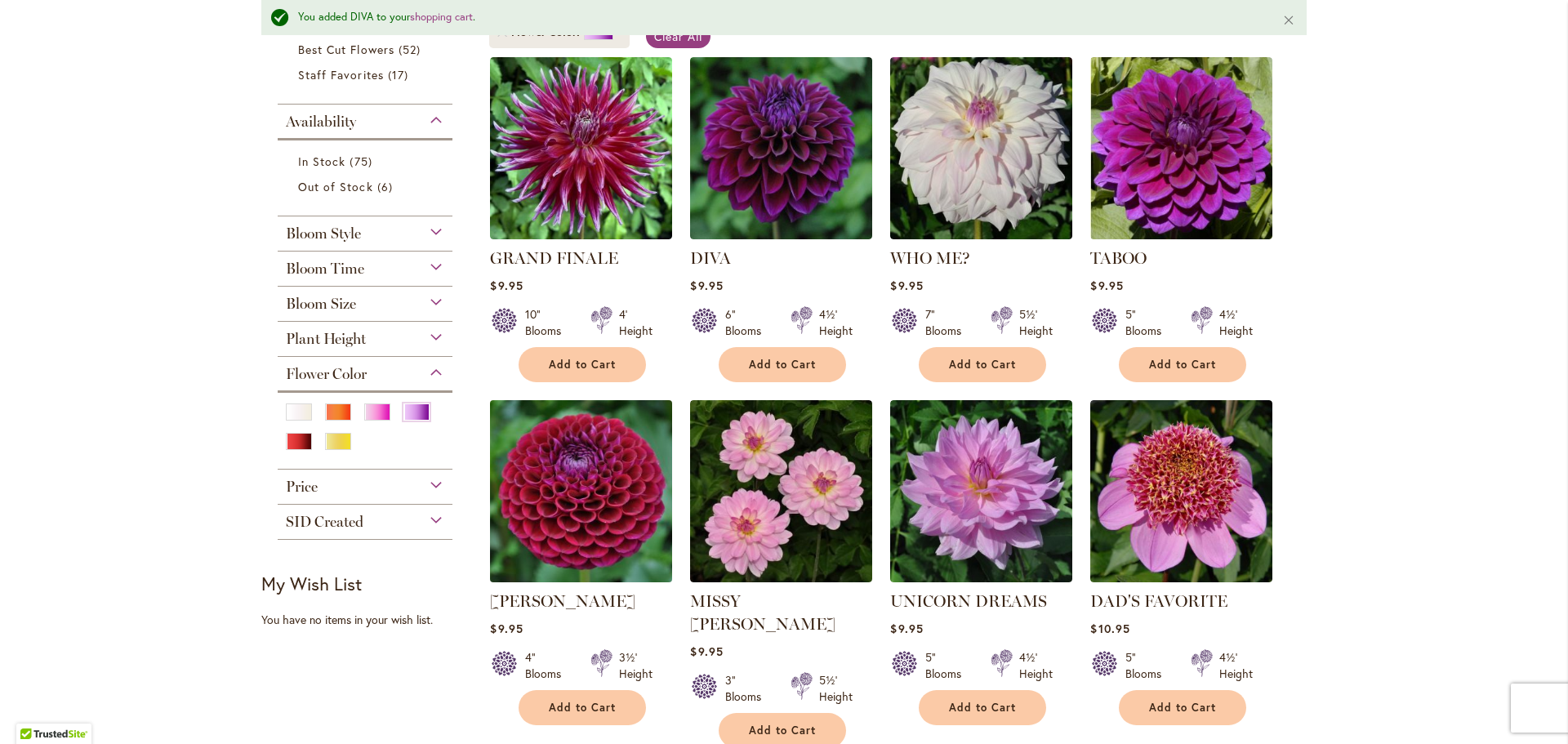
click at [627, 480] on img at bounding box center [582, 491] width 191 height 191
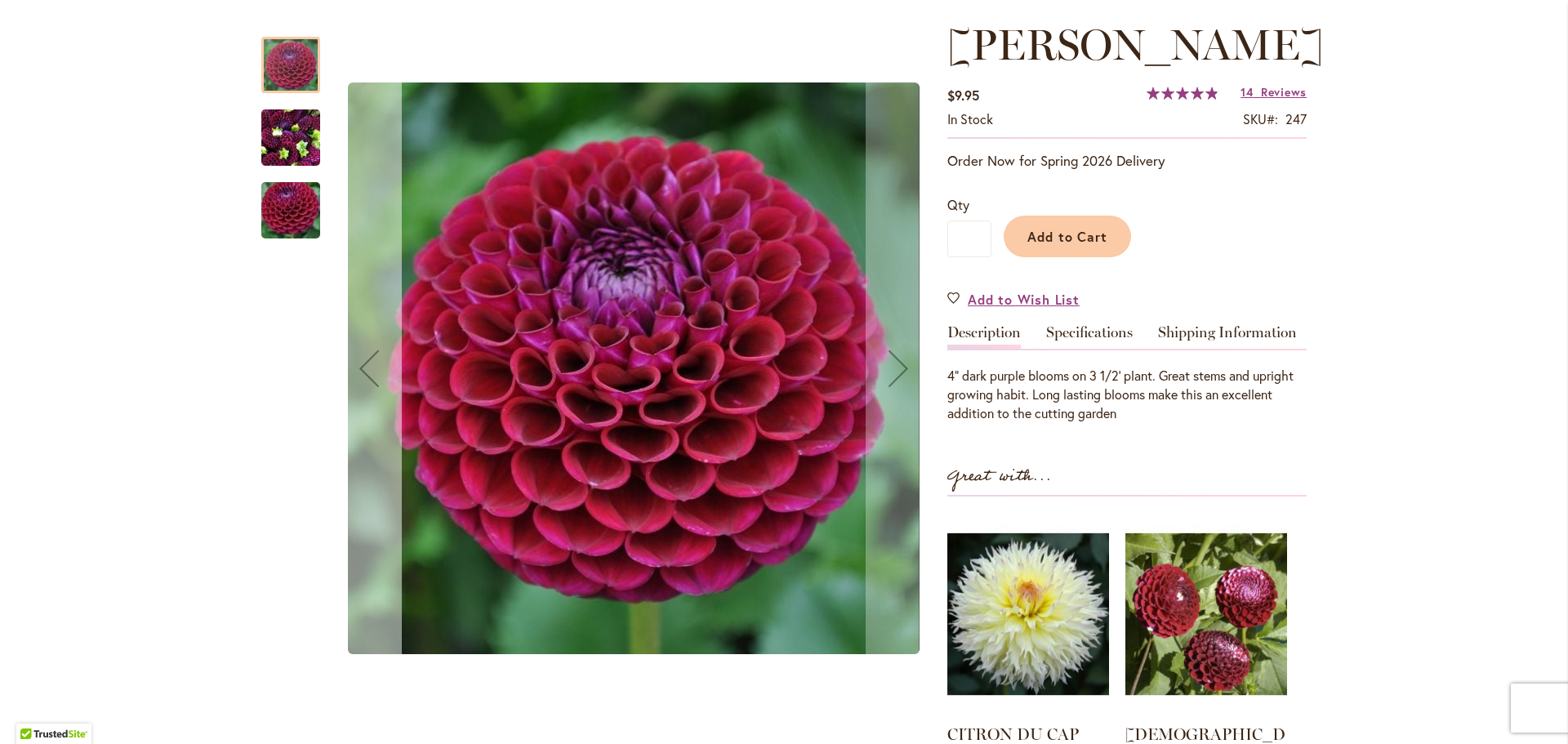
scroll to position [260, 0]
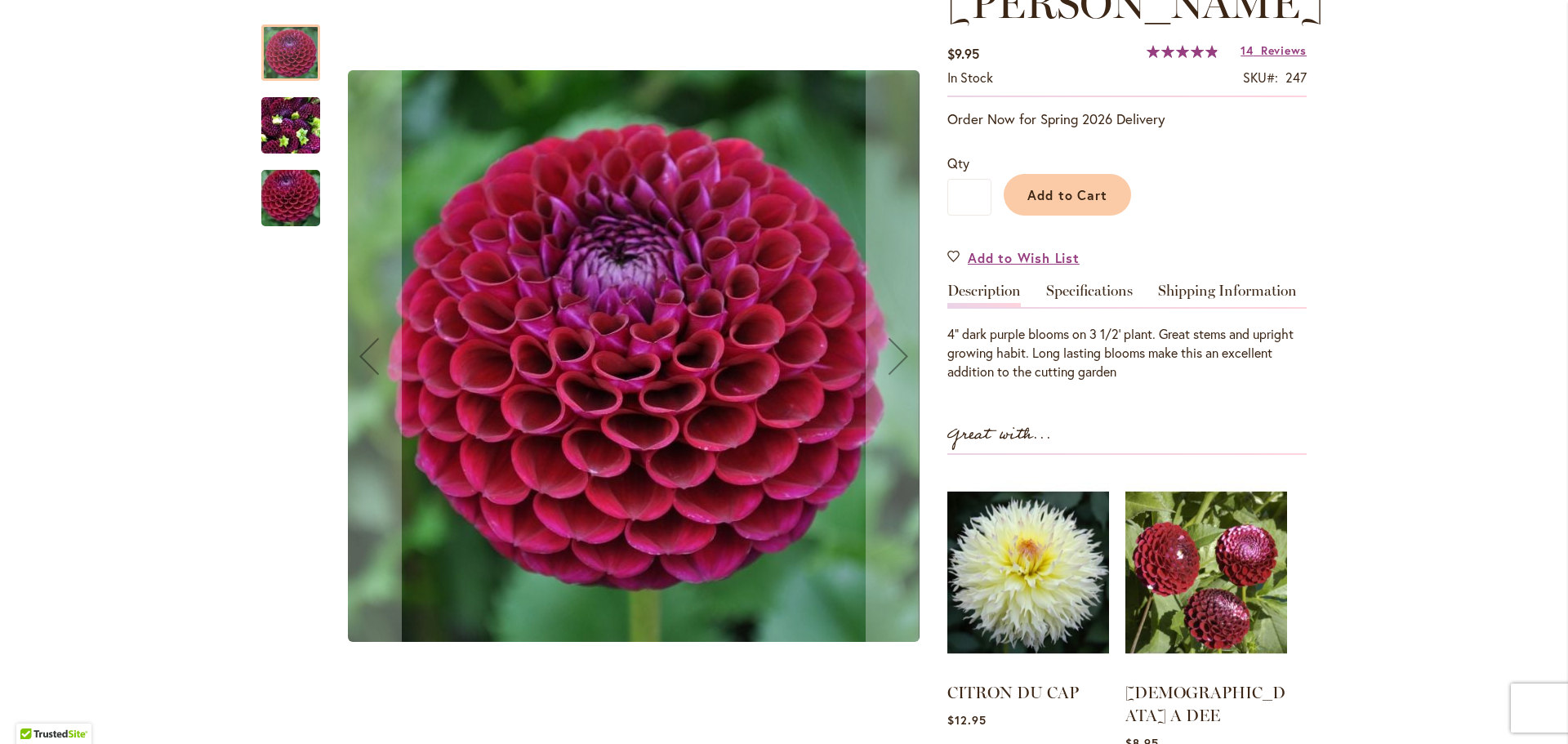
click at [294, 130] on img "IVANETTI" at bounding box center [291, 126] width 59 height 79
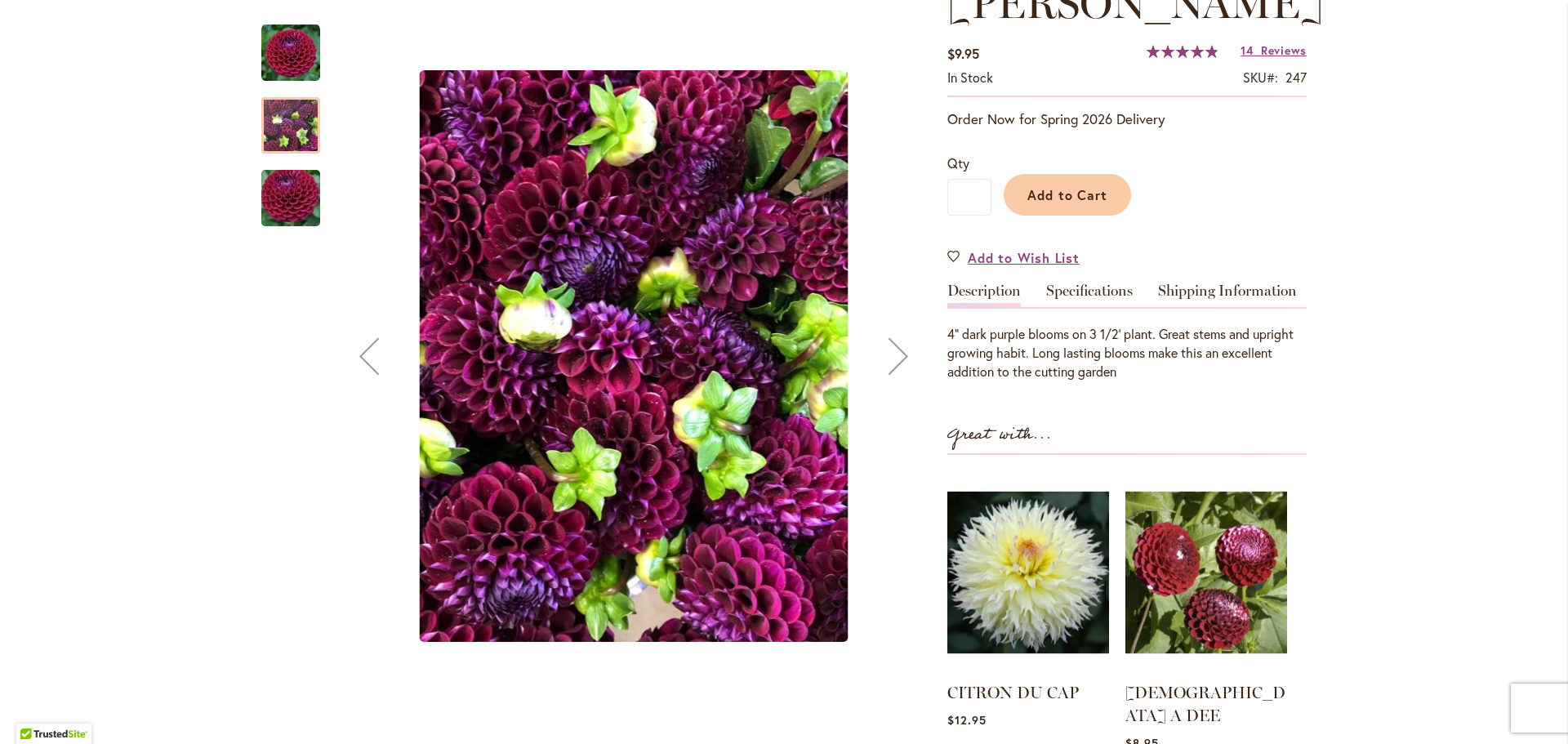
click at [295, 169] on img "IVANETTI" at bounding box center [291, 199] width 118 height 79
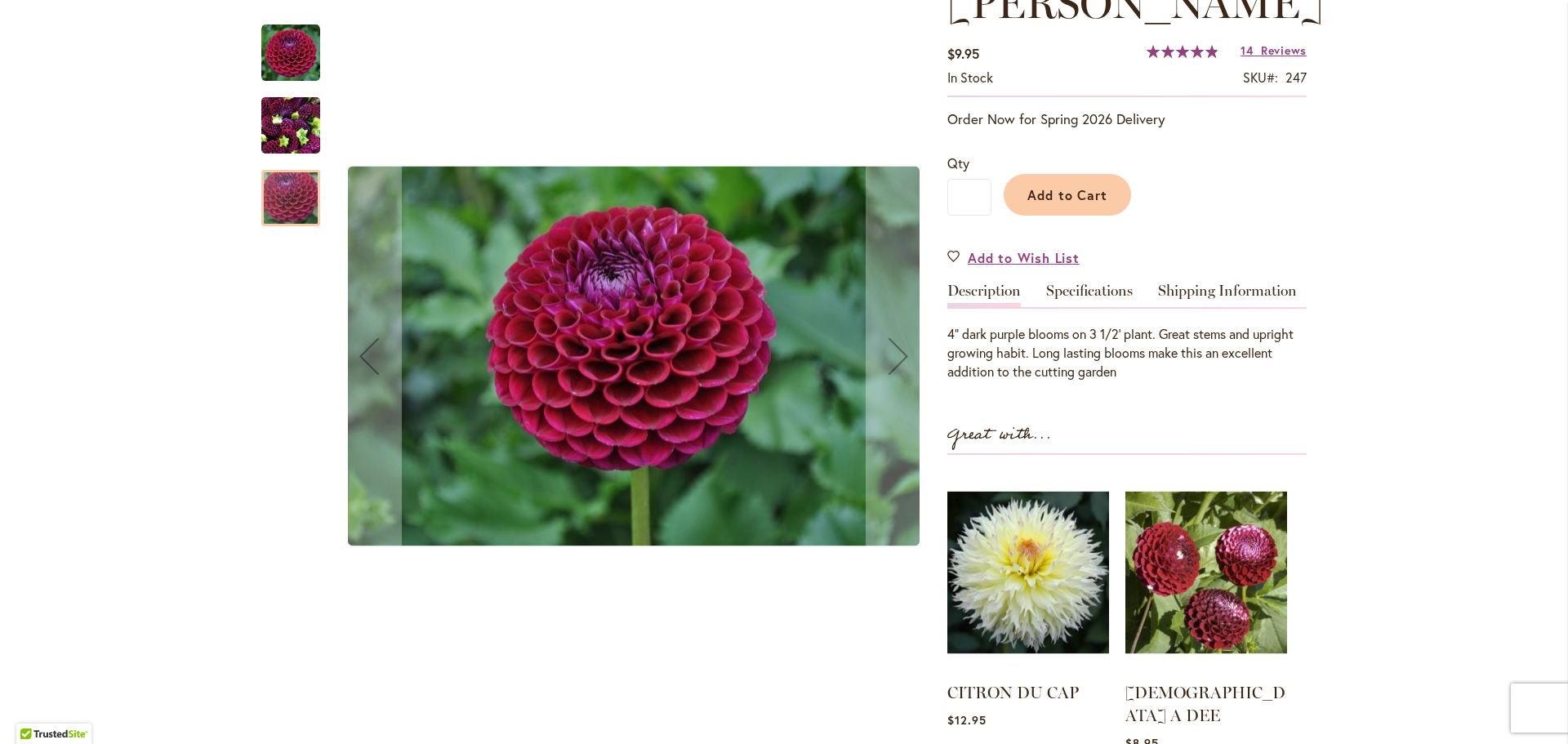
scroll to position [0, 0]
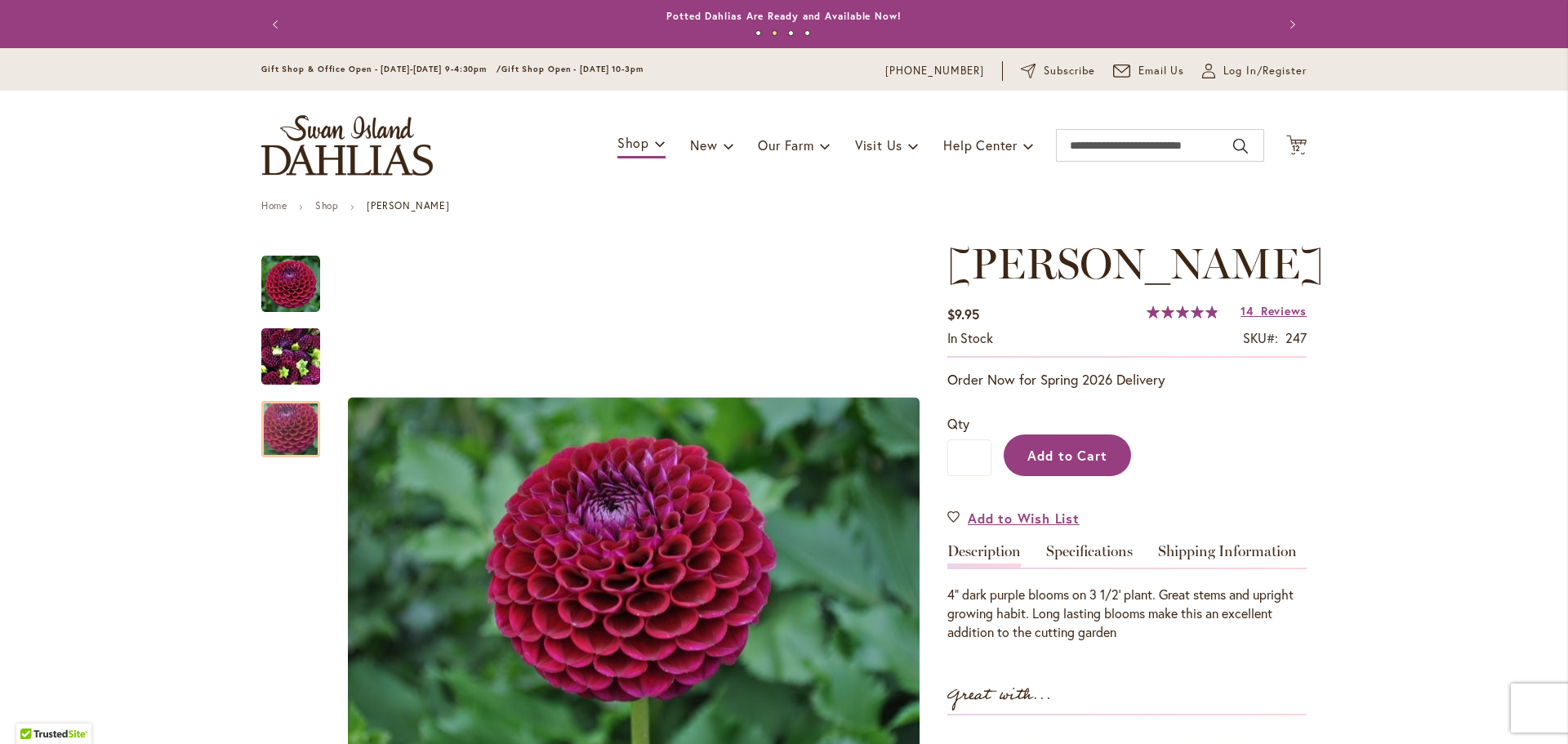
click at [1084, 460] on span "Add to Cart" at bounding box center [1068, 455] width 81 height 17
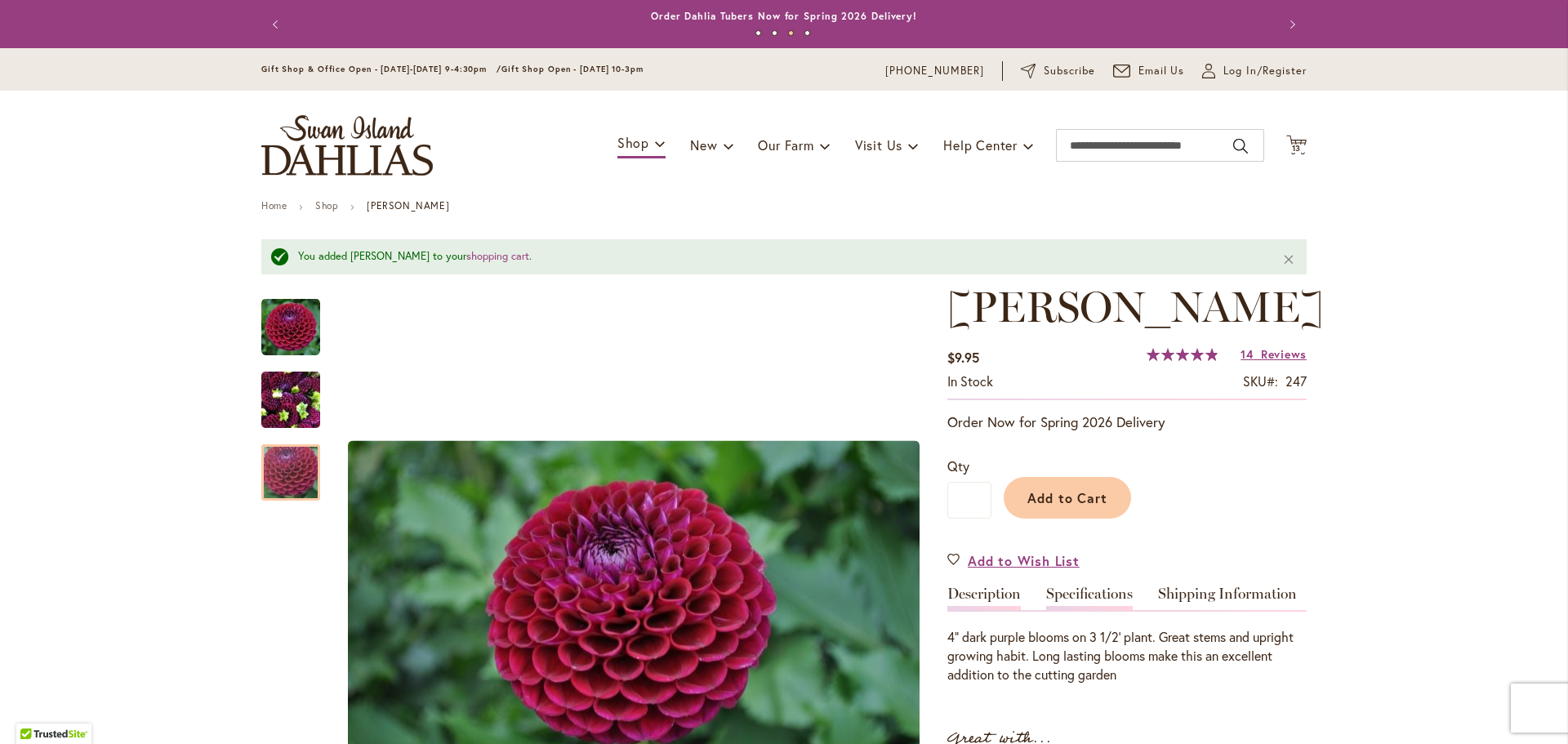
click at [1086, 603] on link "Specifications" at bounding box center [1089, 598] width 86 height 23
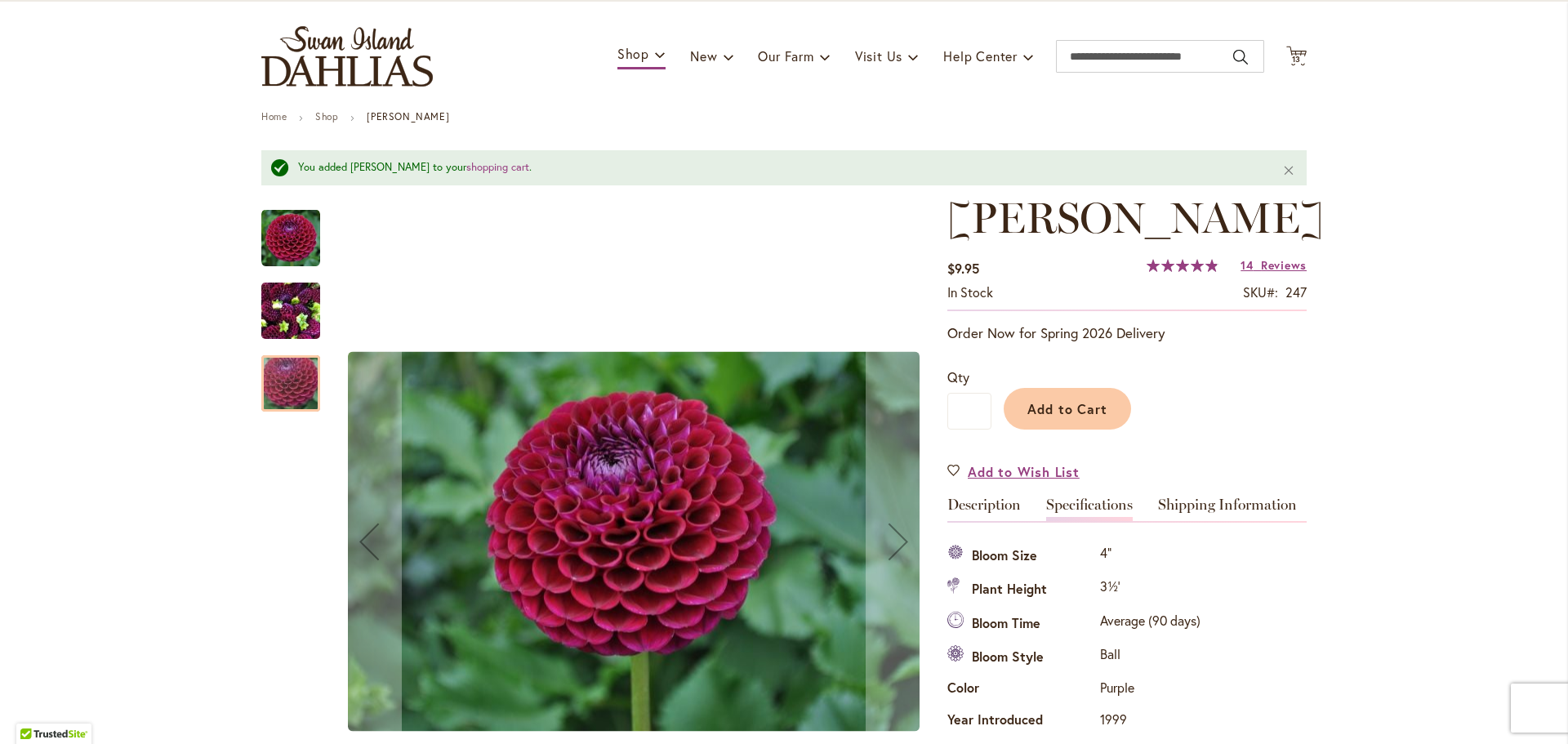
scroll to position [88, 0]
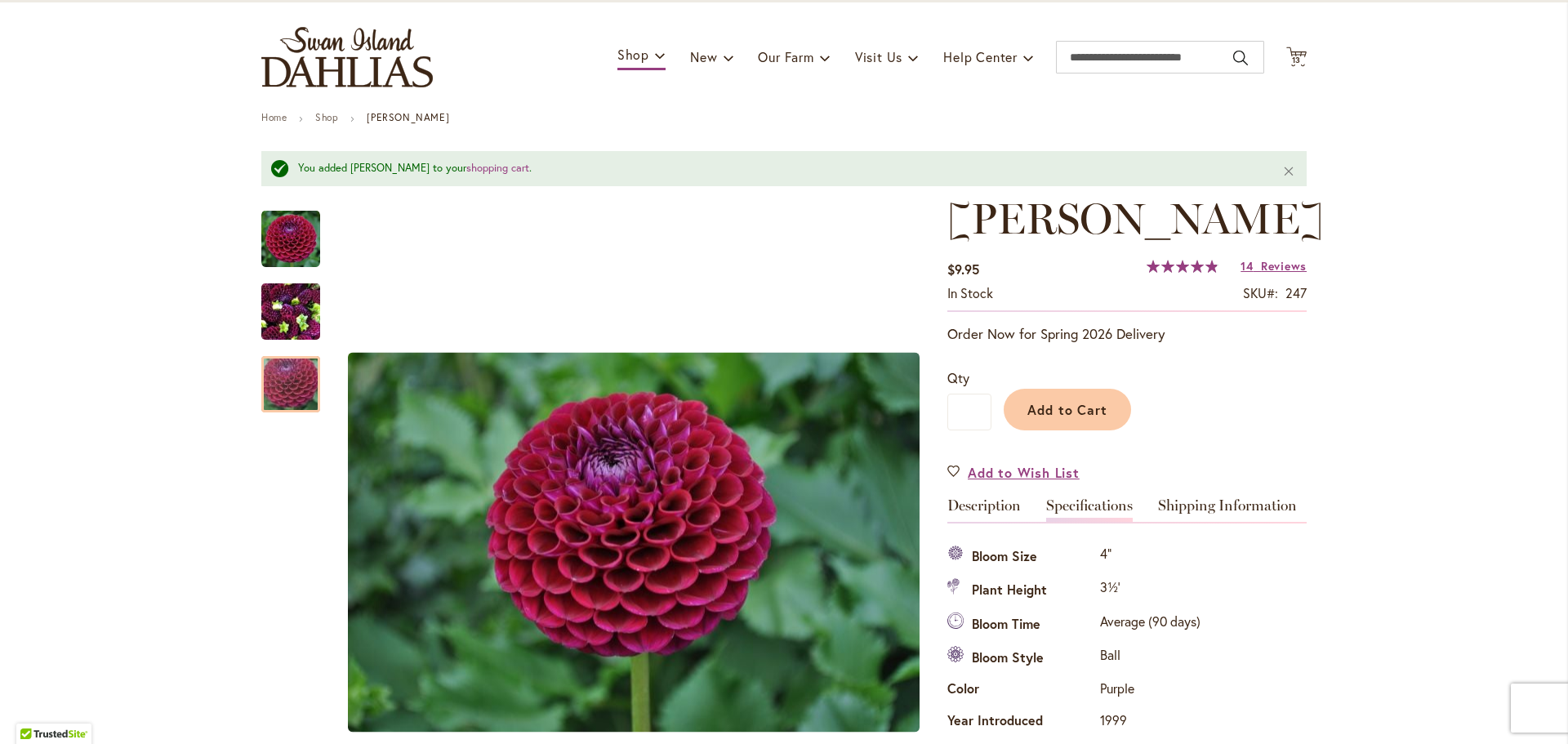
click at [315, 112] on ul "Home Shop IVANETTI" at bounding box center [784, 119] width 1046 height 15
click at [328, 121] on link "Shop" at bounding box center [326, 117] width 22 height 12
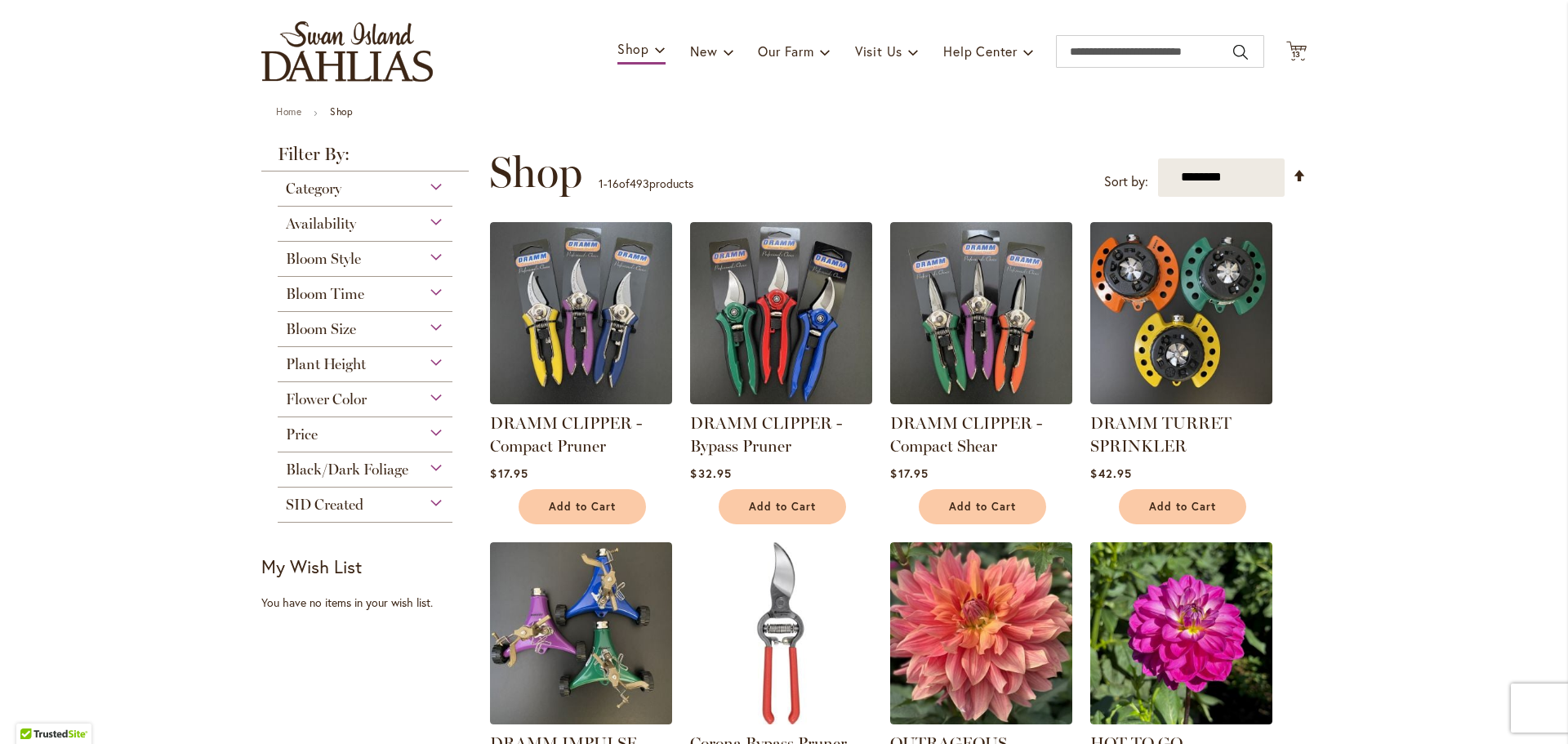
scroll to position [90, 0]
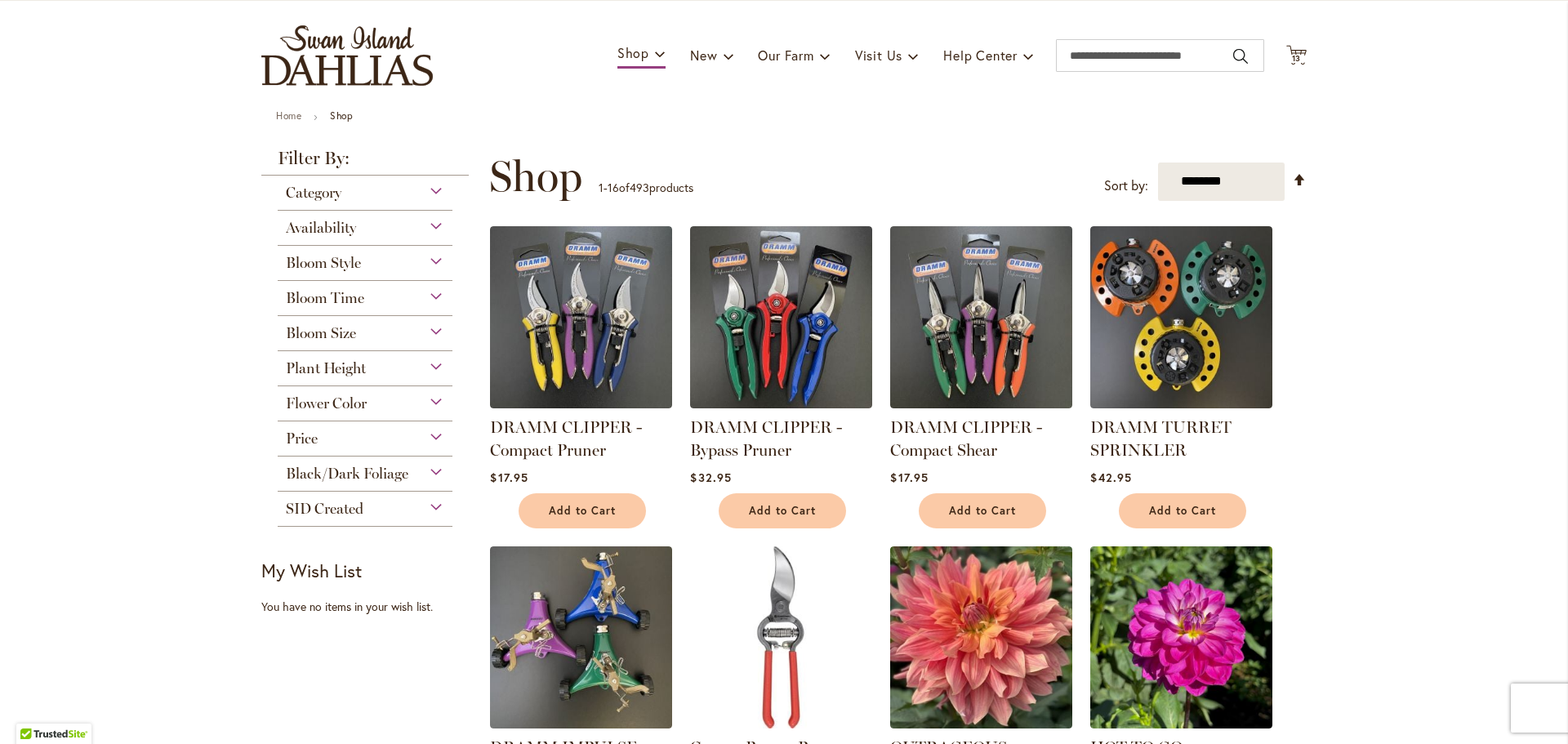
click at [384, 266] on div "Bloom Style" at bounding box center [365, 259] width 175 height 26
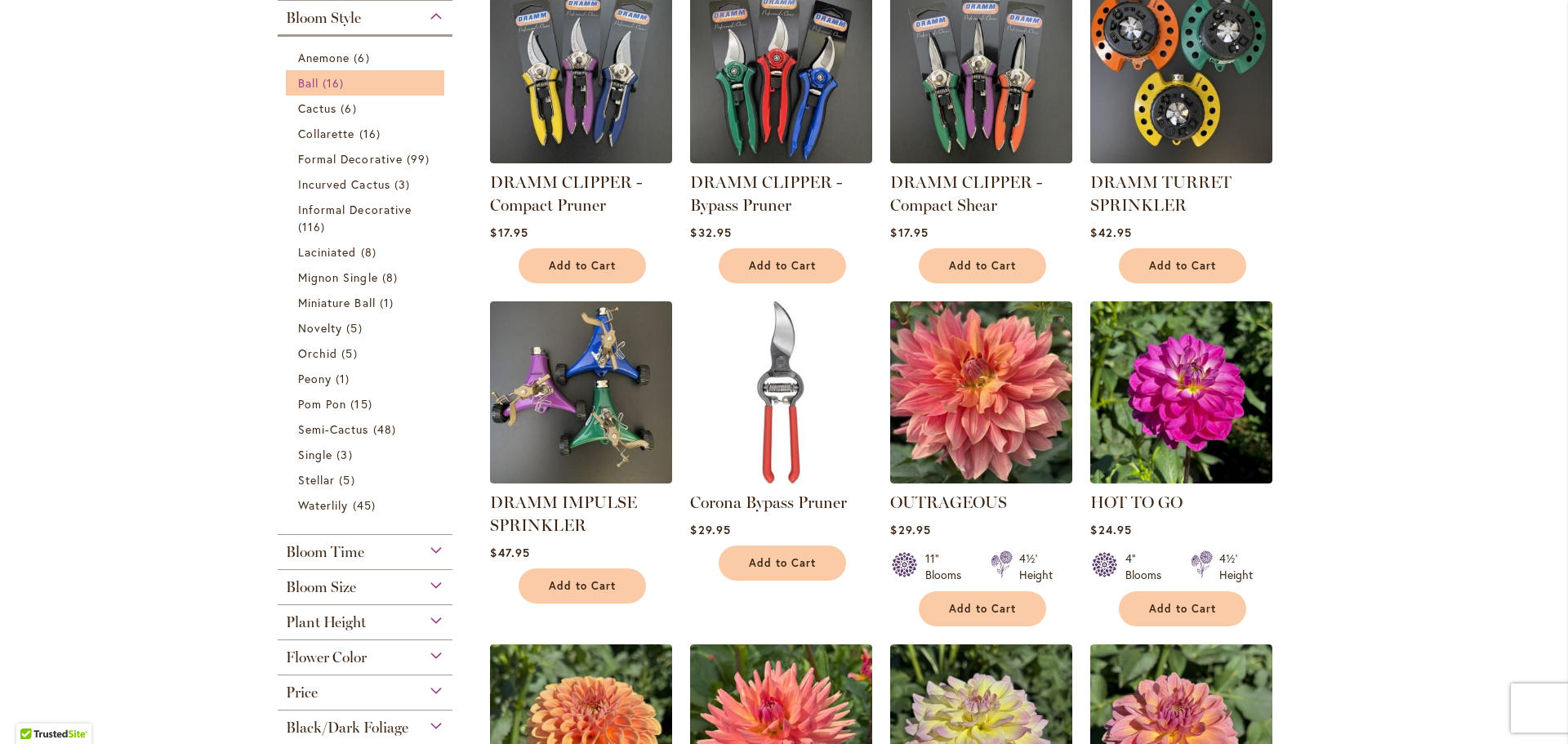
click at [360, 90] on link "Ball 16 items" at bounding box center [366, 82] width 138 height 17
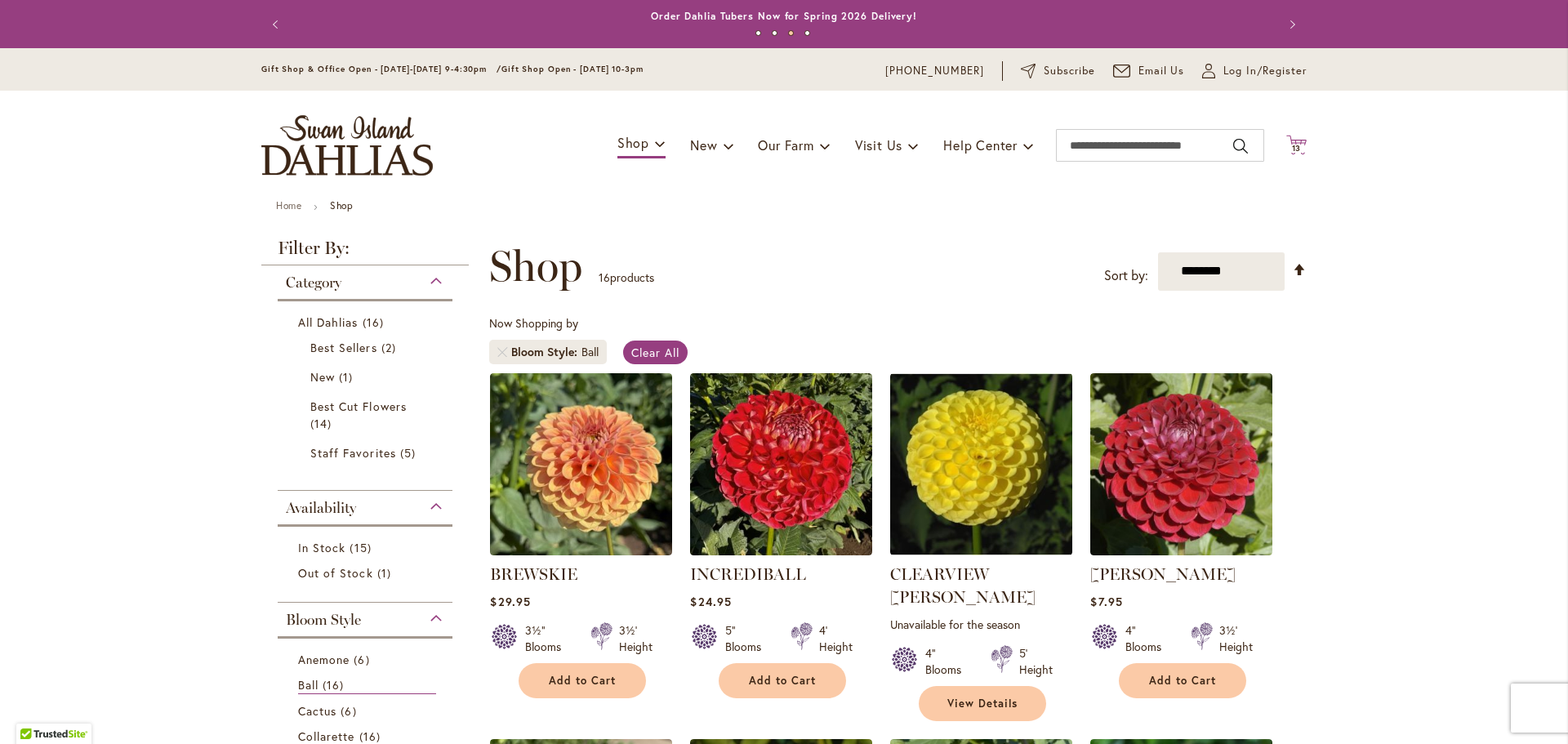
click at [1301, 146] on span "13 13 items" at bounding box center [1296, 148] width 16 height 8
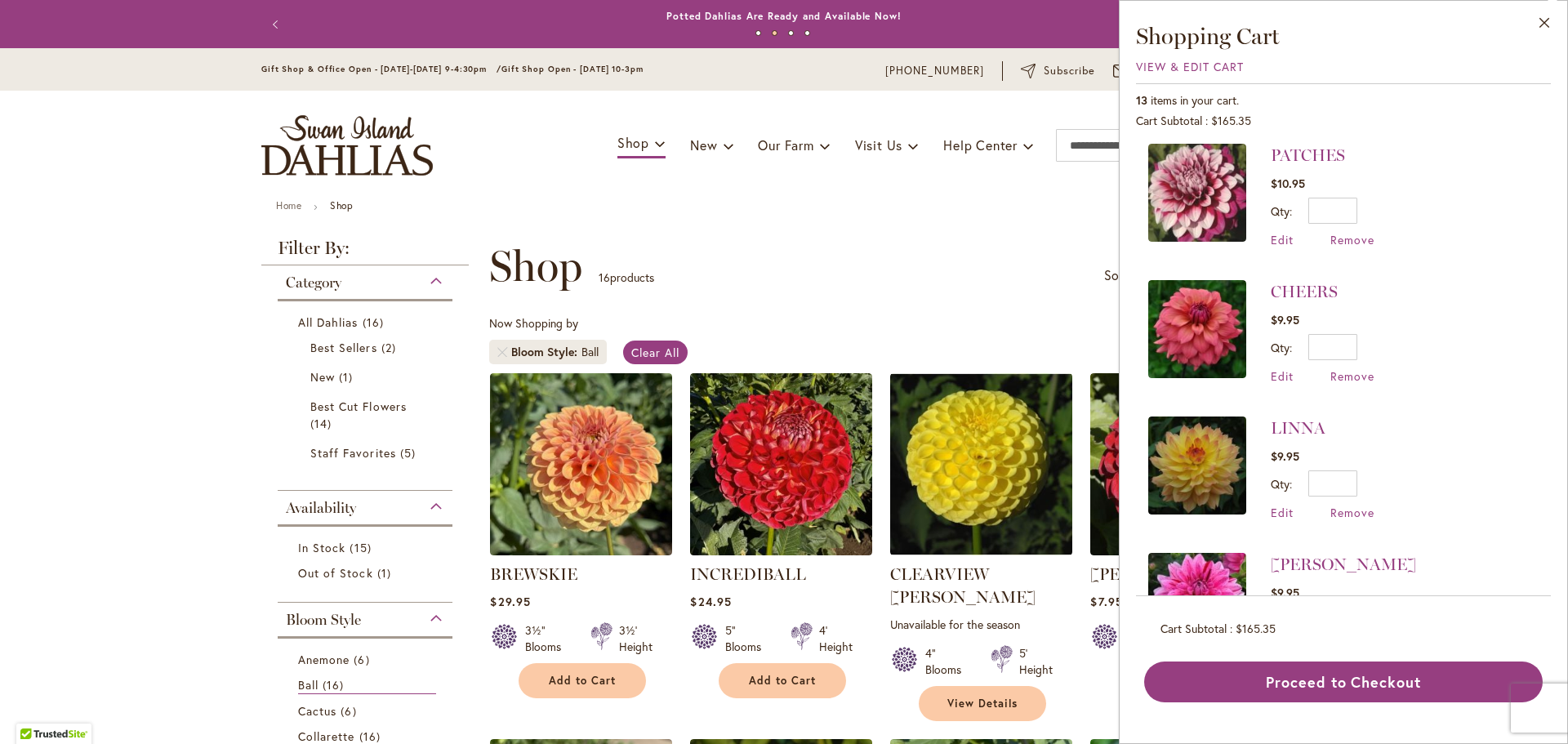
scroll to position [1313, 0]
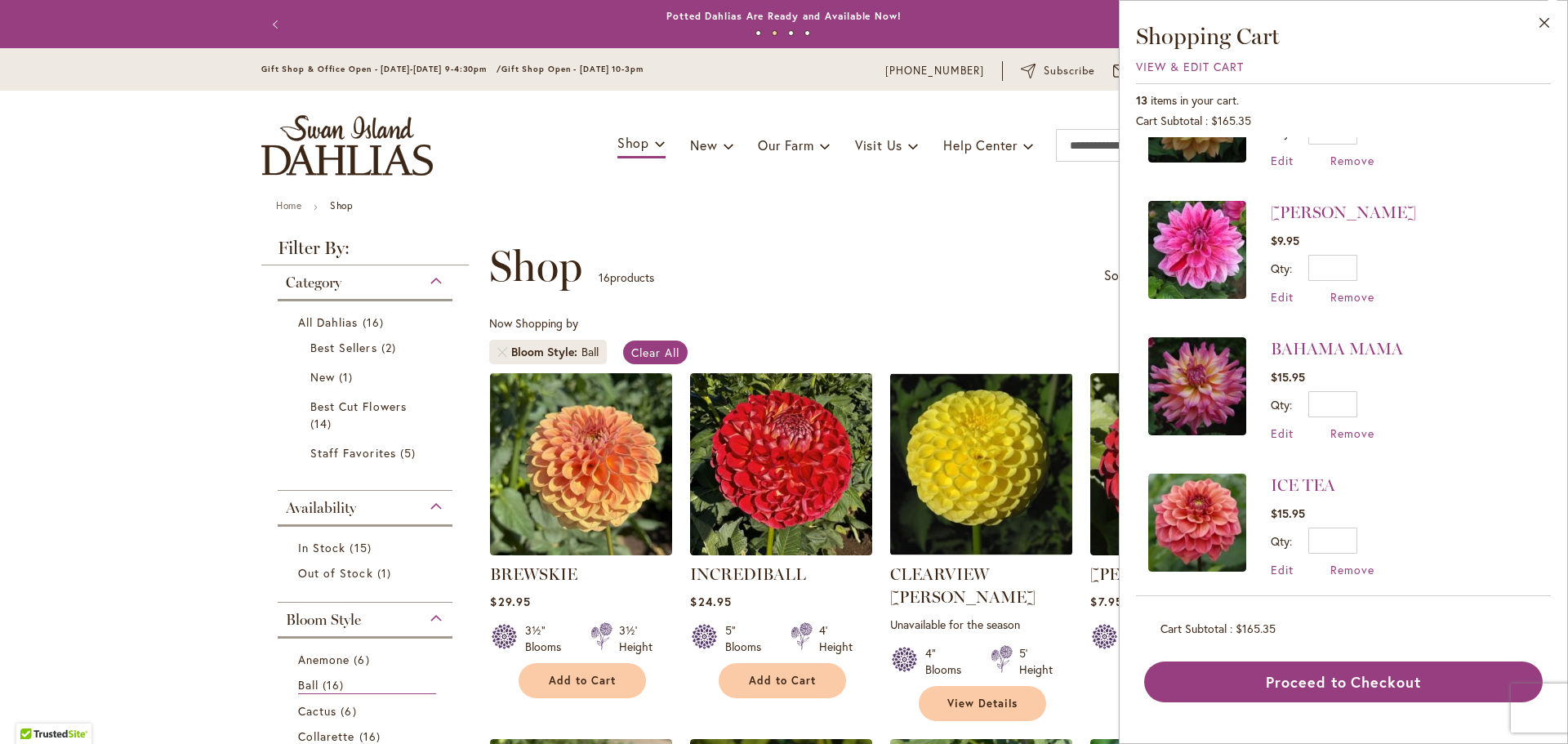
click at [1339, 568] on li "ICE TEA $15.95 Qty * Update Edit Remove" at bounding box center [1343, 526] width 391 height 137
click at [1345, 562] on span "Remove" at bounding box center [1352, 570] width 44 height 16
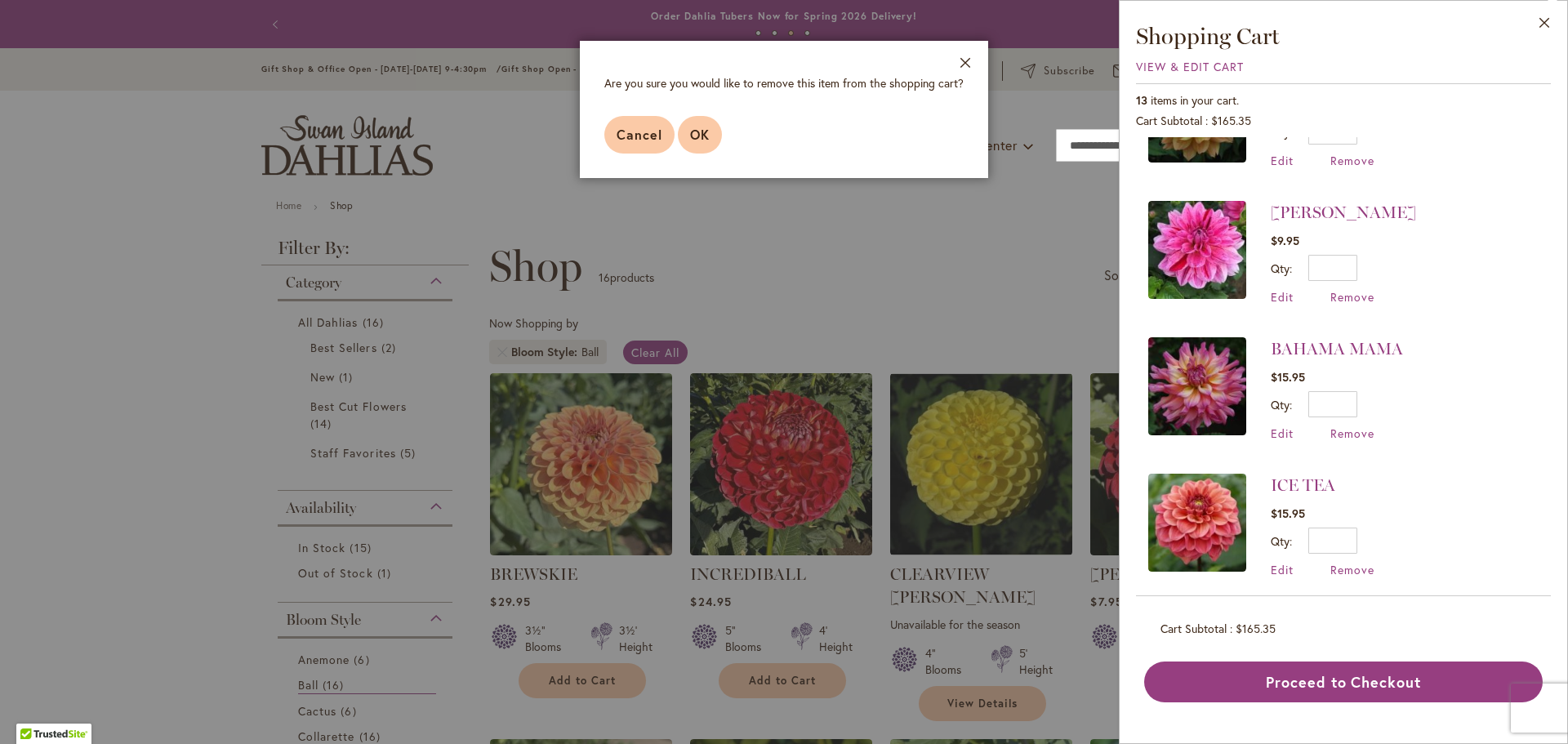
click at [680, 136] on button "OK" at bounding box center [699, 135] width 44 height 37
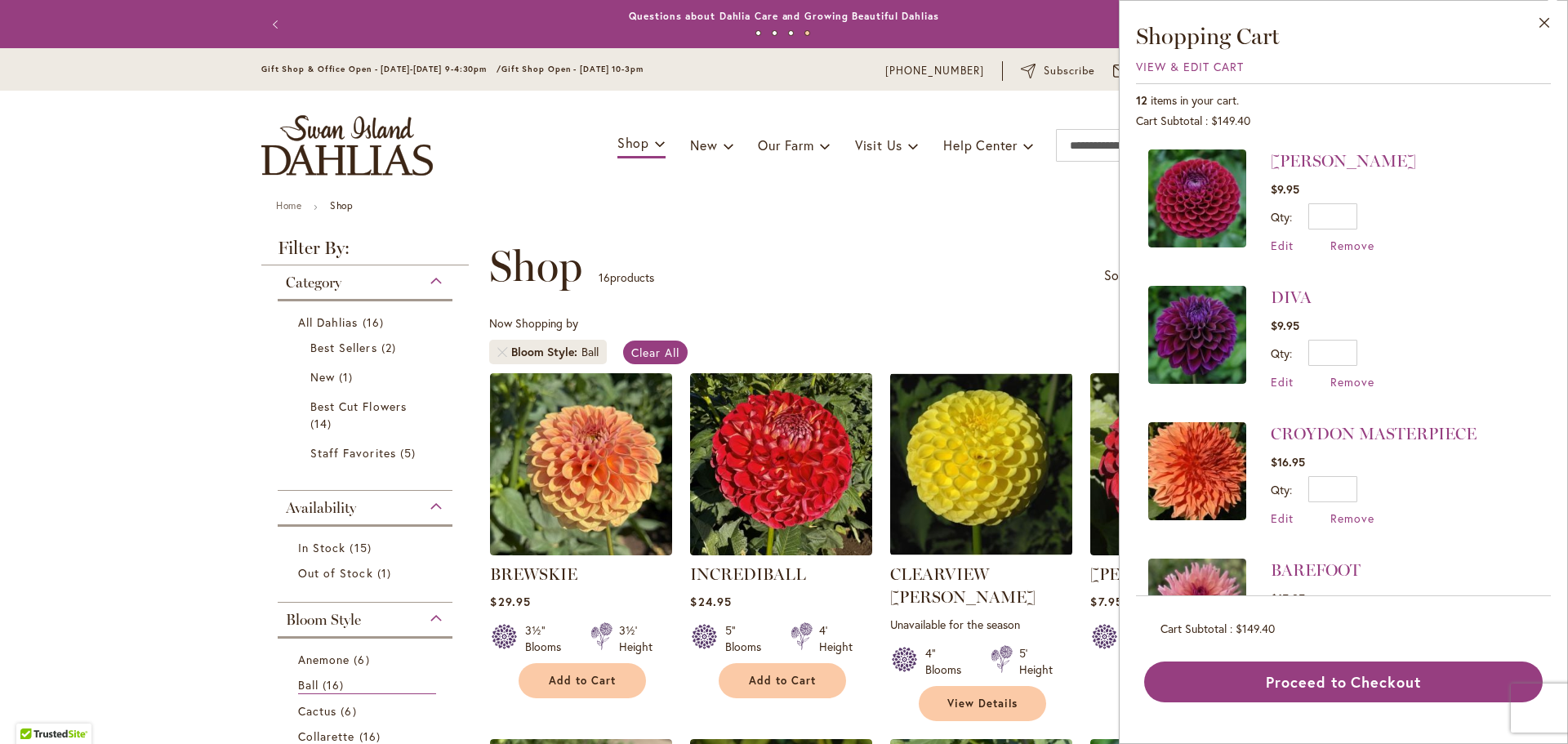
click at [1360, 424] on link "CROYDON MASTERPIECE" at bounding box center [1374, 433] width 206 height 20
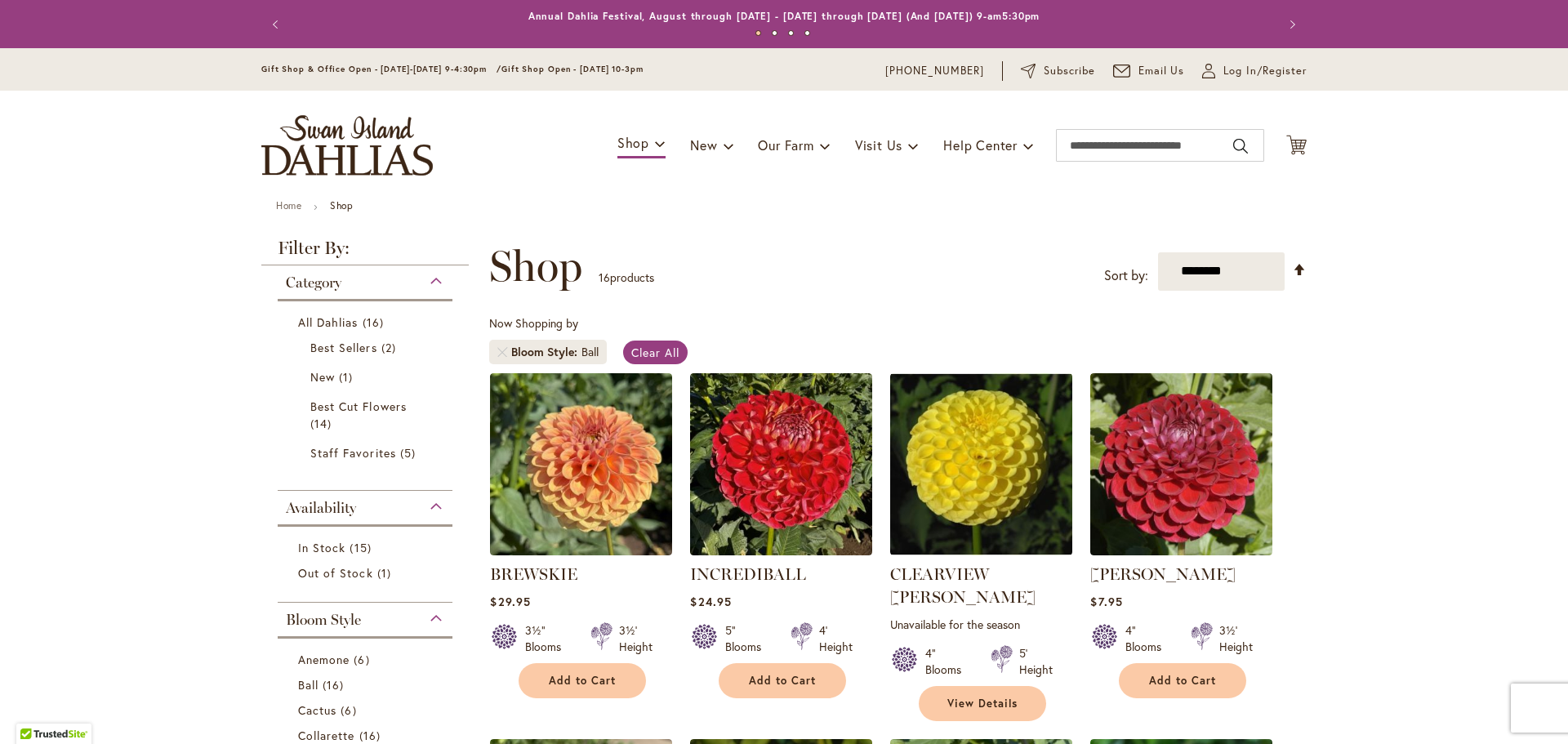
scroll to position [62, 0]
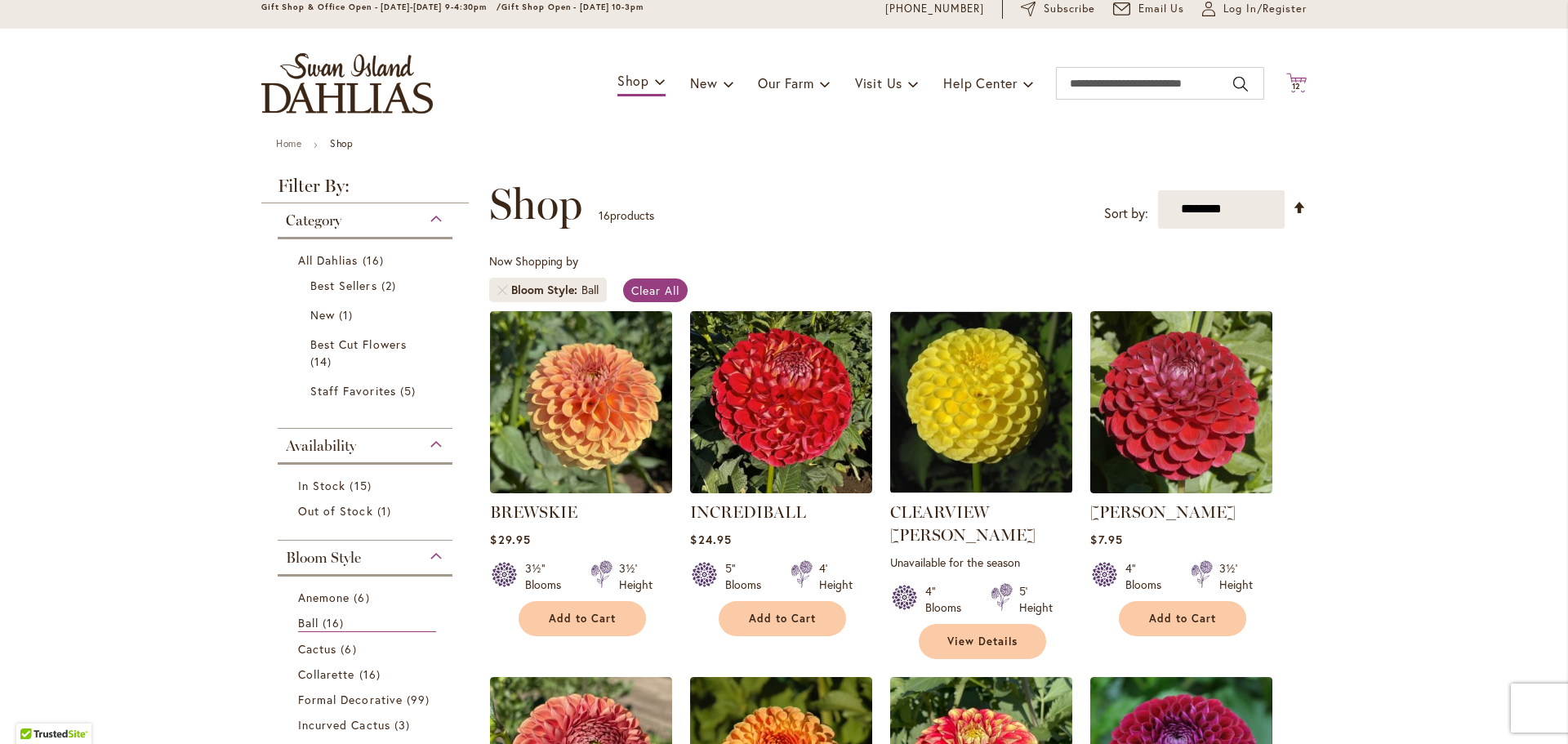
click at [1290, 82] on span "12 12 items" at bounding box center [1296, 86] width 16 height 8
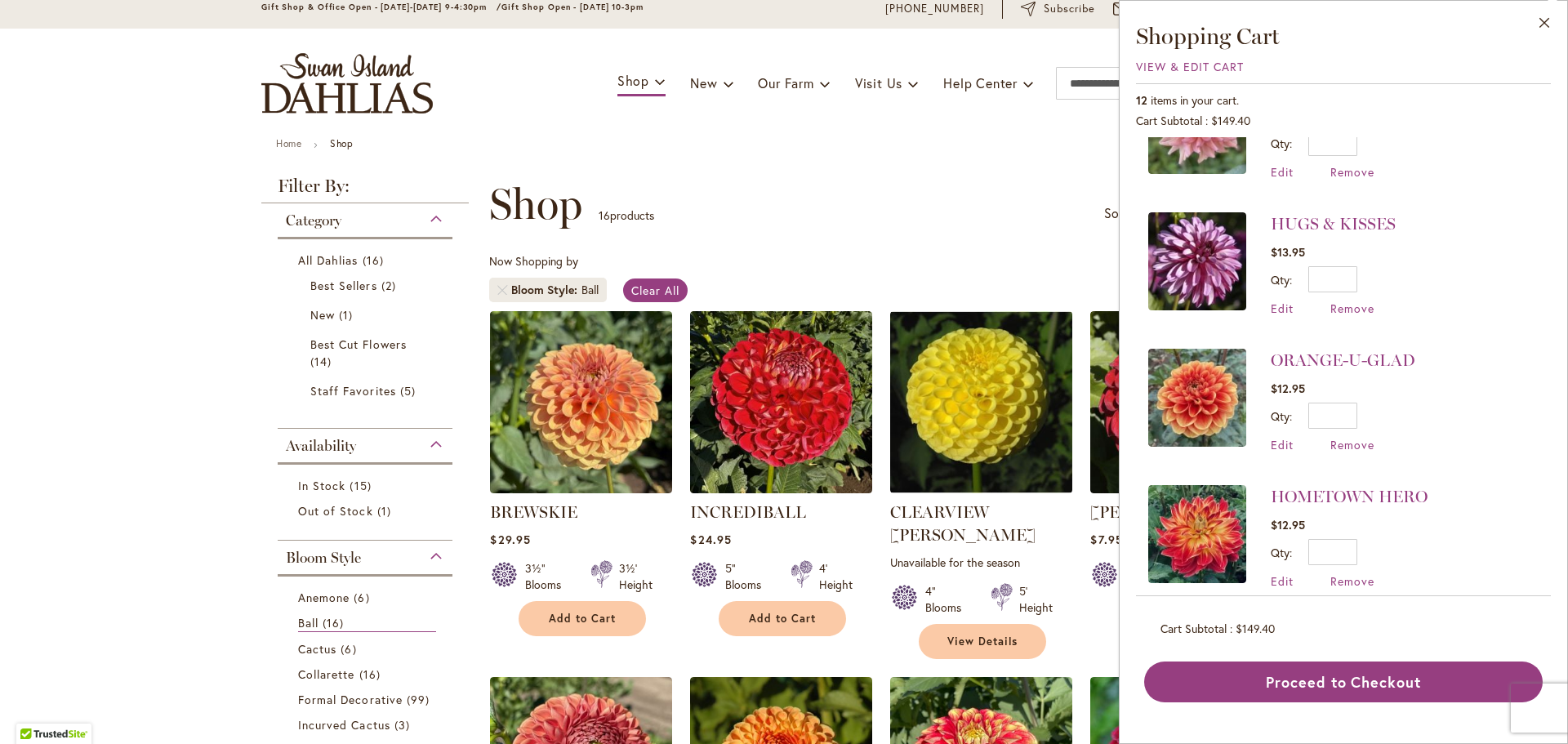
scroll to position [1177, 0]
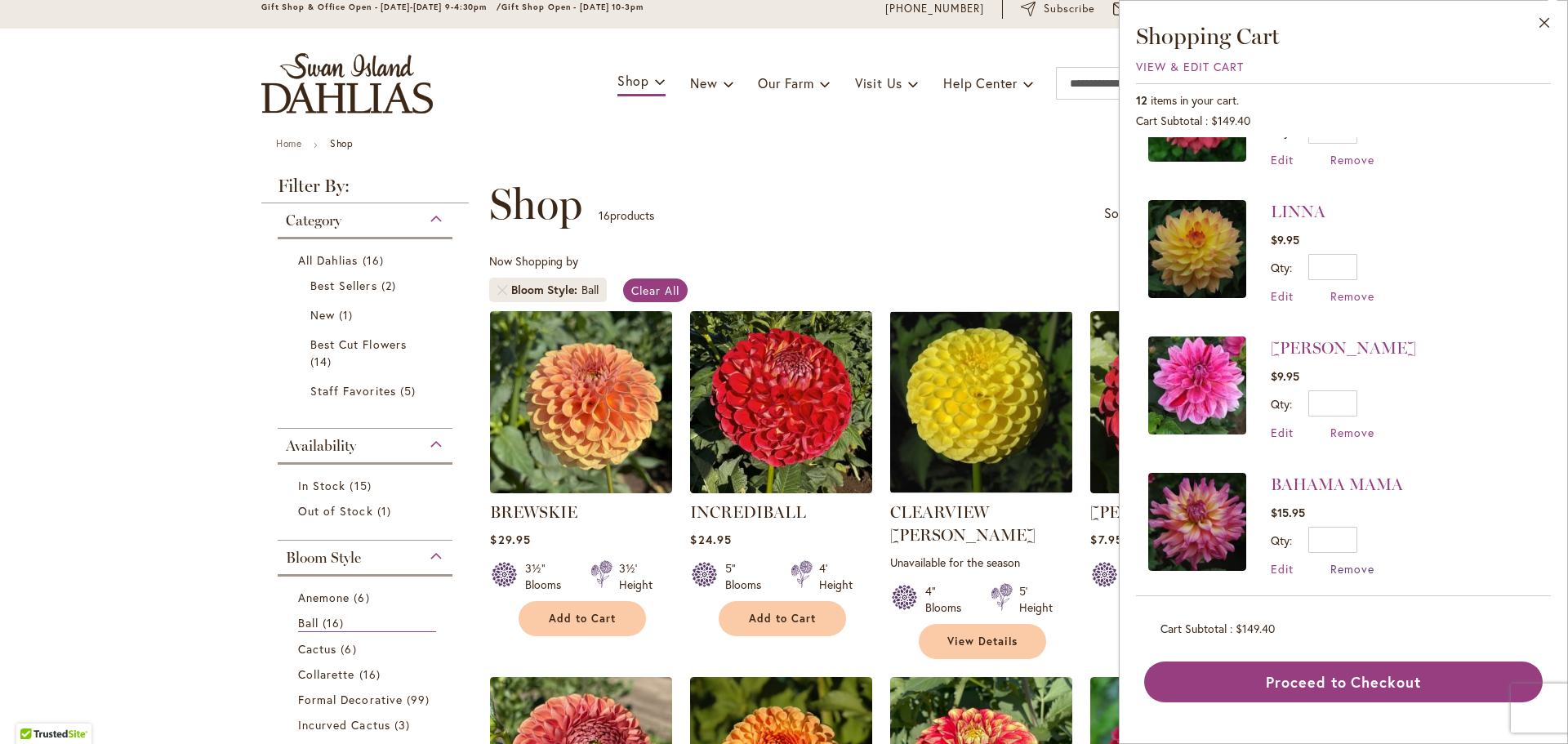
click at [1351, 561] on span "Remove" at bounding box center [1352, 569] width 44 height 16
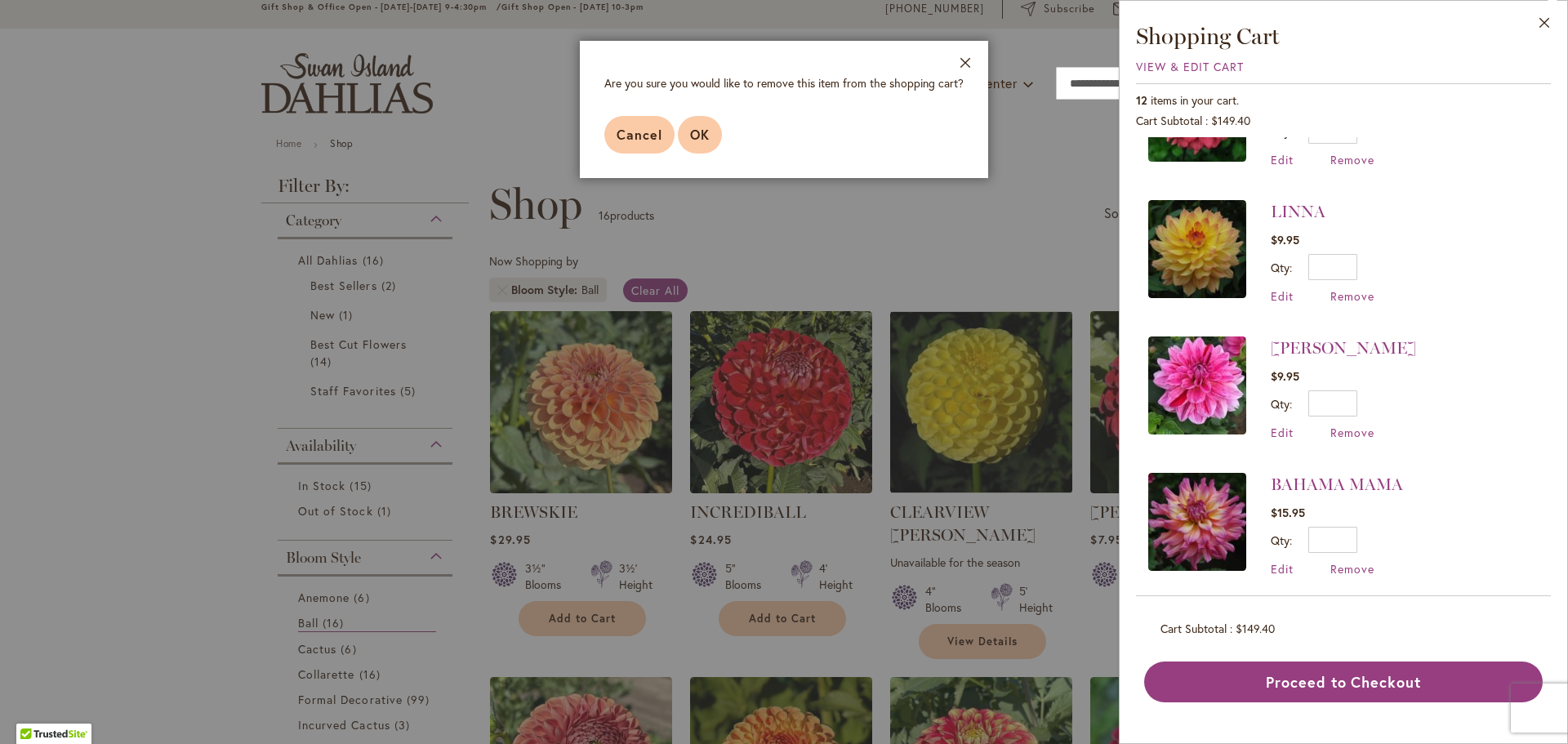
click at [693, 150] on button "OK" at bounding box center [699, 135] width 44 height 37
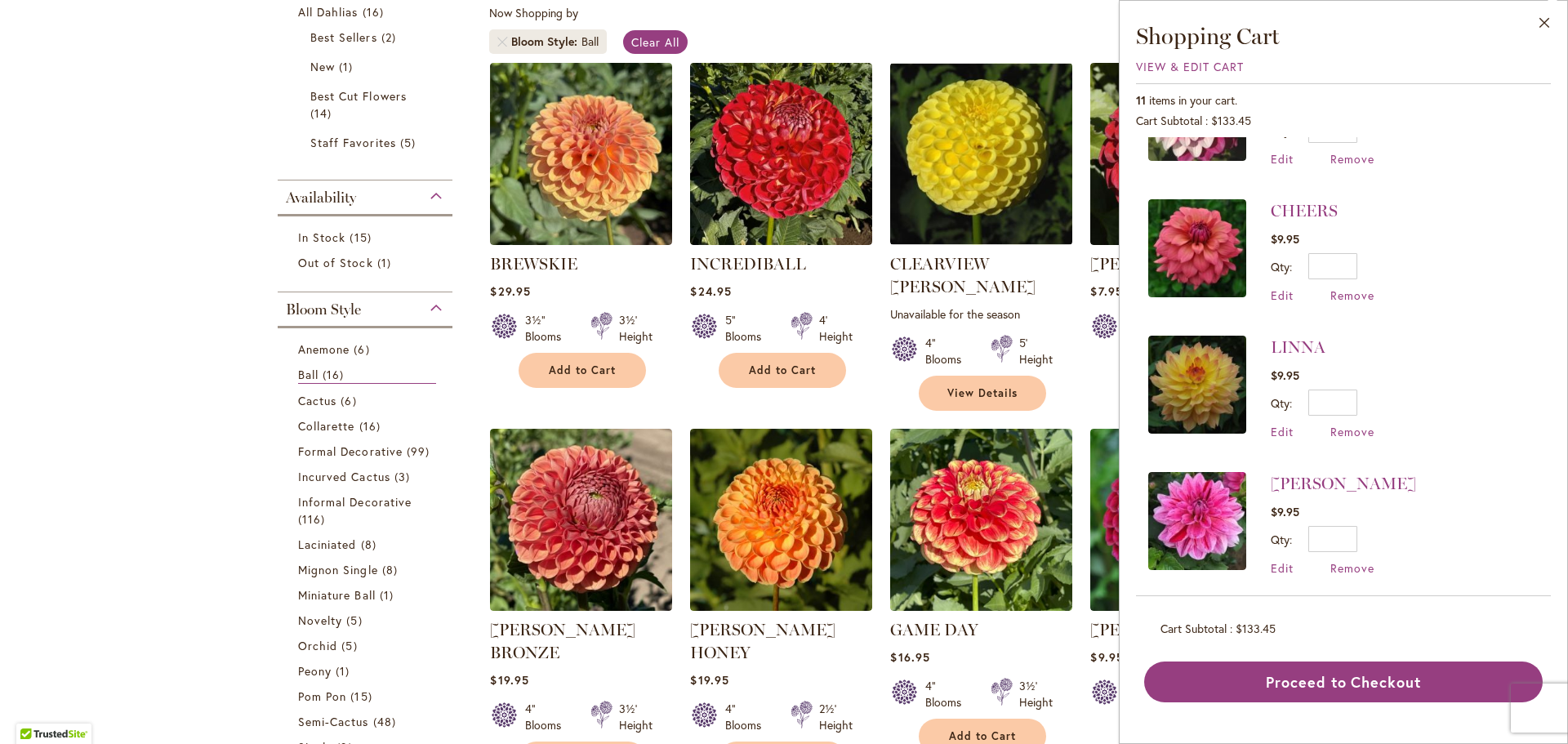
scroll to position [1039, 0]
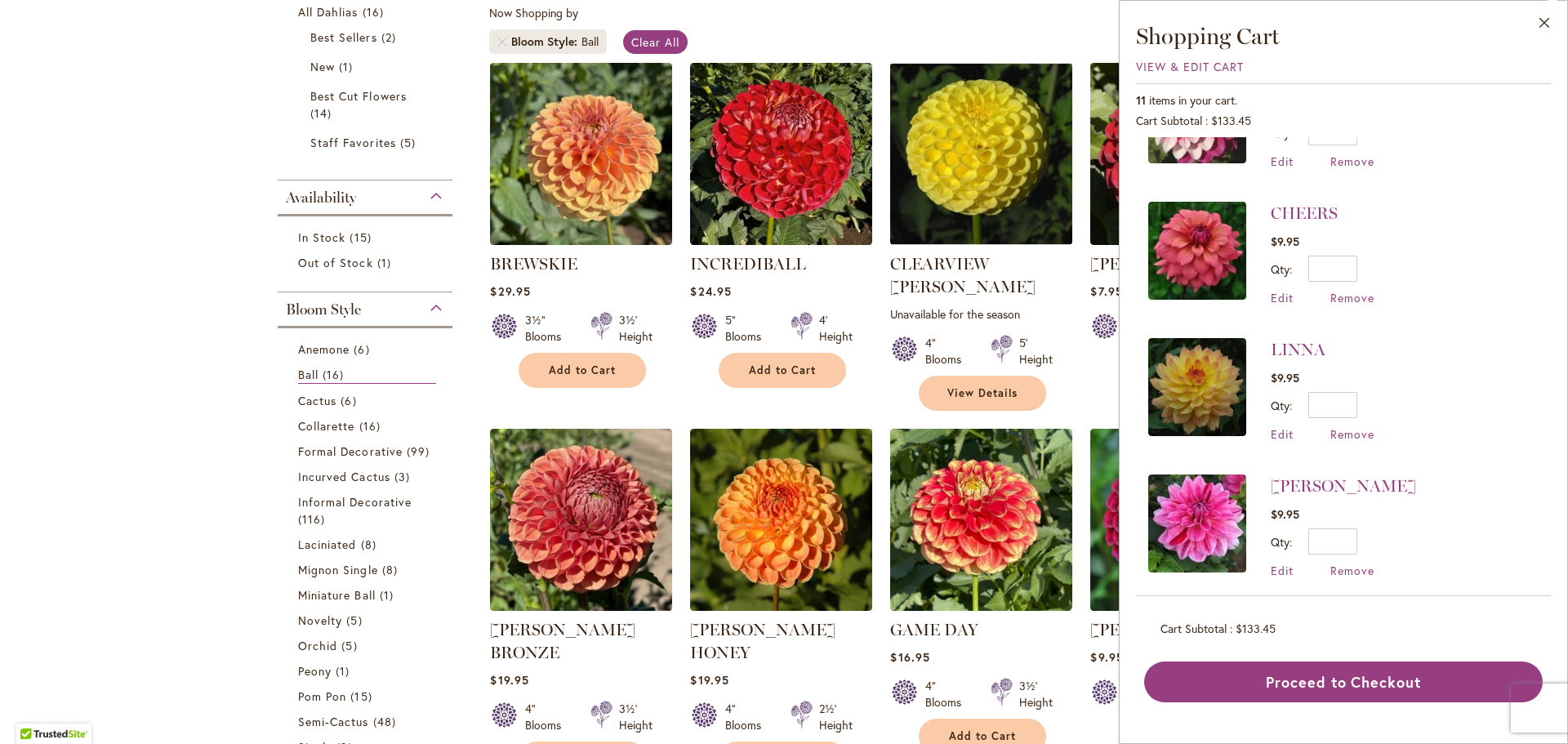
click at [1211, 256] on img at bounding box center [1197, 250] width 98 height 98
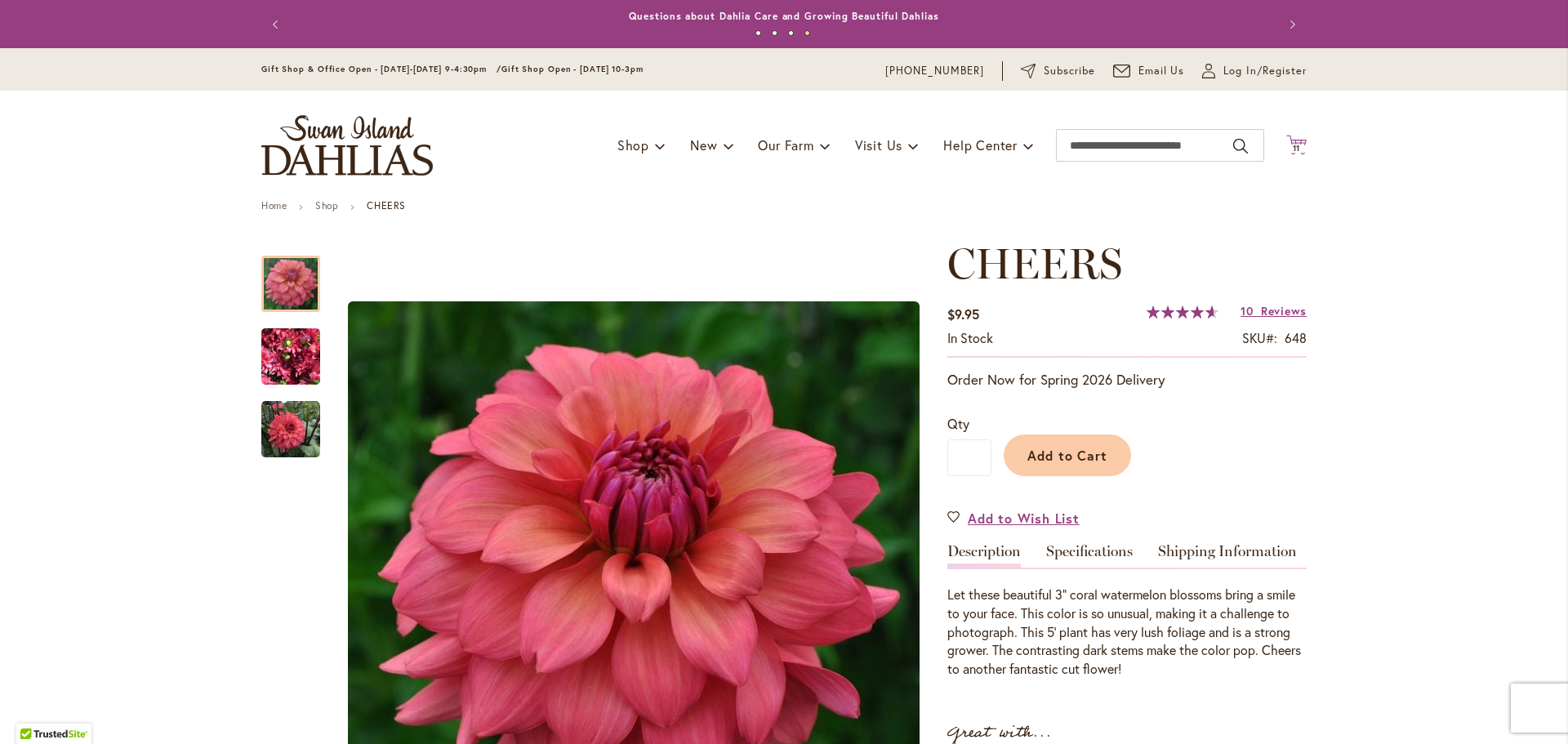
click at [1292, 138] on icon at bounding box center [1297, 144] width 21 height 20
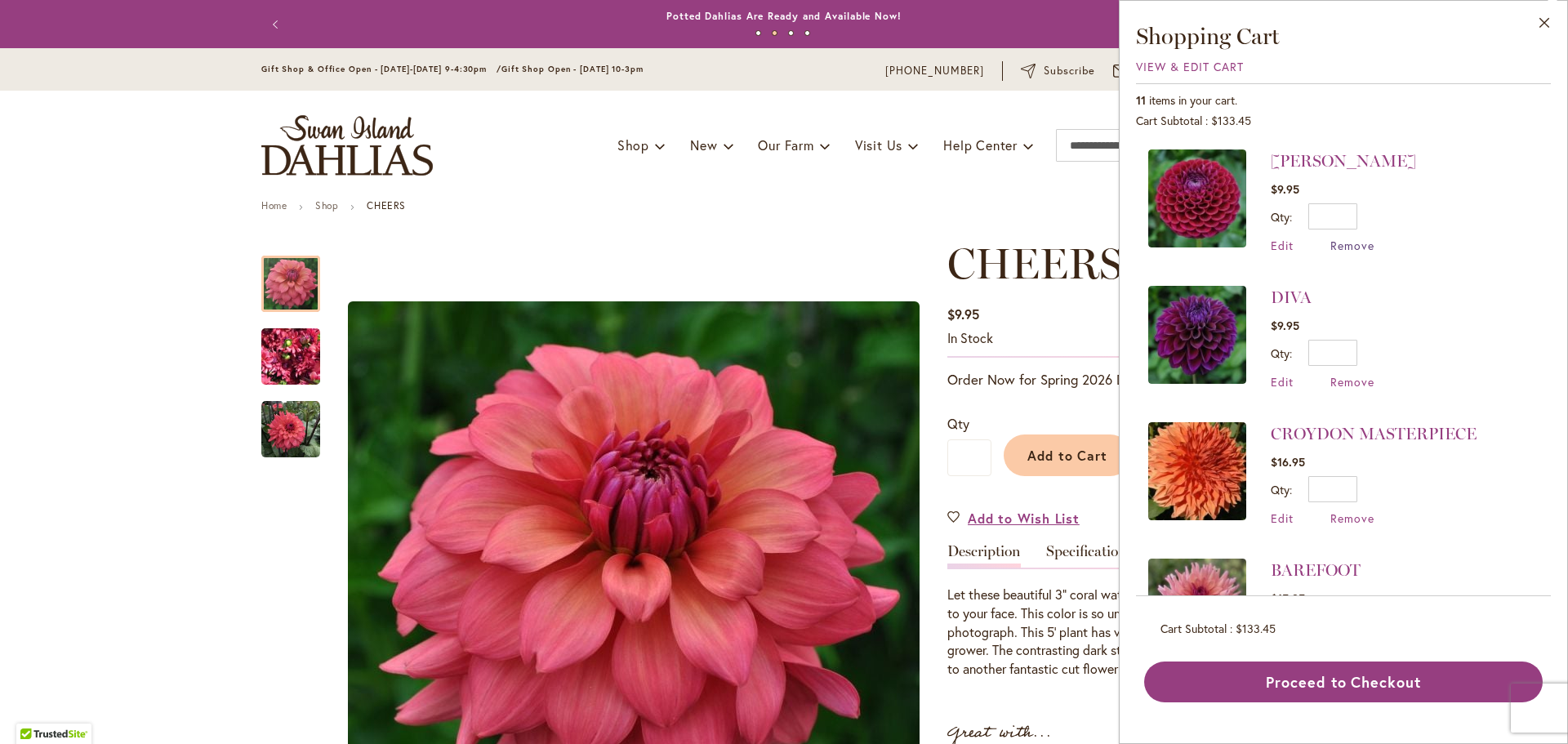
click at [1351, 246] on span "Remove" at bounding box center [1352, 246] width 44 height 16
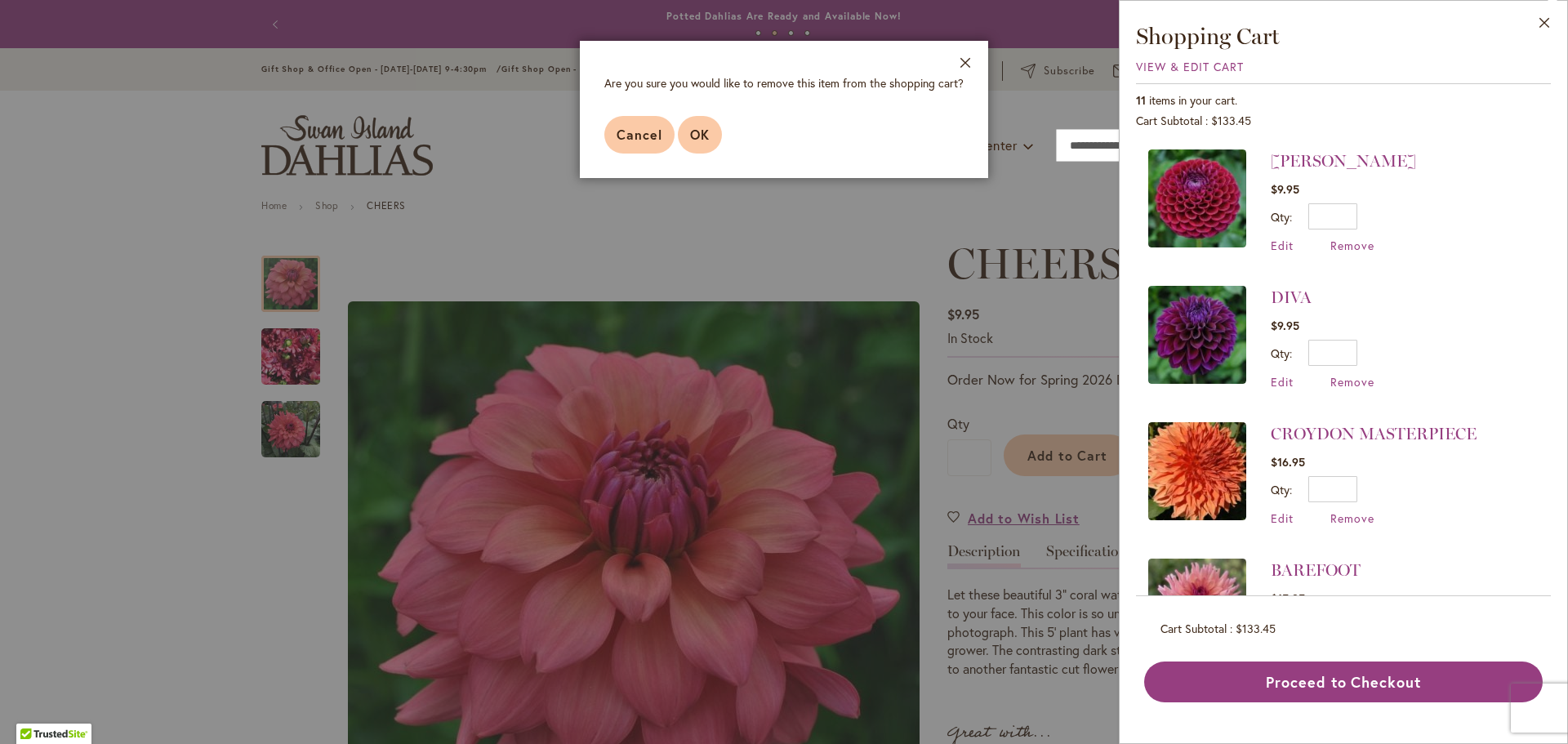
click at [694, 130] on span "OK" at bounding box center [699, 134] width 20 height 17
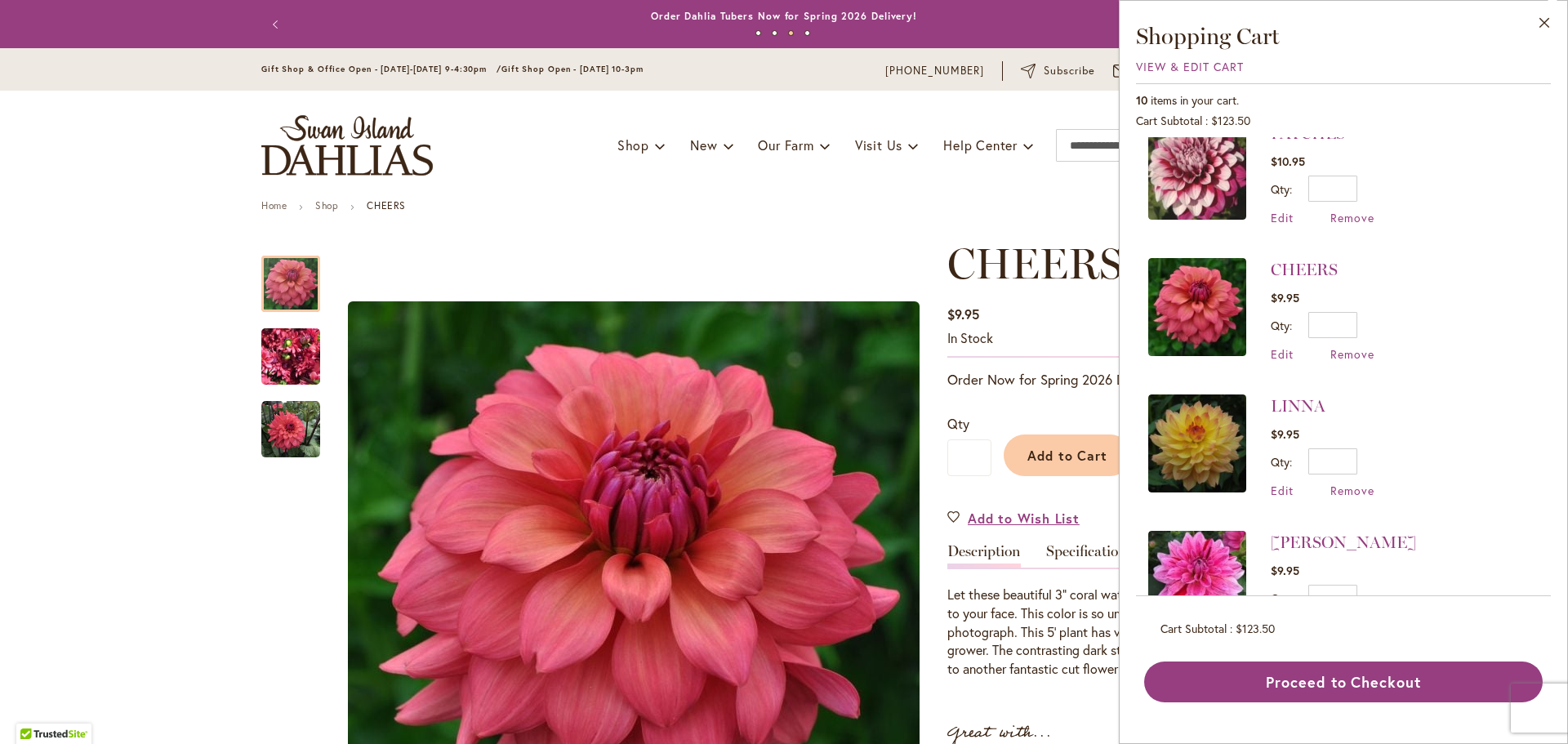
scroll to position [906, 0]
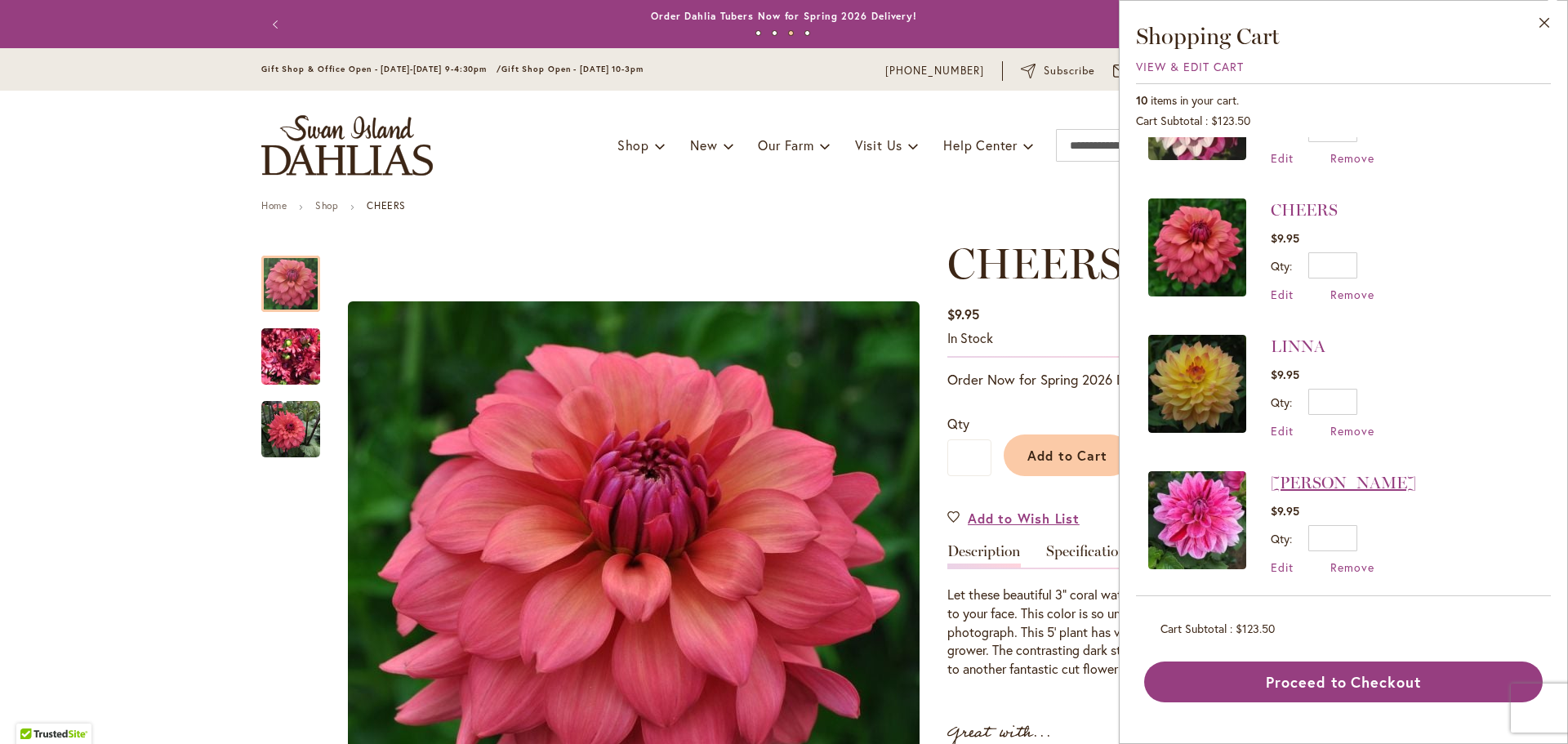
click at [1277, 476] on link "[PERSON_NAME]" at bounding box center [1343, 483] width 145 height 20
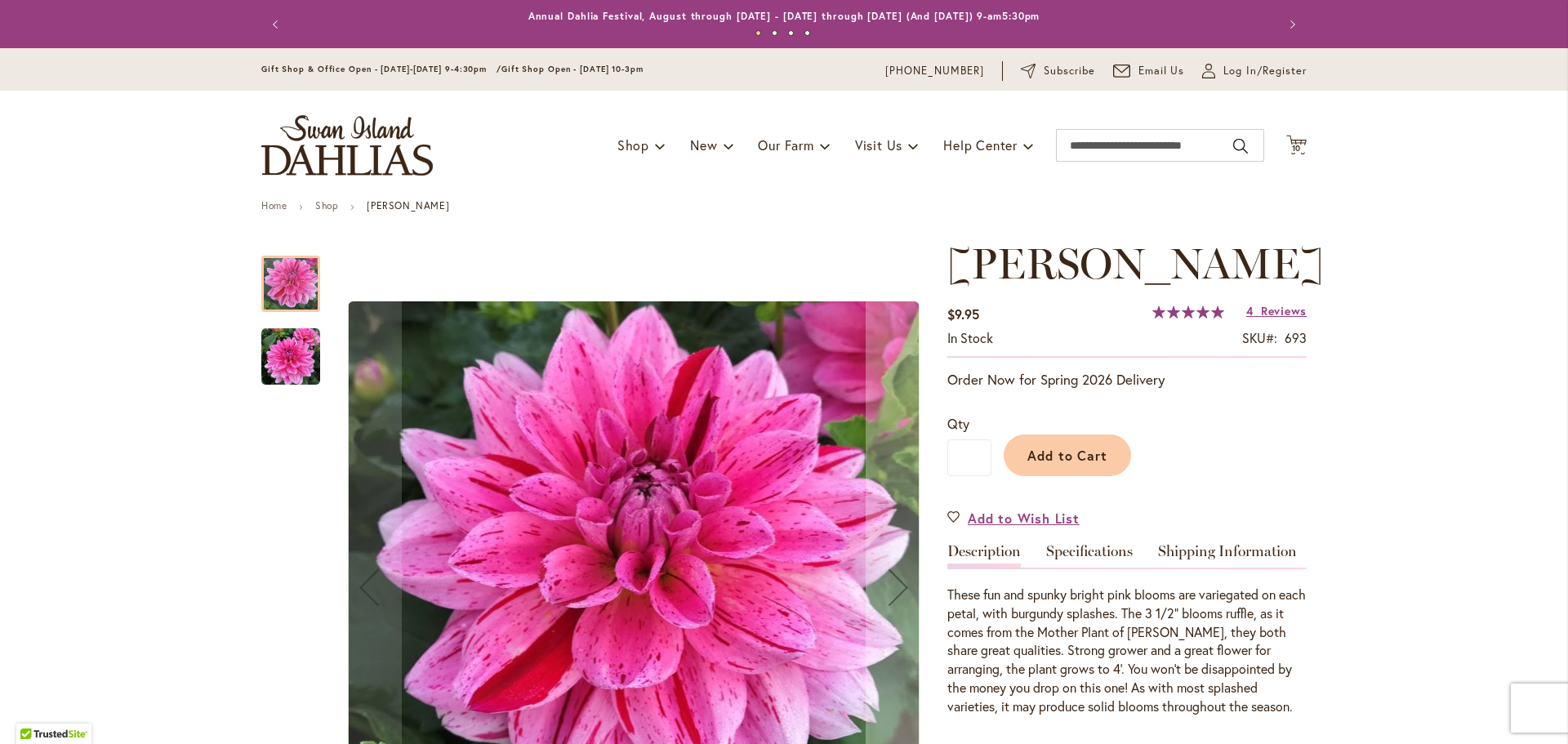
click at [306, 365] on img "CHA CHING" at bounding box center [291, 356] width 59 height 59
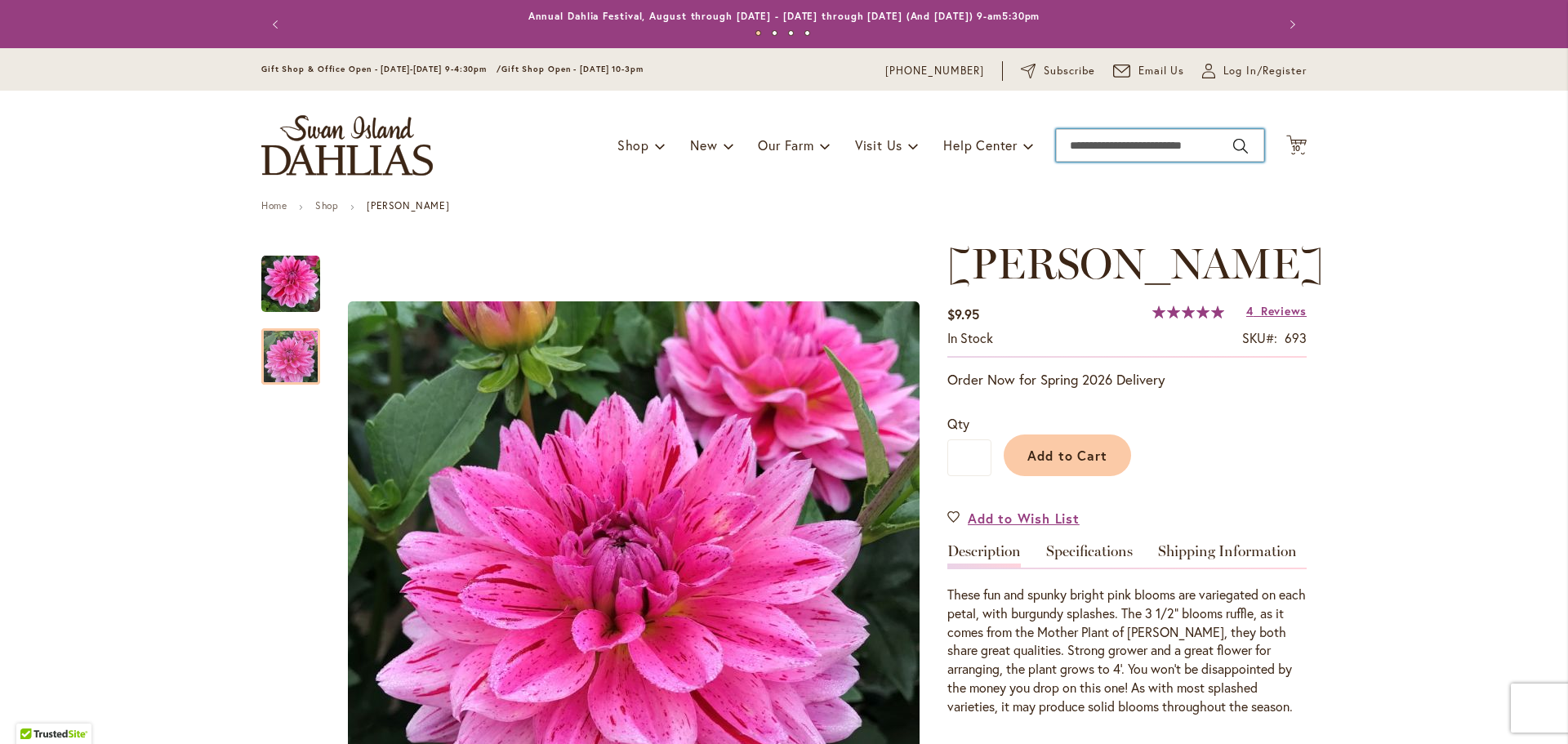
click at [1098, 152] on input "Search" at bounding box center [1160, 145] width 208 height 33
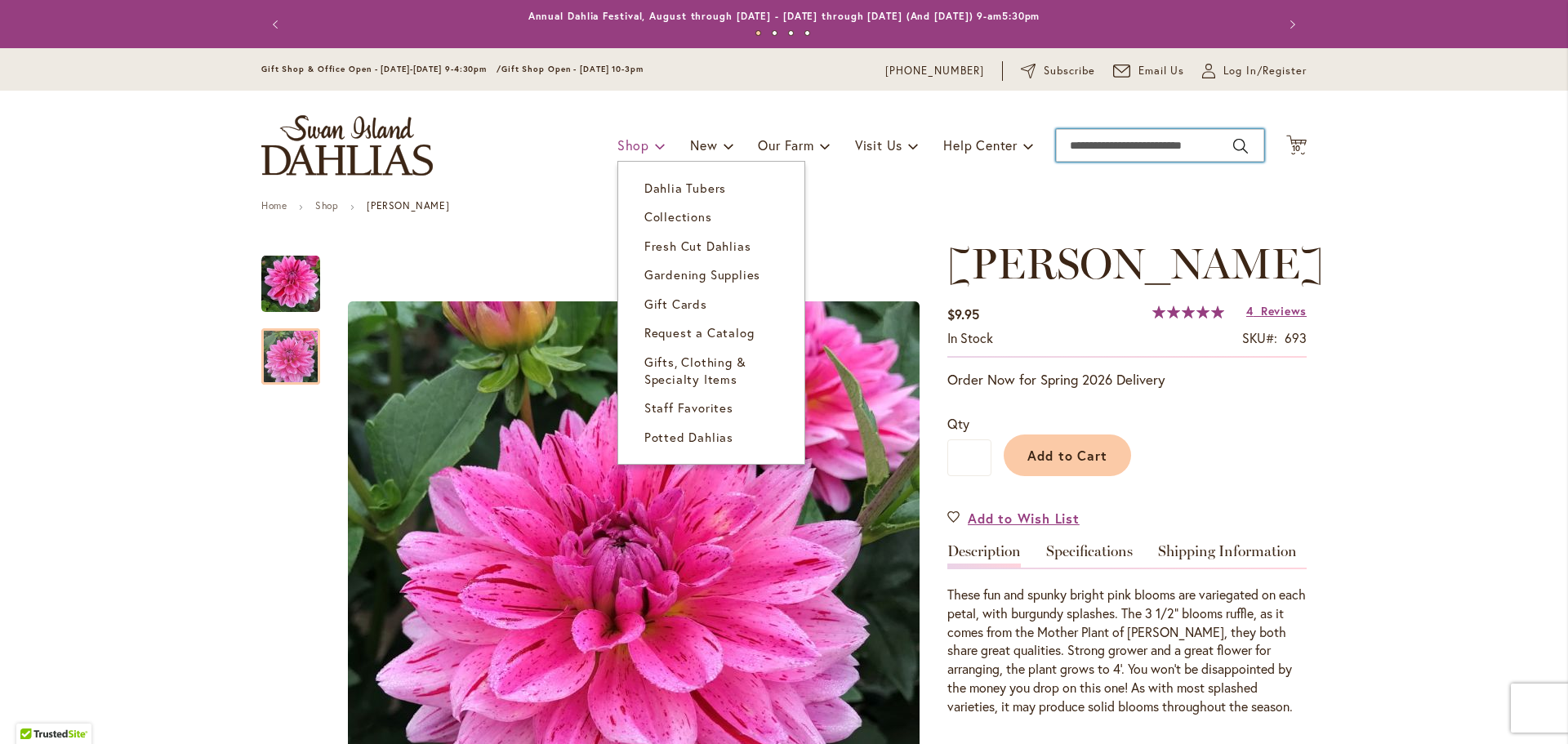
click at [629, 150] on span "Shop" at bounding box center [634, 145] width 32 height 17
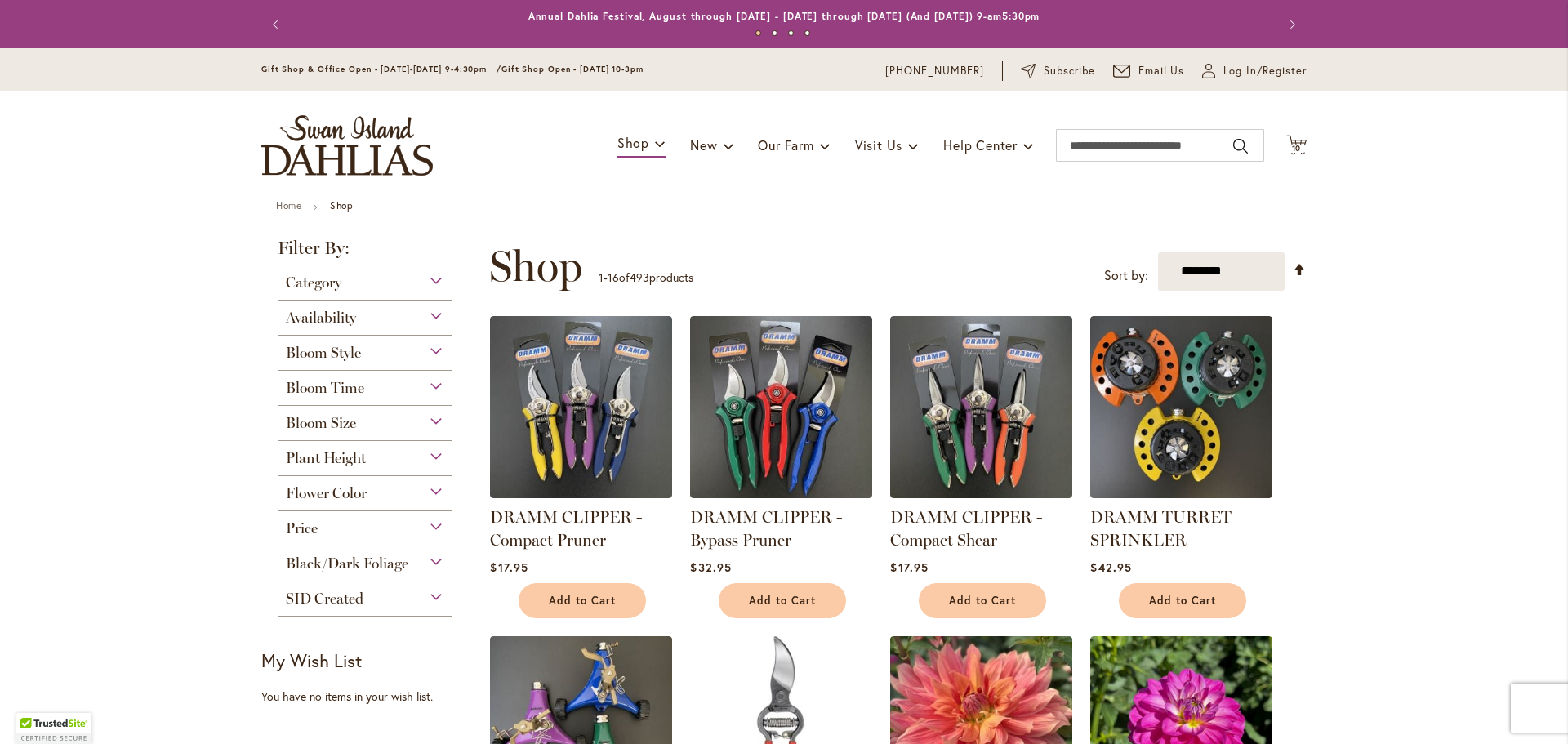
click at [328, 491] on span "Flower Color" at bounding box center [326, 493] width 81 height 18
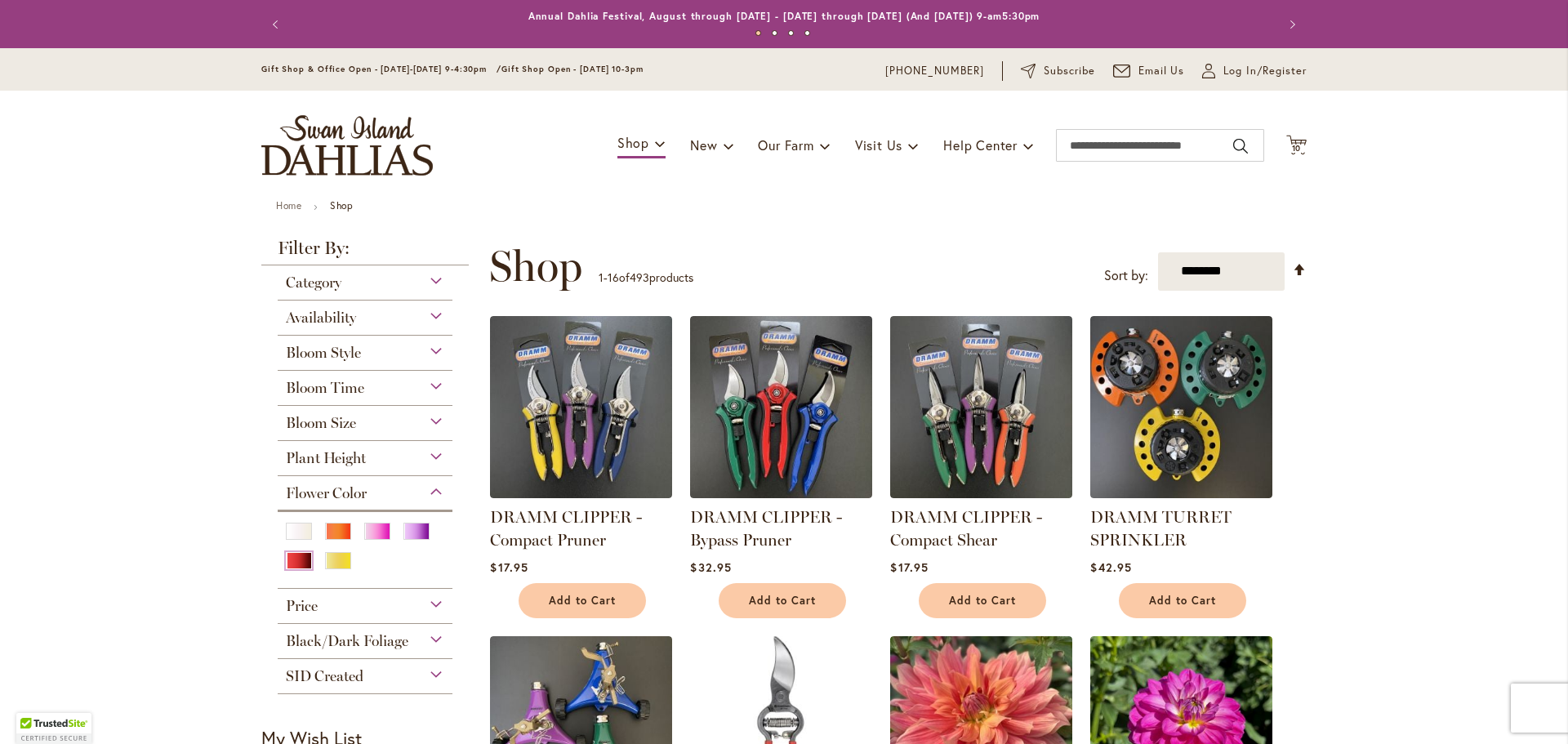
click at [298, 561] on div "Red" at bounding box center [299, 560] width 26 height 17
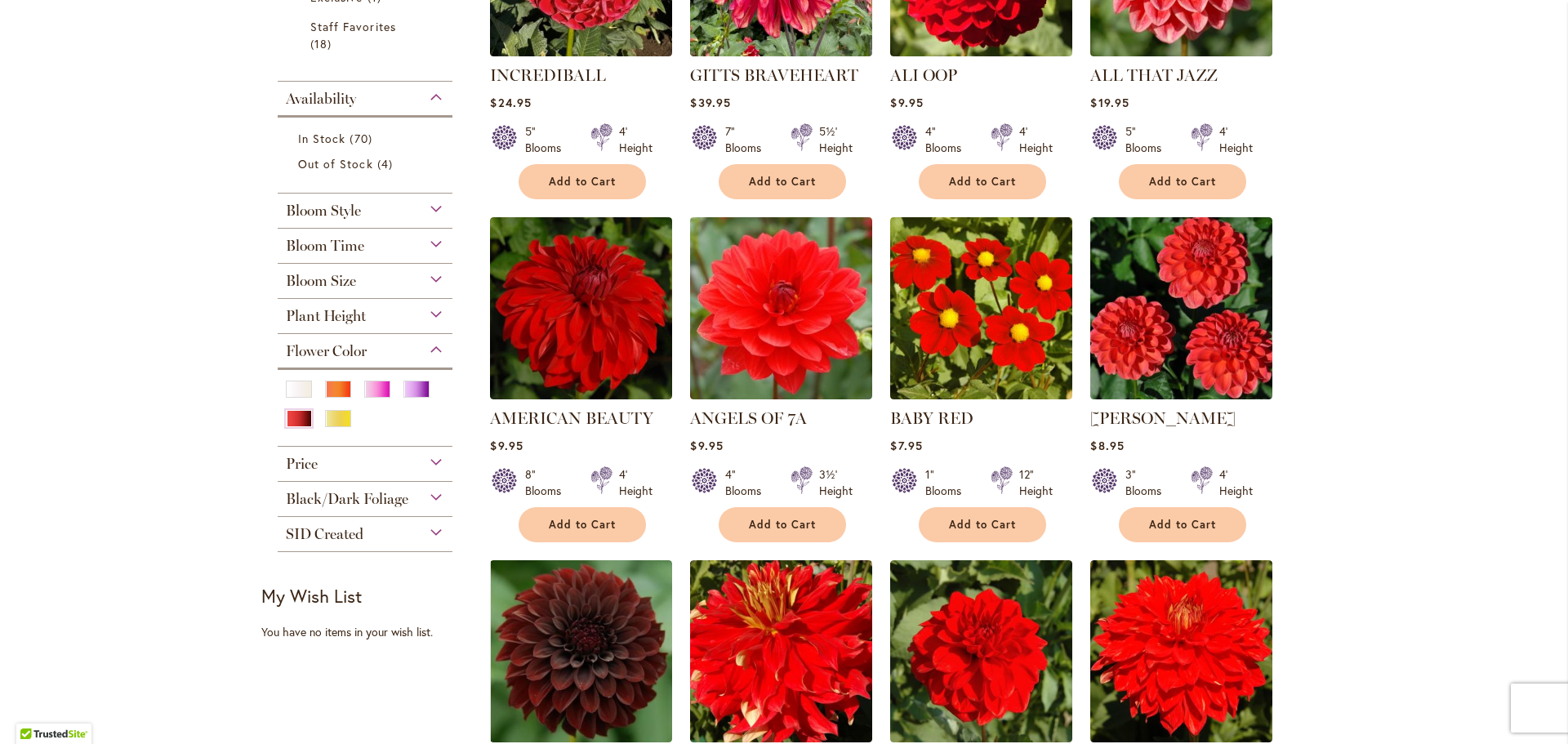
scroll to position [196, 0]
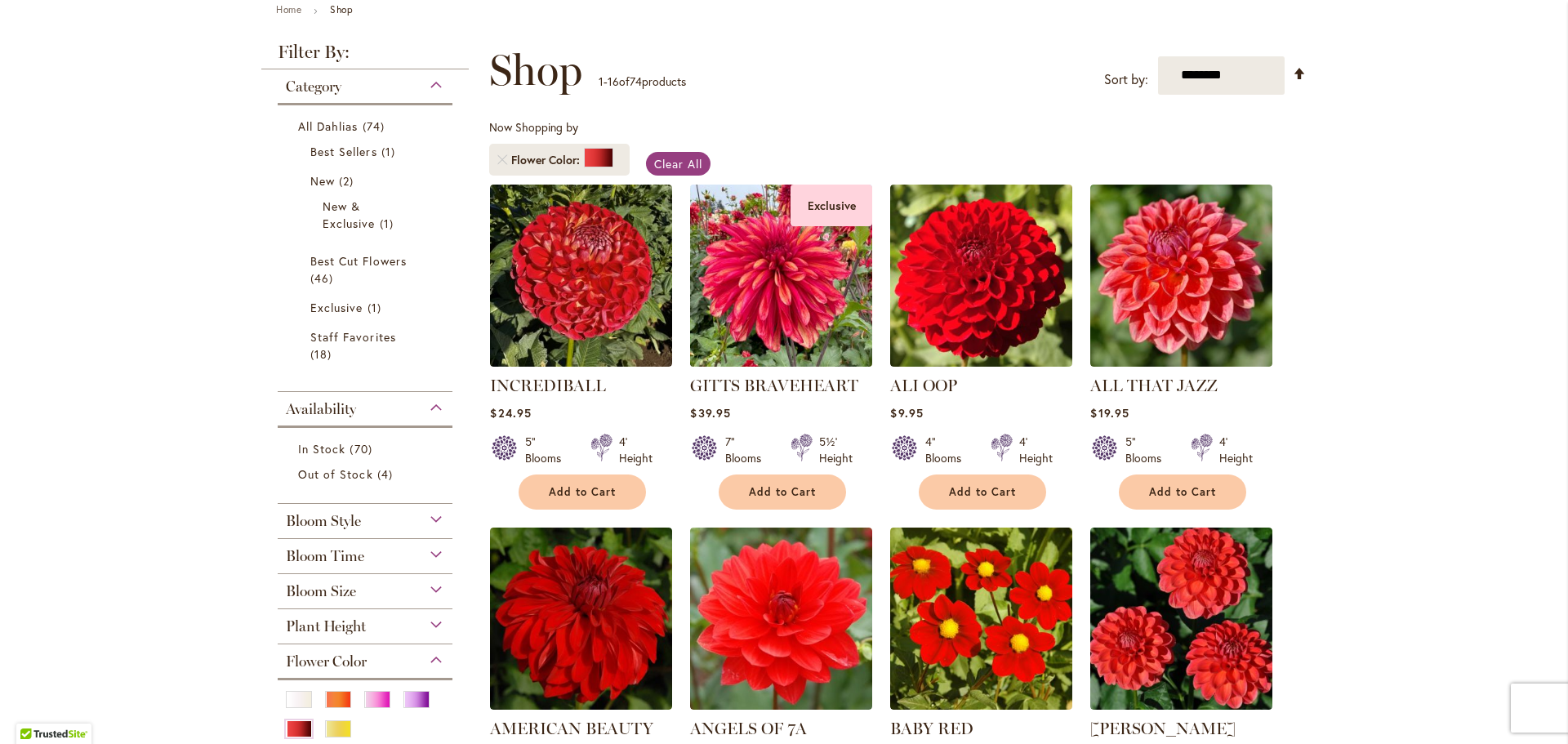
click at [773, 287] on img at bounding box center [782, 275] width 191 height 191
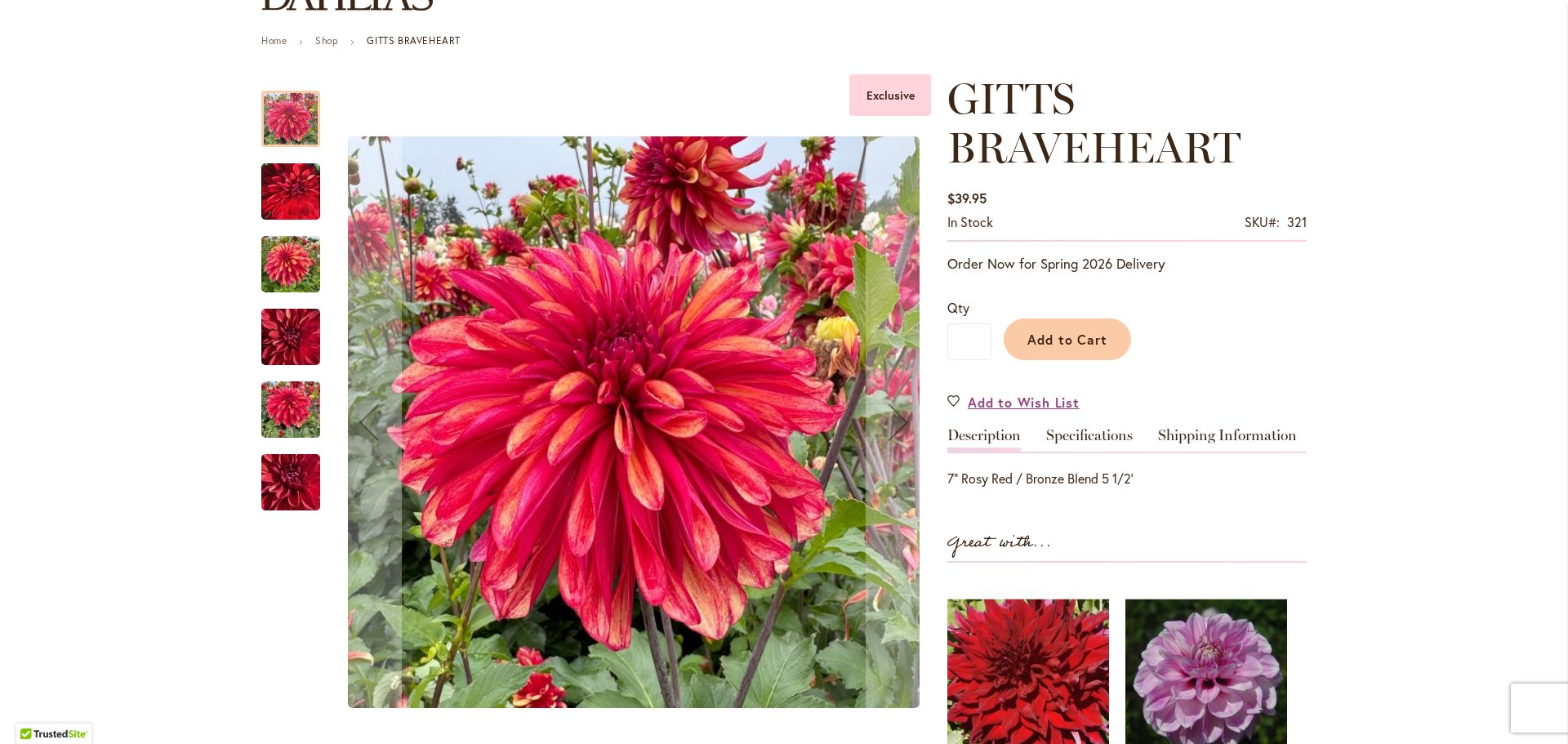
scroll to position [167, 0]
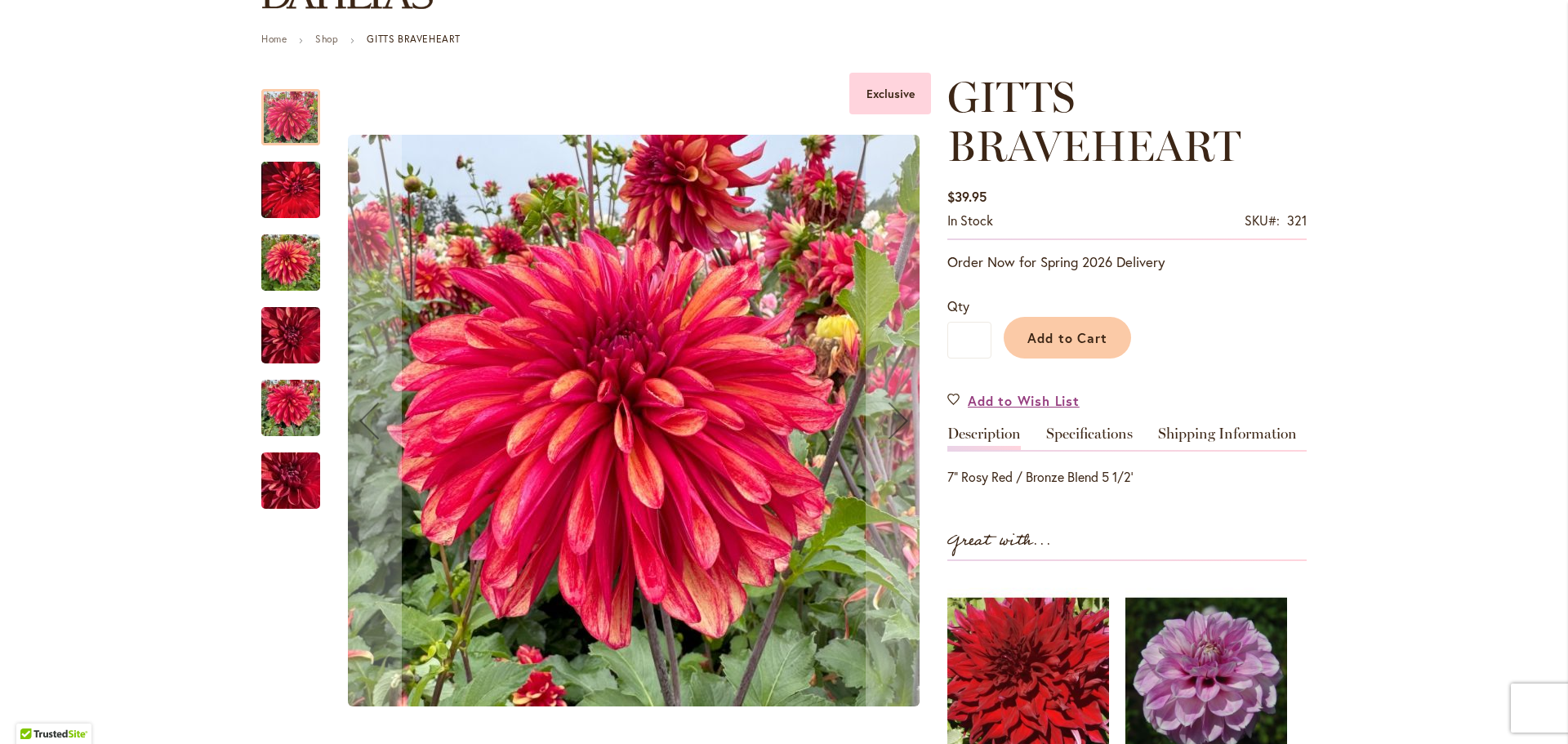
click at [288, 289] on img "GITTS BRAVEHEART" at bounding box center [291, 263] width 59 height 79
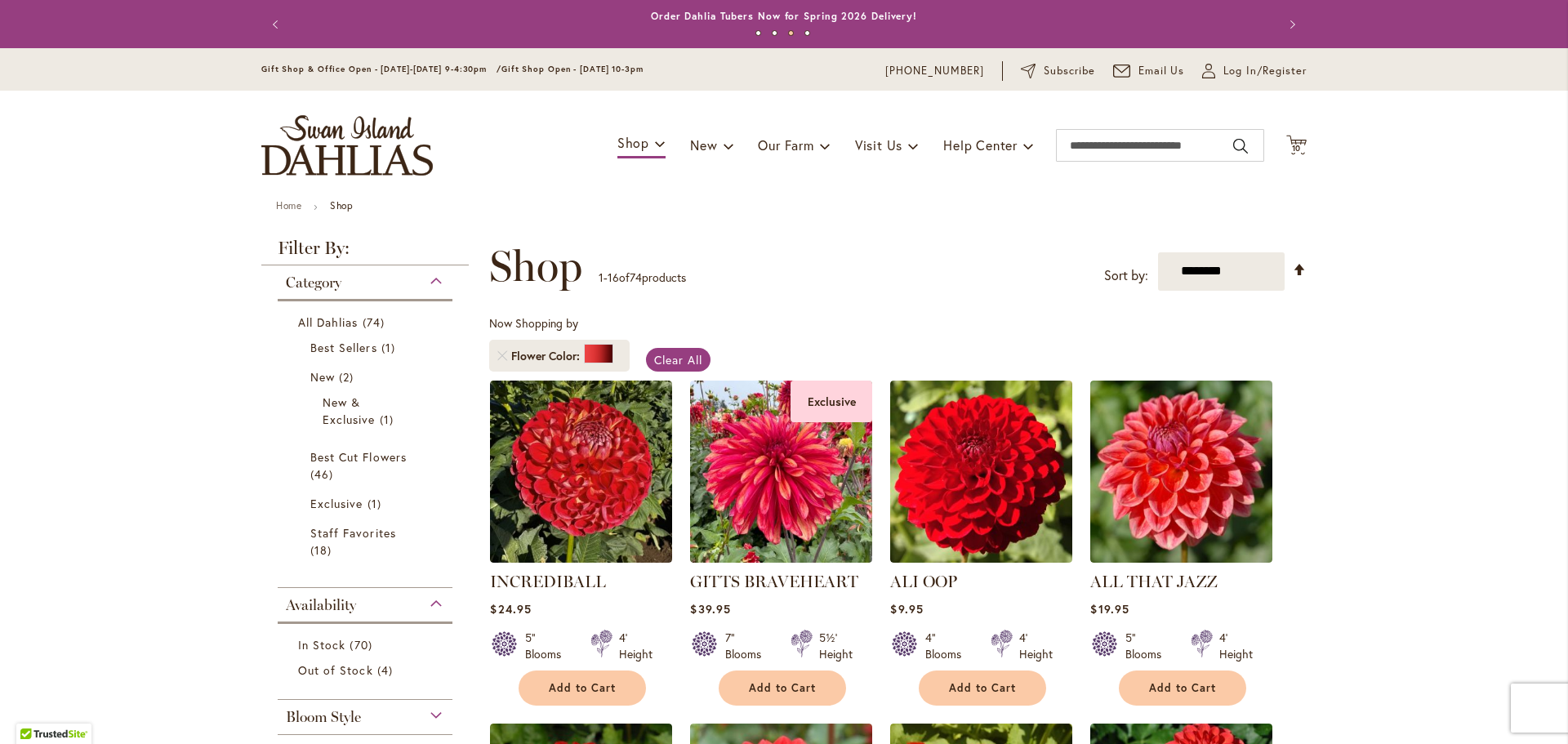
click at [1301, 156] on div "Toggle Nav Shop Dahlia Tubers Collections Fresh Cut Dahlias Gardening Supplies …" at bounding box center [784, 145] width 1078 height 110
click at [1300, 153] on icon "Cart .cls-1 { fill: #231f20; }" at bounding box center [1297, 145] width 21 height 21
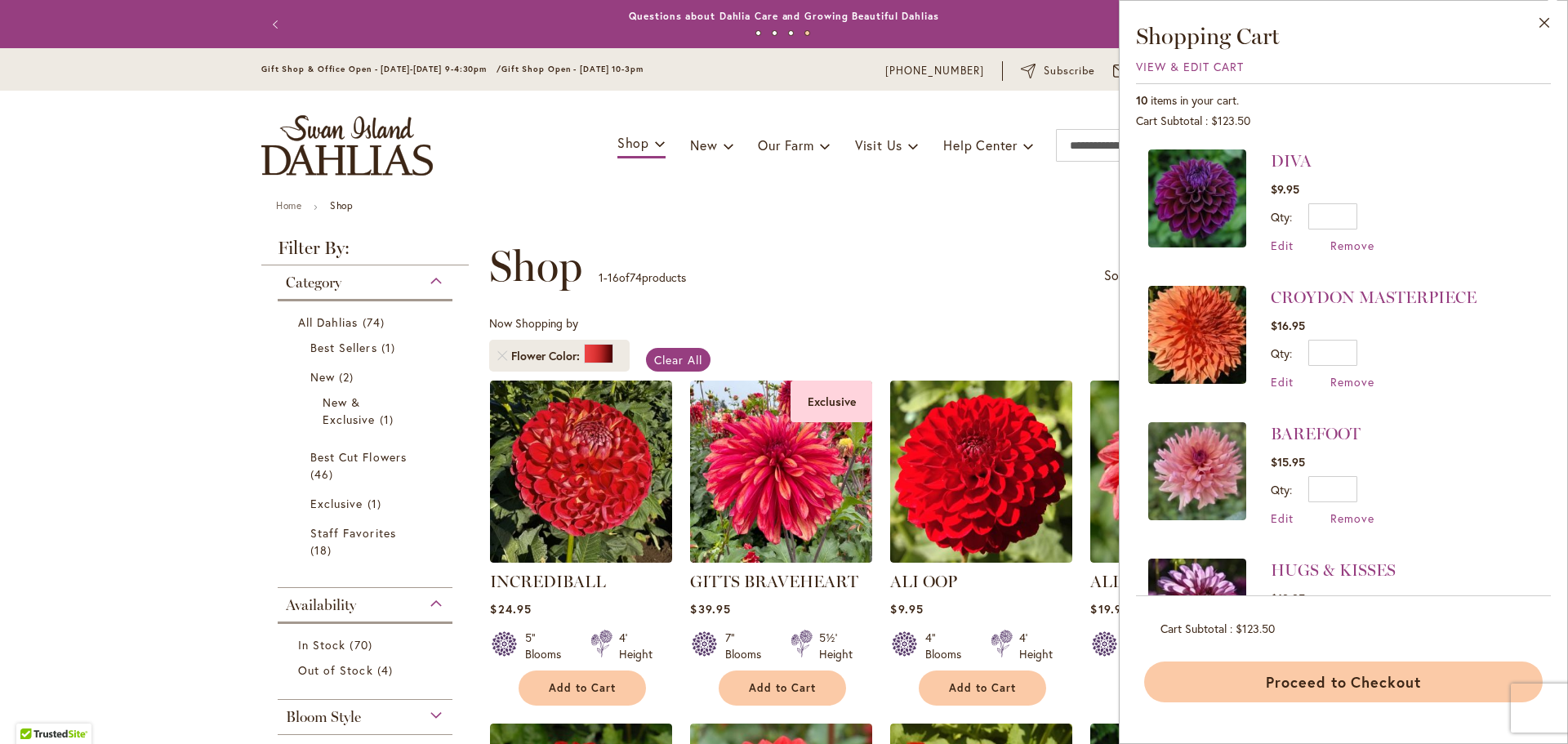
click at [1389, 682] on button "Proceed to Checkout" at bounding box center [1343, 682] width 398 height 41
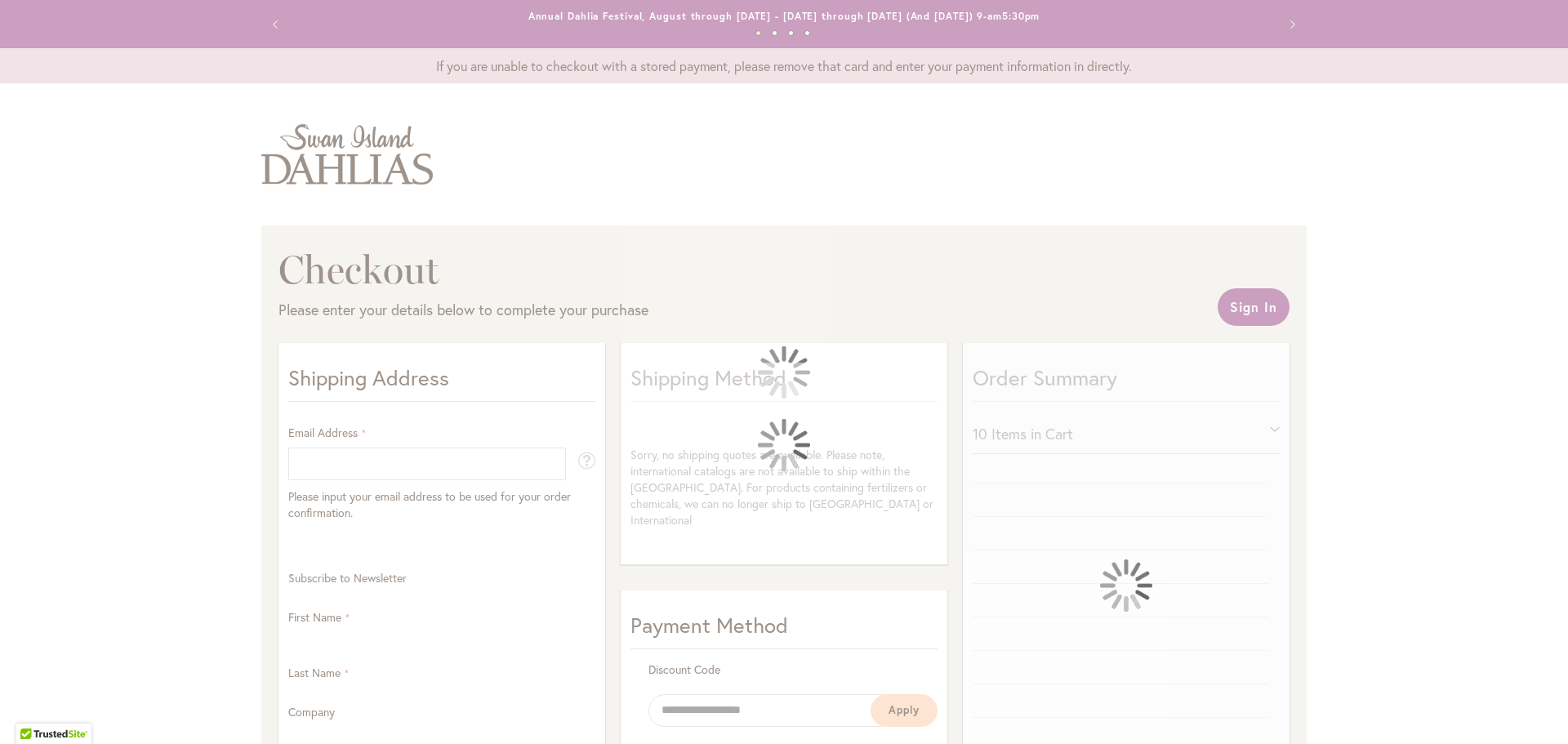
select select "**"
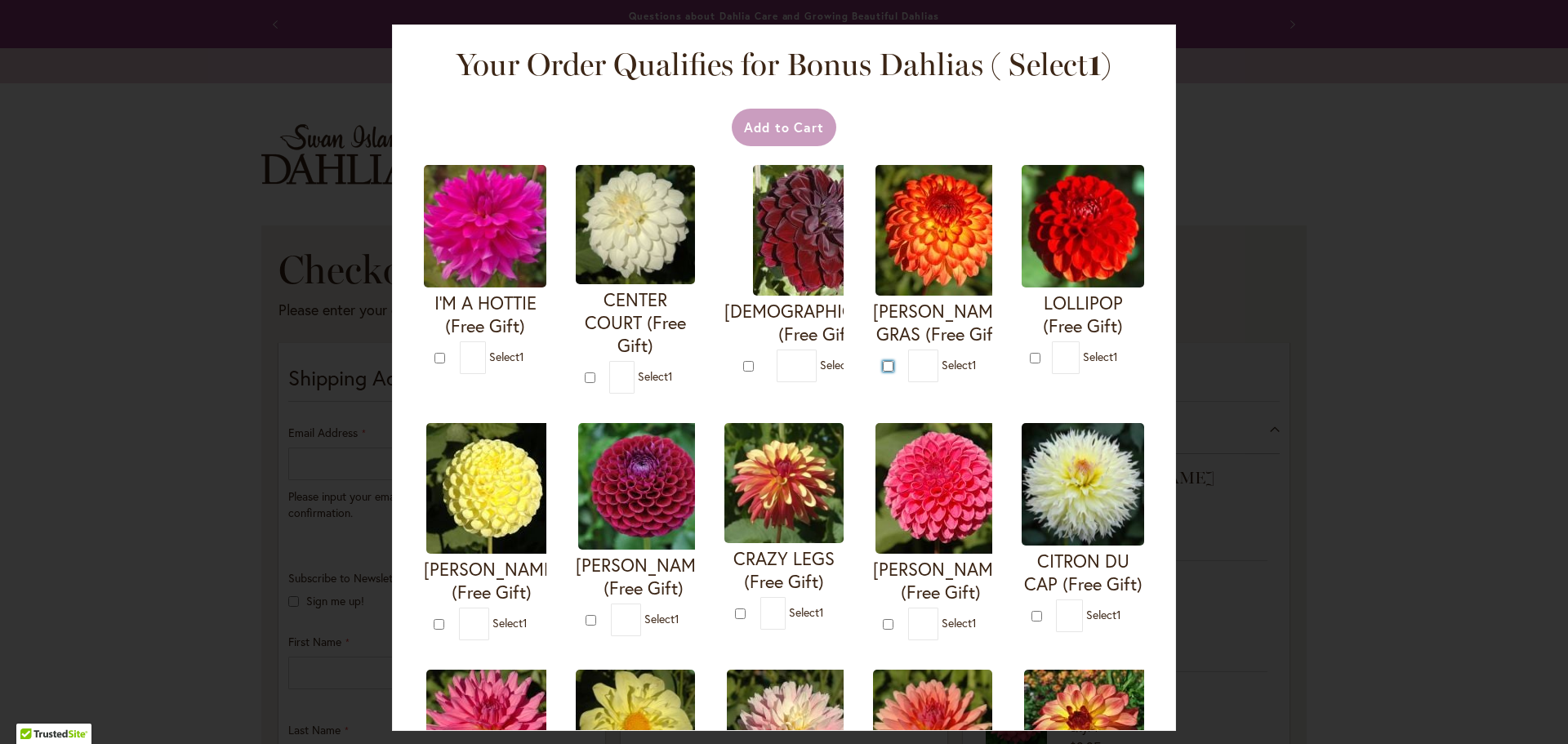
type input "*"
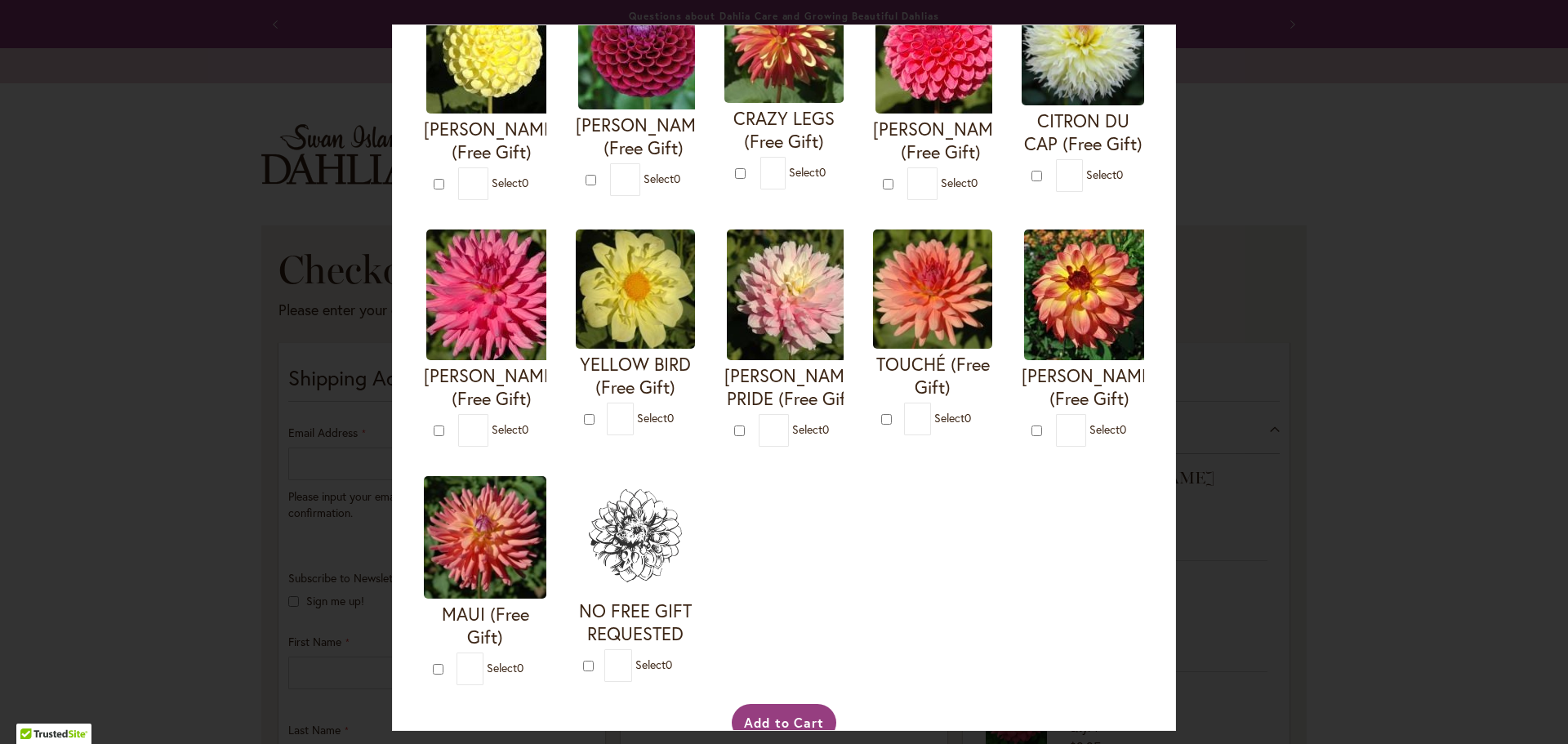
scroll to position [505, 0]
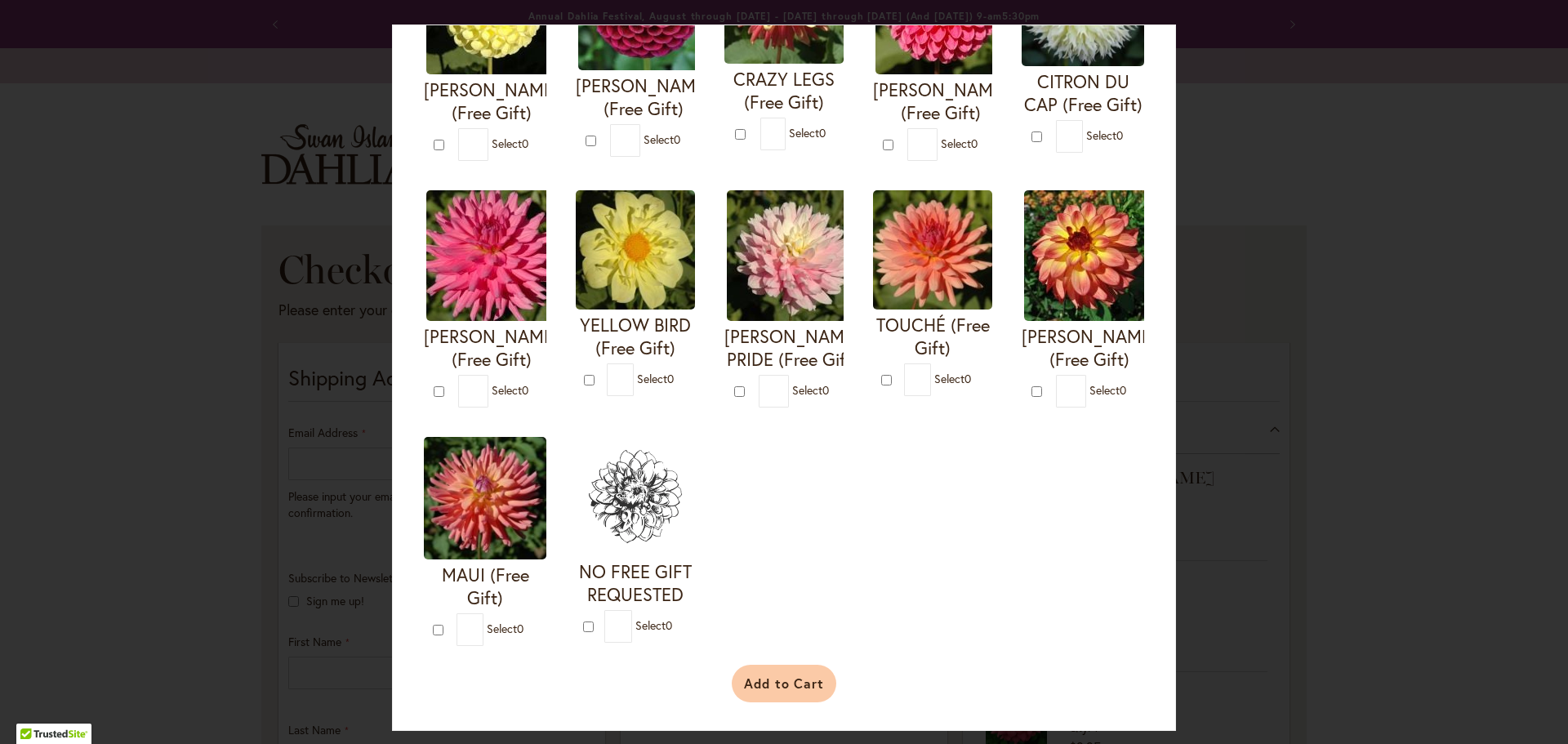
click at [790, 680] on button "Add to Cart" at bounding box center [784, 683] width 105 height 37
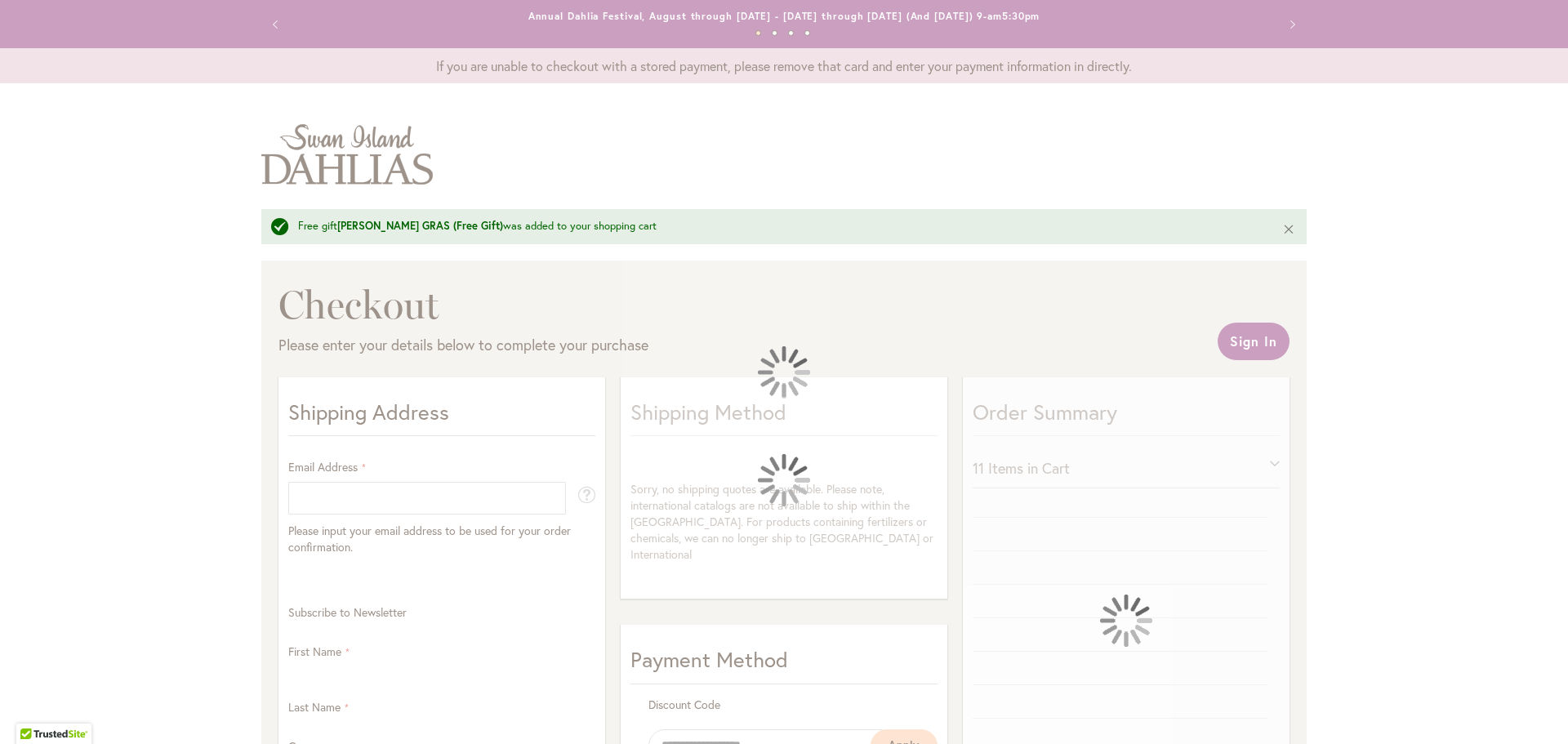
select select "**"
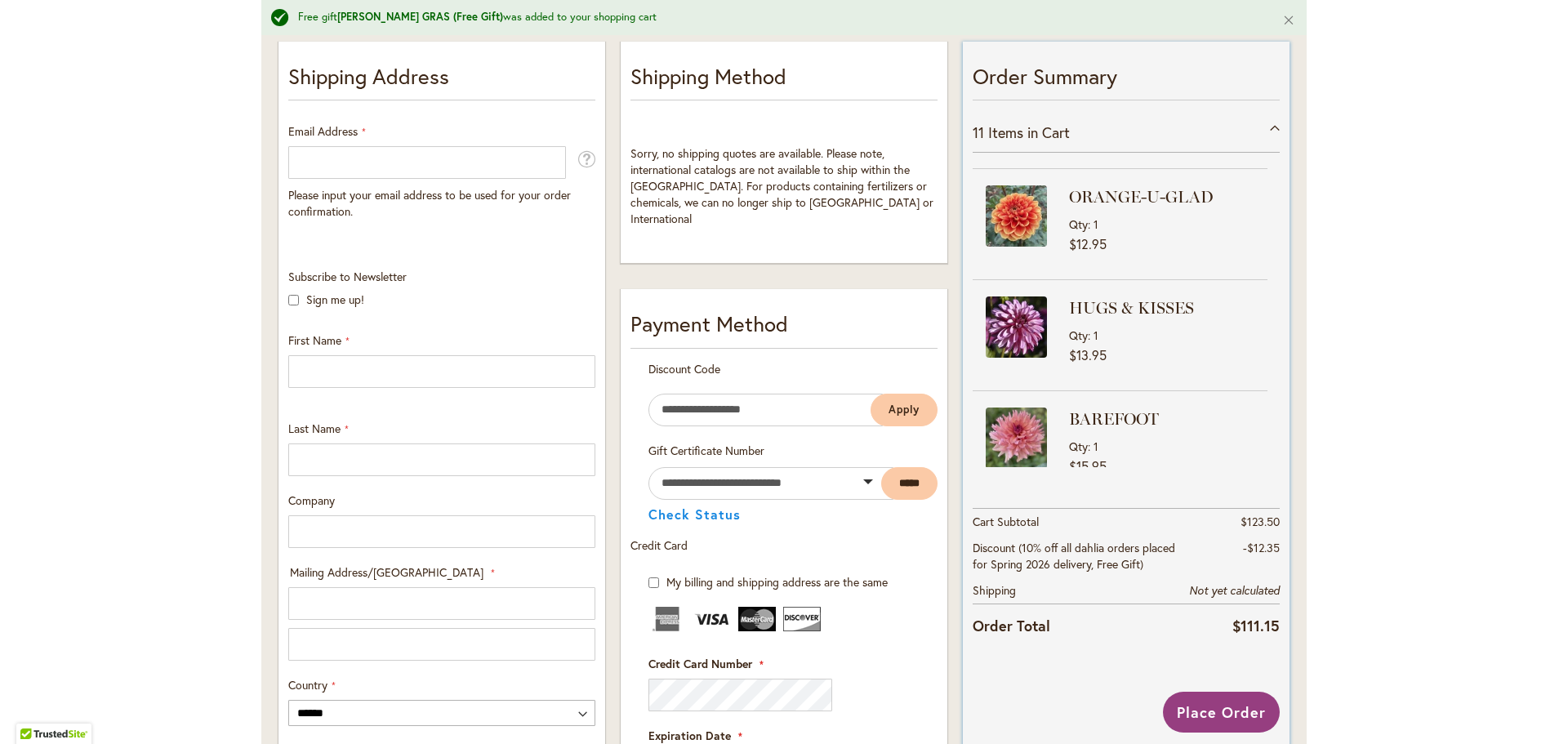
scroll to position [531, 0]
click at [1018, 211] on img at bounding box center [1016, 218] width 61 height 61
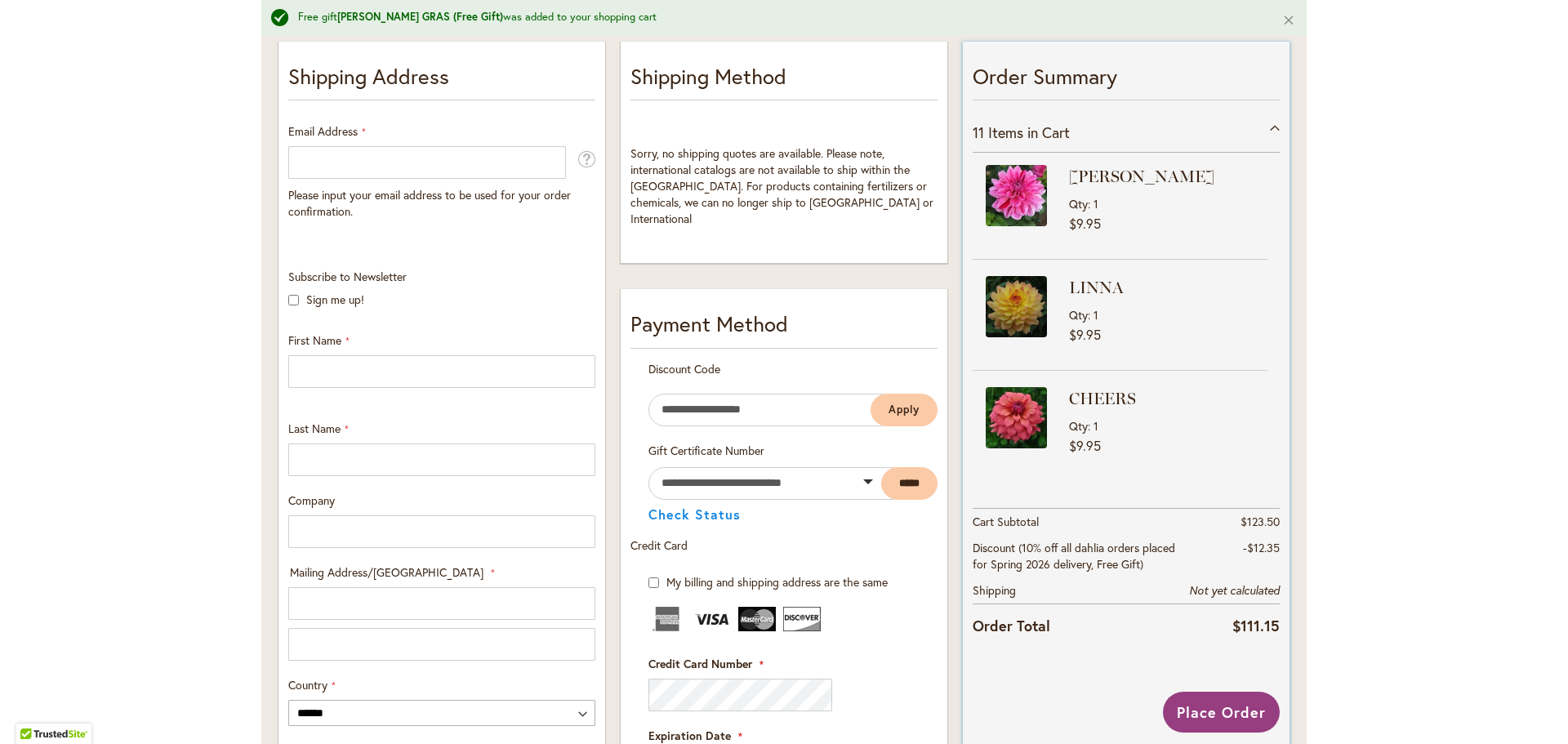
scroll to position [0, 0]
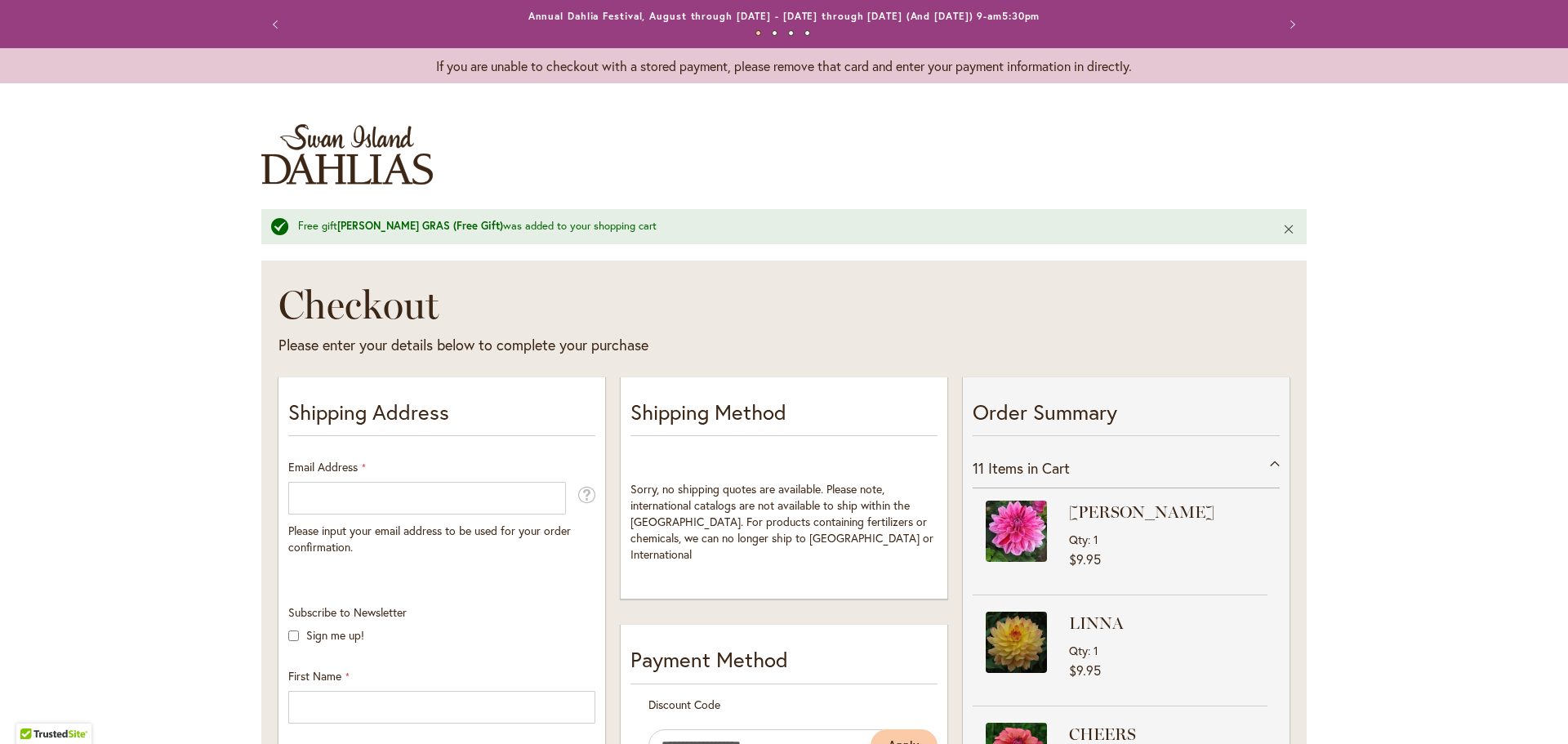
click at [1292, 228] on button "Close" at bounding box center [1289, 229] width 35 height 39
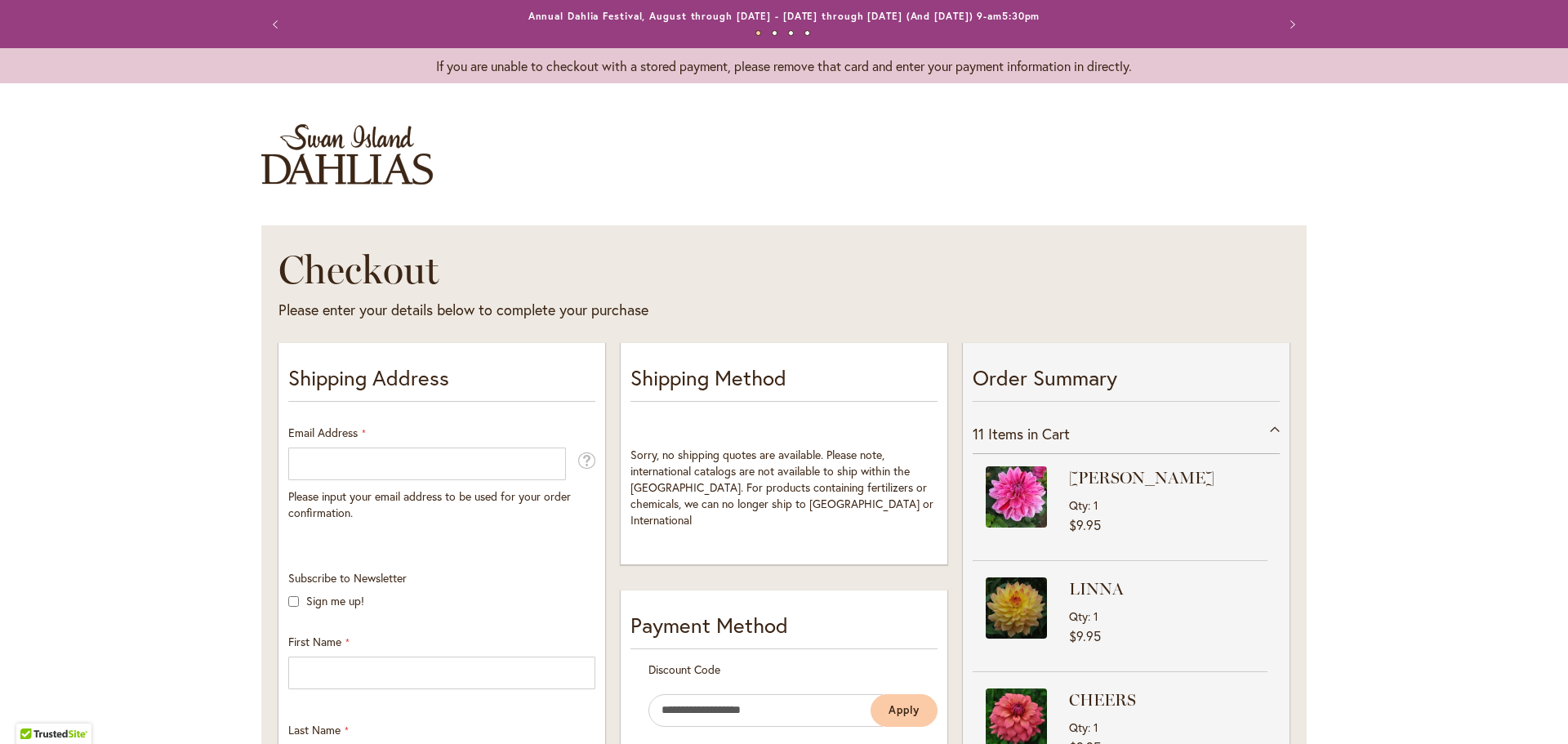
scroll to position [298, 0]
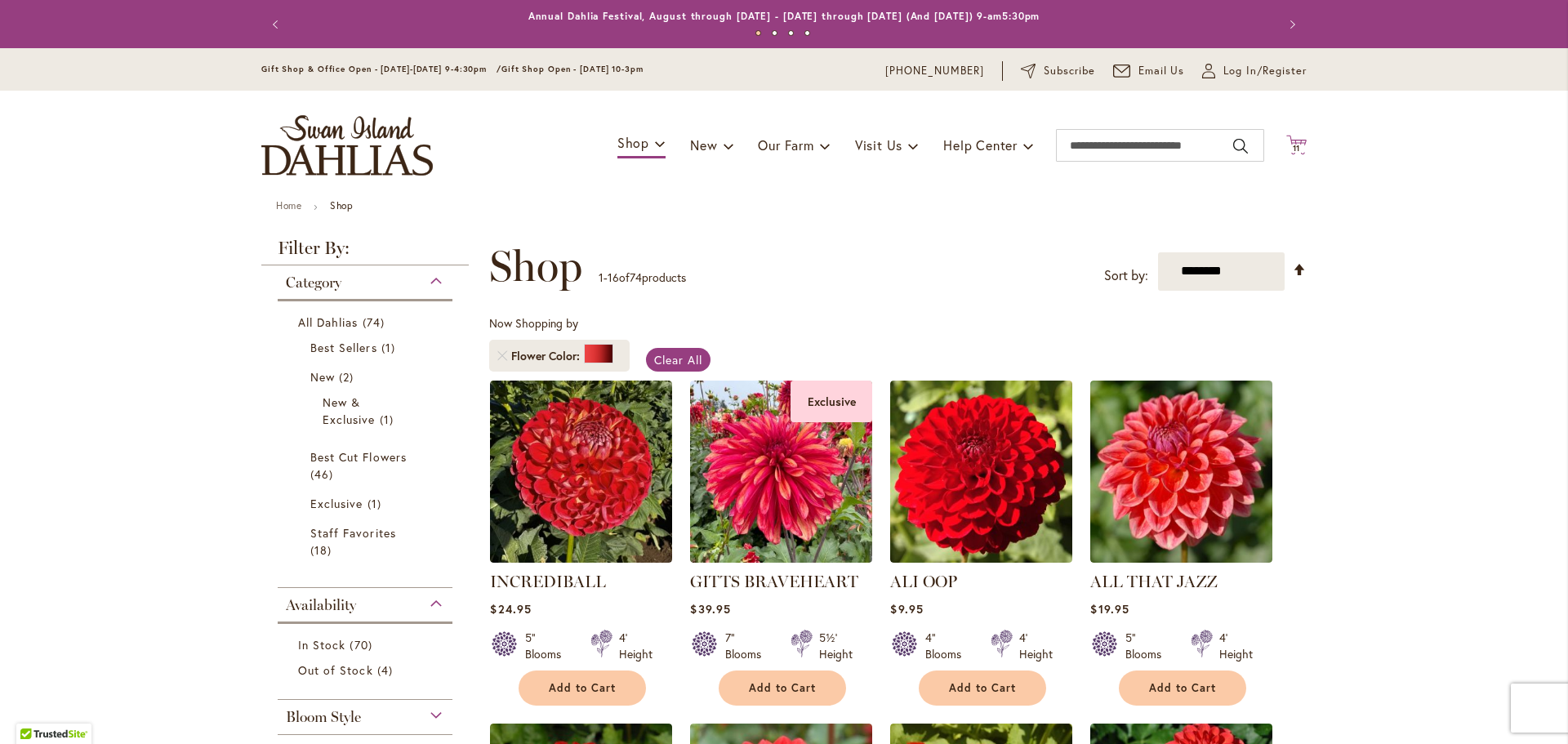
click at [1299, 143] on span "11" at bounding box center [1297, 148] width 8 height 10
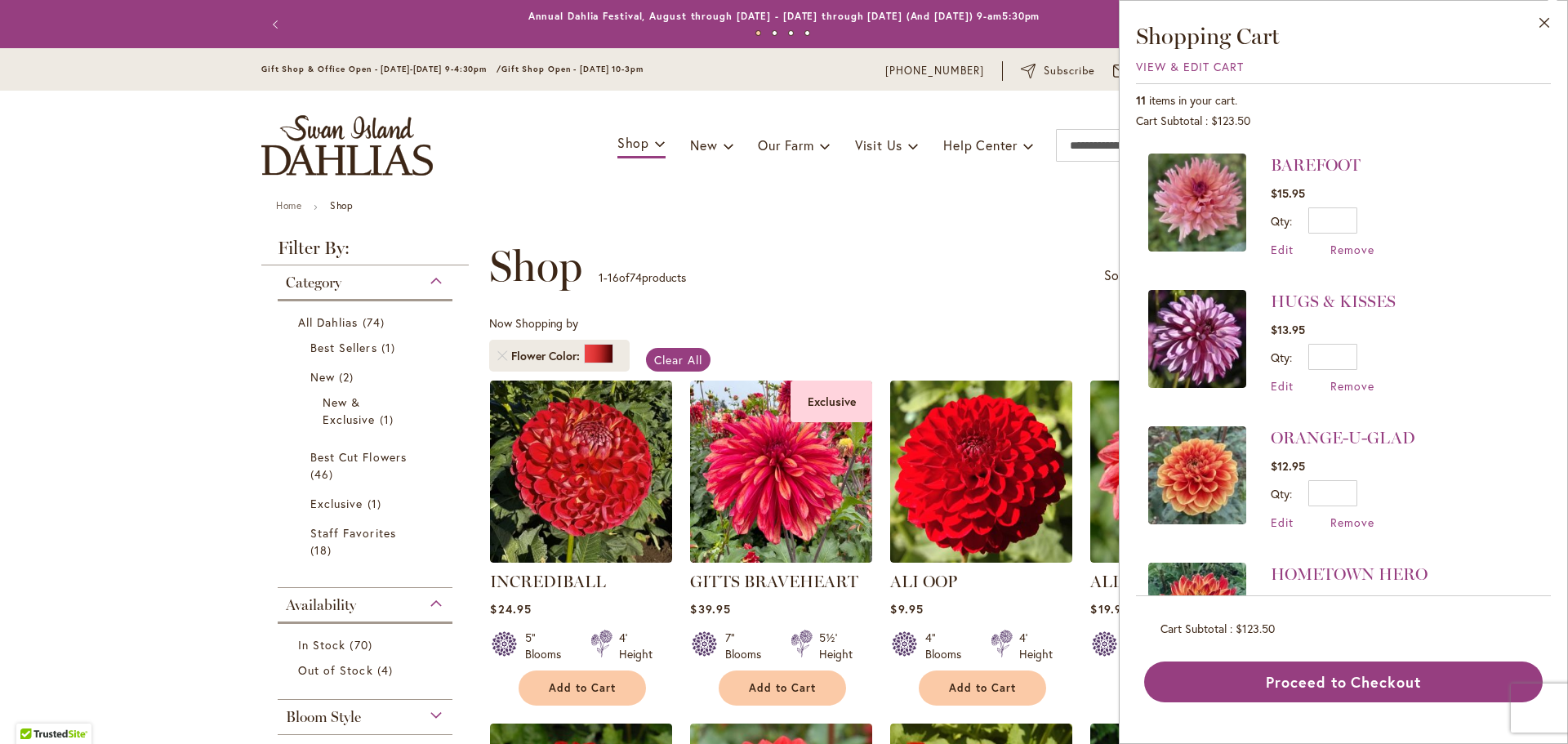
scroll to position [430, 0]
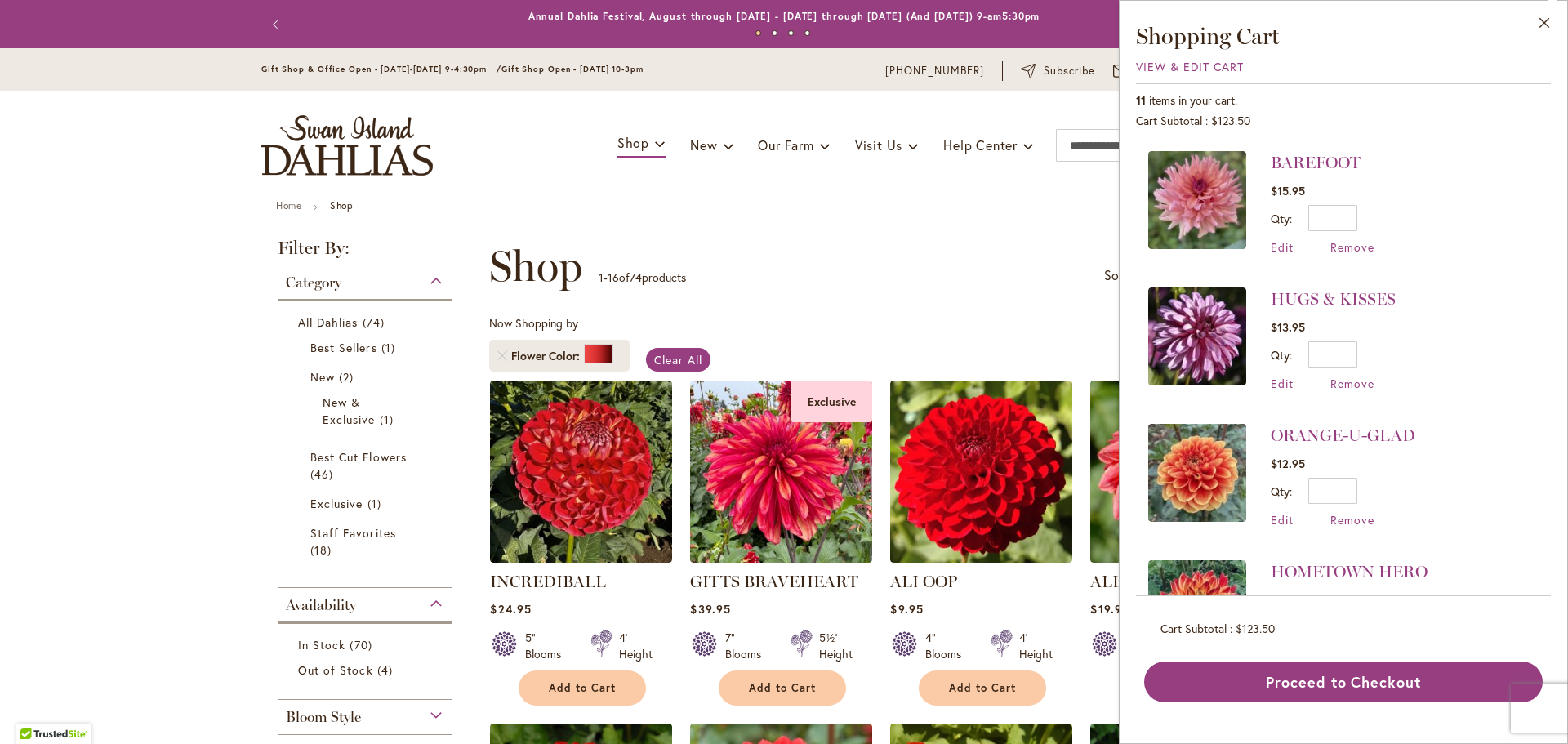
click at [1200, 454] on img at bounding box center [1197, 472] width 98 height 98
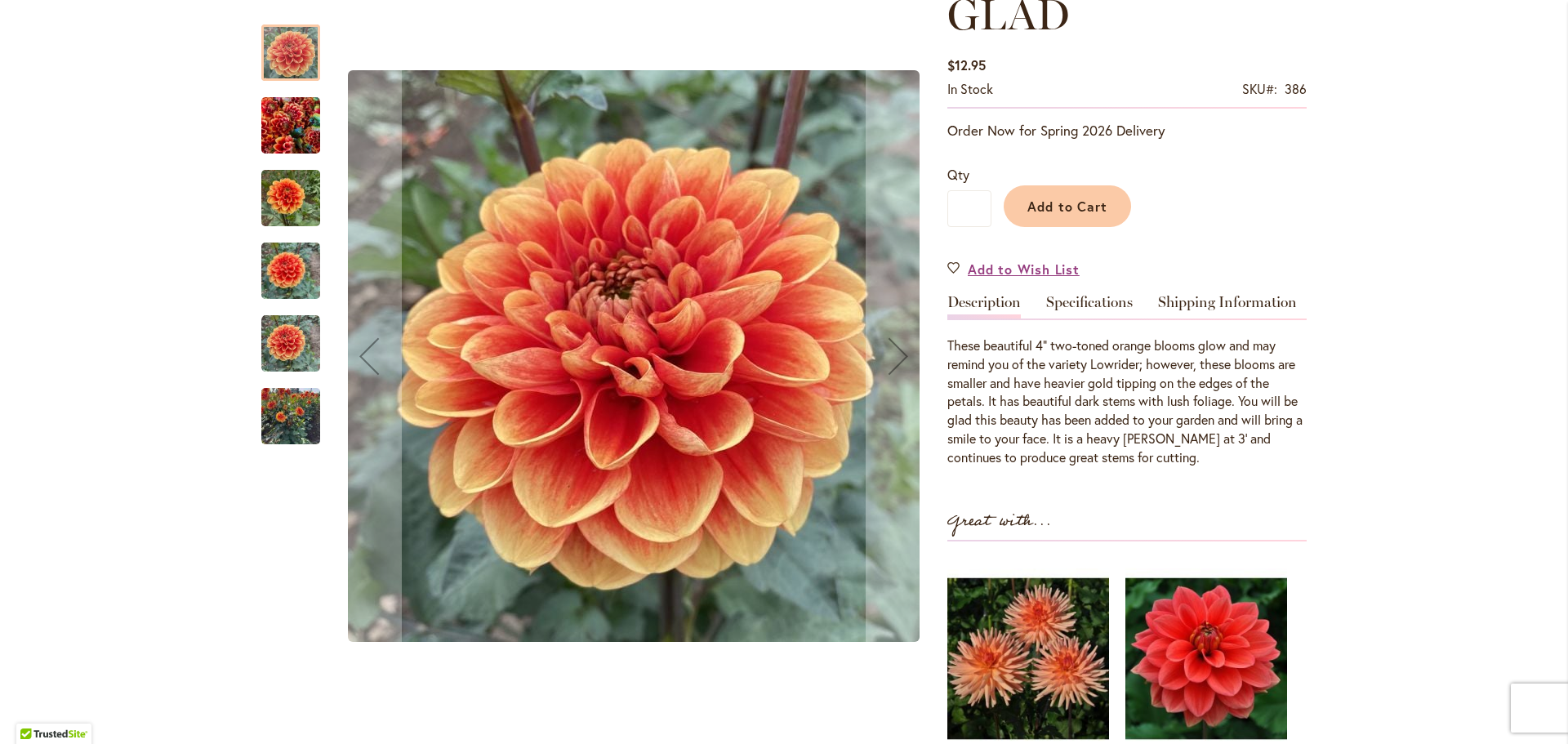
scroll to position [314, 0]
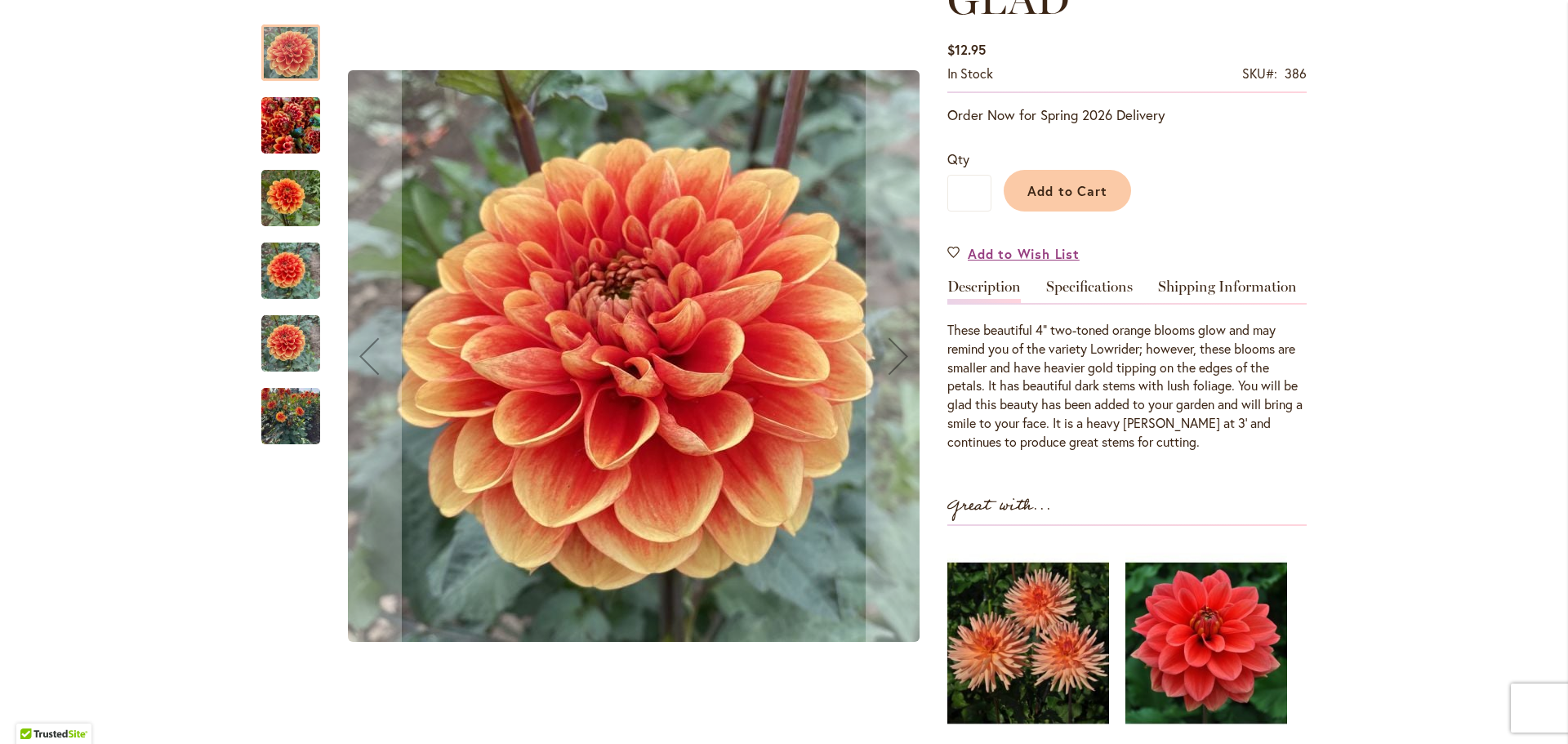
click at [271, 335] on img "Orange-U-Glad" at bounding box center [291, 344] width 59 height 59
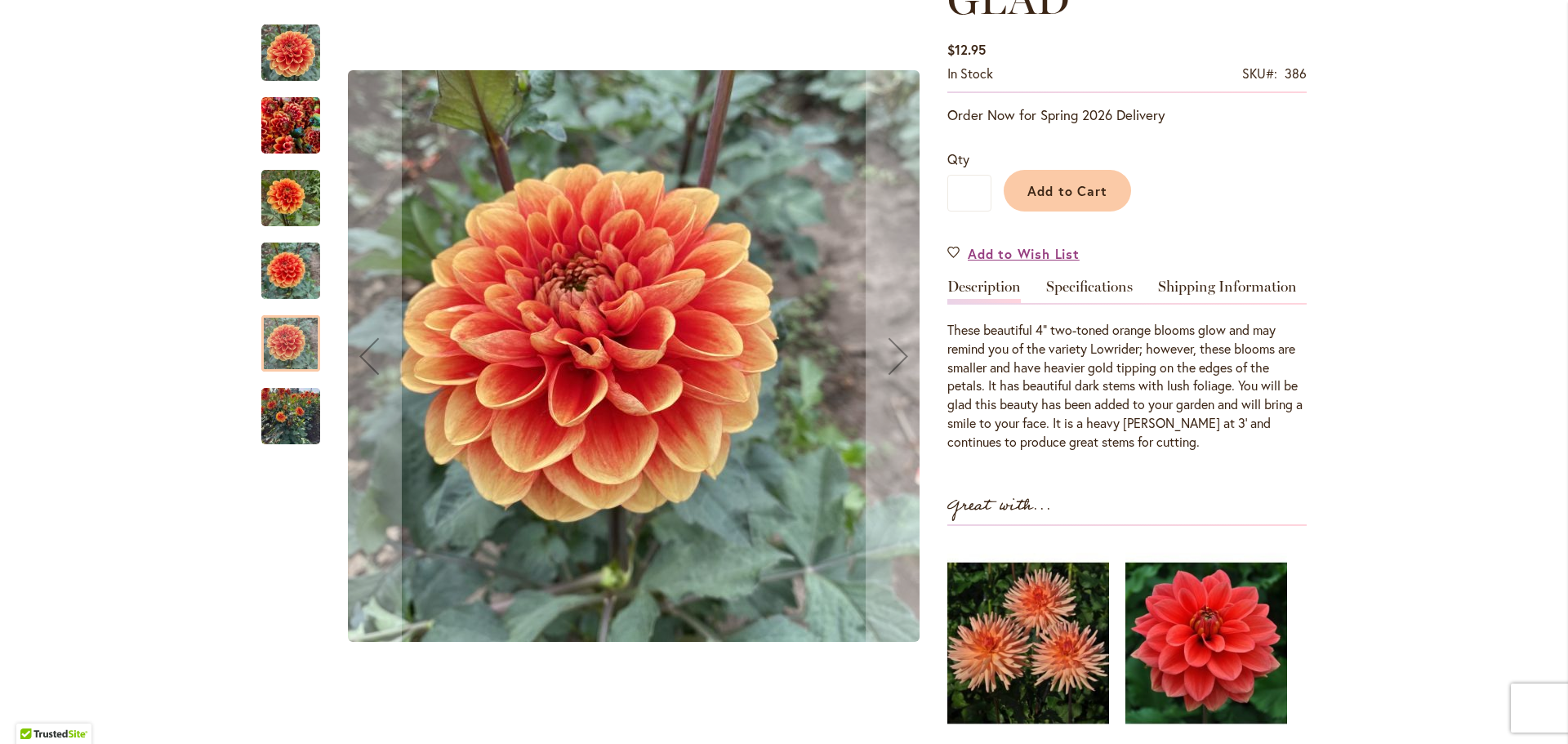
click at [288, 410] on img "Orange-U-Glad" at bounding box center [291, 417] width 59 height 79
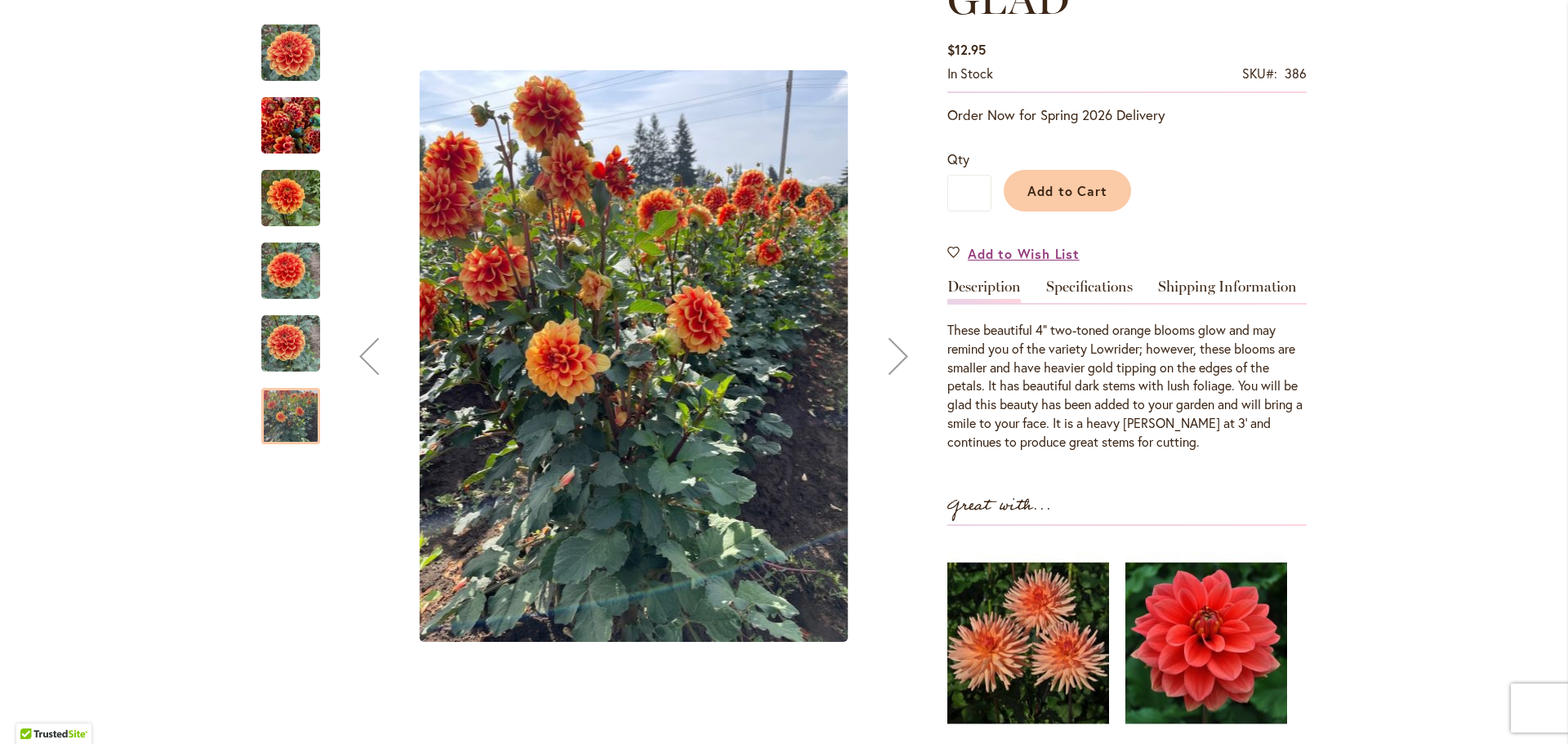
click at [286, 115] on img "Orange-U-Glad" at bounding box center [291, 126] width 59 height 79
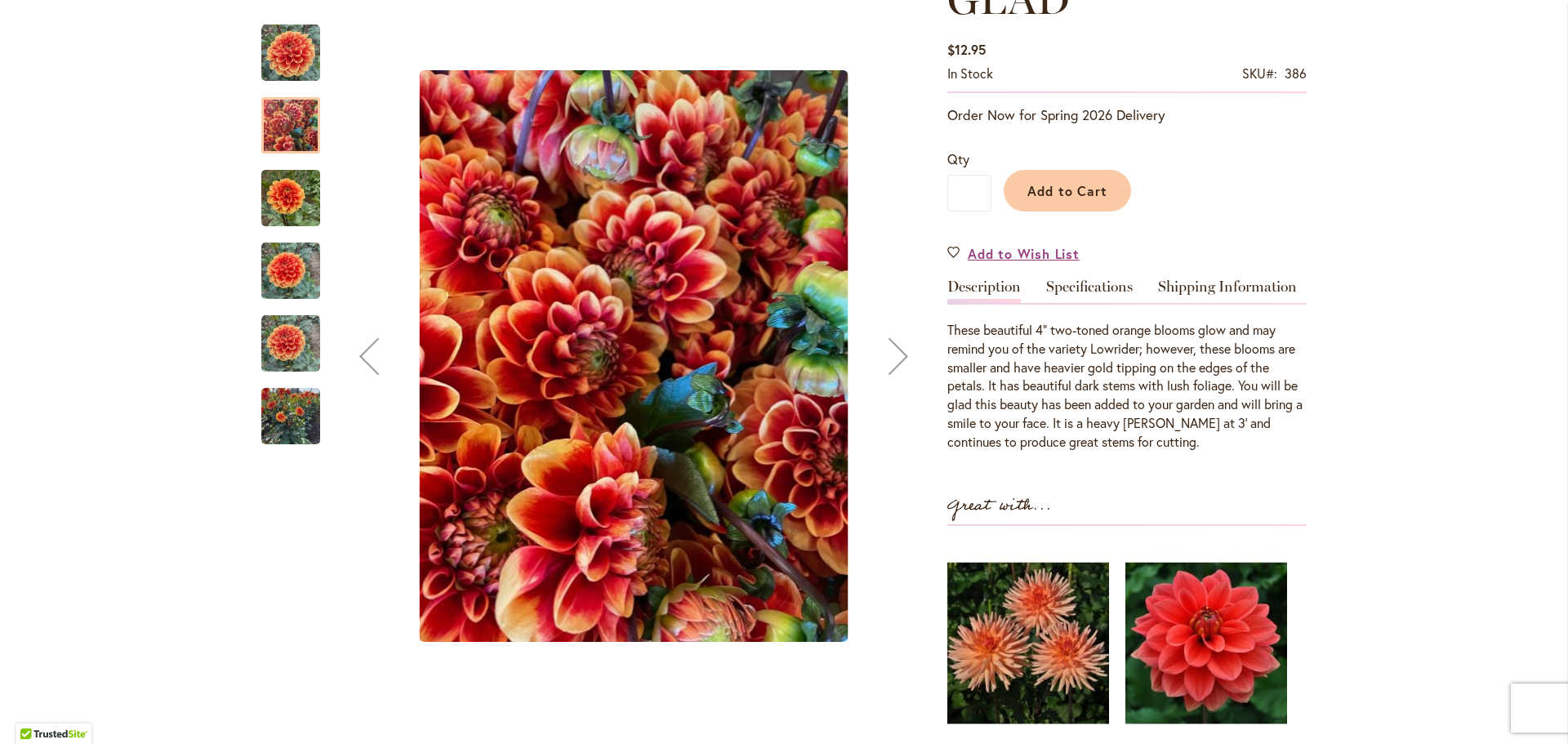
click at [290, 157] on div "Orange-U-Glad" at bounding box center [299, 190] width 75 height 73
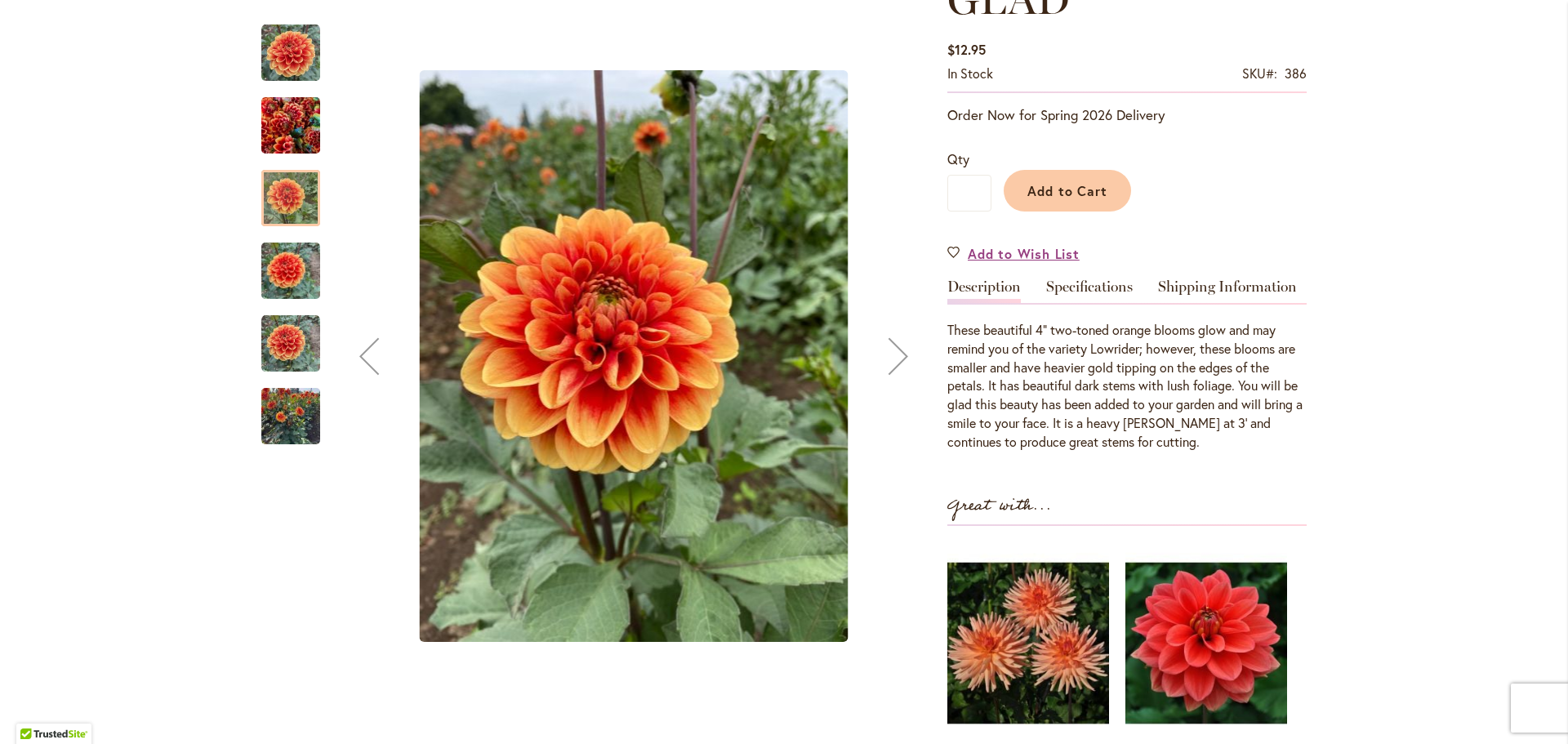
scroll to position [80, 0]
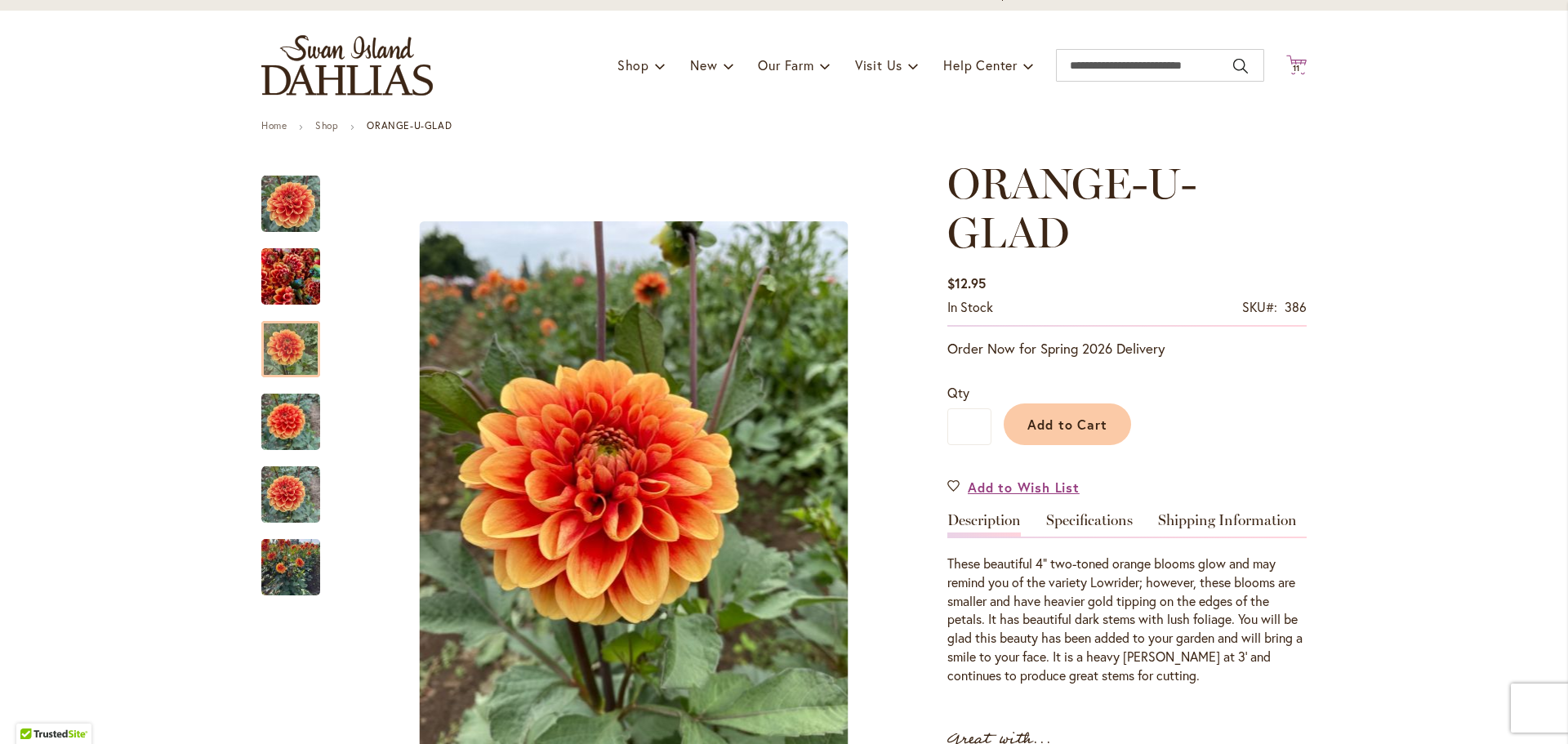
click at [1299, 60] on icon "Cart .cls-1 { fill: #231f20; }" at bounding box center [1297, 65] width 21 height 21
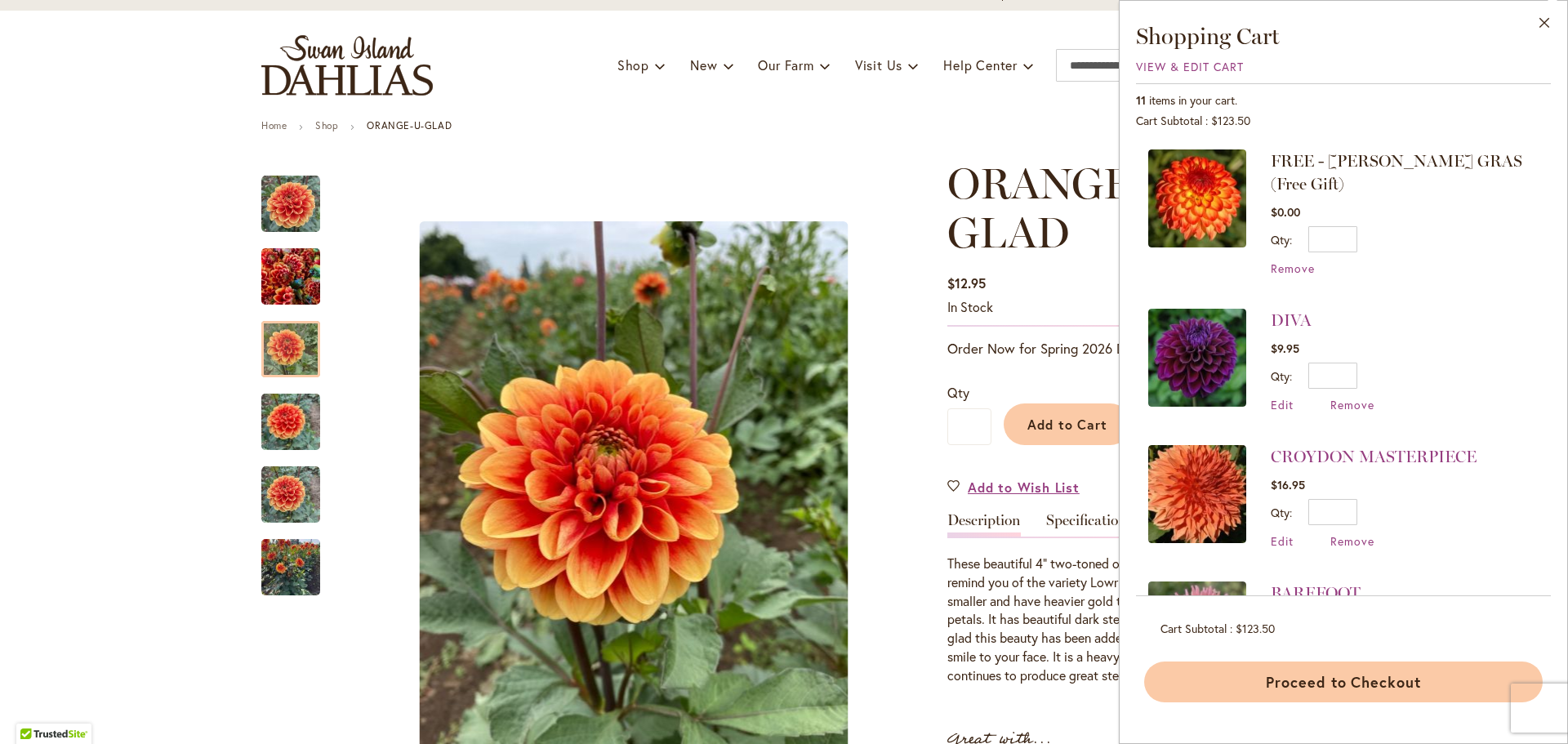
click at [1343, 681] on button "Proceed to Checkout" at bounding box center [1343, 682] width 398 height 41
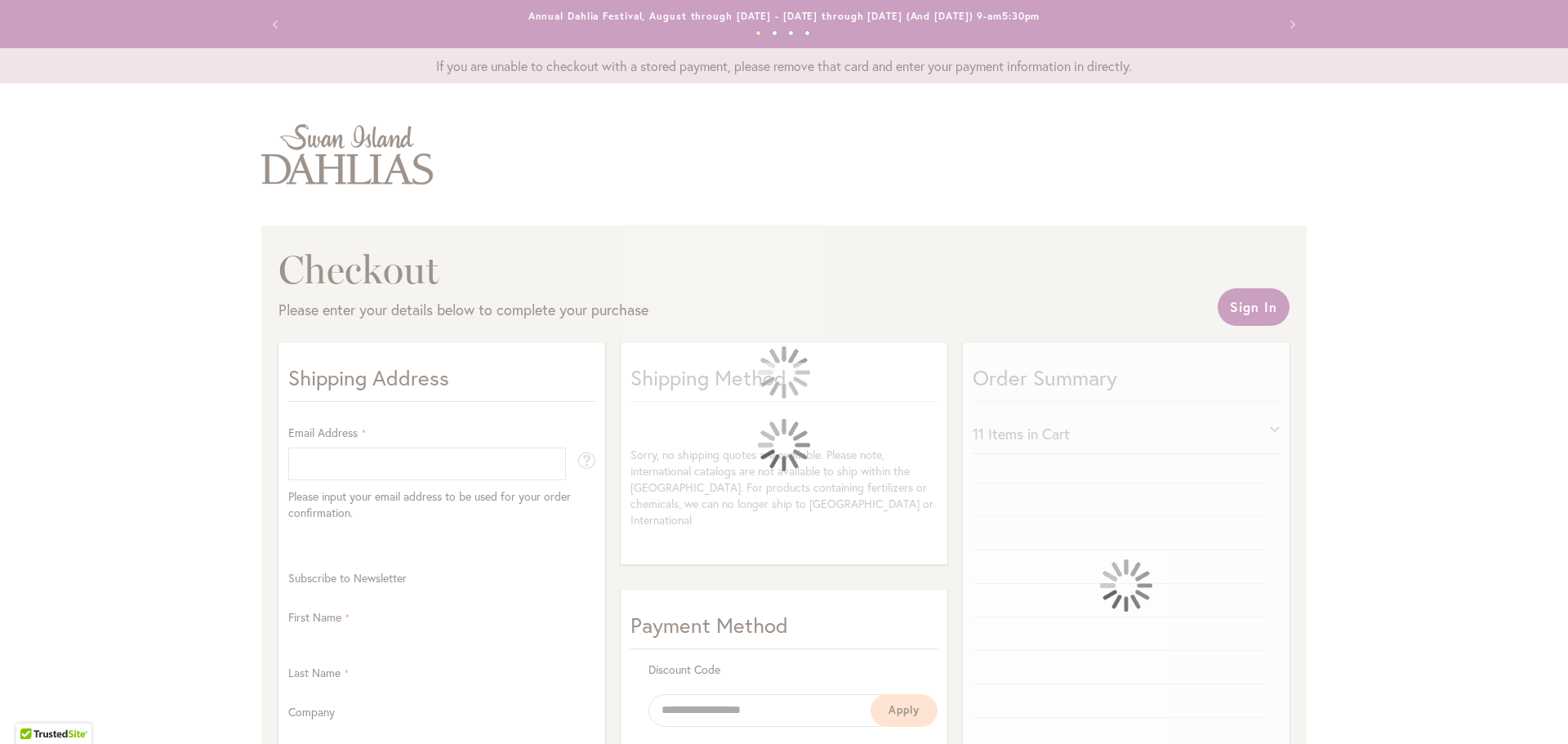
select select "**"
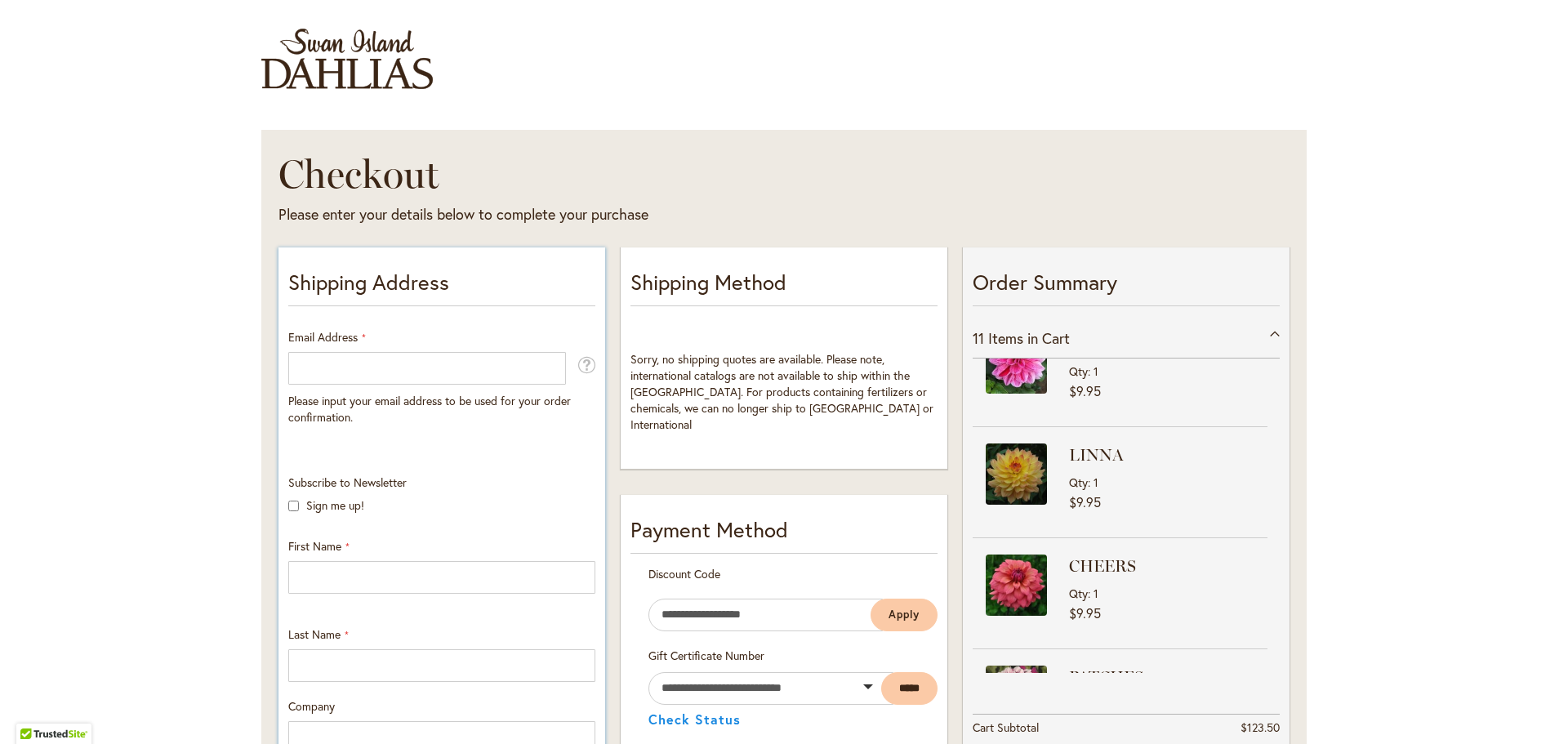
scroll to position [99, 0]
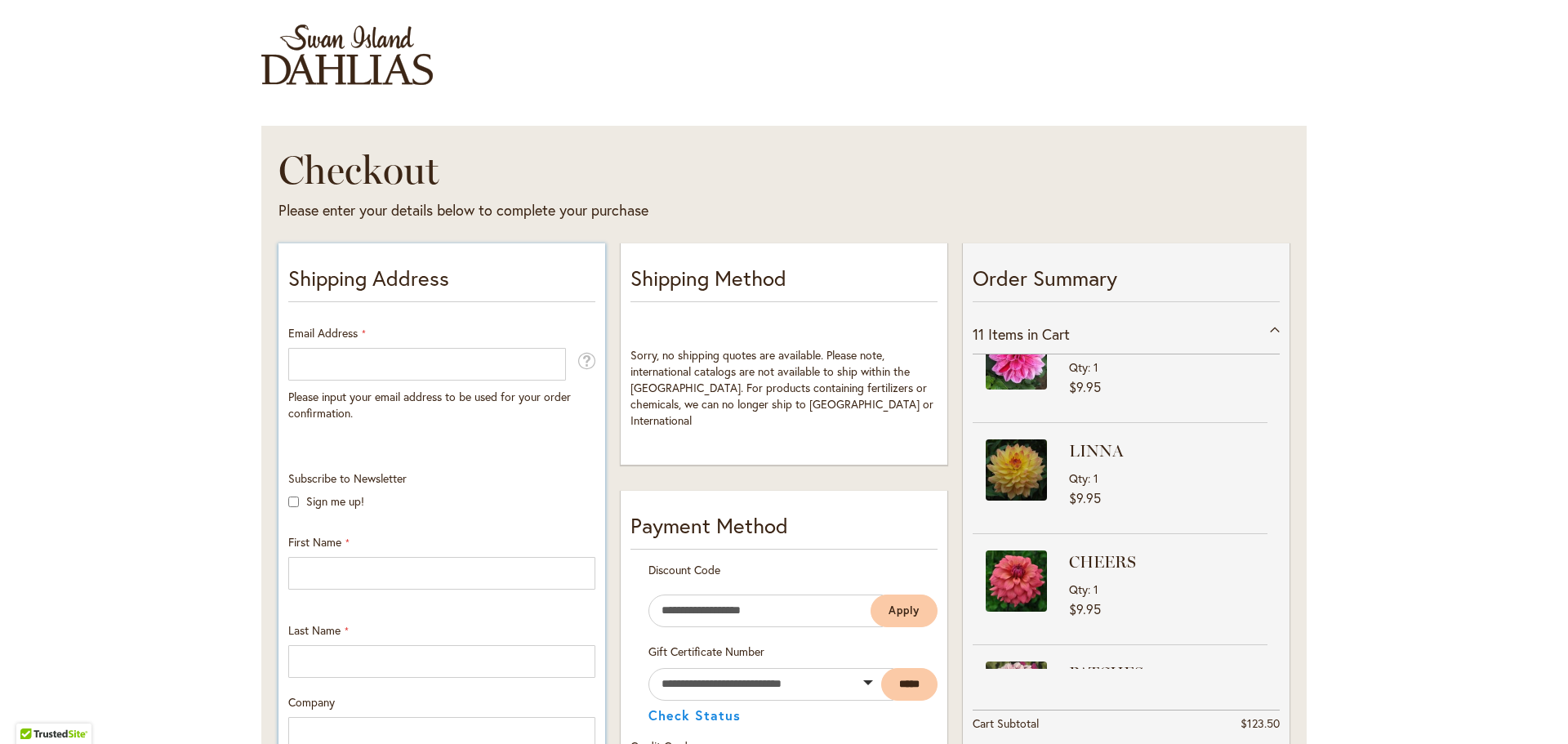
click at [366, 312] on li "Shipping Address Email Address Please input your email address to be used for y…" at bounding box center [442, 736] width 307 height 945
click at [362, 353] on input "Email Address" at bounding box center [427, 364] width 277 height 33
type input "**********"
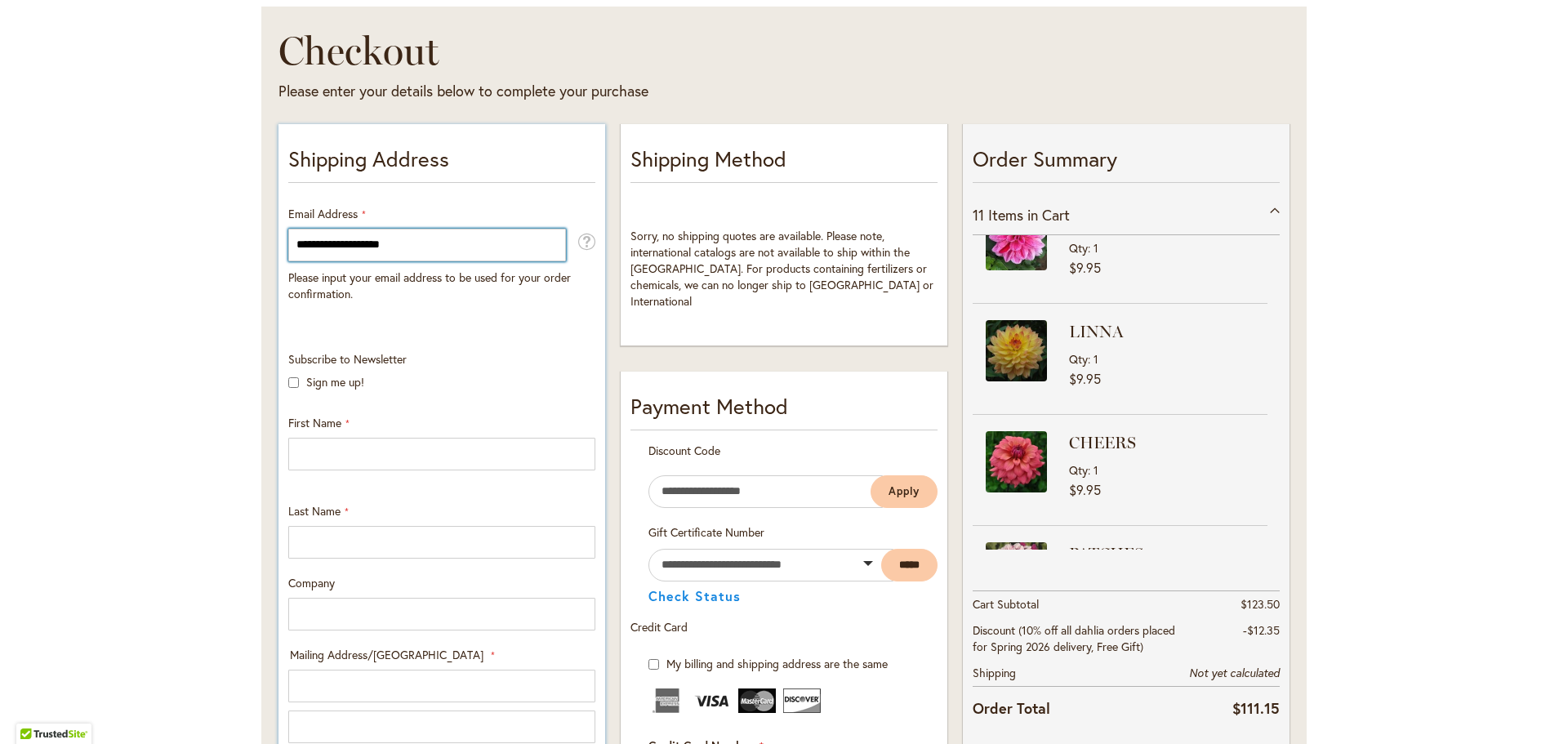
scroll to position [222, 0]
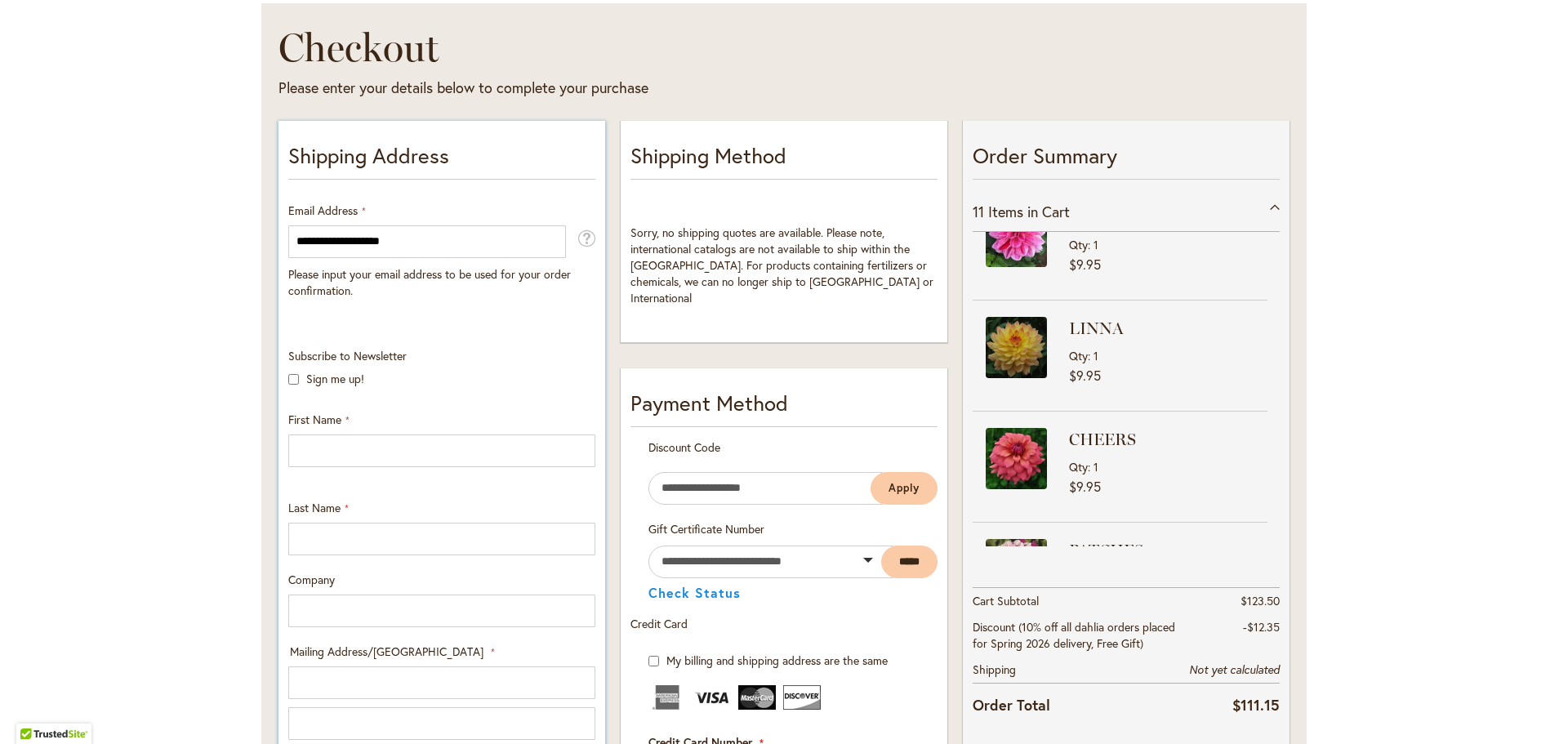
click at [397, 429] on div "First Name" at bounding box center [442, 439] width 319 height 55
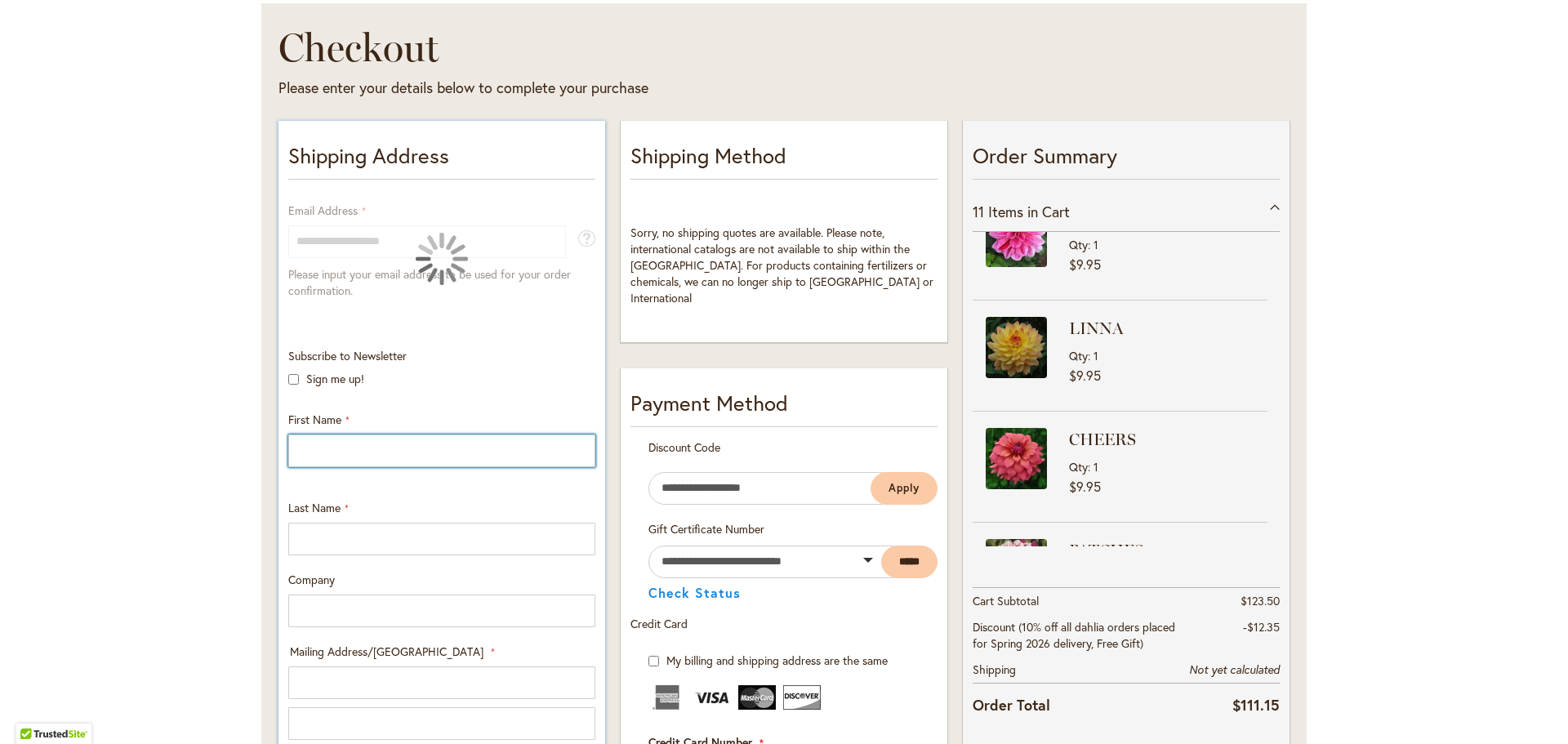
click at [385, 454] on input "First Name" at bounding box center [442, 451] width 307 height 33
click at [327, 441] on input "First Name" at bounding box center [442, 451] width 307 height 33
type input "******"
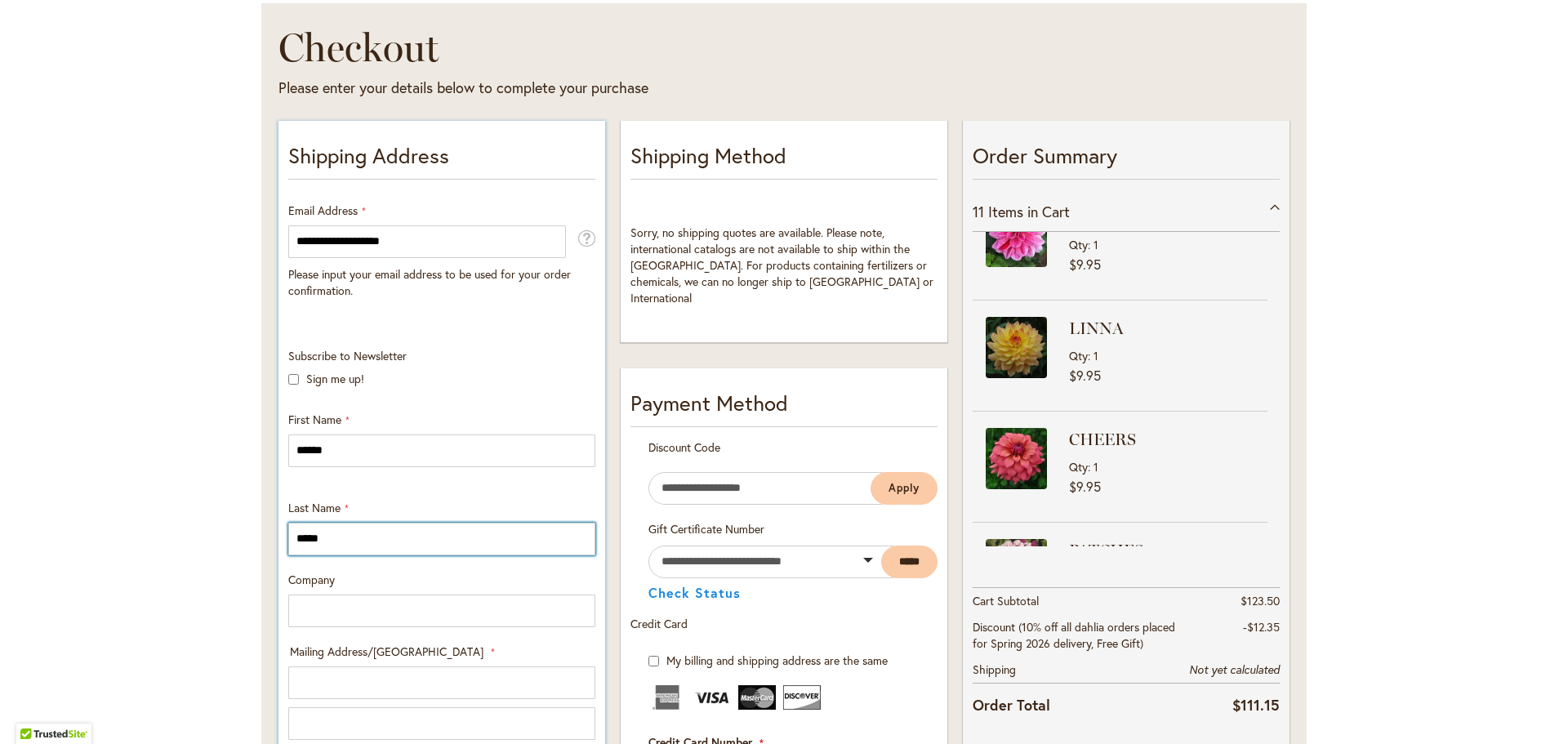
type input "*****"
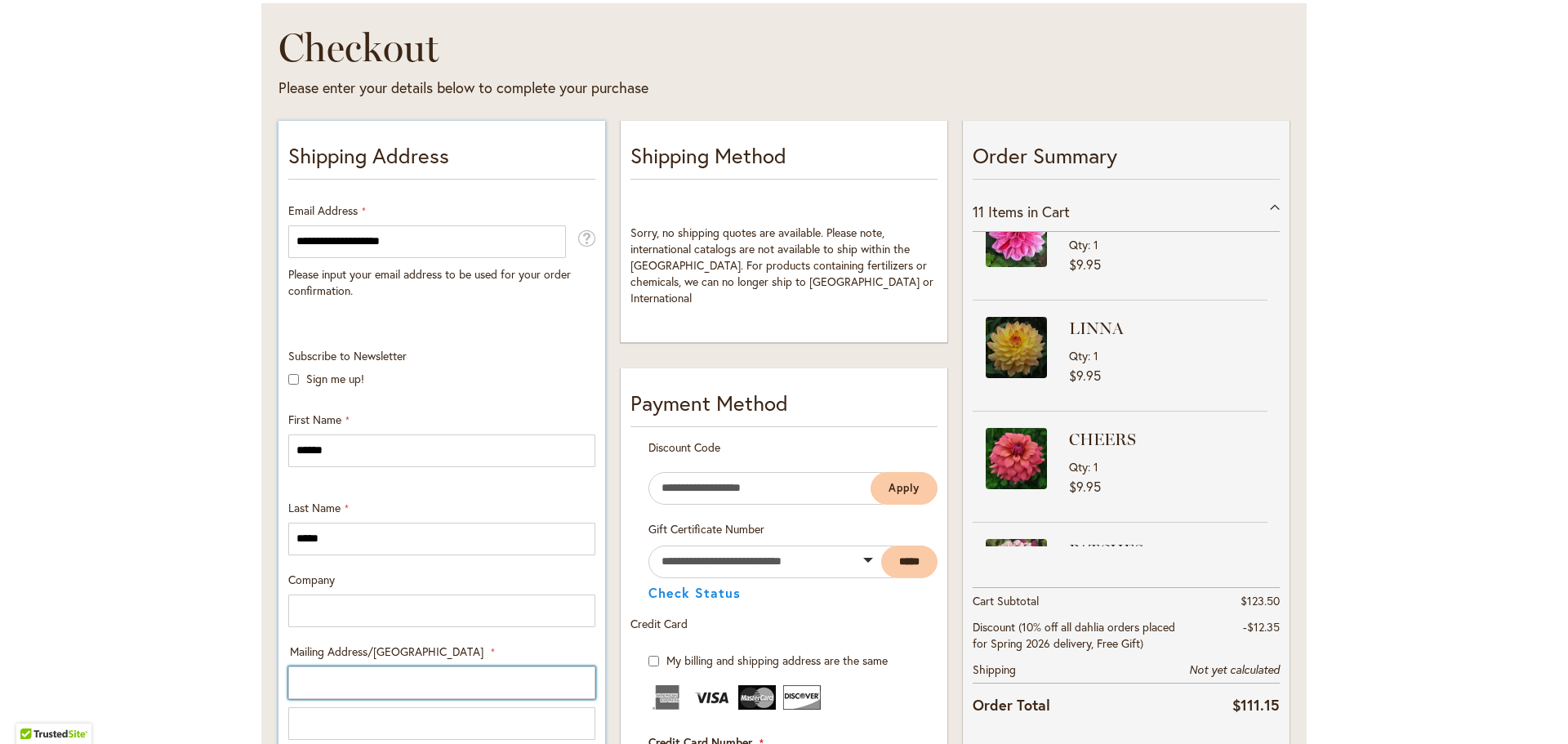
scroll to position [488, 0]
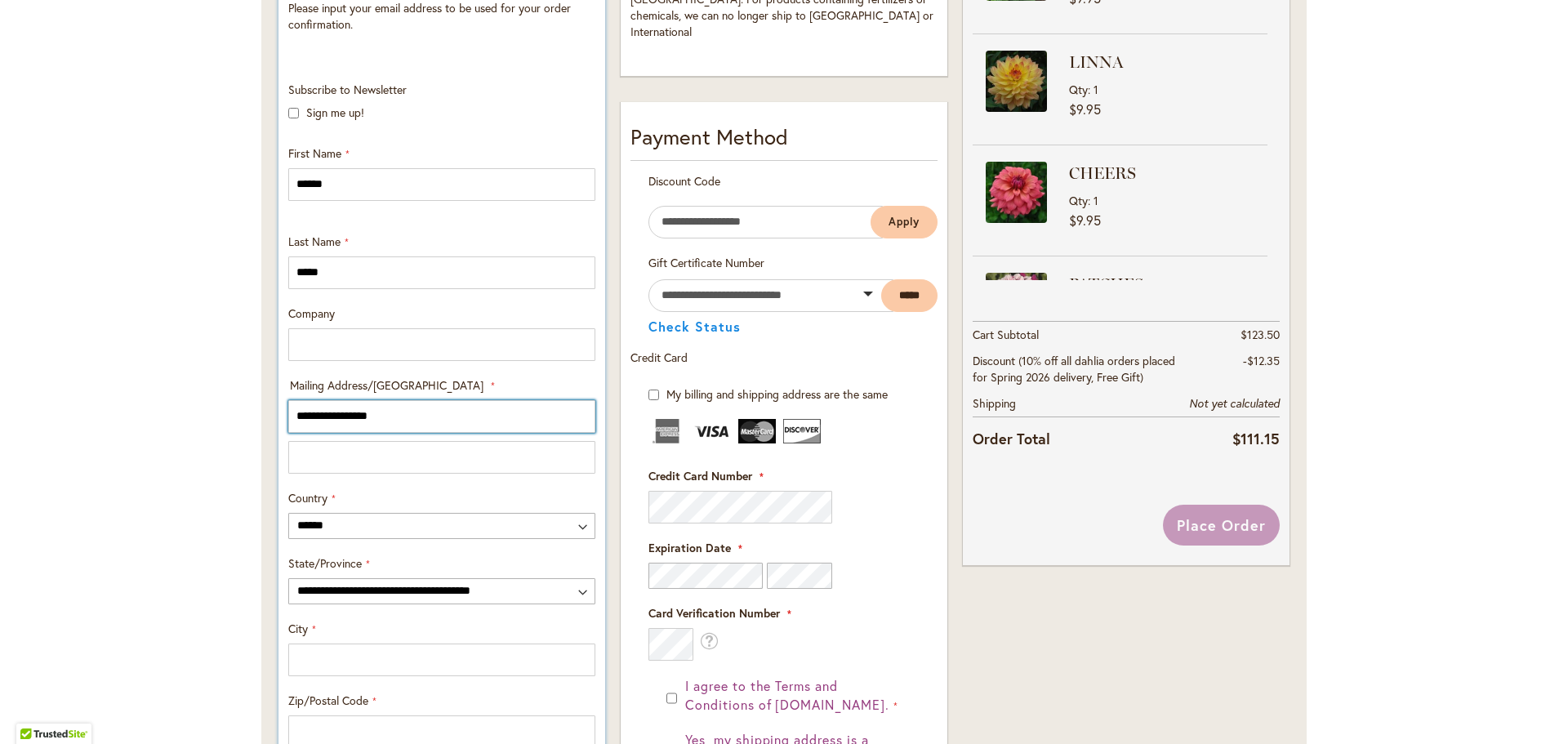
type input "**********"
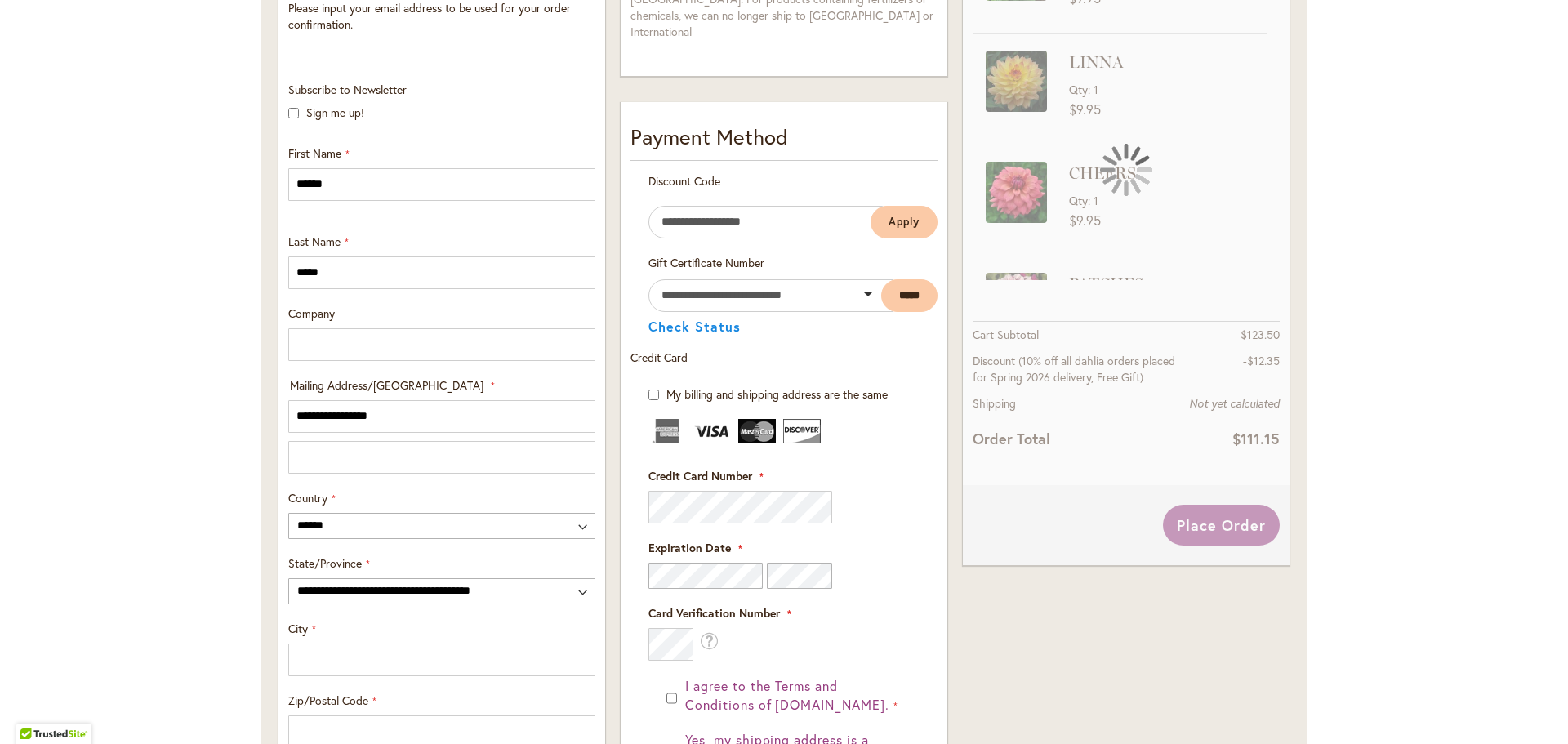
click at [233, 492] on div "Toggle Nav Checkout Please enter your details below to complete your purchase S…" at bounding box center [784, 372] width 1568 height 1523
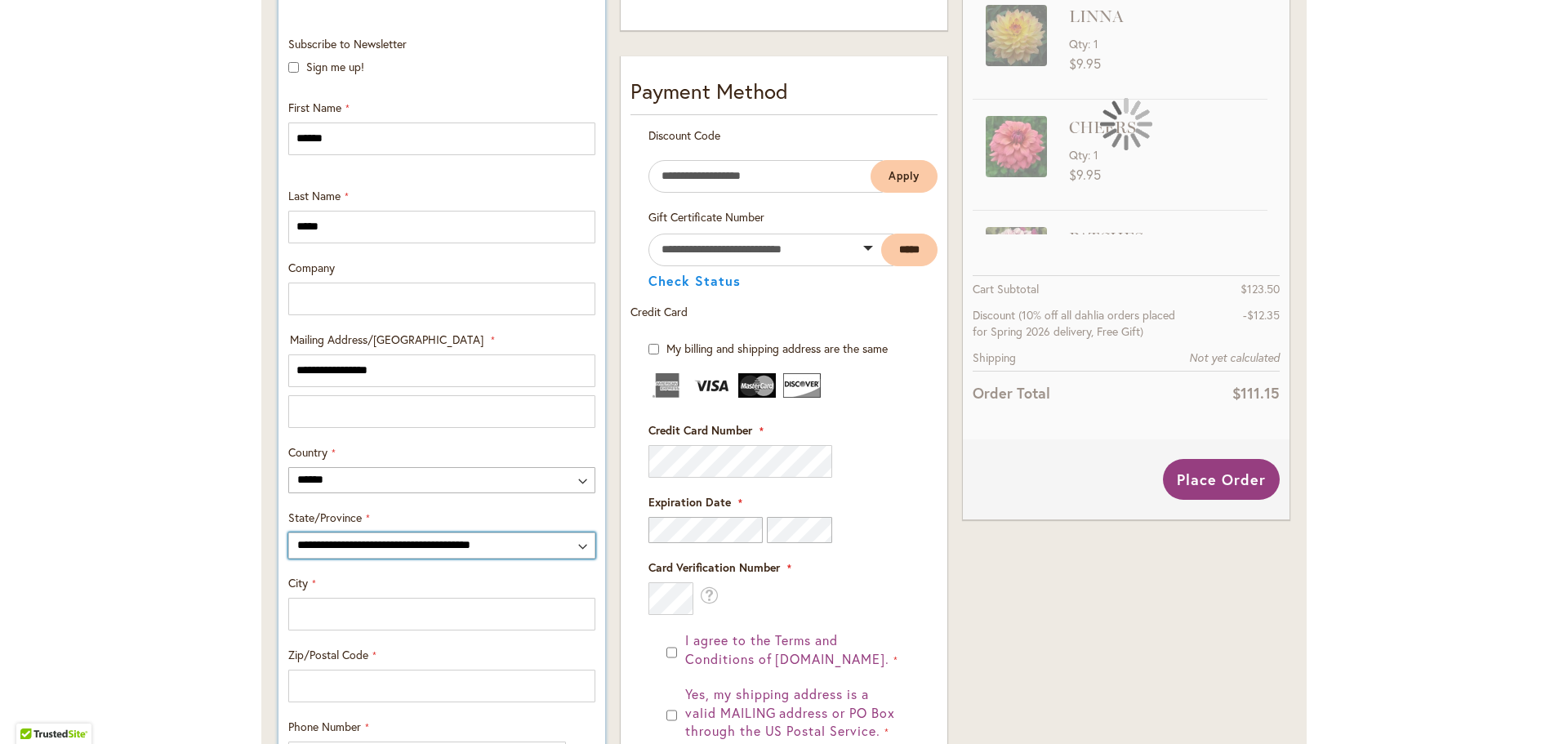
click at [320, 533] on select "**********" at bounding box center [442, 545] width 307 height 26
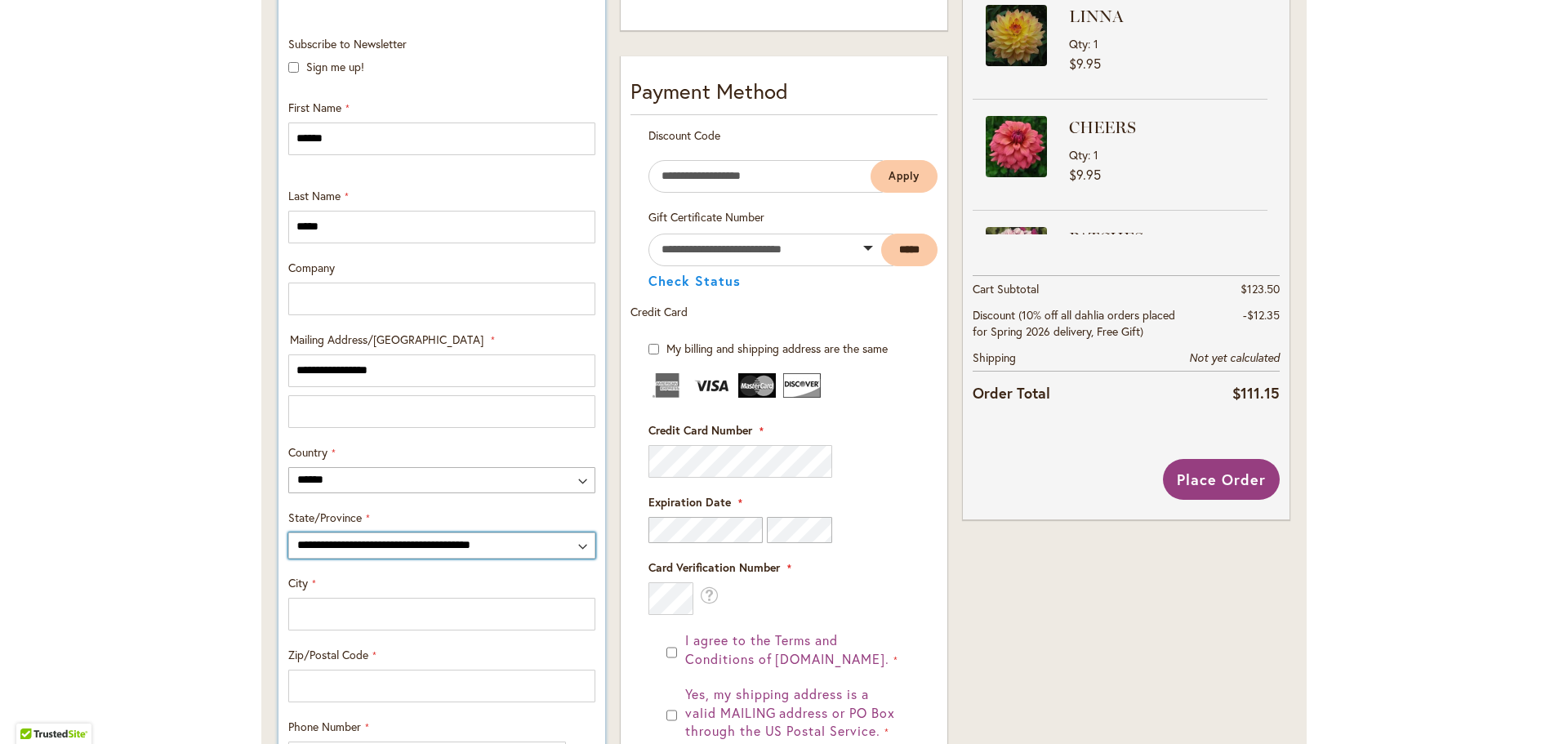
scroll to position [542, 0]
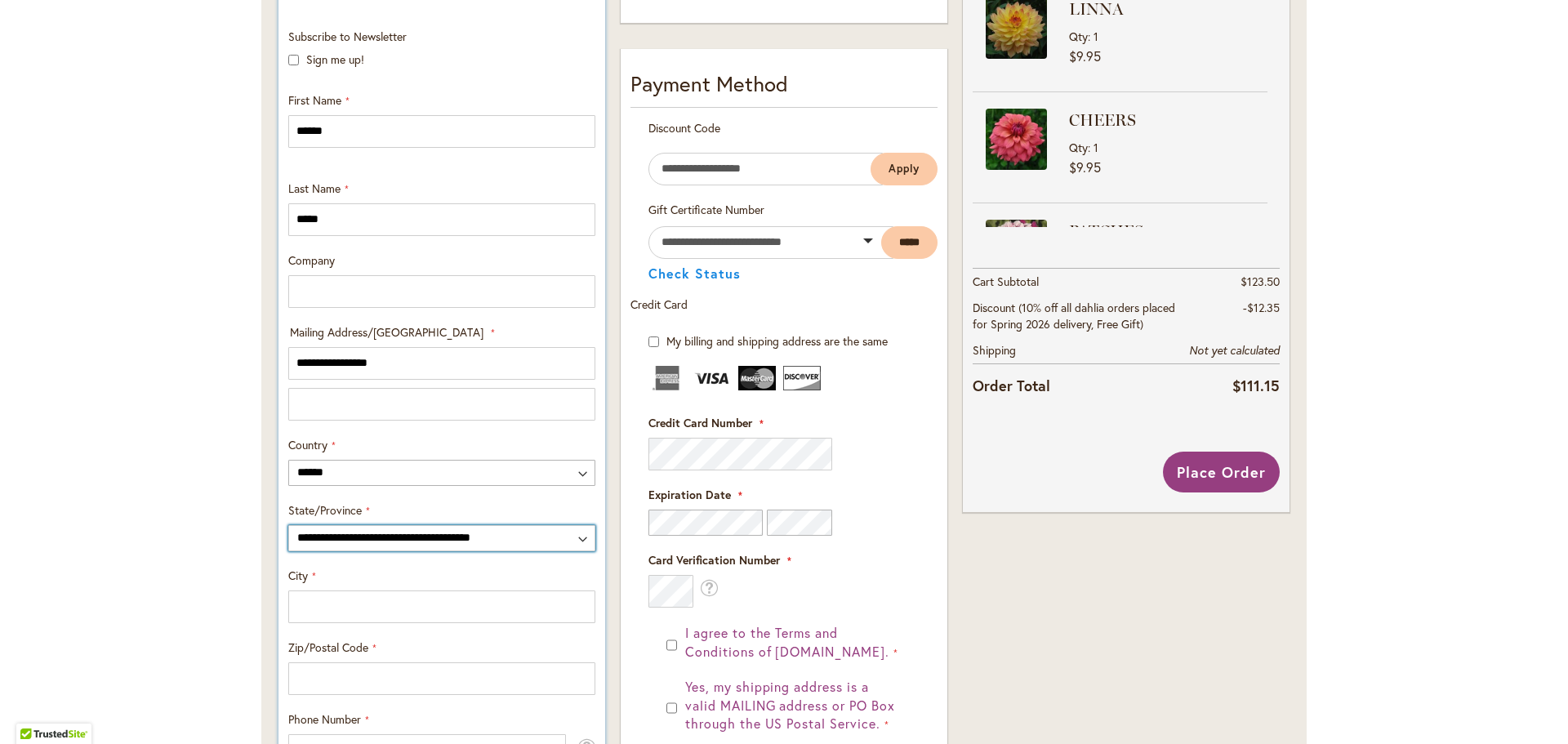
click at [320, 533] on select "**********" at bounding box center [442, 538] width 307 height 26
click at [289, 525] on select "**********" at bounding box center [442, 538] width 307 height 26
click at [343, 531] on select "**********" at bounding box center [442, 538] width 307 height 26
select select "**"
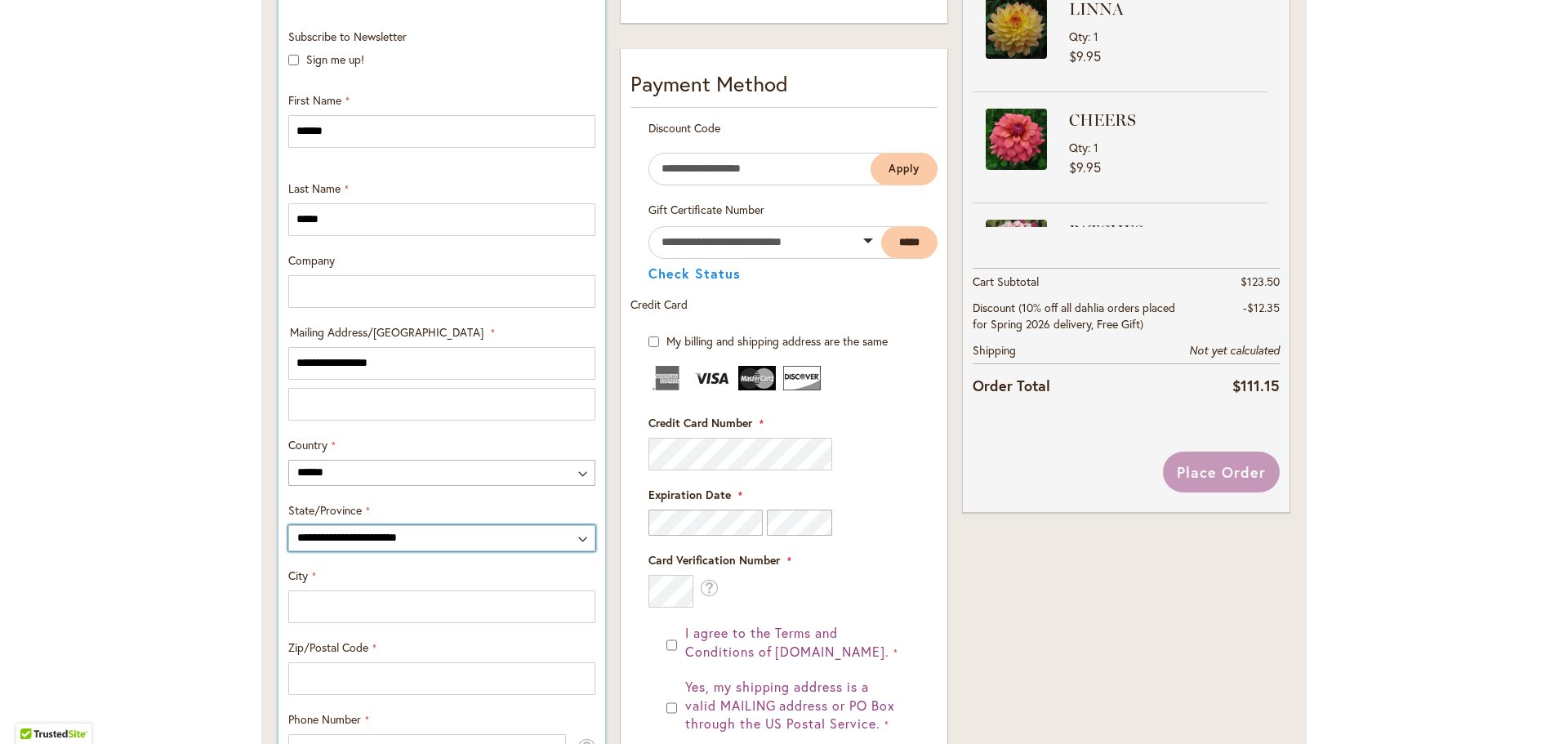
click at [289, 525] on select "**********" at bounding box center [442, 538] width 307 height 26
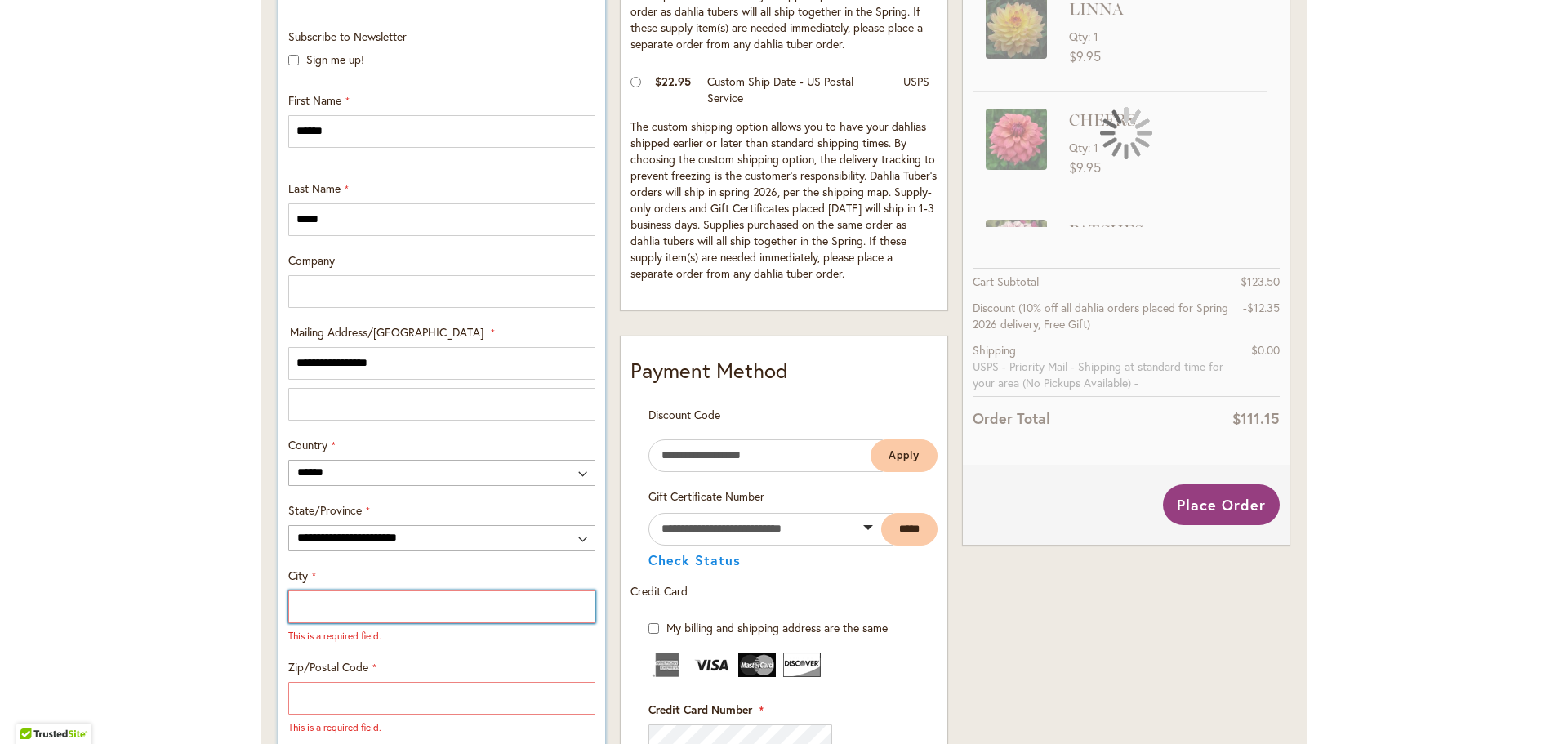
click at [331, 601] on input "City" at bounding box center [442, 606] width 307 height 33
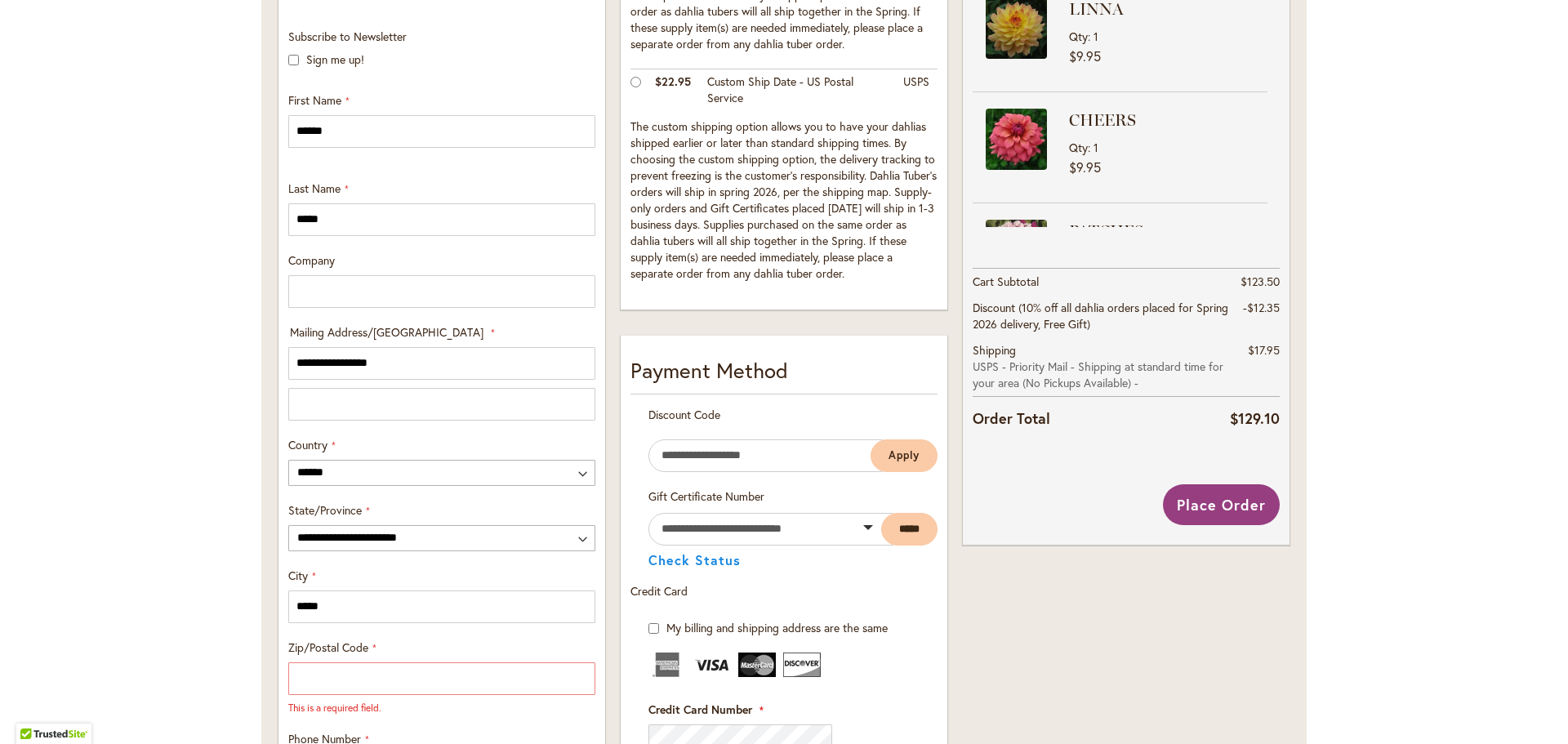
click at [173, 527] on div "Toggle Nav Checkout Please enter your details below to complete your purchase S…" at bounding box center [784, 462] width 1568 height 1809
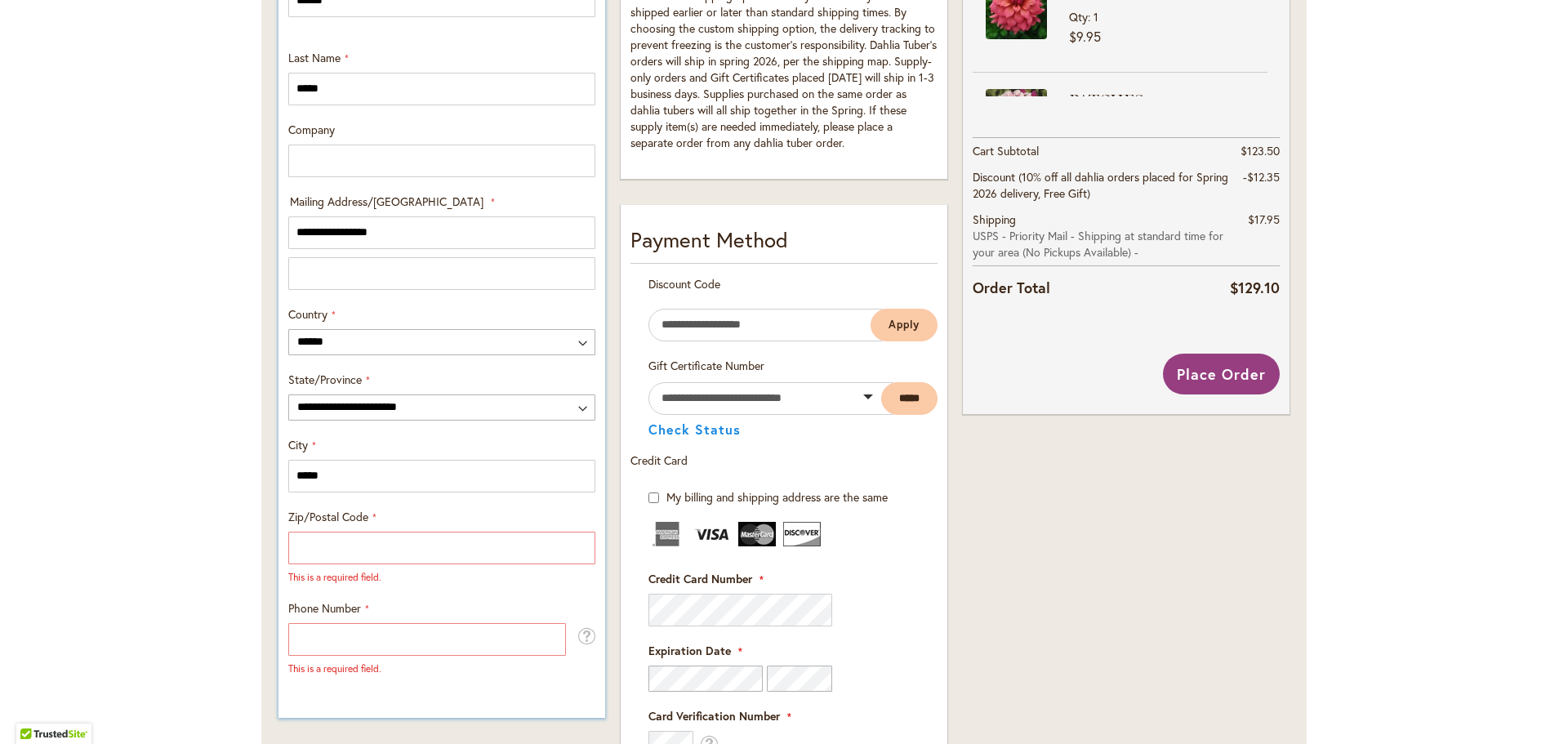
scroll to position [673, 0]
click at [350, 478] on input "*****" at bounding box center [442, 475] width 307 height 33
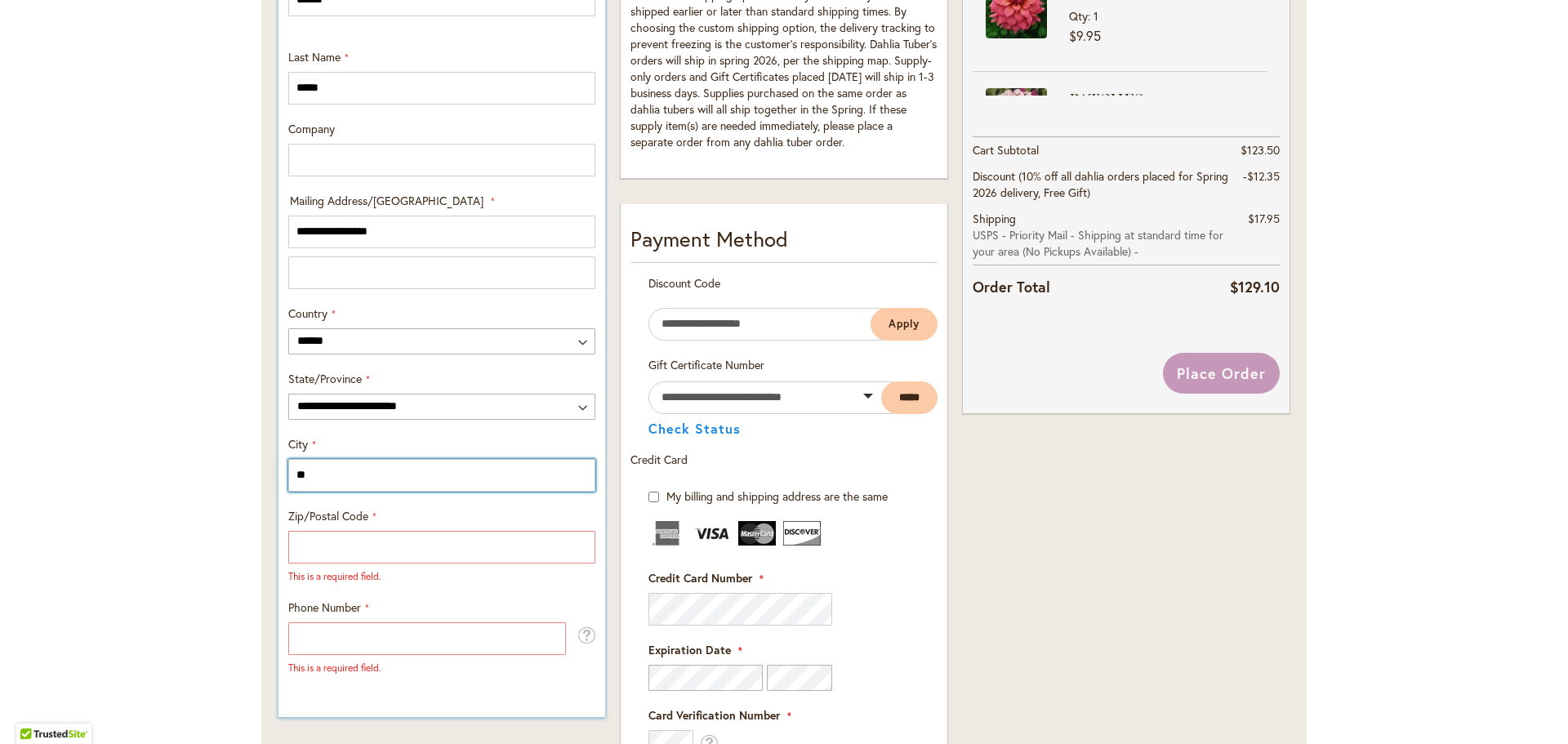
type input "*"
type input "*****"
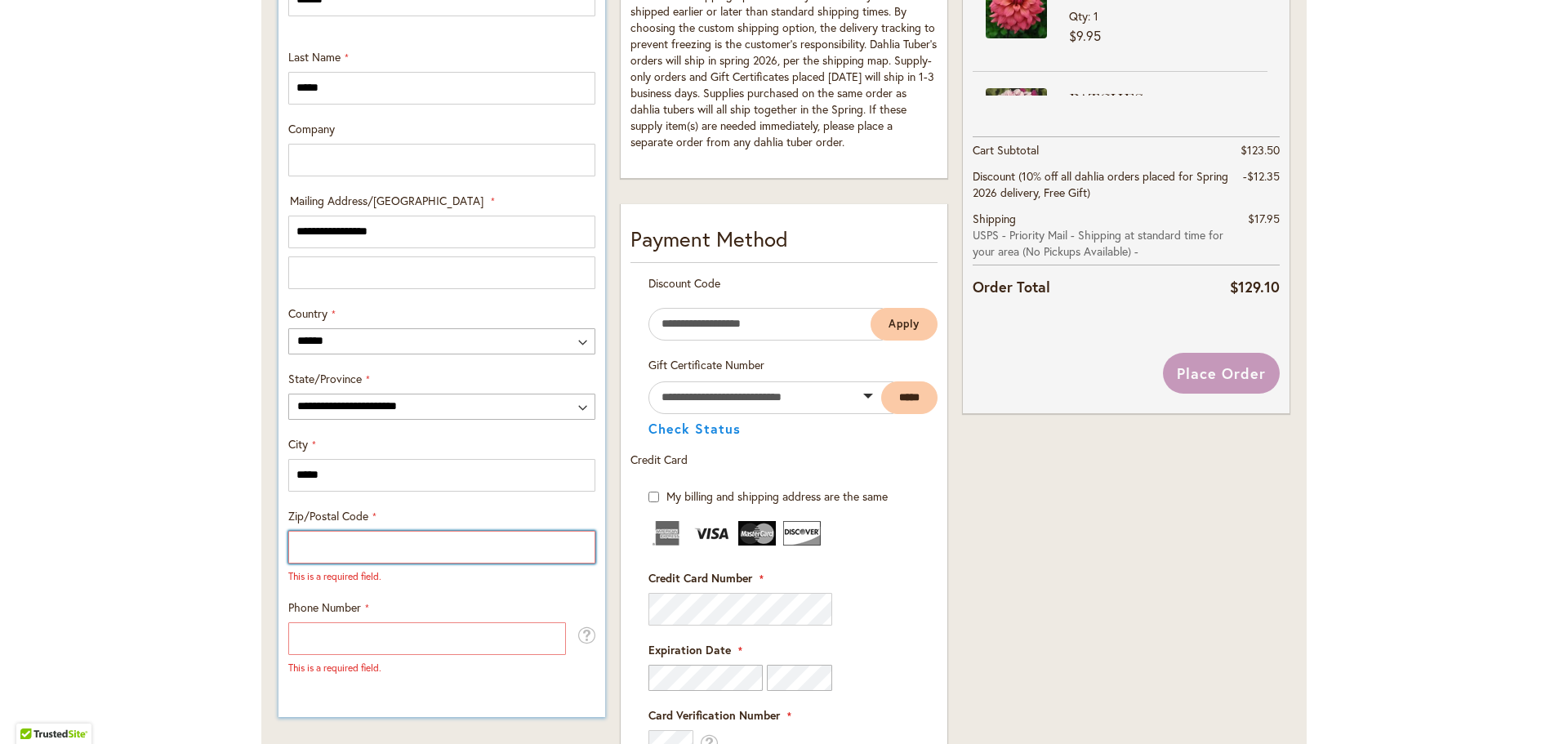
click at [343, 553] on input "Zip/Postal Code" at bounding box center [442, 547] width 307 height 33
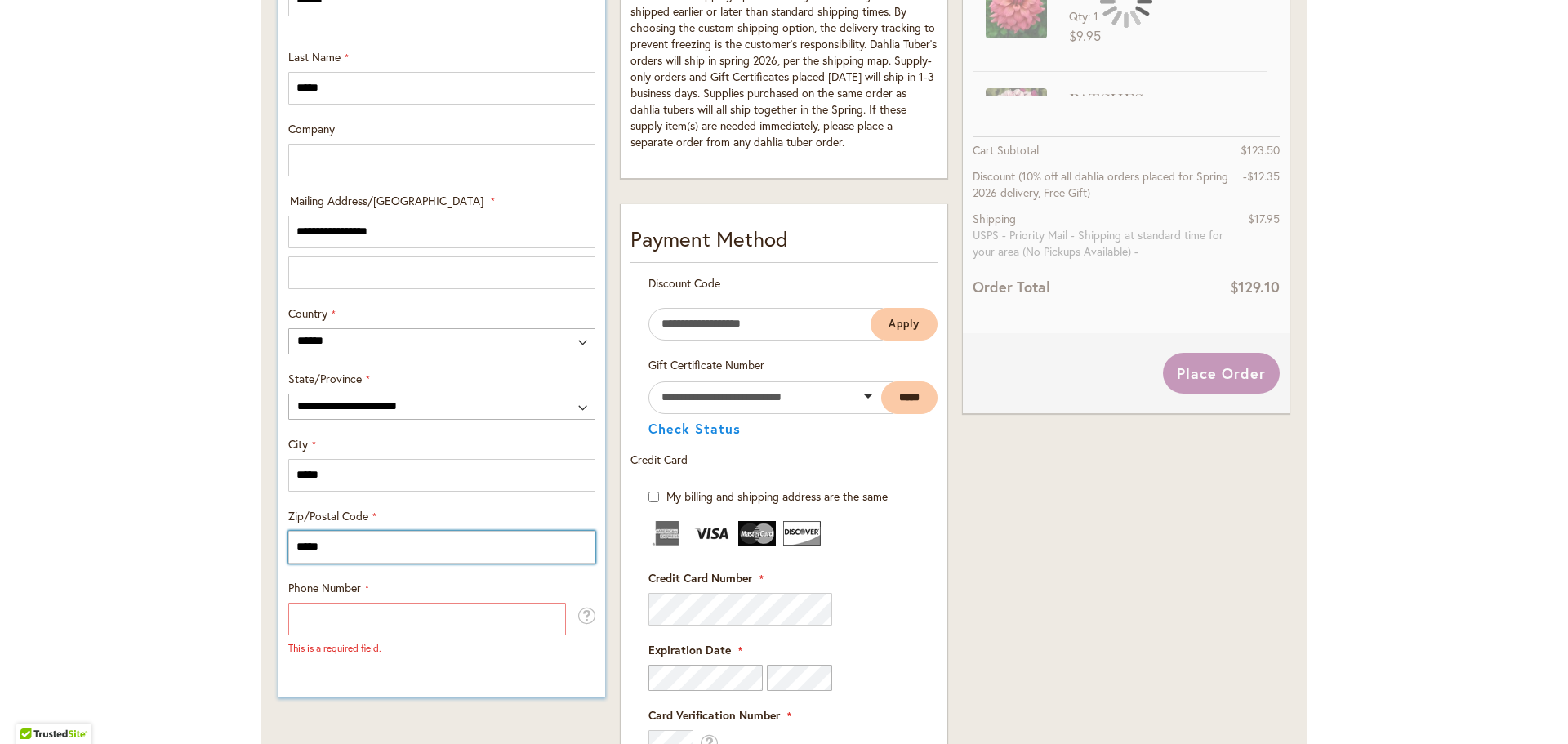
type input "*****"
click at [308, 608] on input "Phone Number" at bounding box center [427, 618] width 277 height 33
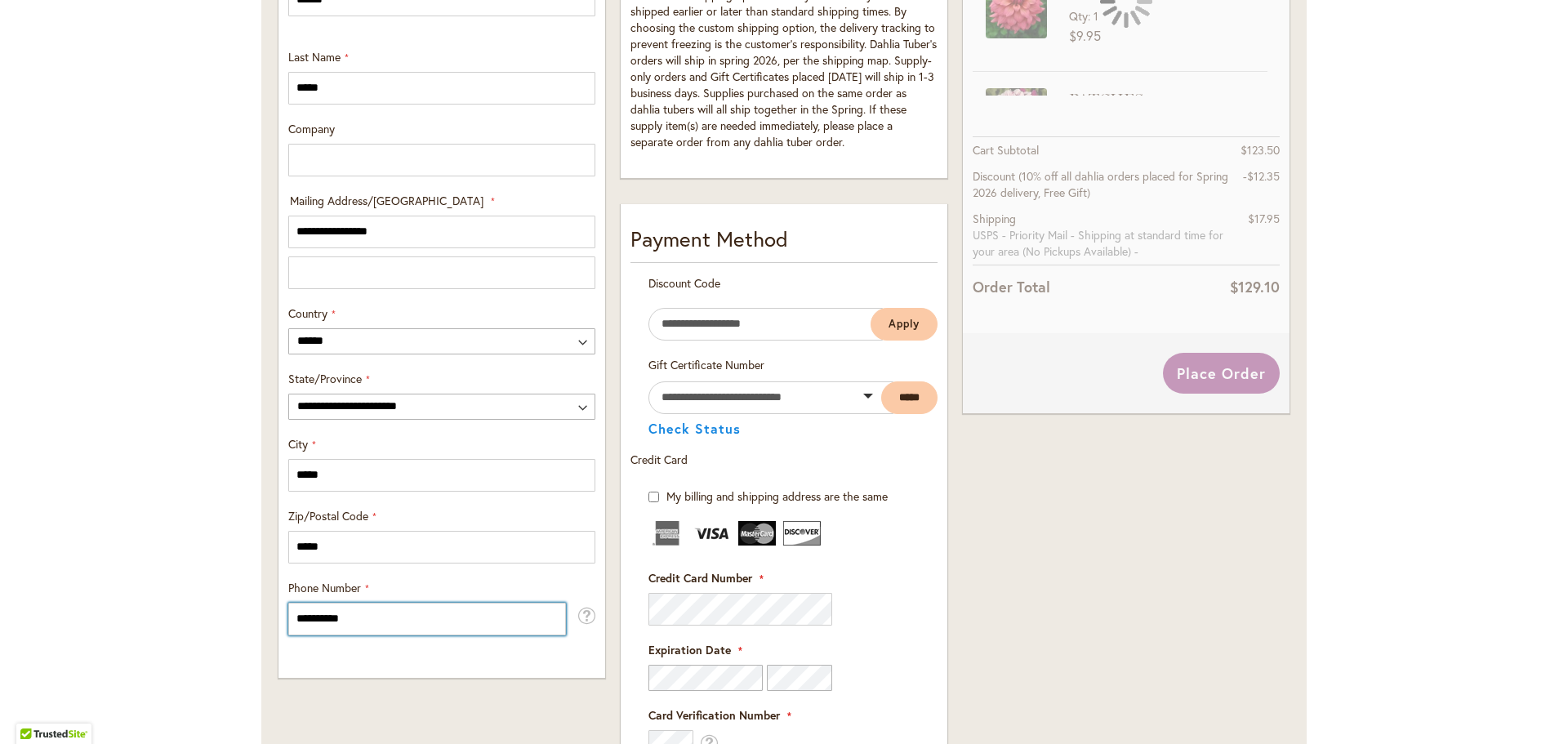
type input "**********"
click at [112, 513] on div "Toggle Nav Checkout Please enter your details below to complete your purchase S…" at bounding box center [784, 331] width 1568 height 1809
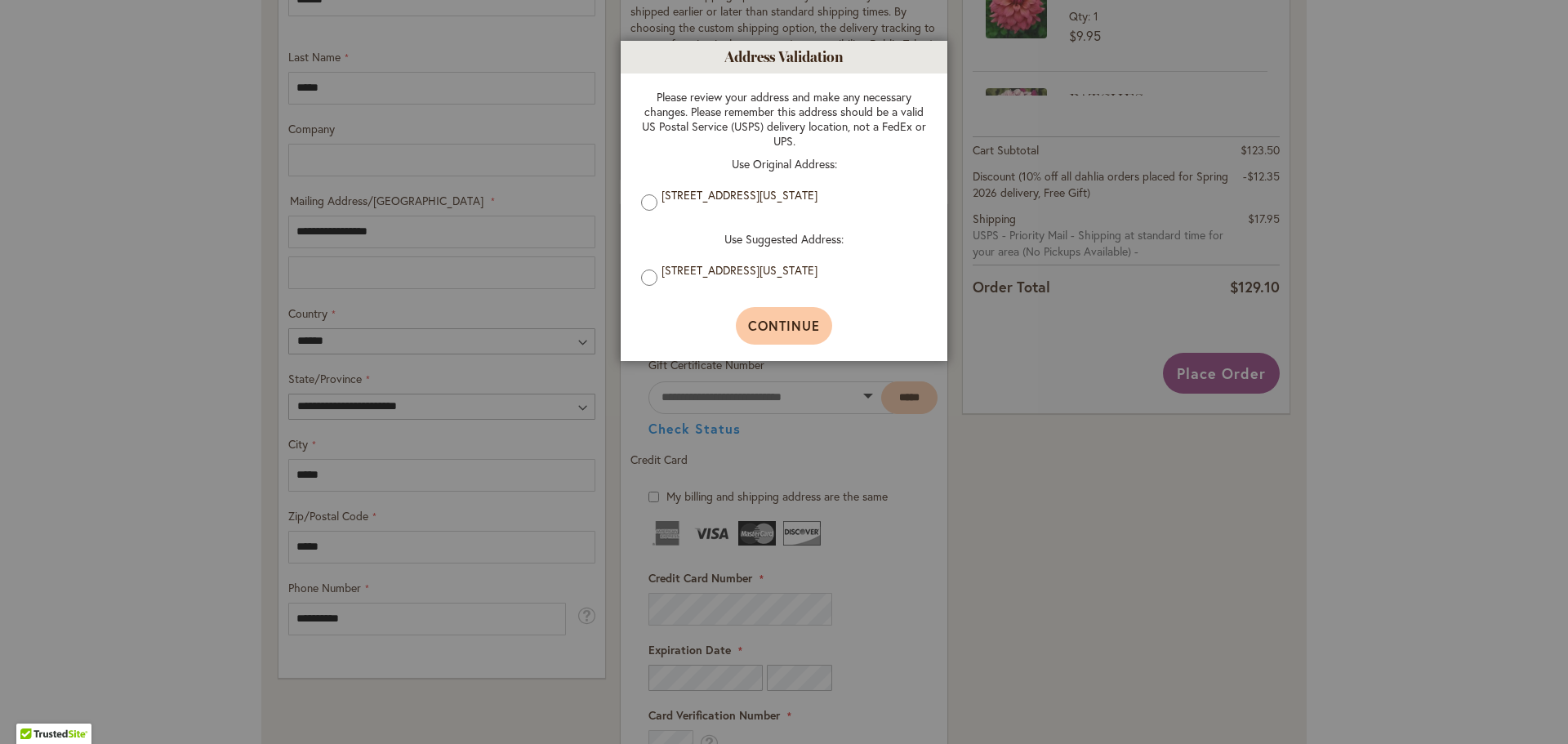
click at [770, 315] on button "Continue" at bounding box center [784, 326] width 97 height 37
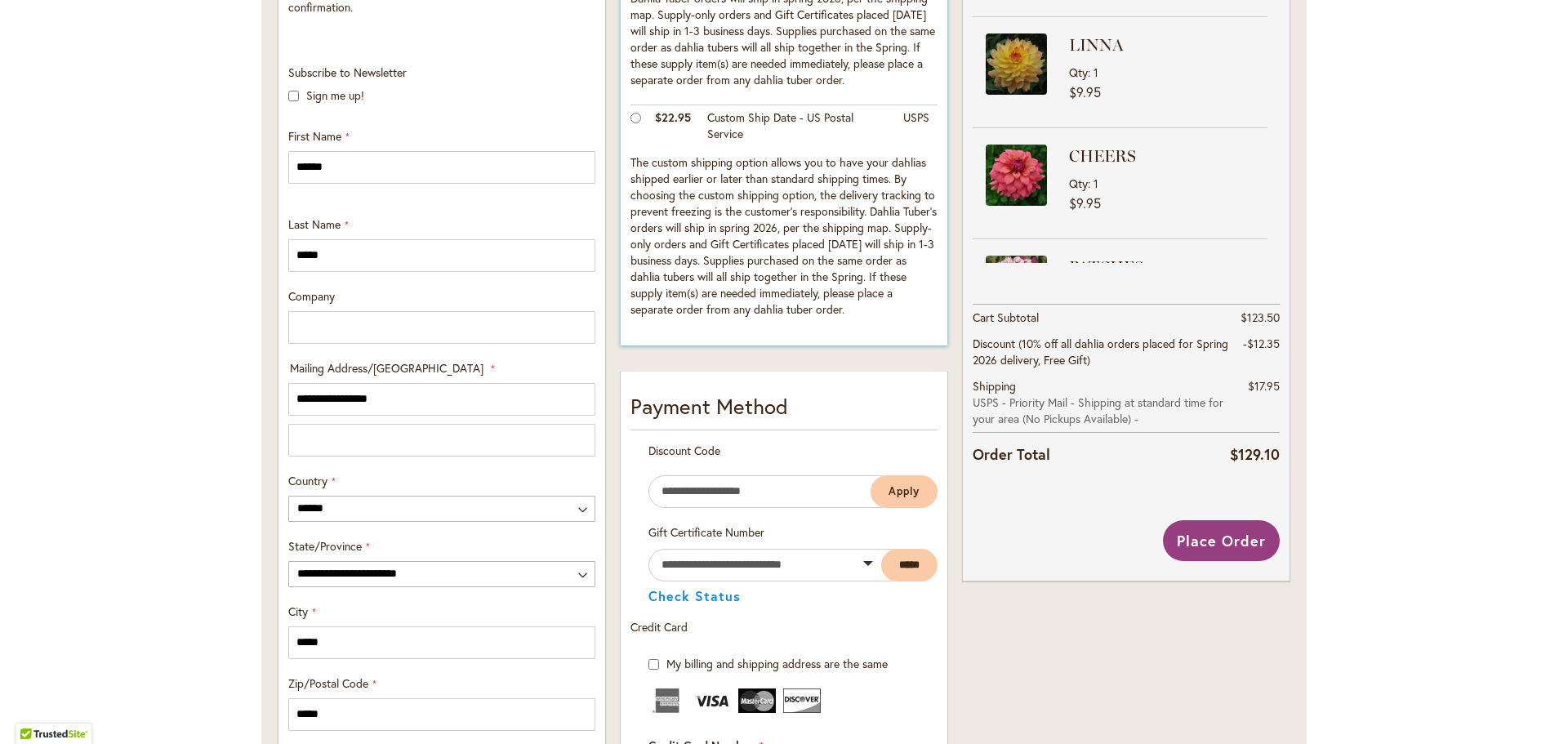
scroll to position [517, 0]
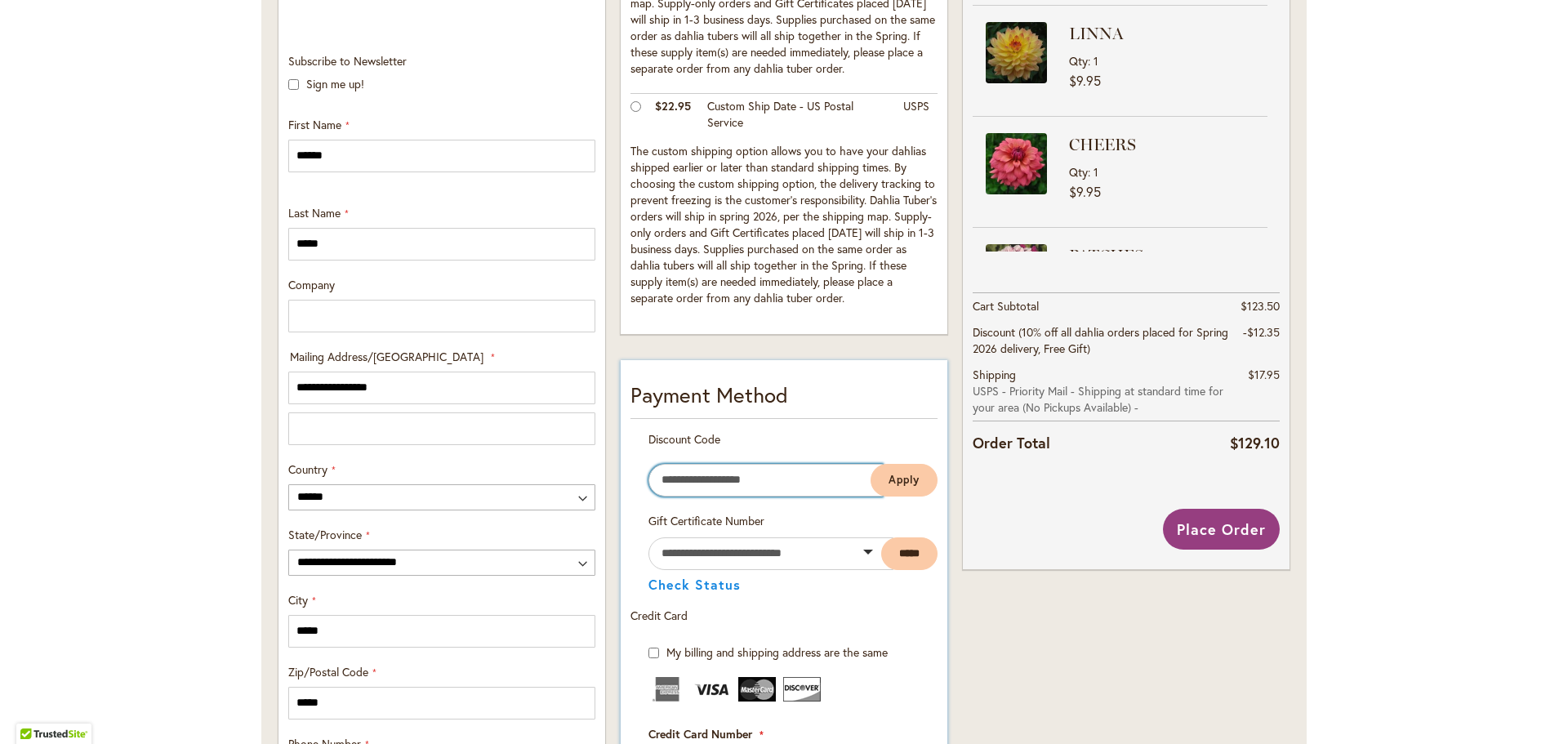
click at [758, 478] on input "Enter discount code" at bounding box center [766, 480] width 234 height 33
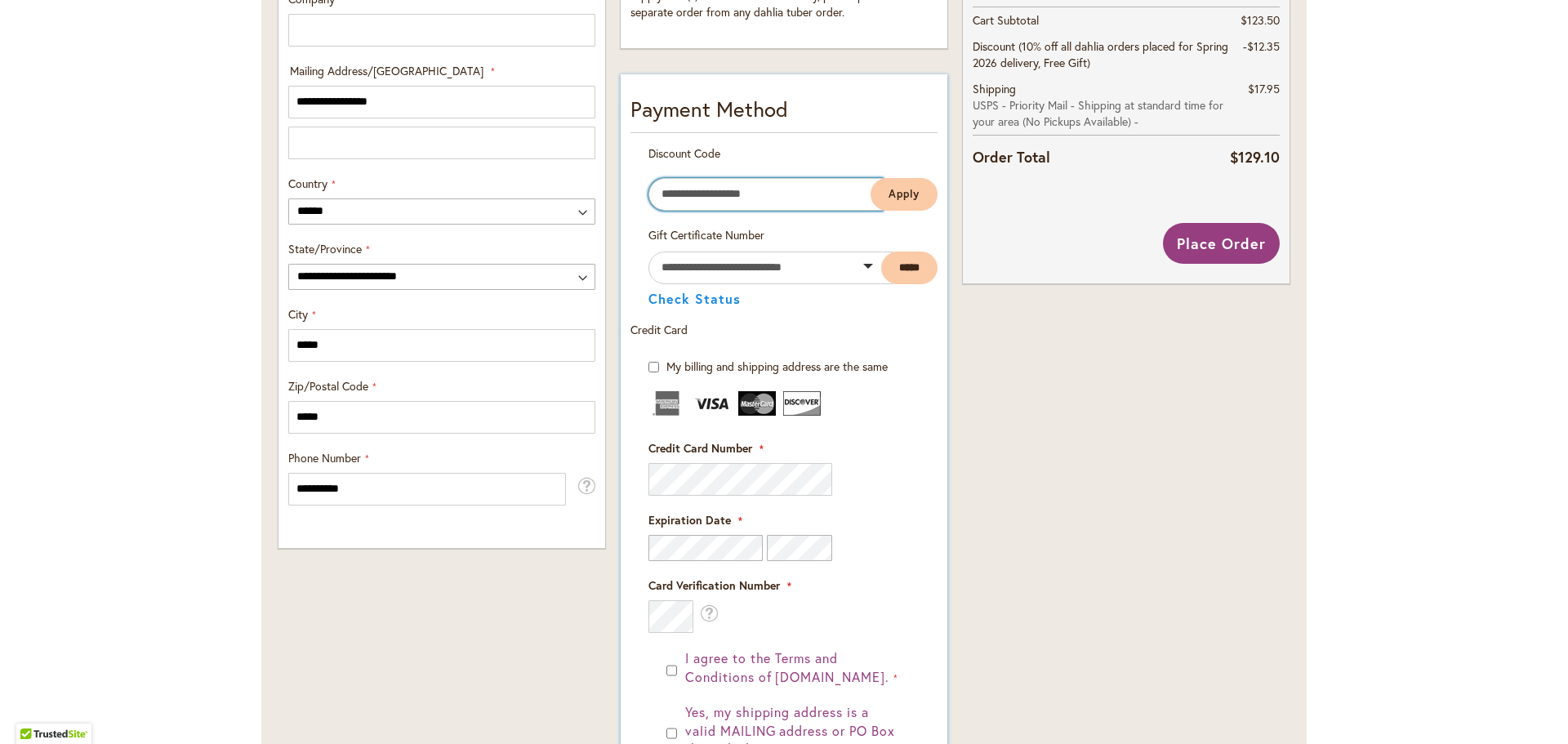
scroll to position [808, 0]
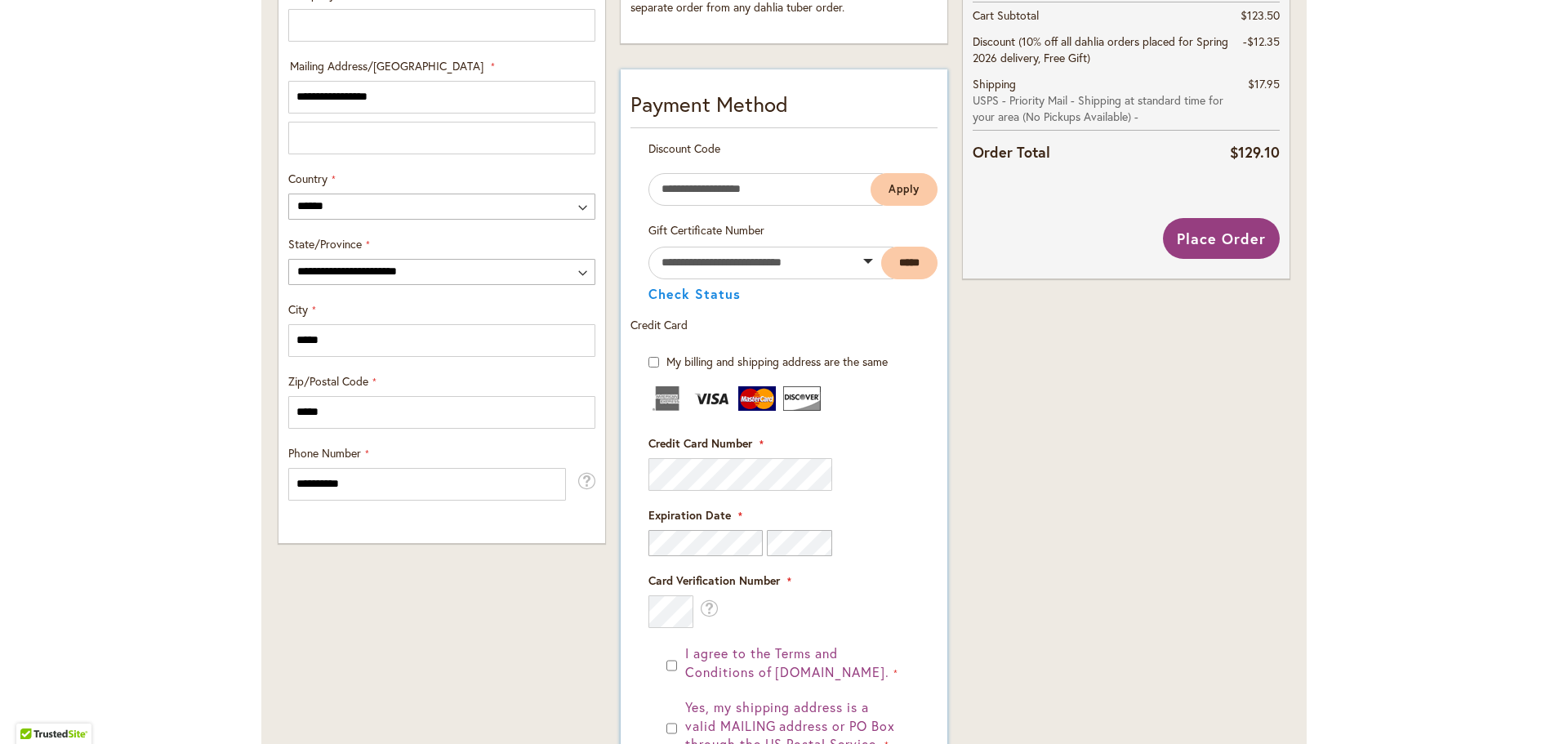
click at [940, 464] on div "Payment Information Payment Method Discount Code Enter discount code Apply" at bounding box center [784, 518] width 327 height 899
click at [1183, 582] on div "Order Summary 11 Items in Cart CHA CHING Qty 1 $9.95 LINNA" at bounding box center [1127, 262] width 341 height 1466
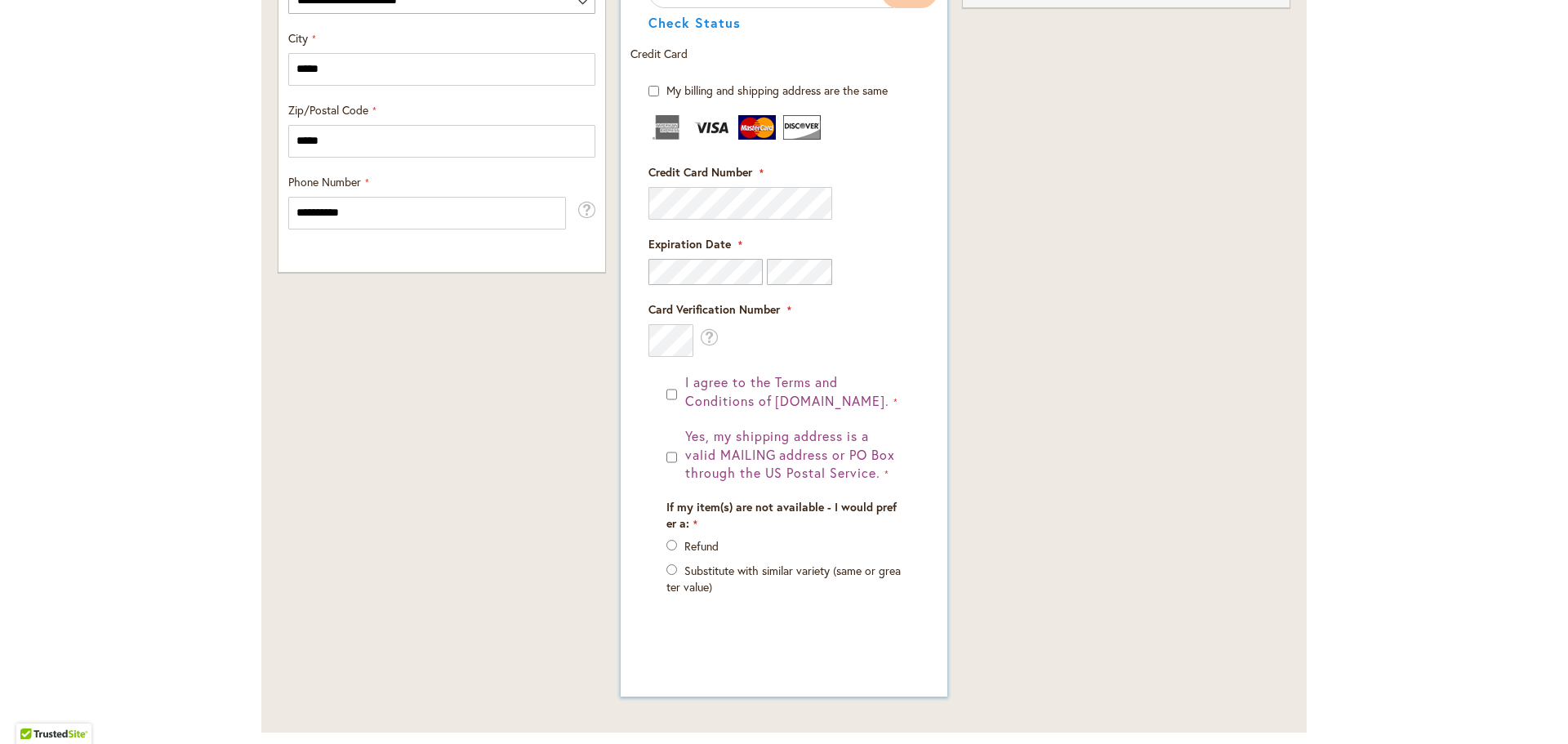
scroll to position [1082, 0]
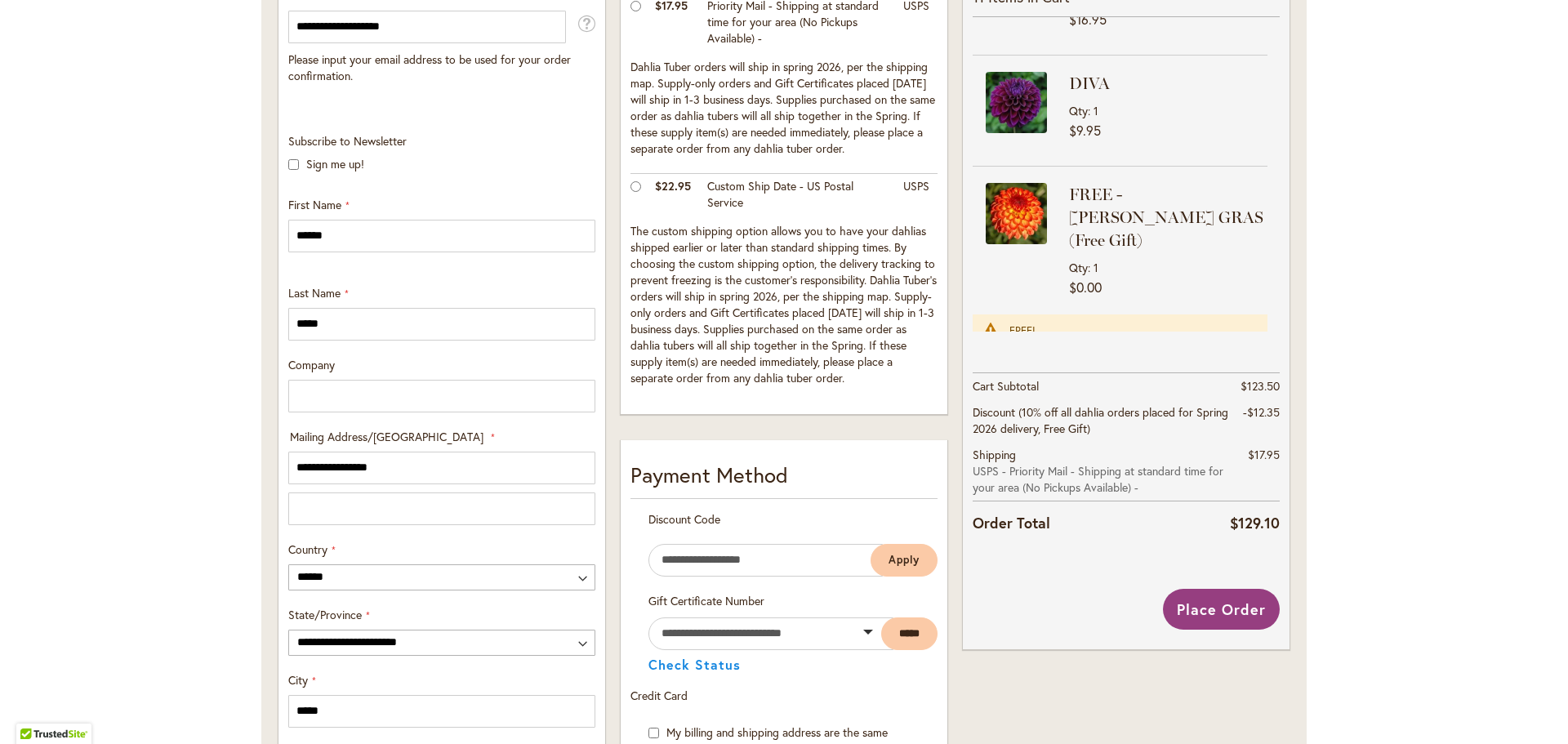
scroll to position [443, 0]
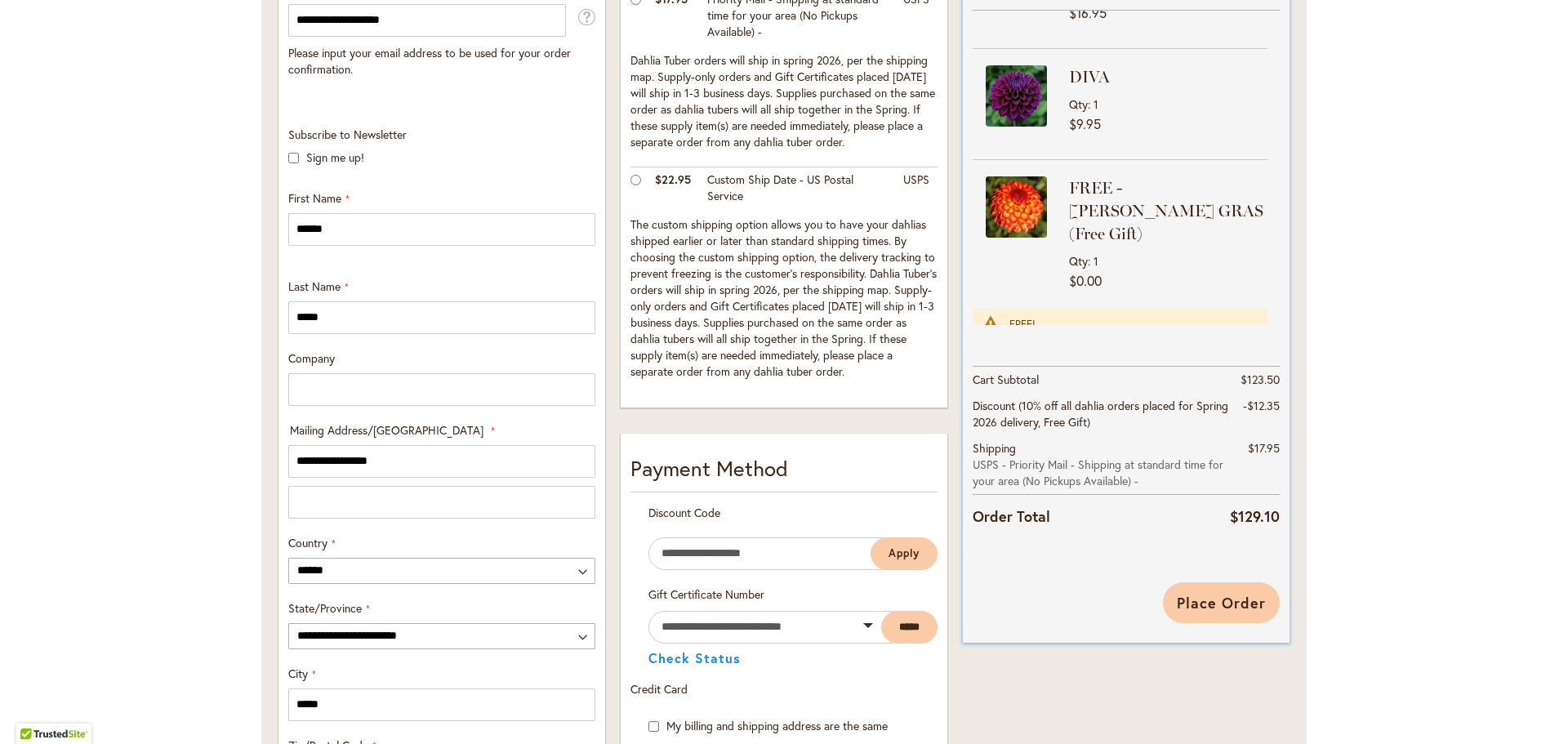
click at [1234, 597] on span "Place Order" at bounding box center [1221, 603] width 89 height 20
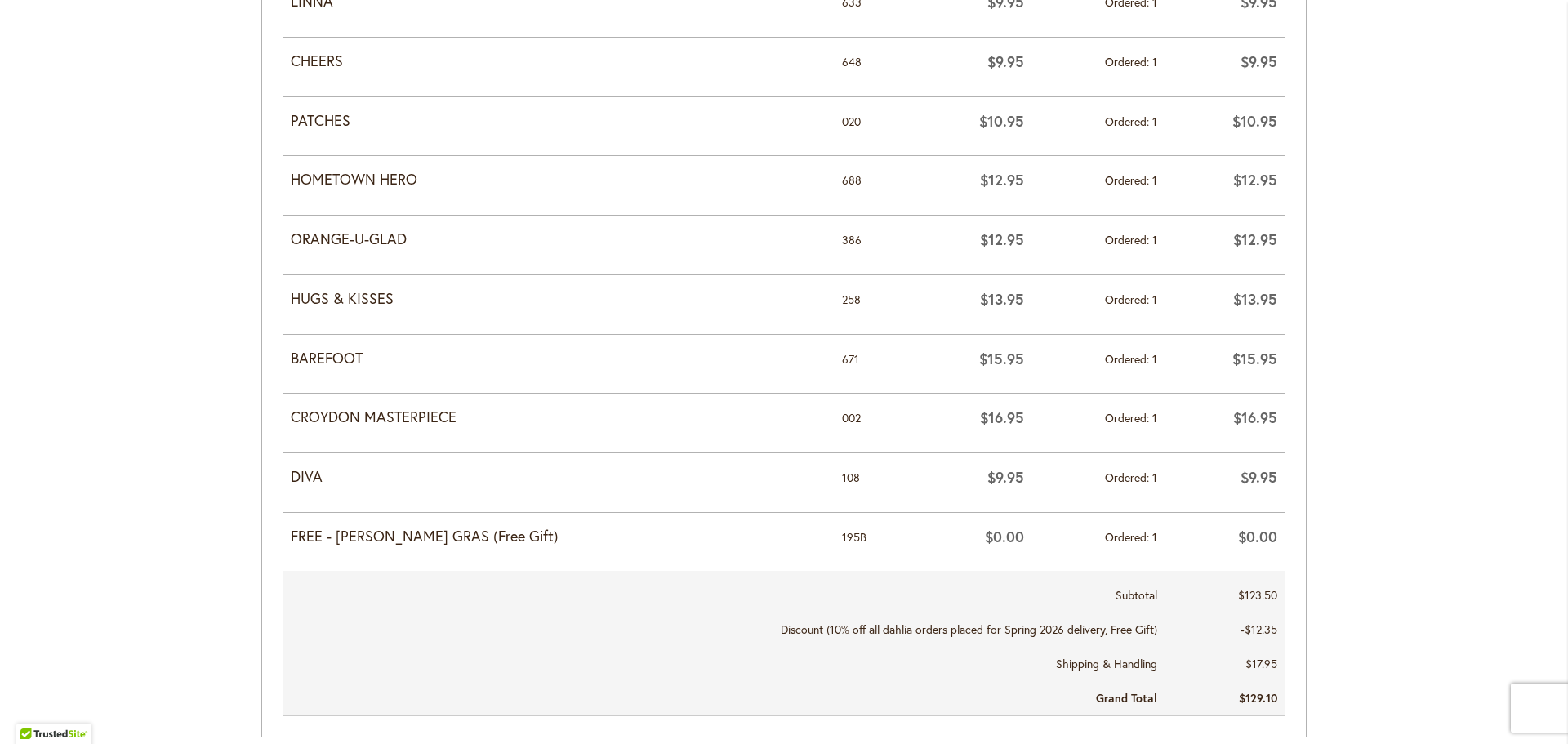
scroll to position [940, 0]
